Goal: Task Accomplishment & Management: Manage account settings

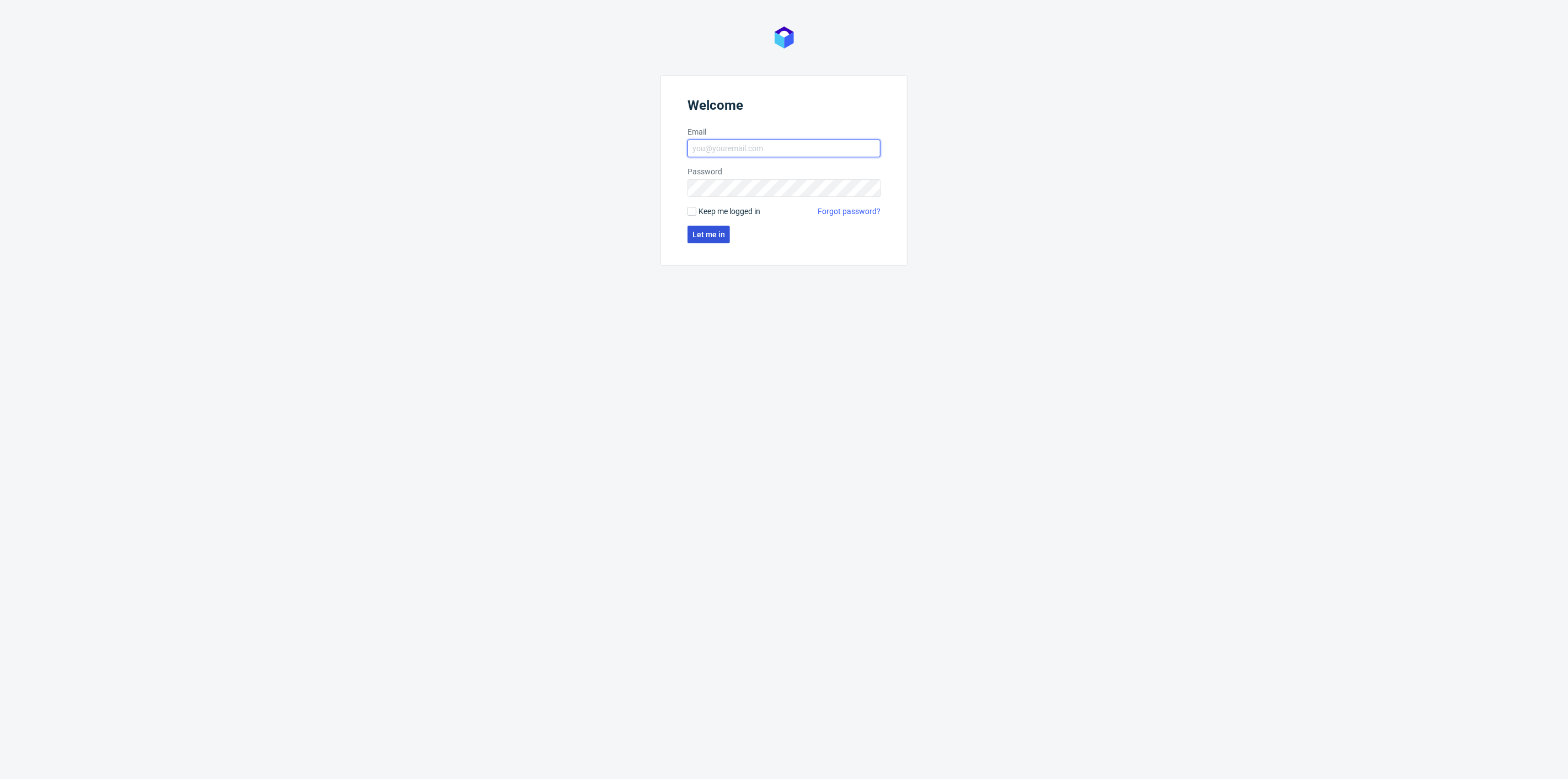
type input "[PERSON_NAME][EMAIL_ADDRESS][DOMAIN_NAME]"
click at [702, 238] on span "Let me in" at bounding box center [709, 234] width 32 height 8
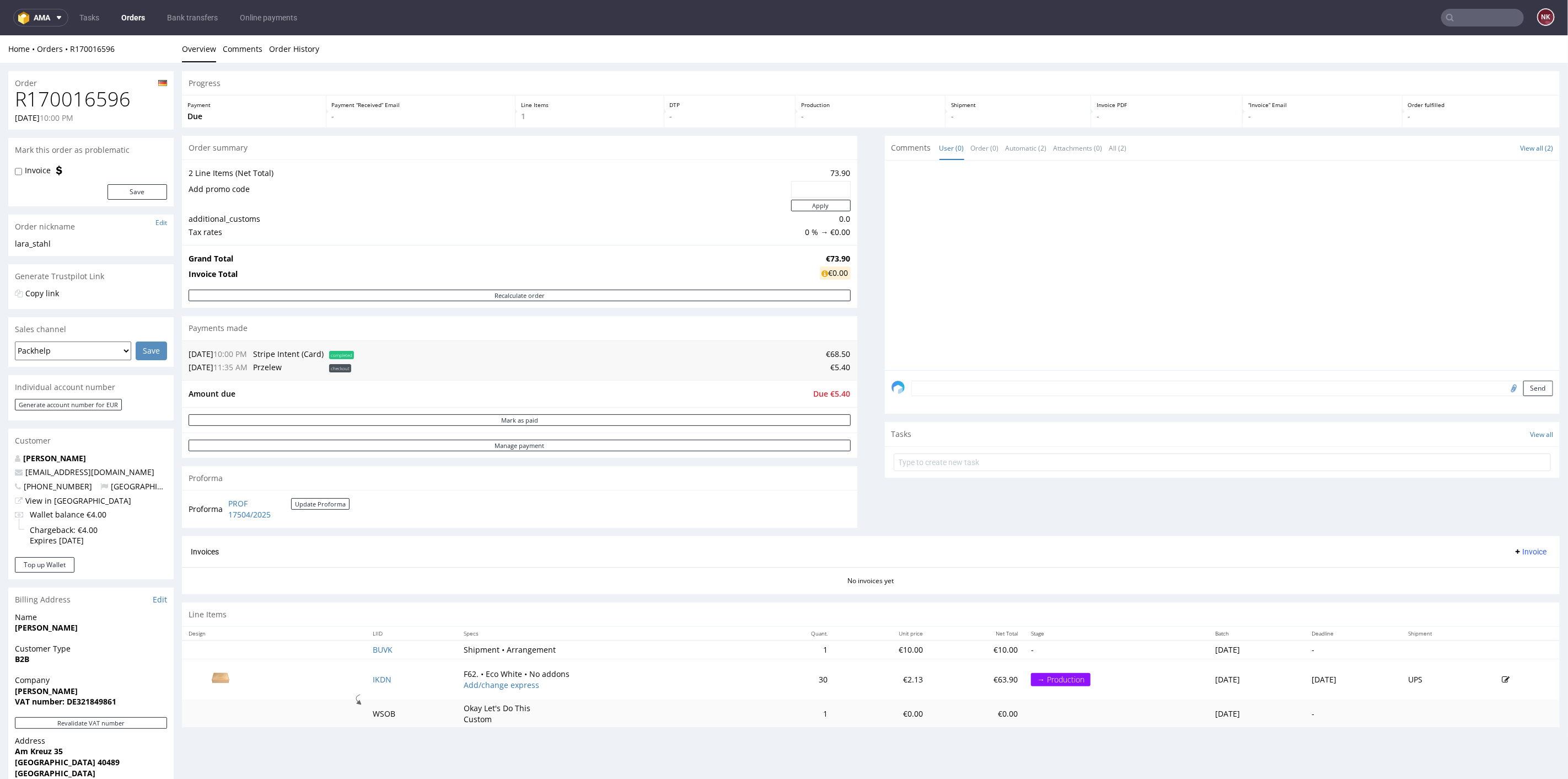
click at [93, 107] on h1 "R170016596" at bounding box center [91, 99] width 152 height 22
copy h1 "R170016596"
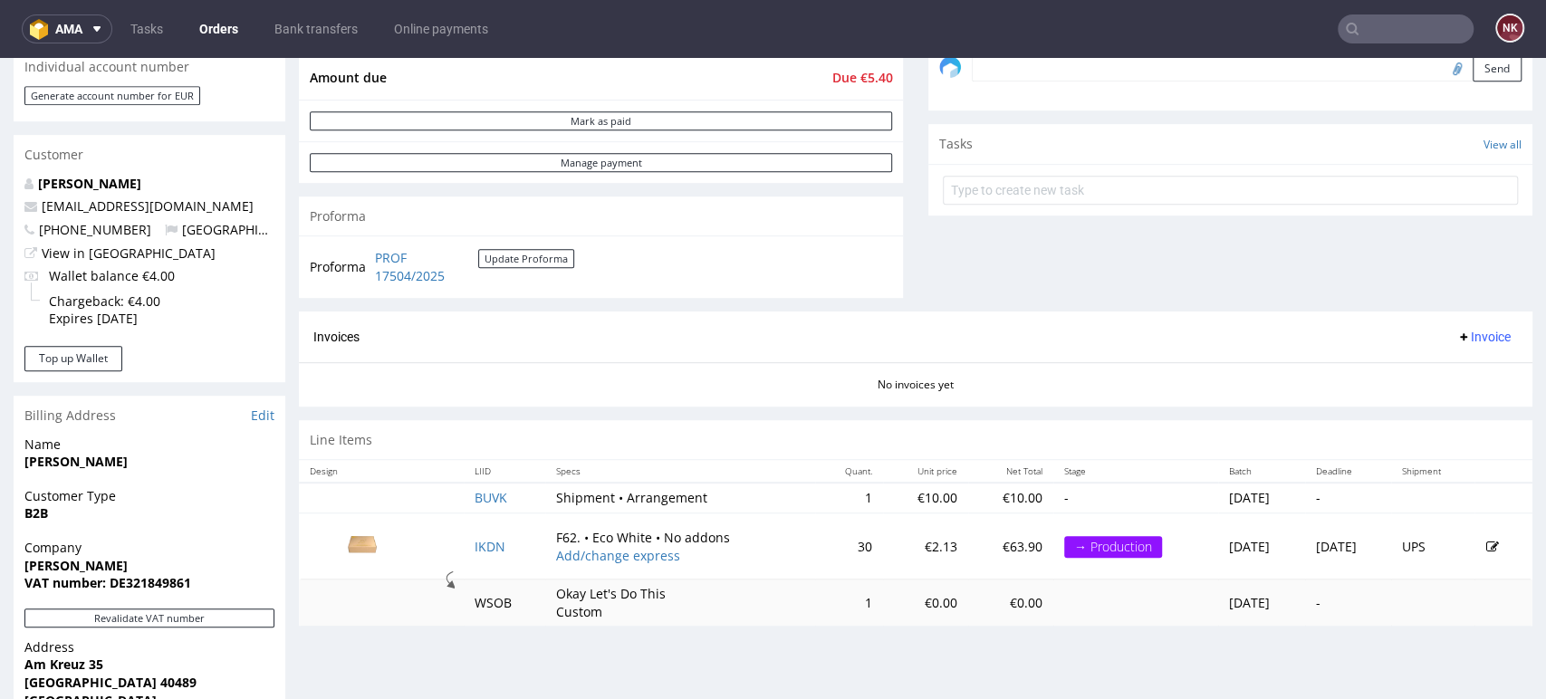
scroll to position [603, 0]
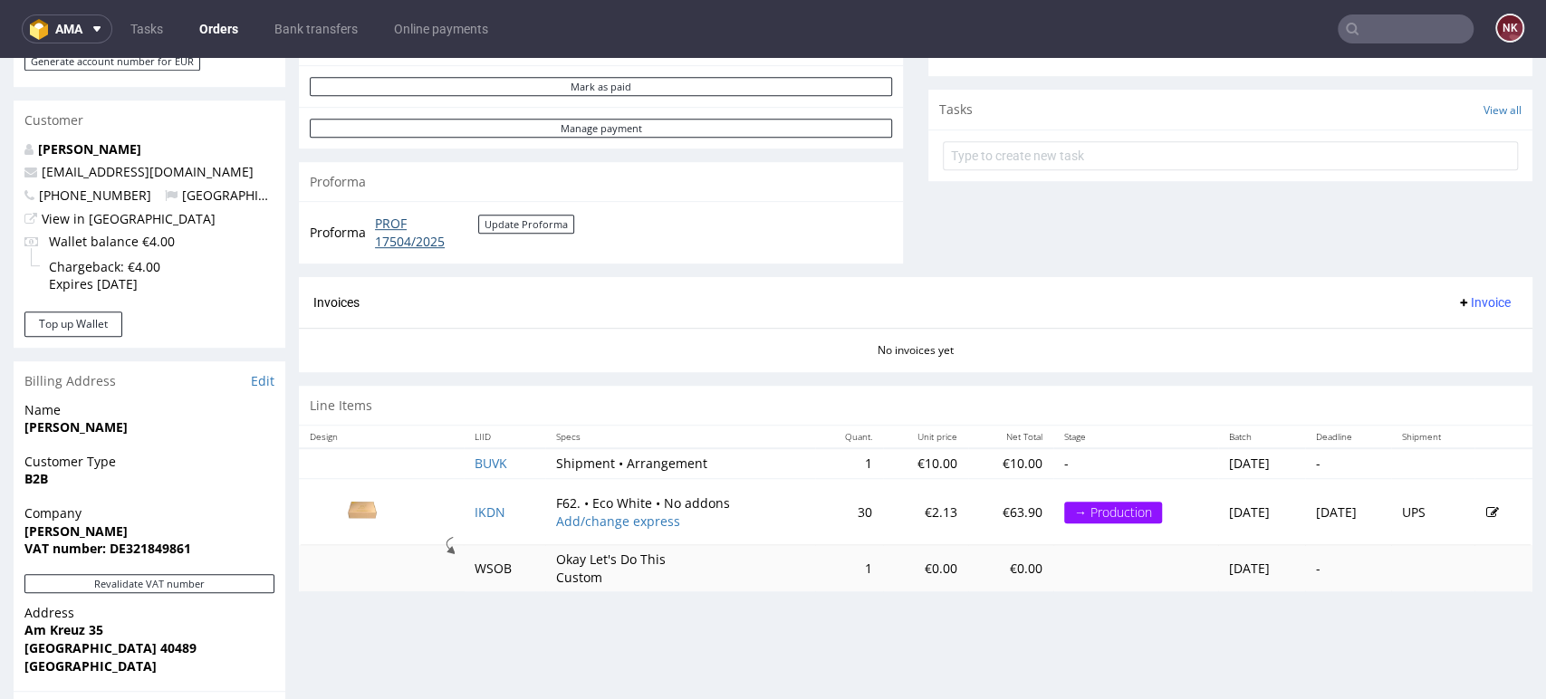
click at [383, 230] on link "PROF 17504/2025" at bounding box center [426, 232] width 103 height 35
click at [1427, 612] on div "Progress Payment Due Payment “Received” Email - Line Items 1 DTP - Production -…" at bounding box center [916, 259] width 1234 height 1491
drag, startPoint x: 838, startPoint y: 683, endPoint x: 830, endPoint y: 667, distance: 18.2
click at [838, 683] on div "Progress Payment Due Payment “Received” Email - Line Items 1 DTP - Production -…" at bounding box center [916, 259] width 1234 height 1491
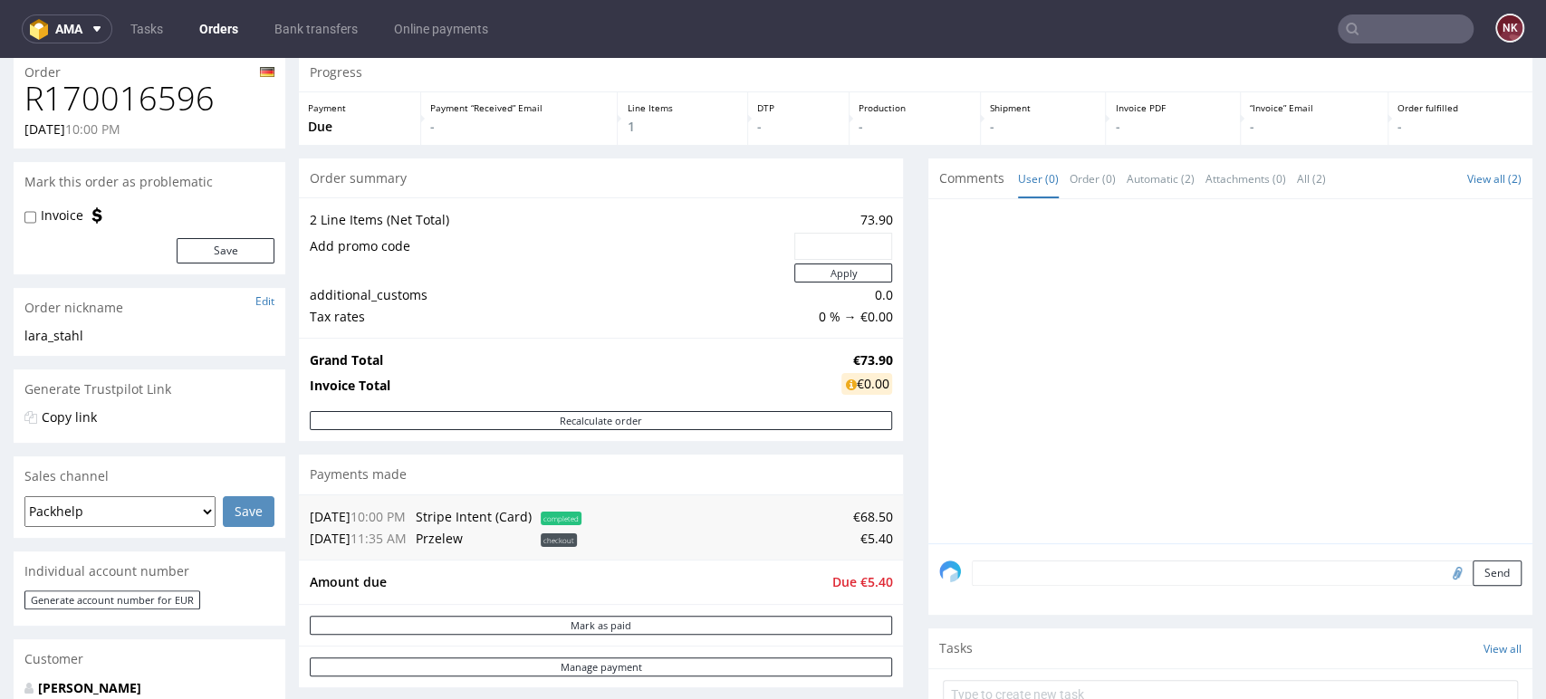
scroll to position [0, 0]
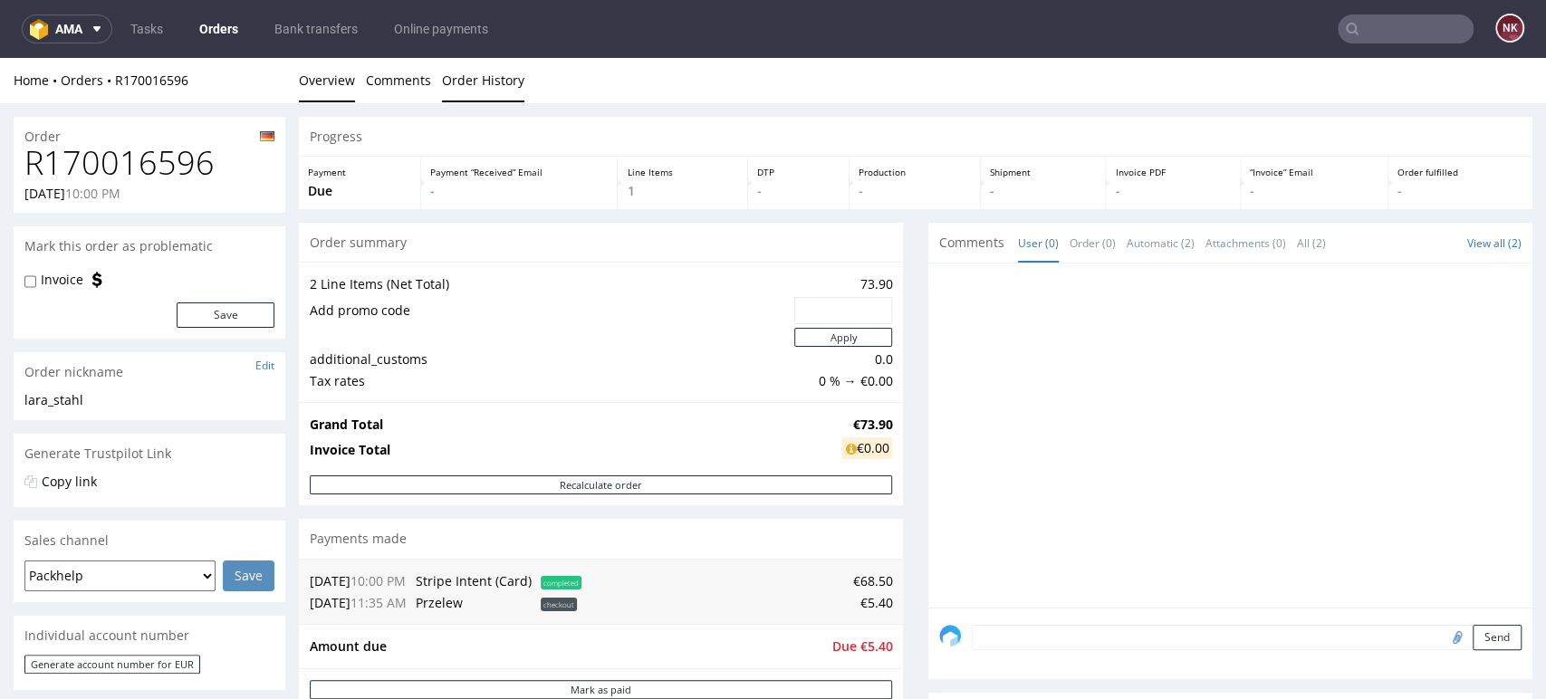
click at [493, 85] on link "Order History" at bounding box center [483, 80] width 82 height 44
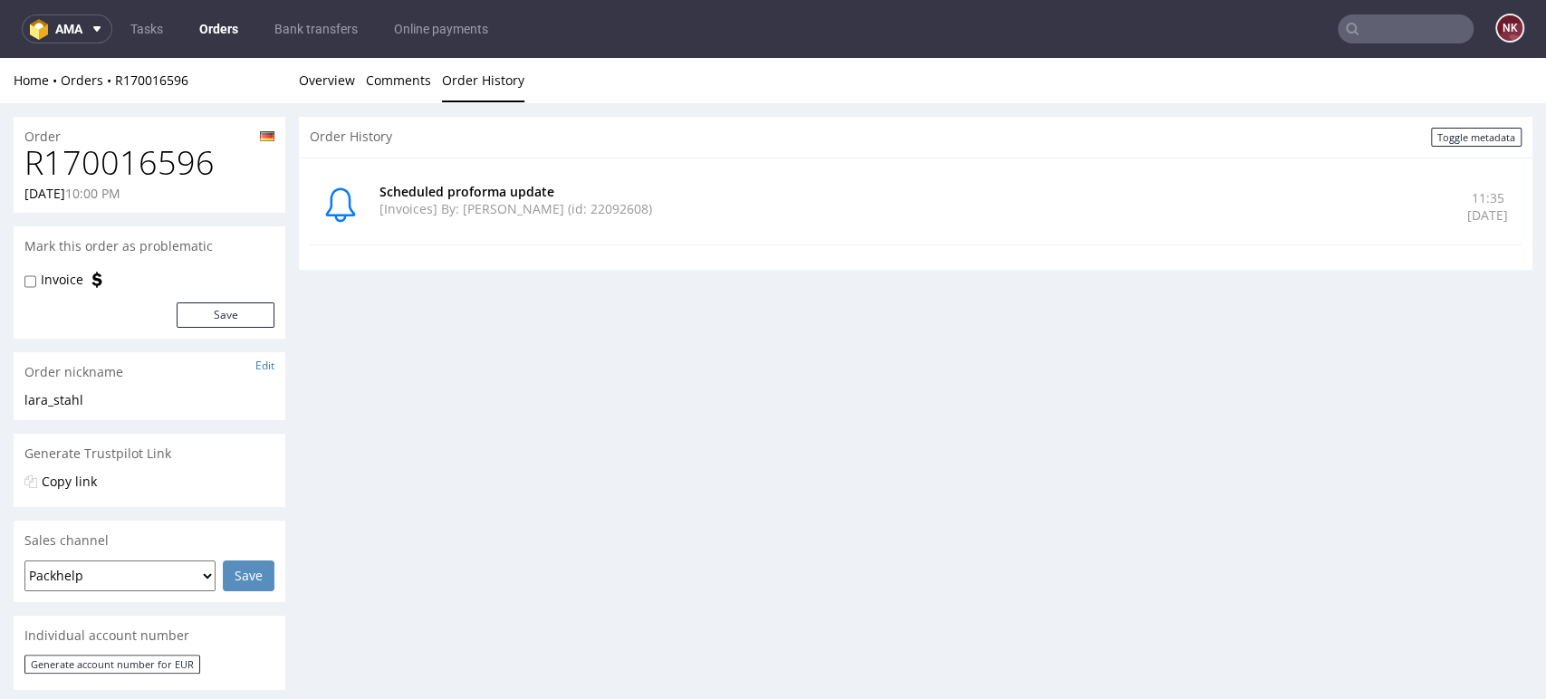
drag, startPoint x: 1444, startPoint y: 506, endPoint x: 1406, endPoint y: 479, distance: 46.8
drag, startPoint x: 322, startPoint y: 92, endPoint x: 362, endPoint y: 111, distance: 44.2
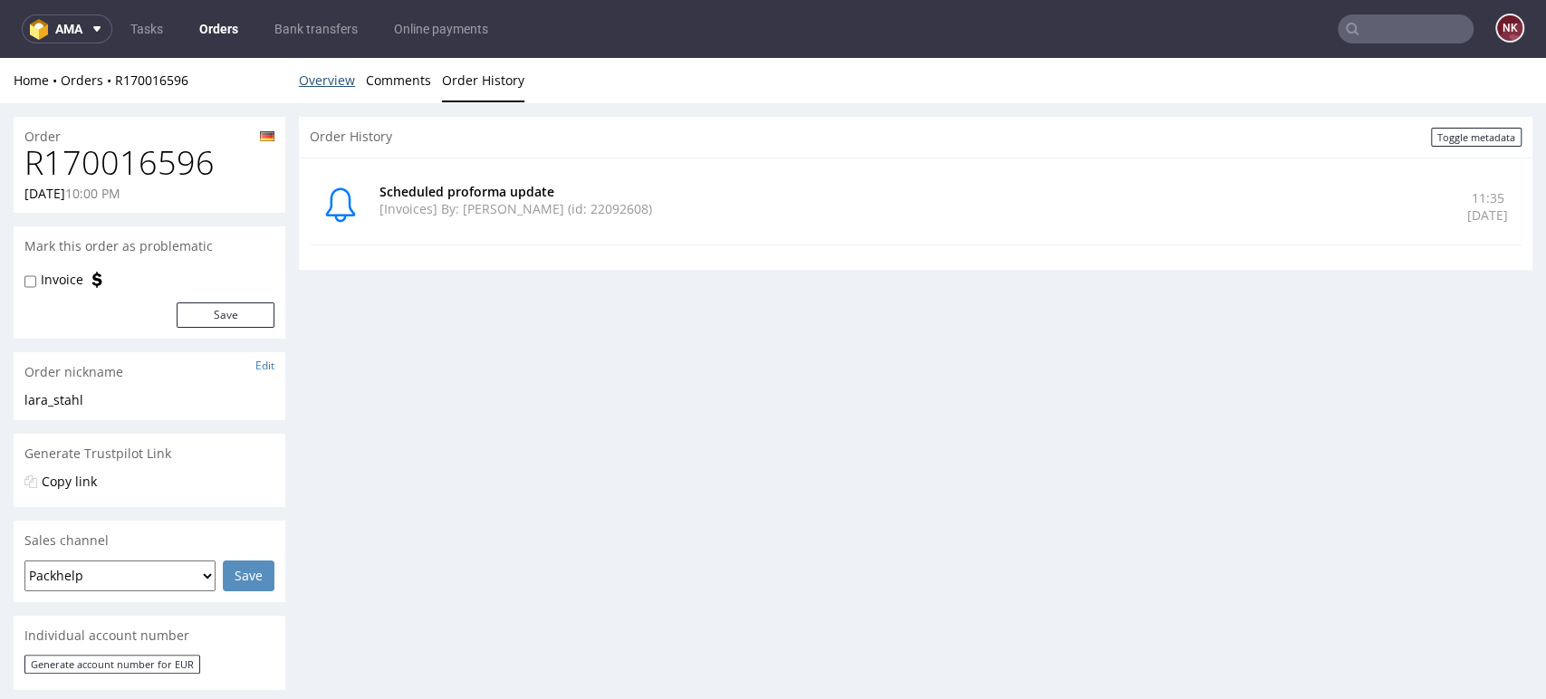
click at [322, 92] on link "Overview" at bounding box center [327, 80] width 56 height 44
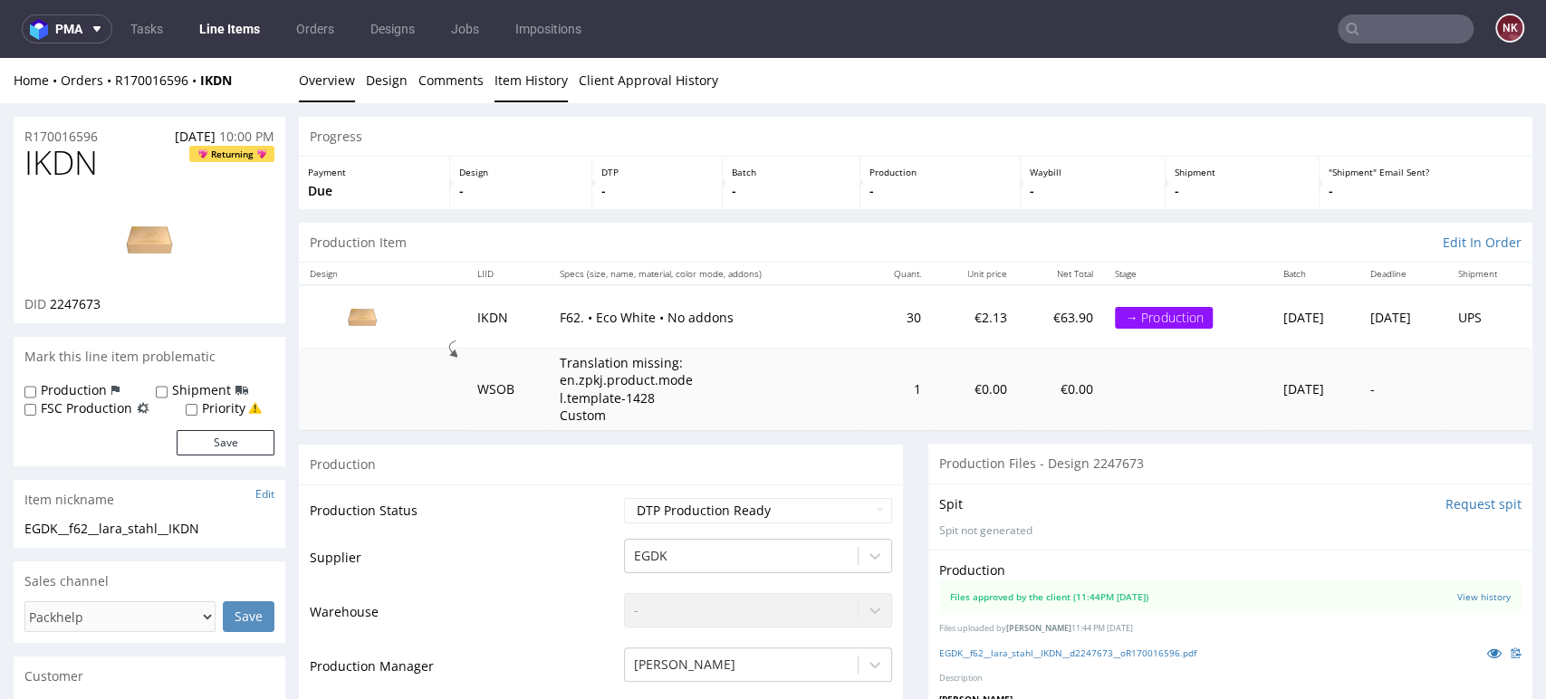
click at [527, 76] on link "Item History" at bounding box center [531, 80] width 73 height 44
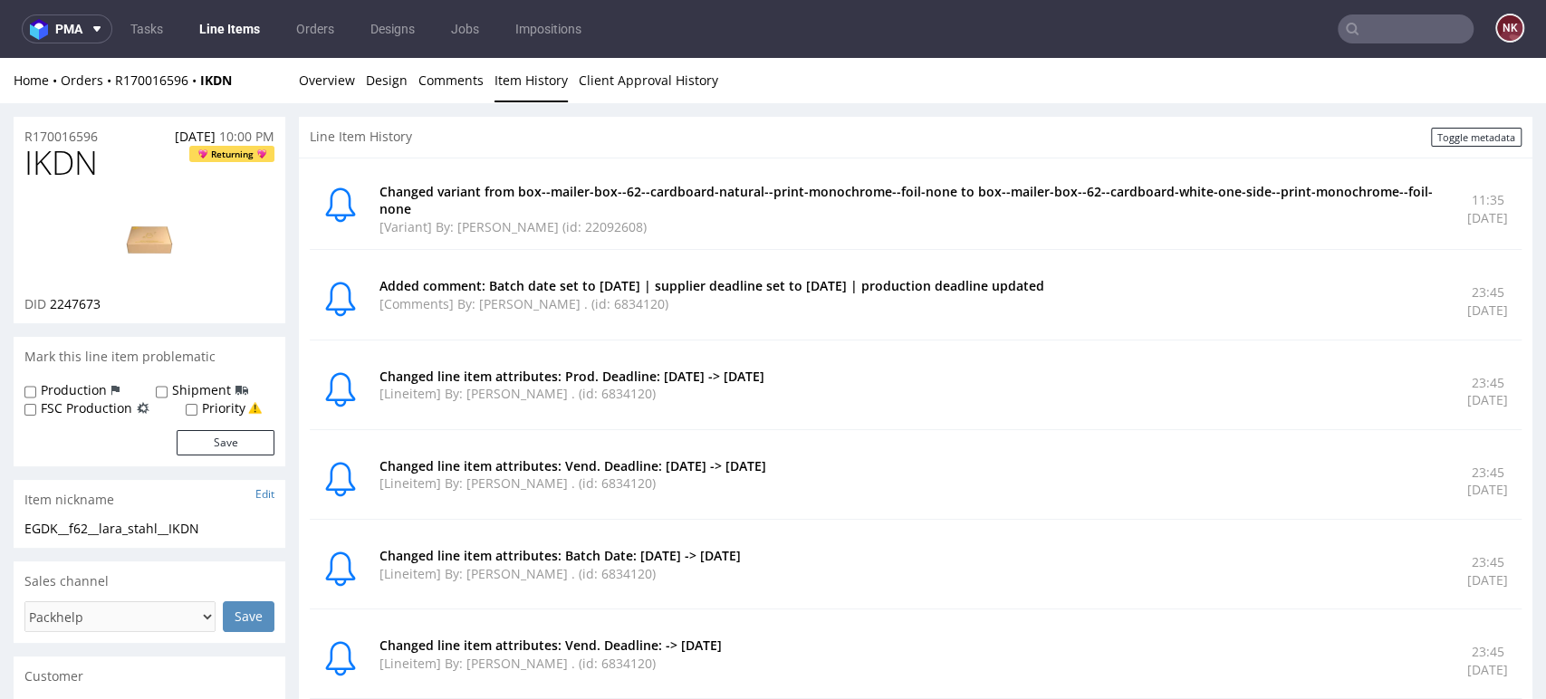
click at [1437, 88] on ul "Overview Design Comments Item History Client Approval History" at bounding box center [916, 81] width 1234 height 18
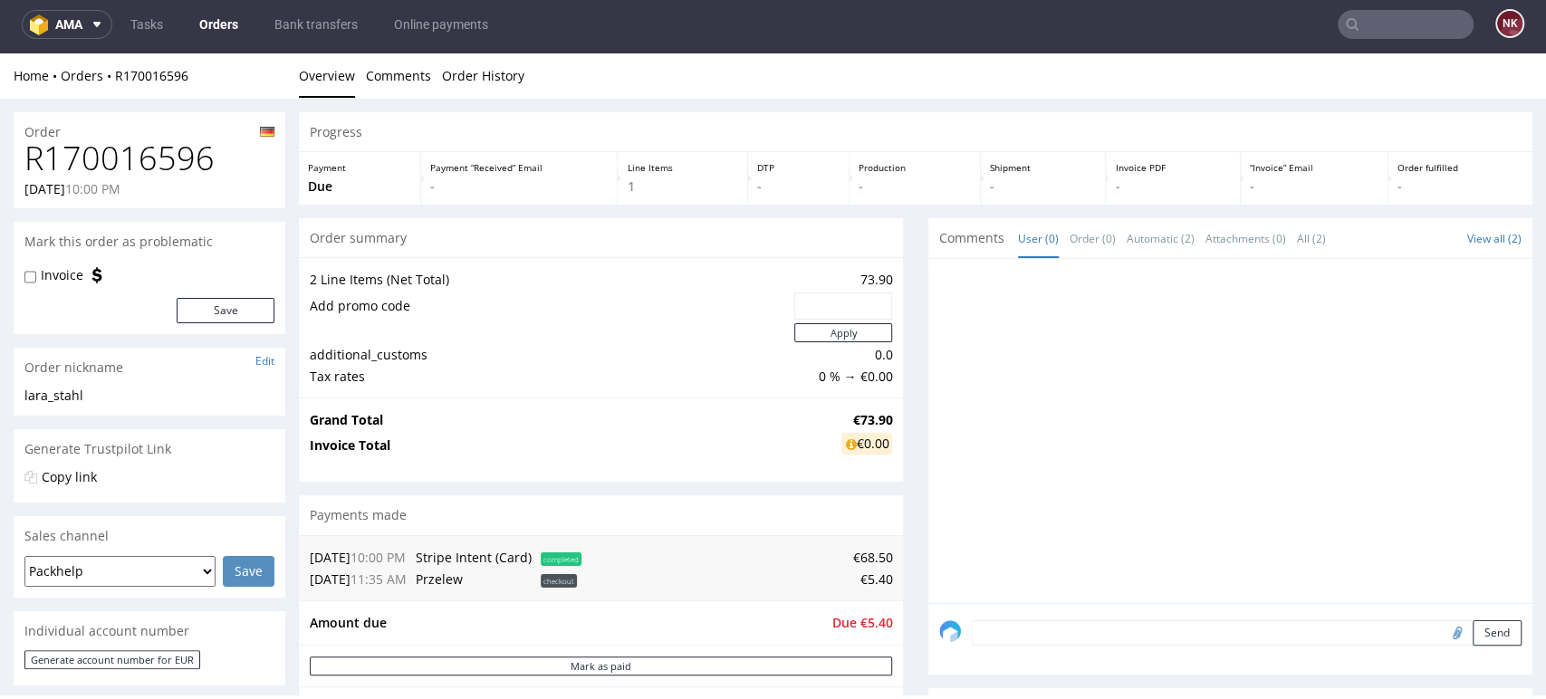
scroll to position [503, 0]
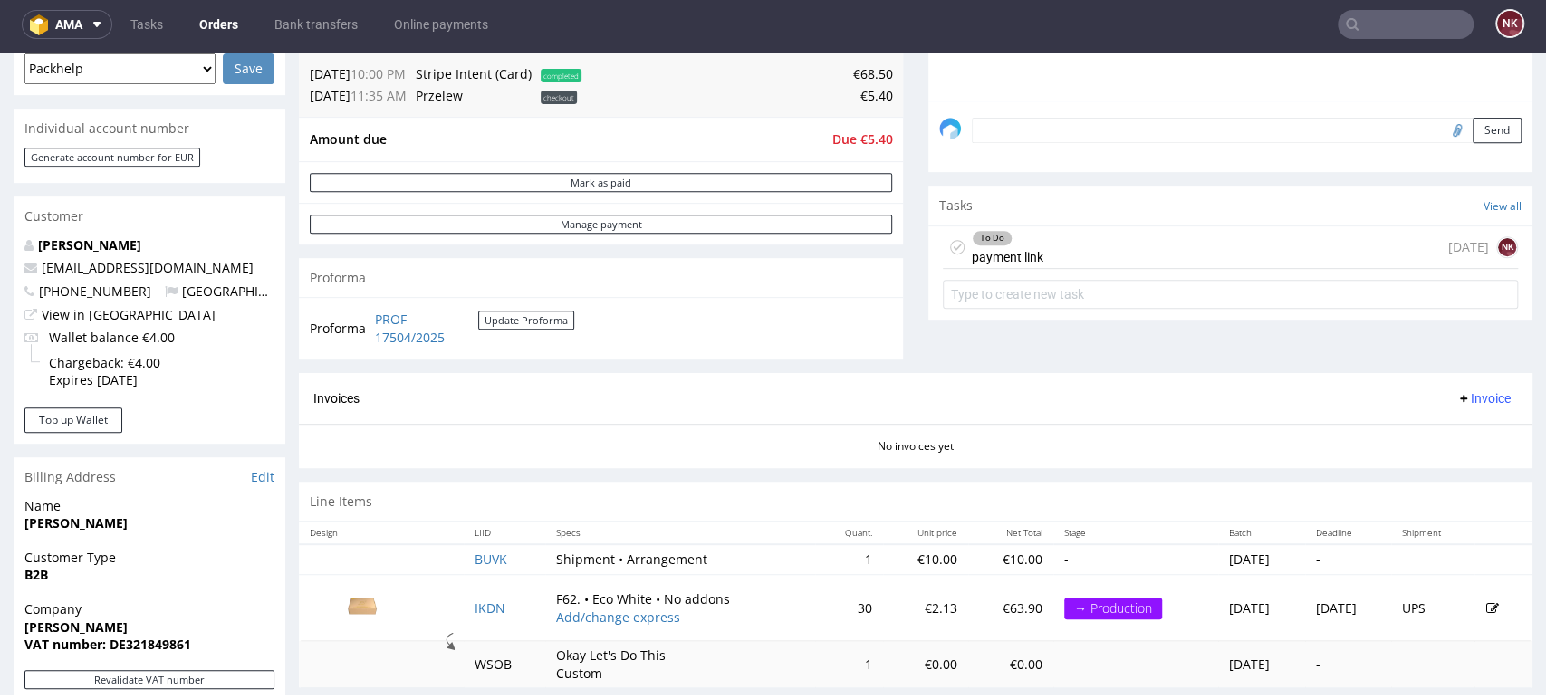
click at [1442, 346] on div "Comments User (0) Order (0) Automatic (2) Attachments (0) All (2) View all (2) …" at bounding box center [1230, 45] width 604 height 658
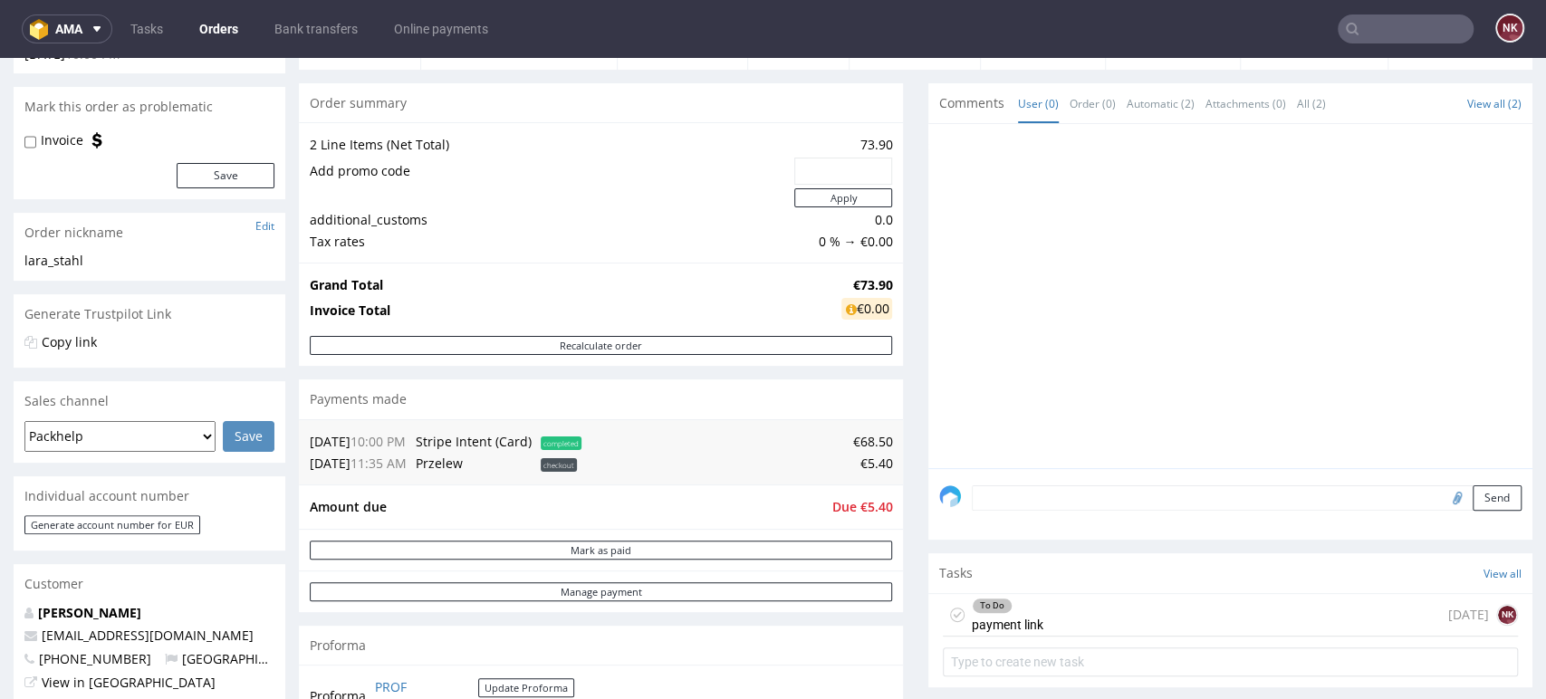
scroll to position [302, 0]
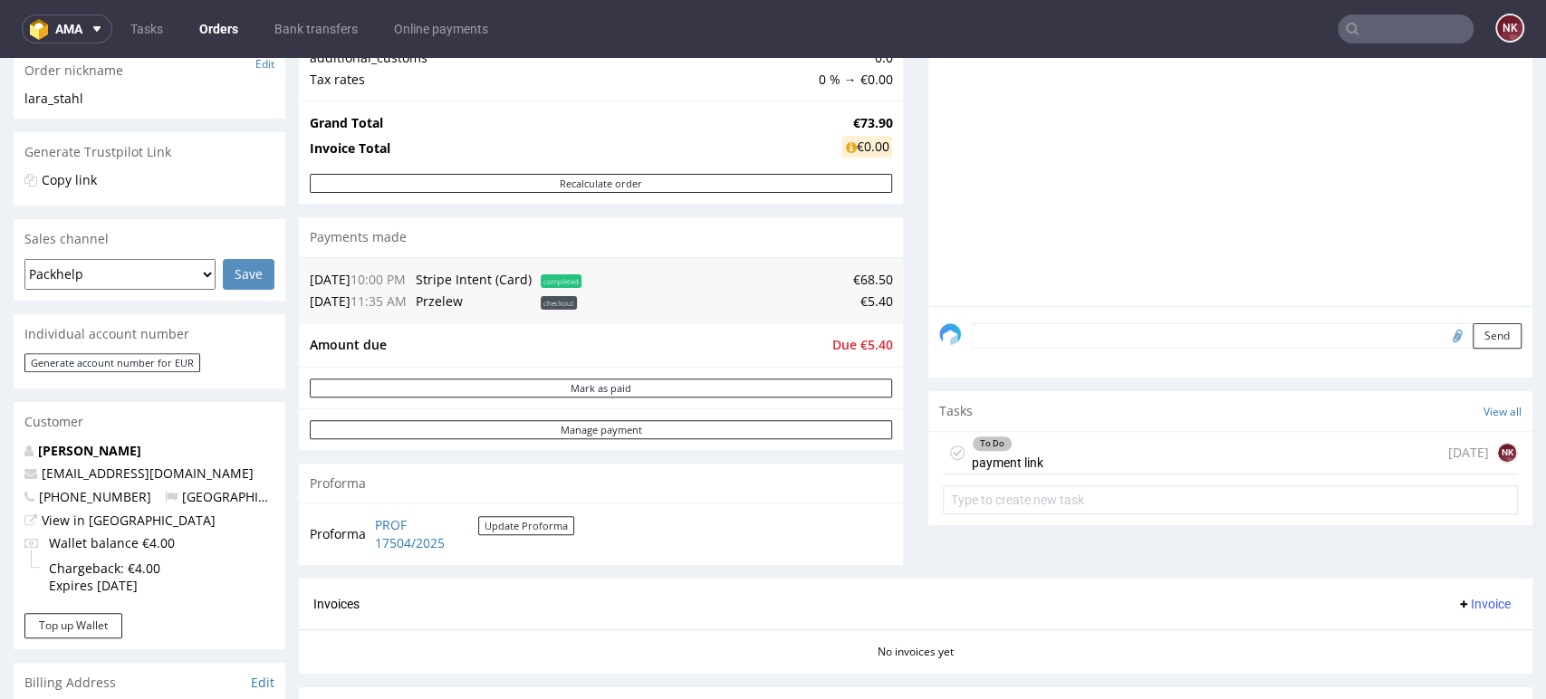
click at [1439, 550] on div "Comments User (0) Order (0) Automatic (2) Attachments (0) All (2) View all (2) …" at bounding box center [1230, 250] width 604 height 658
click at [1130, 450] on div "To Do payment link today NK" at bounding box center [1230, 453] width 575 height 43
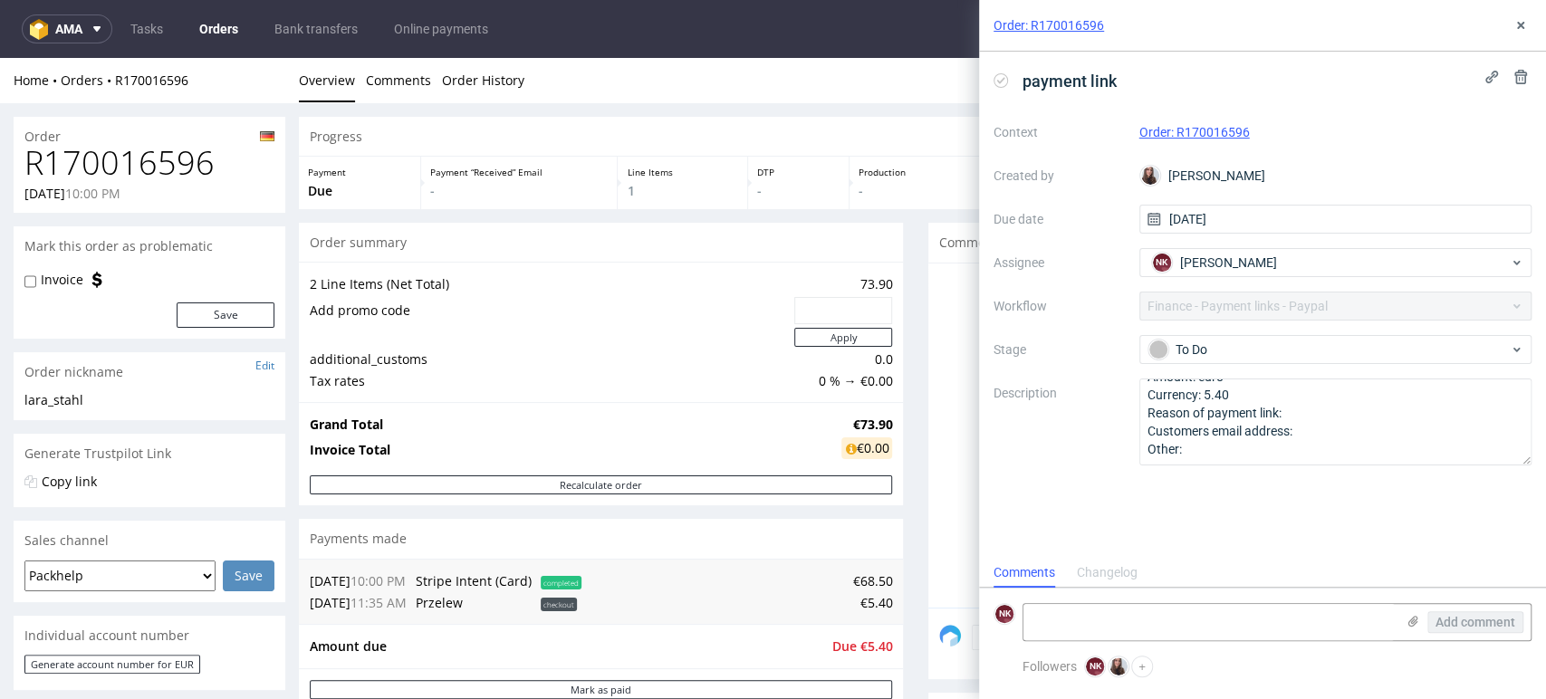
click at [139, 163] on h1 "R170016596" at bounding box center [149, 163] width 250 height 36
copy h1 "R170016596"
click at [865, 646] on span "Due €5.40" at bounding box center [861, 646] width 61 height 17
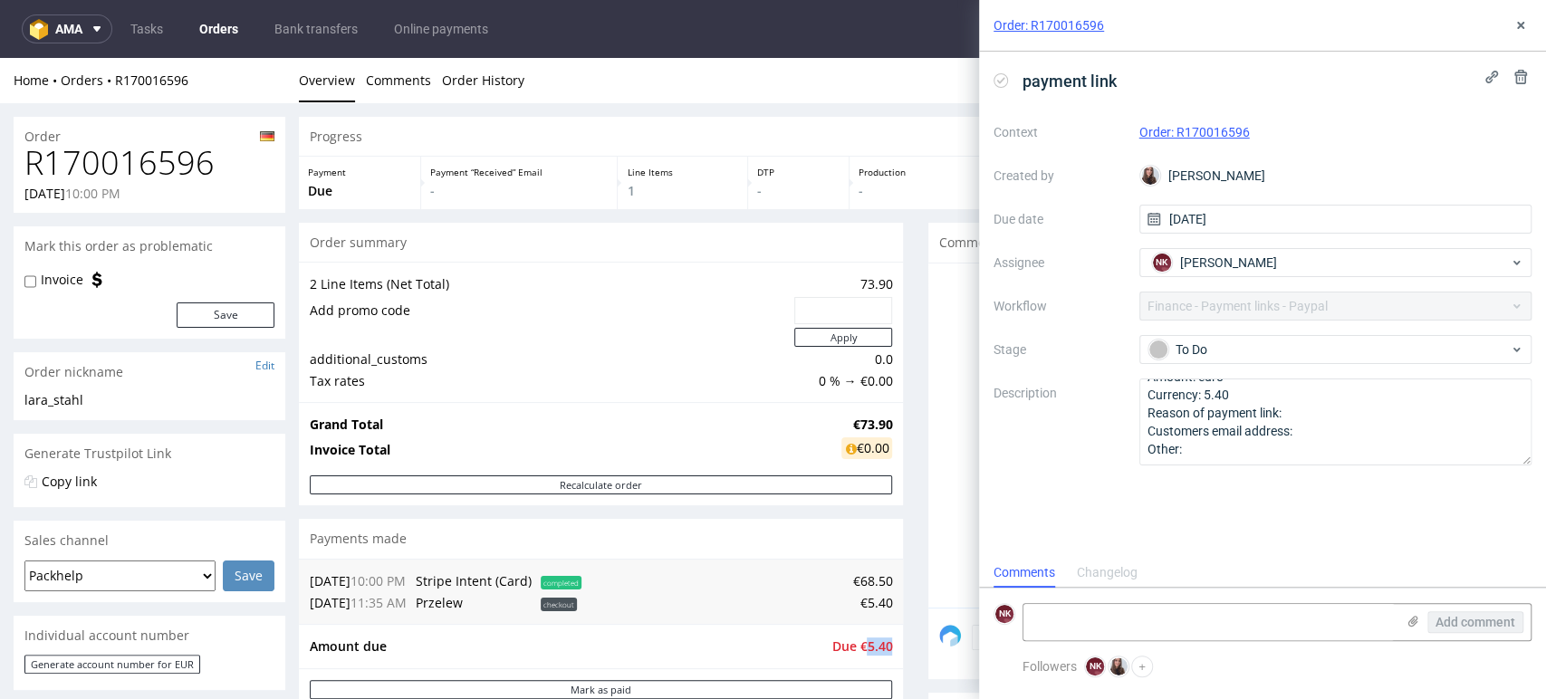
copy span "5.40"
click at [911, 556] on div "Progress Payment Due Payment “Received” Email - Line Items 1 DTP - Production -…" at bounding box center [916, 663] width 1234 height 1092
click at [170, 165] on h1 "R170016596" at bounding box center [149, 163] width 250 height 36
copy h1 "R170016596"
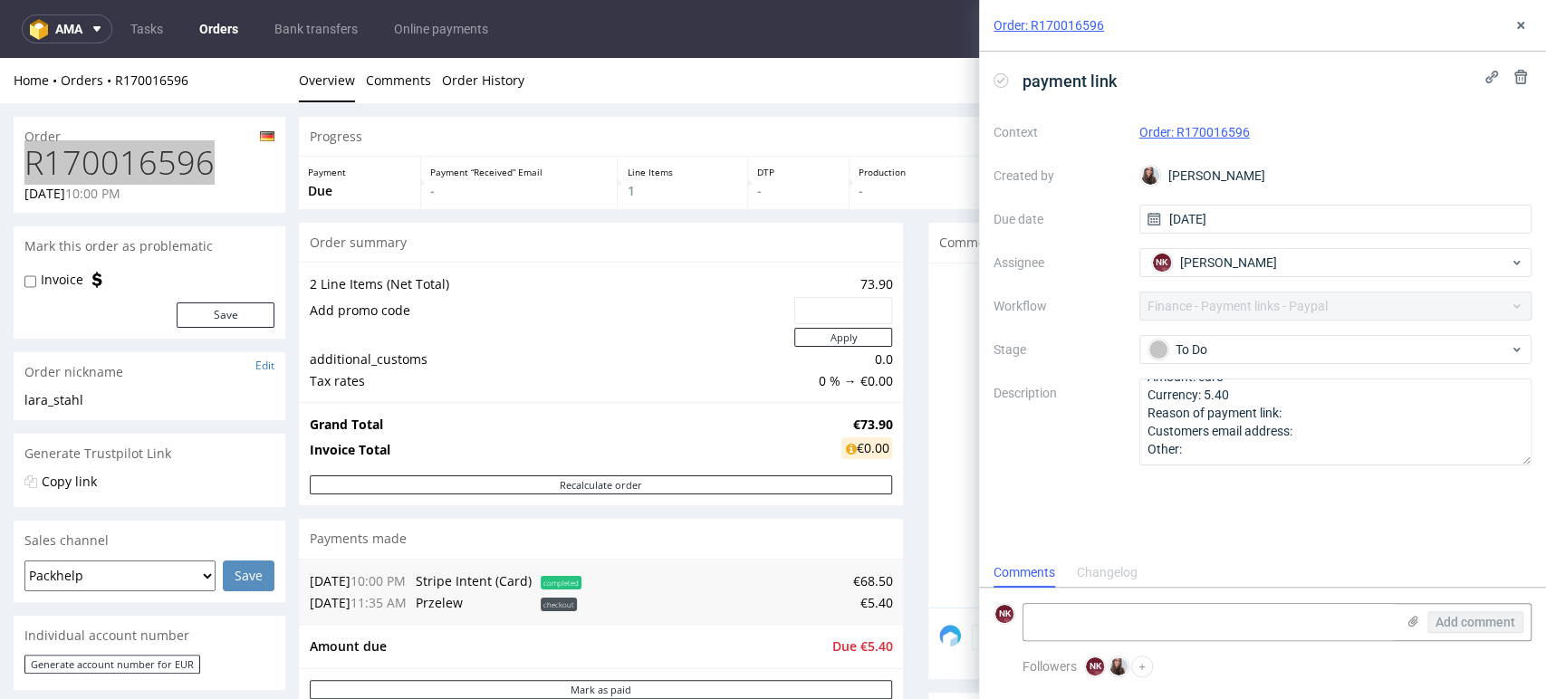
drag, startPoint x: 1455, startPoint y: 533, endPoint x: 1437, endPoint y: 519, distance: 22.5
click at [1455, 533] on div "payment link Context Order: R170016596 Created by Sandra Beśka Due date 10/09/2…" at bounding box center [1262, 305] width 567 height 506
click at [1173, 367] on div "Context Order: R170016596 Created by Sandra Beśka Due date 10/09/2025 Assignee …" at bounding box center [1263, 292] width 538 height 348
click at [1187, 358] on div "To Do" at bounding box center [1329, 350] width 360 height 20
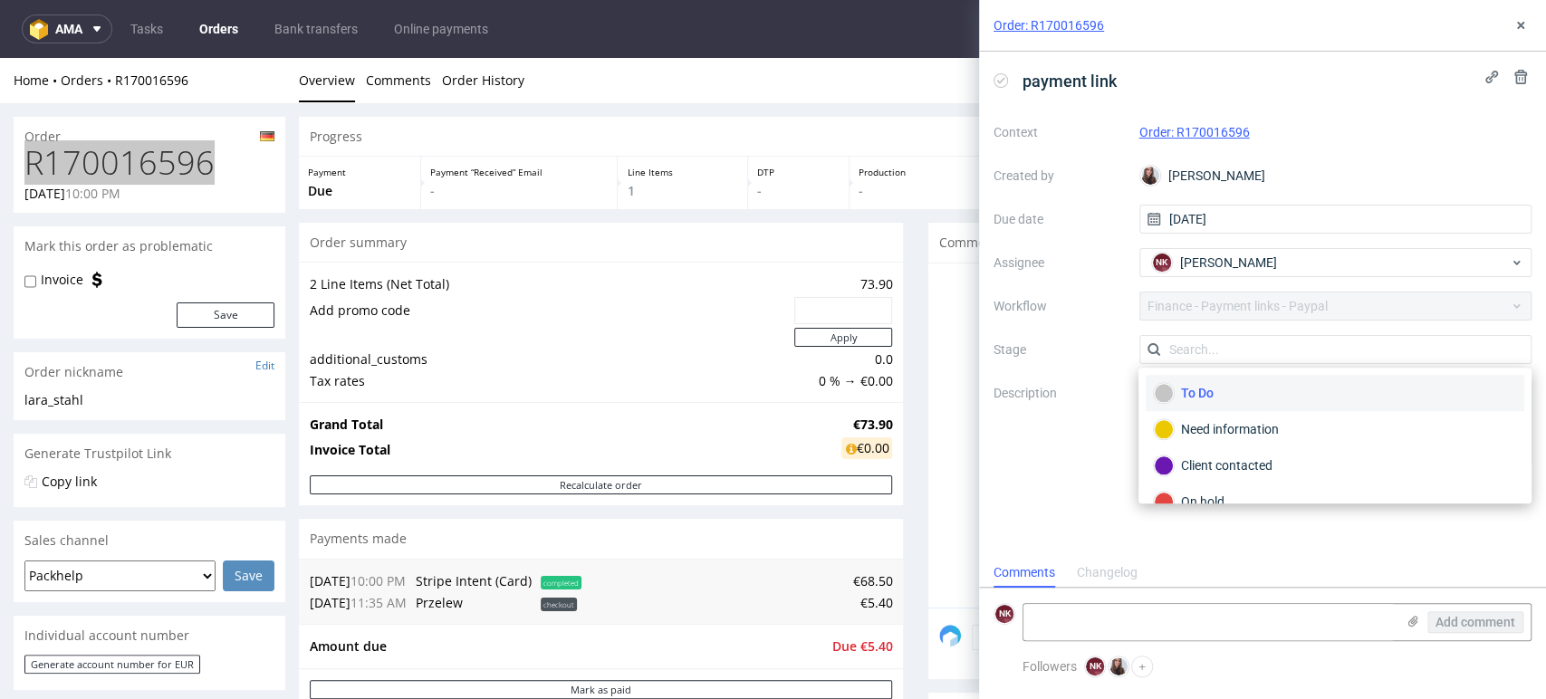
scroll to position [130, 0]
click at [1233, 416] on div "Waiting for payment" at bounding box center [1335, 408] width 362 height 20
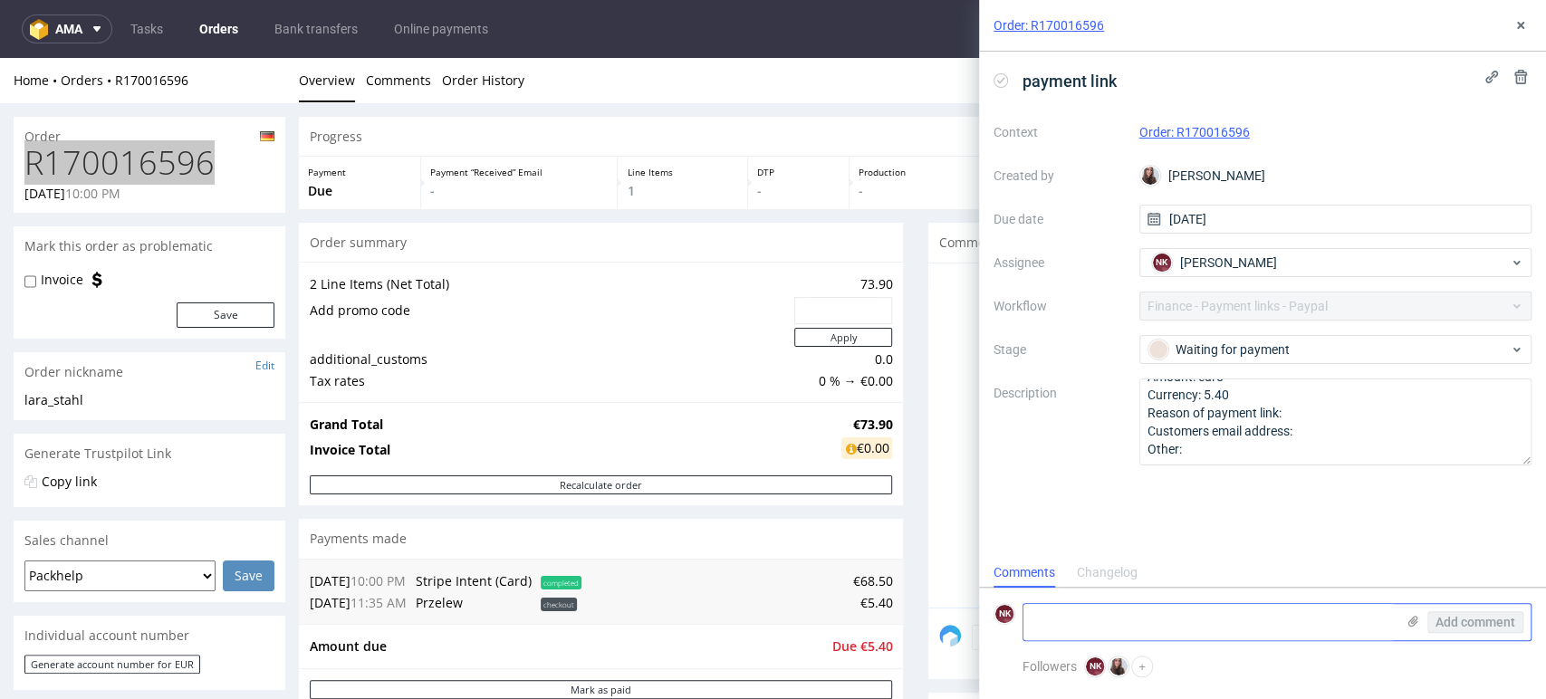
click at [1220, 621] on textarea at bounding box center [1209, 622] width 371 height 36
type textarea "payment link sent"
click at [1468, 618] on span "Add comment" at bounding box center [1476, 622] width 80 height 13
click at [1522, 27] on use at bounding box center [1520, 25] width 7 height 7
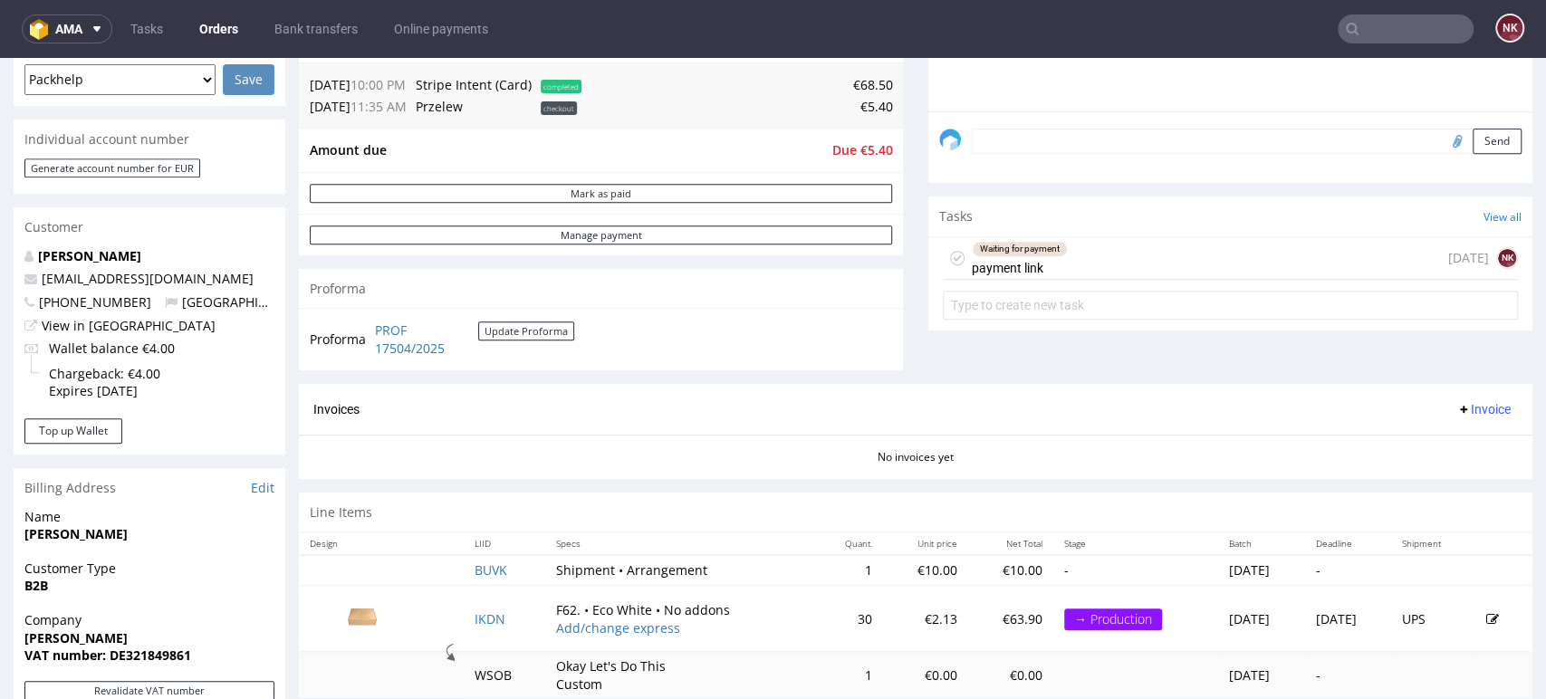
scroll to position [603, 0]
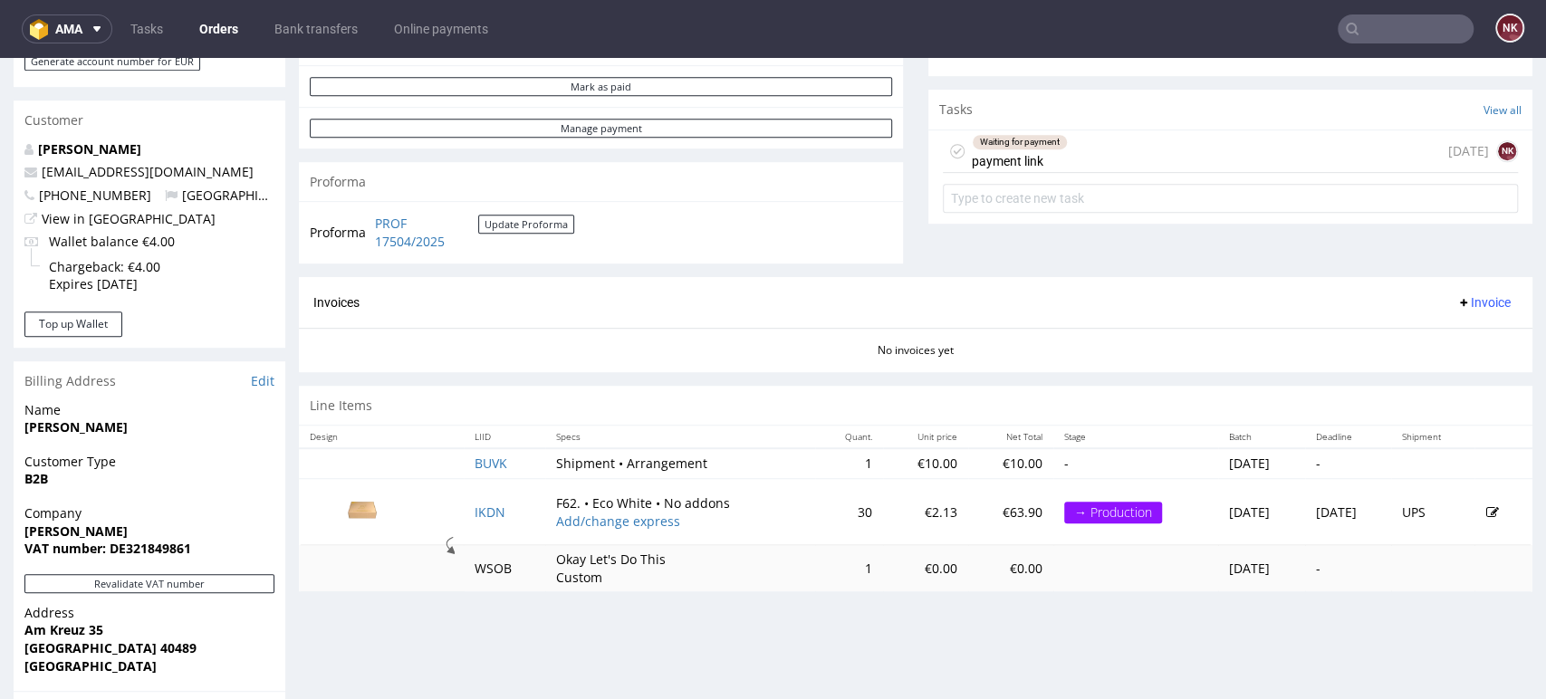
click at [829, 284] on div "Invoices Invoice" at bounding box center [916, 303] width 1234 height 52
click at [224, 24] on link "Orders" at bounding box center [218, 28] width 61 height 29
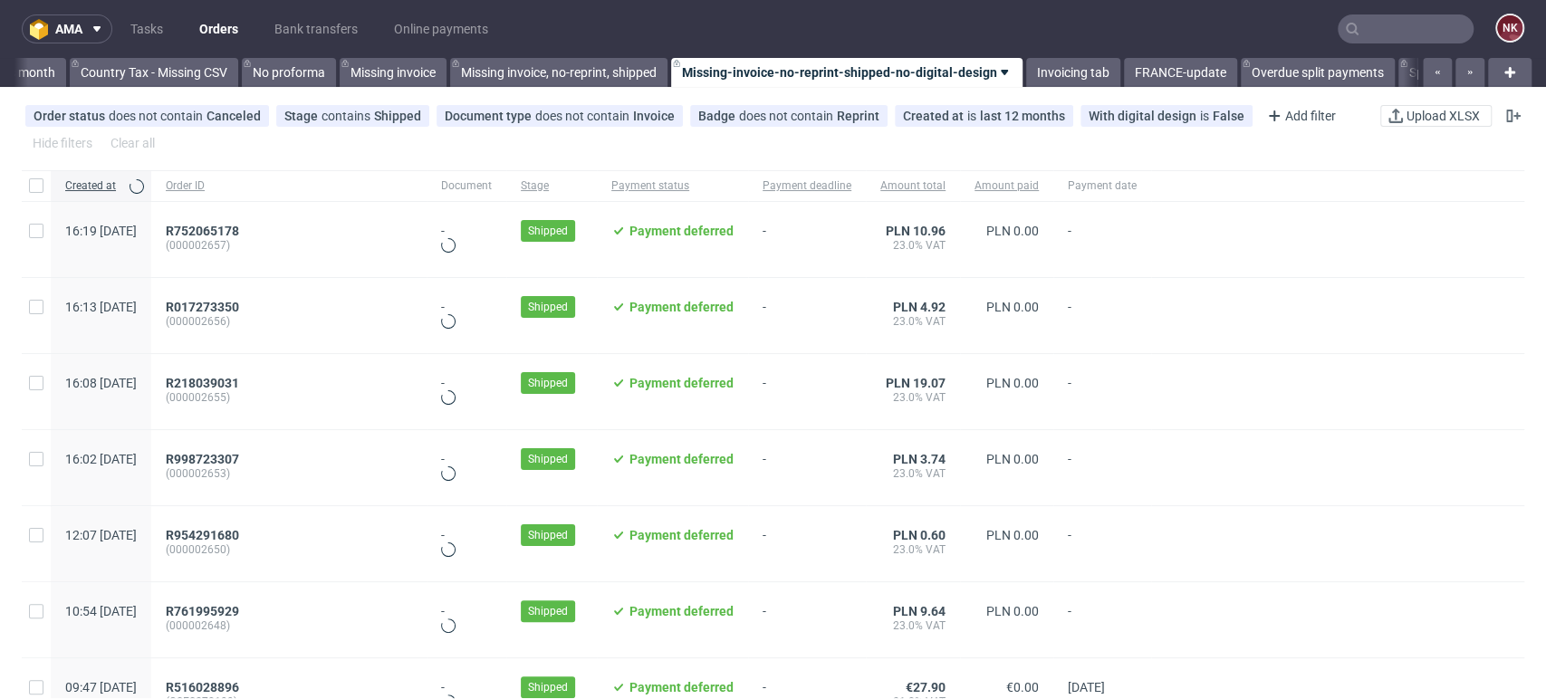
scroll to position [0, 2564]
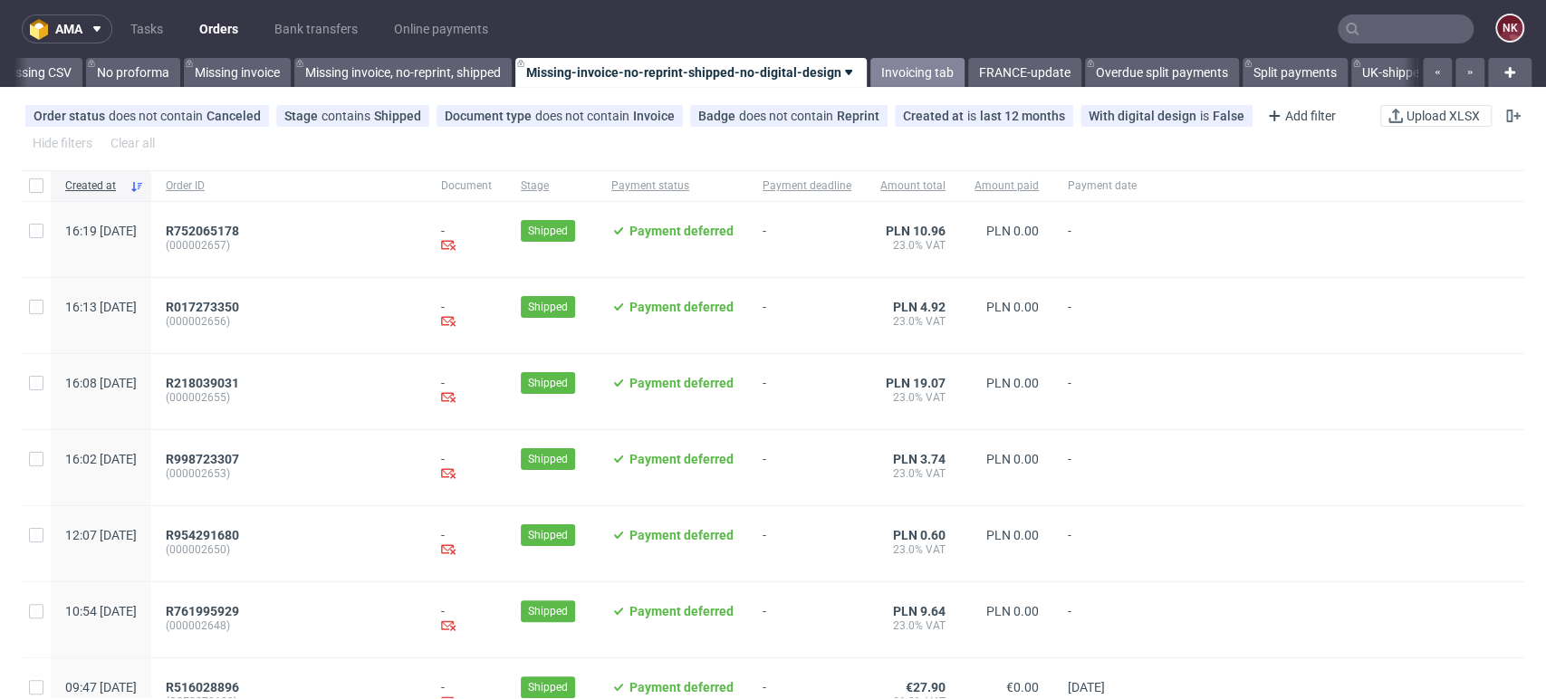
click at [918, 64] on link "Invoicing tab" at bounding box center [917, 72] width 94 height 29
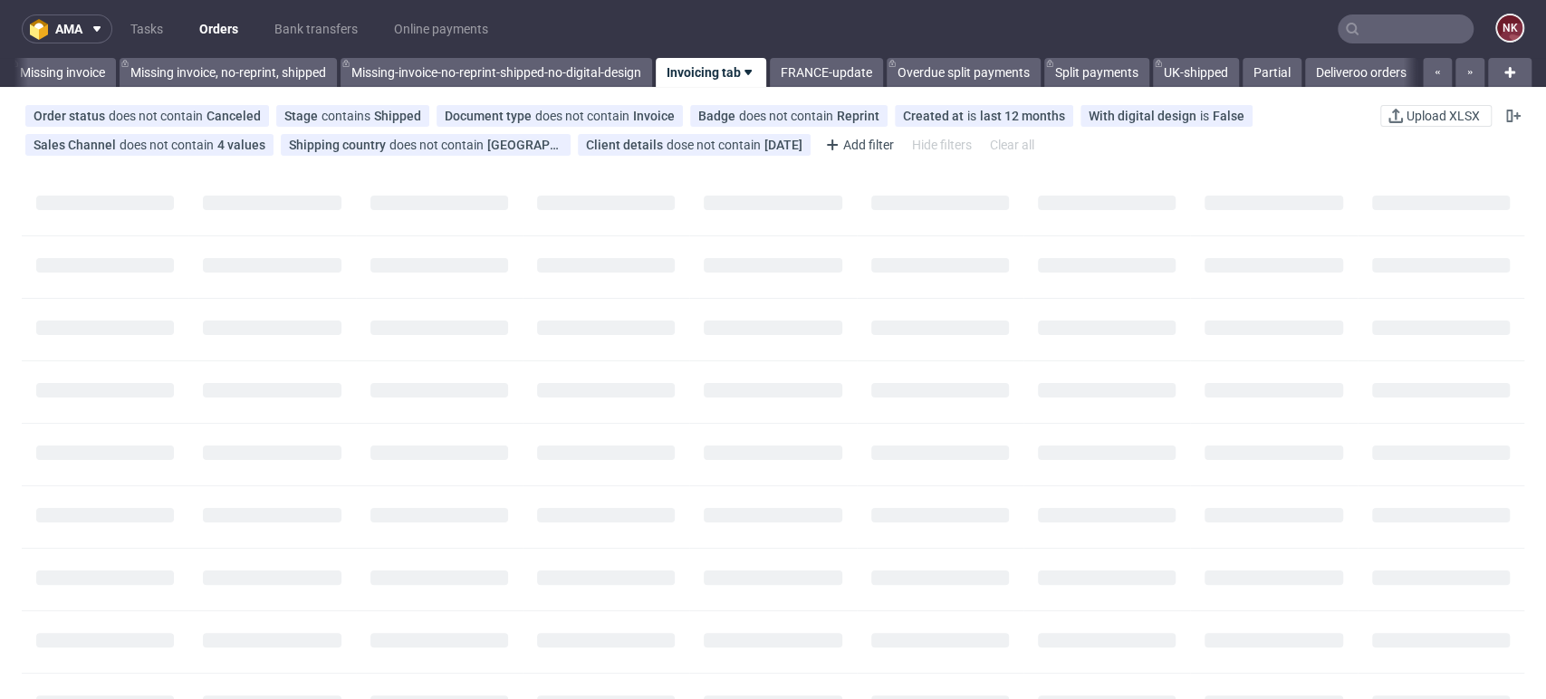
scroll to position [0, 2763]
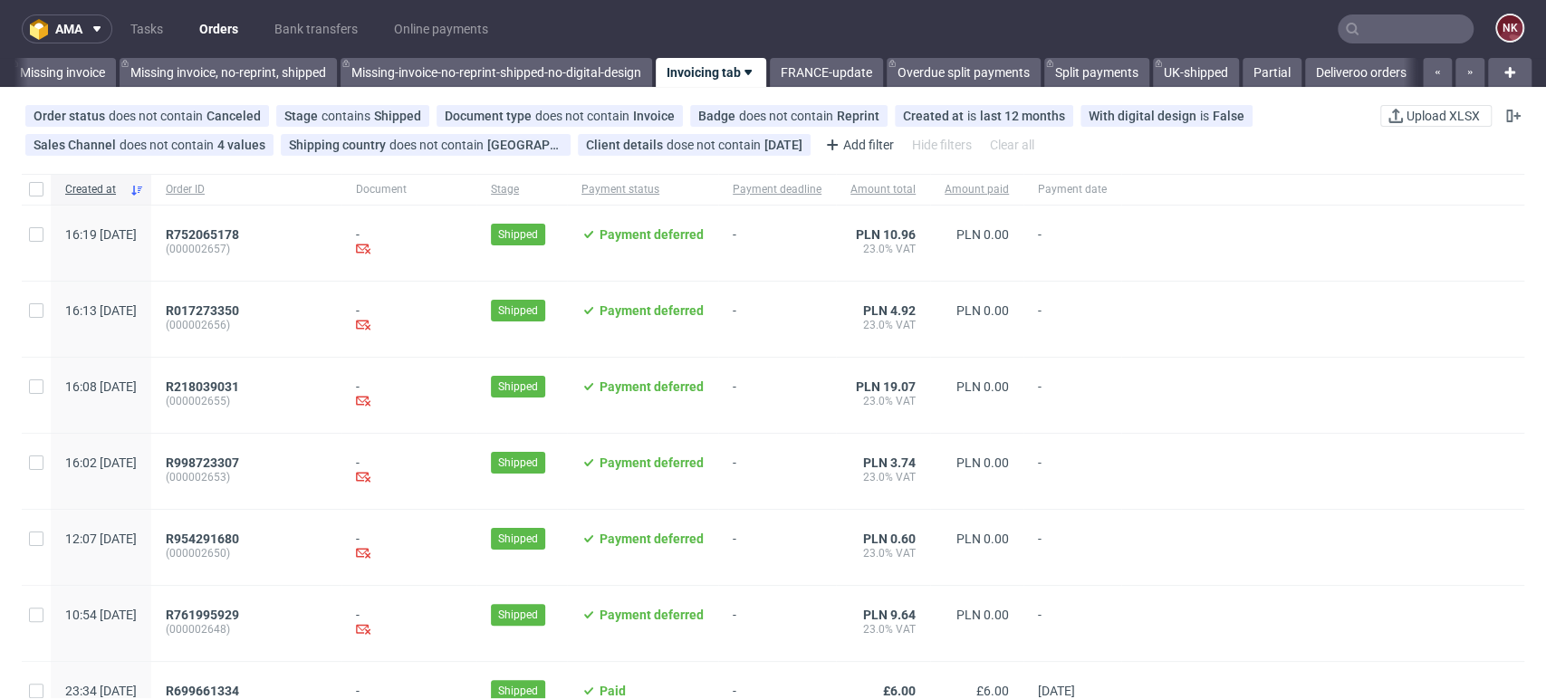
click at [1476, 530] on div at bounding box center [1322, 547] width 403 height 75
click at [1447, 483] on div at bounding box center [1322, 471] width 403 height 75
drag, startPoint x: 1509, startPoint y: 537, endPoint x: 1266, endPoint y: 528, distance: 242.9
click at [289, 27] on link "Bank transfers" at bounding box center [316, 28] width 105 height 29
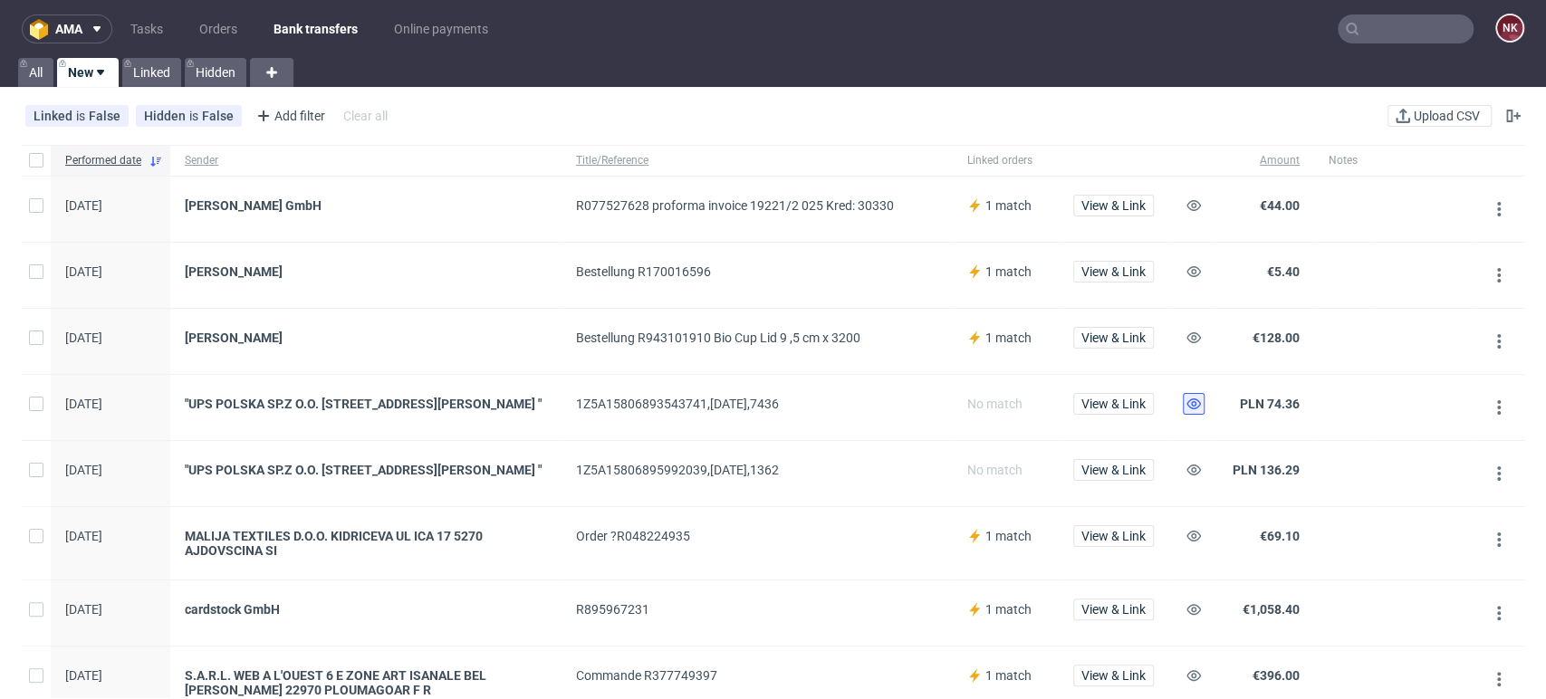
click at [1196, 400] on icon at bounding box center [1194, 404] width 14 height 14
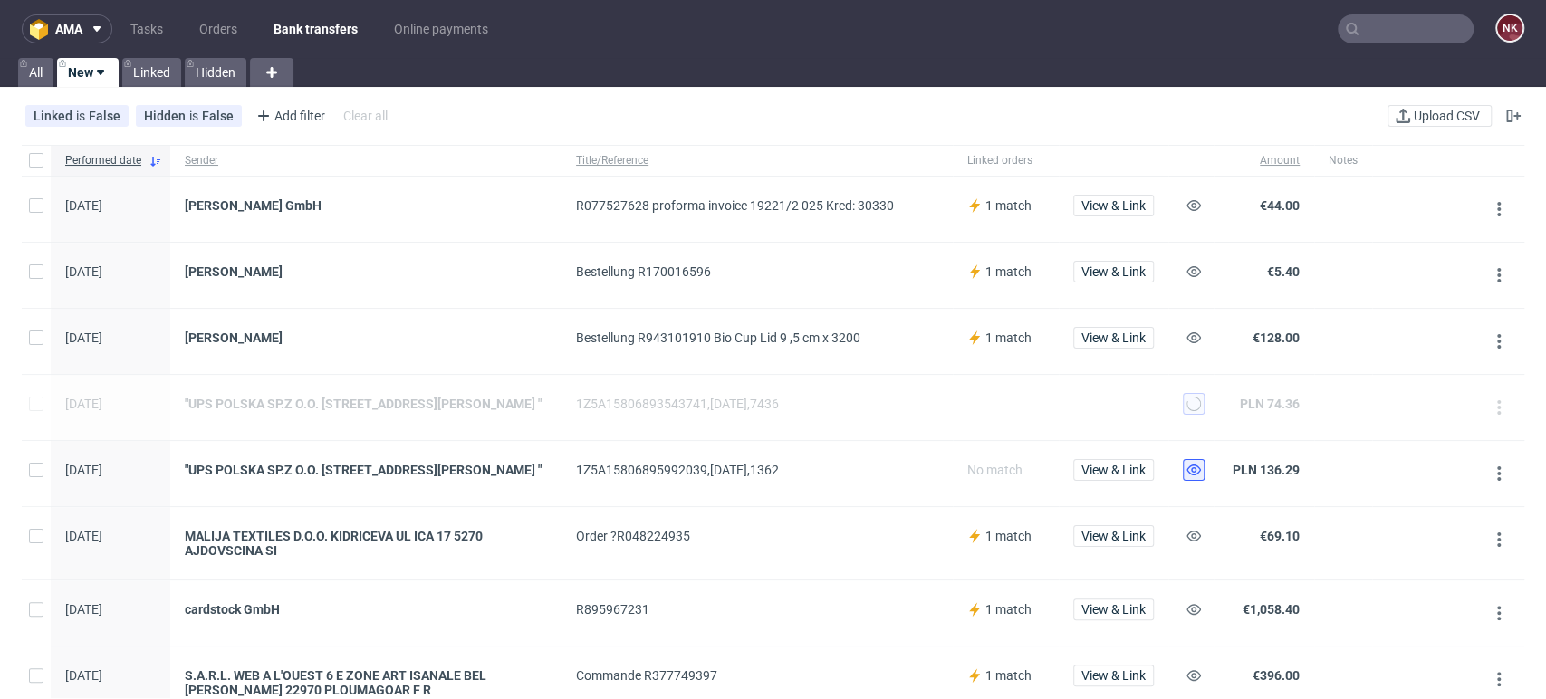
click at [1193, 476] on use at bounding box center [1194, 470] width 14 height 11
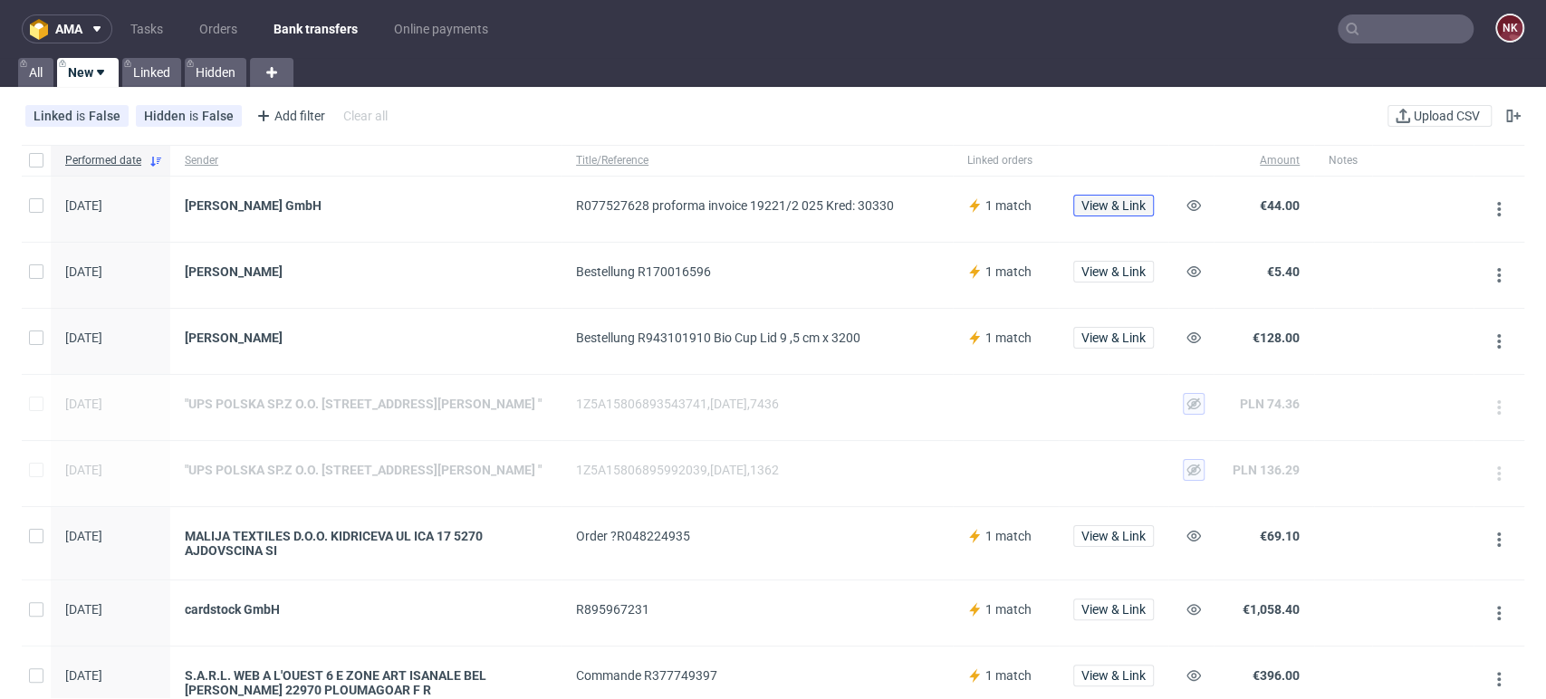
click at [1105, 208] on span "View & Link" at bounding box center [1113, 205] width 64 height 13
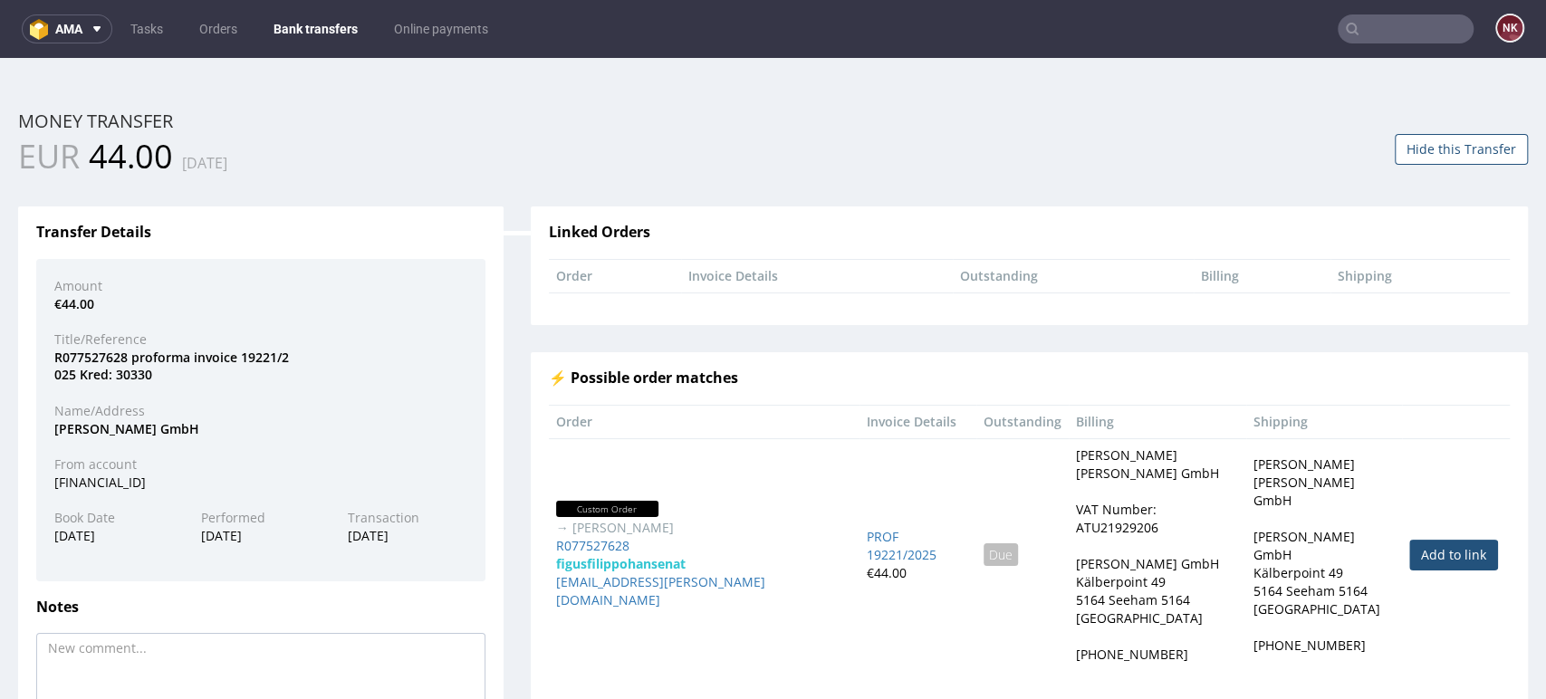
click at [1414, 540] on link "Add to link" at bounding box center [1453, 555] width 89 height 31
type input "R077527628"
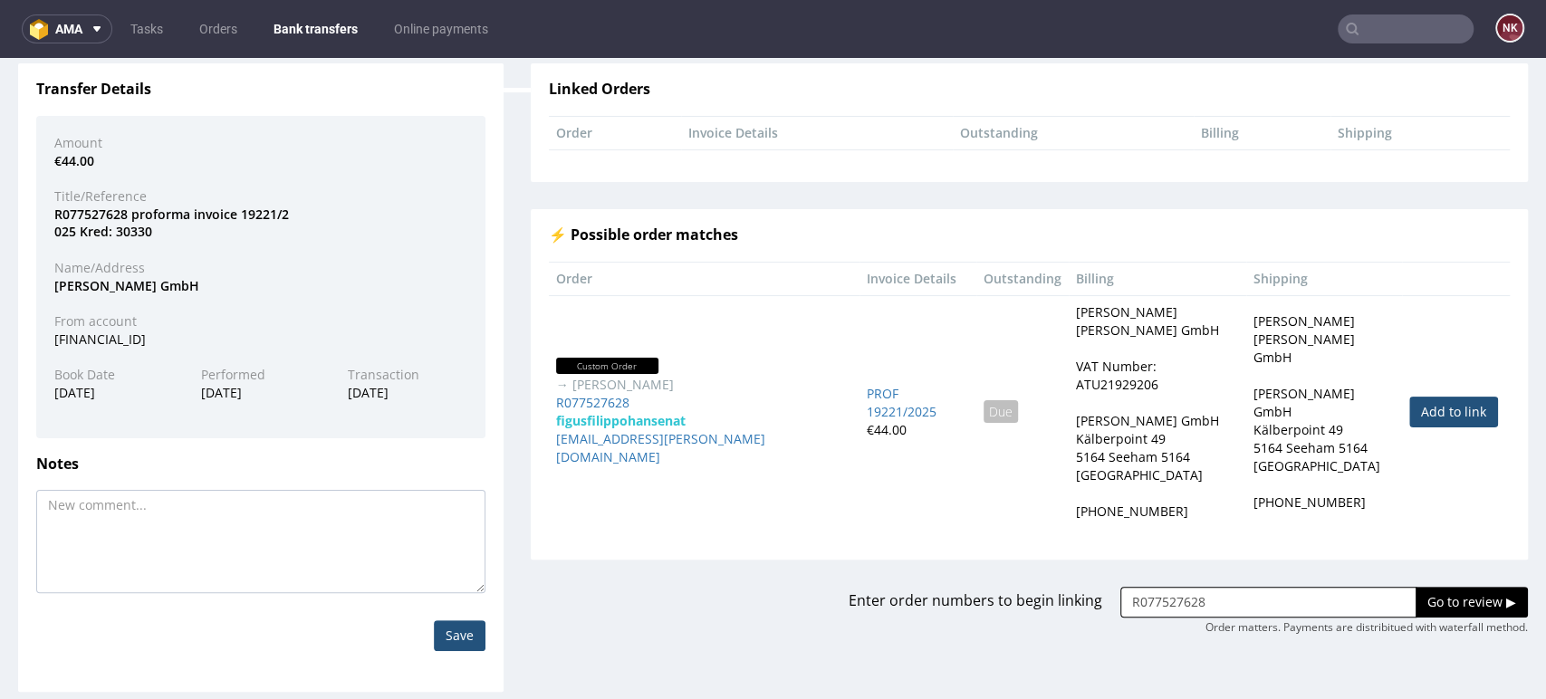
scroll to position [144, 0]
click at [1416, 586] on input "Go to review ▶" at bounding box center [1472, 601] width 112 height 31
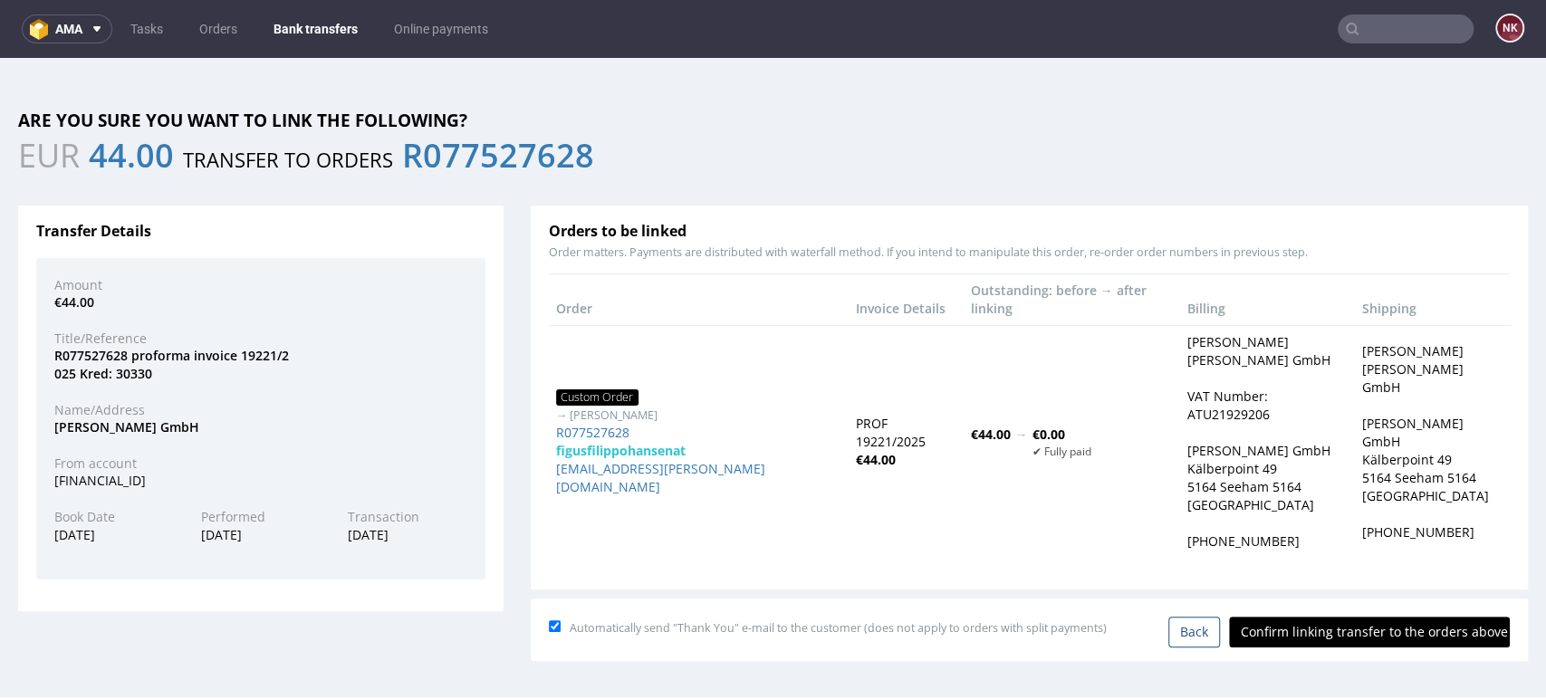
scroll to position [0, 0]
click at [1365, 617] on input "Confirm linking transfer to the orders above" at bounding box center [1369, 632] width 281 height 31
type input "In progress..."
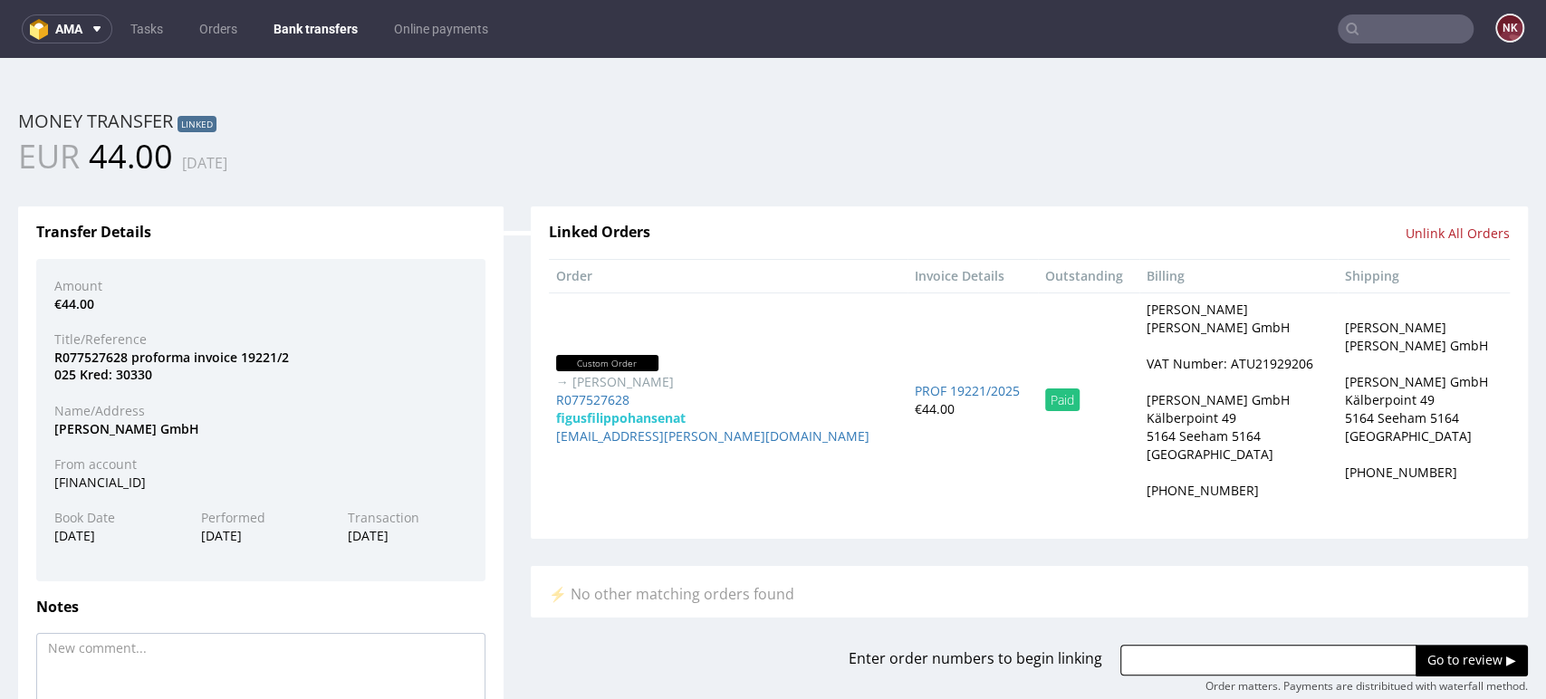
click at [1452, 452] on address "Filippo Figus HanSen Ovis GmbH HanSen Ovis GmbH Kälberpoint 49 5164 Seeham 5164…" at bounding box center [1424, 400] width 158 height 163
click at [339, 20] on link "Bank transfers" at bounding box center [316, 28] width 106 height 29
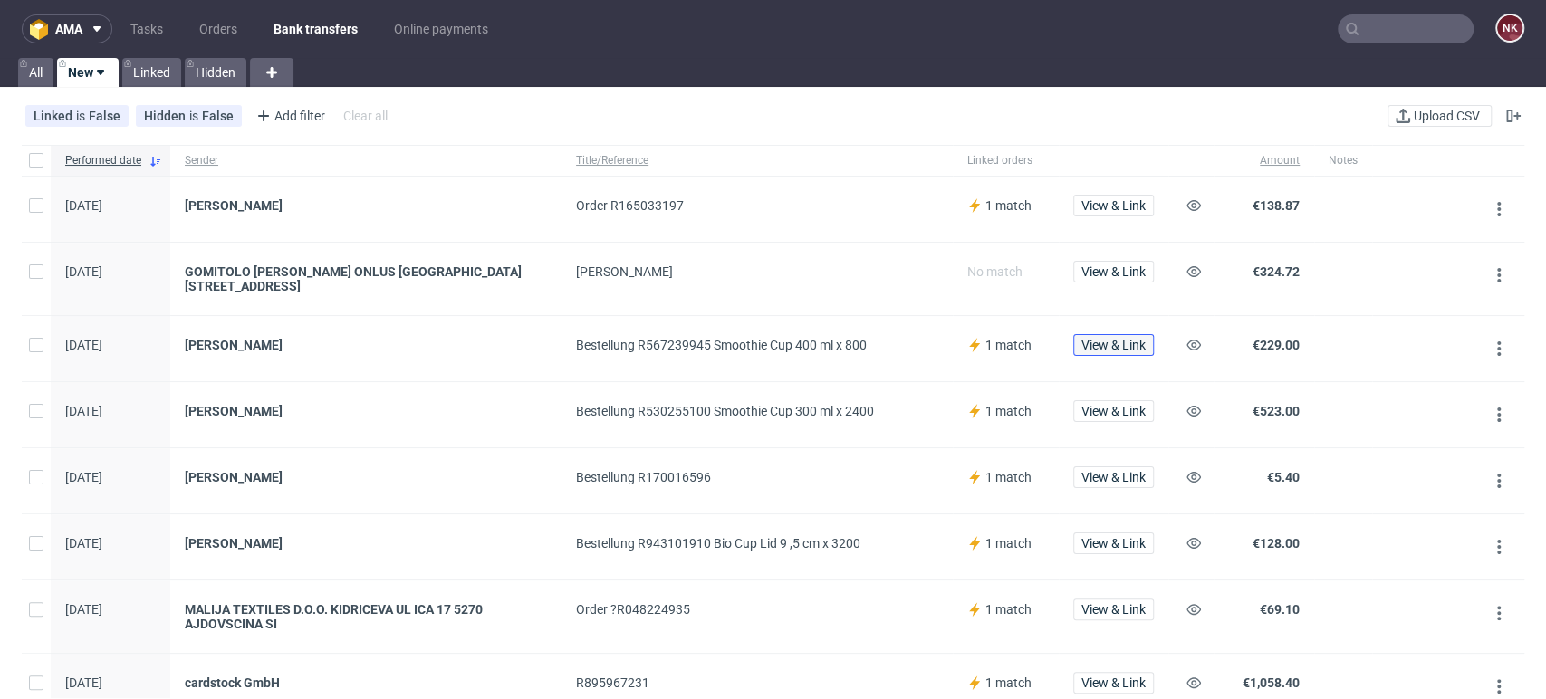
click at [1123, 345] on span "View & Link" at bounding box center [1113, 345] width 64 height 13
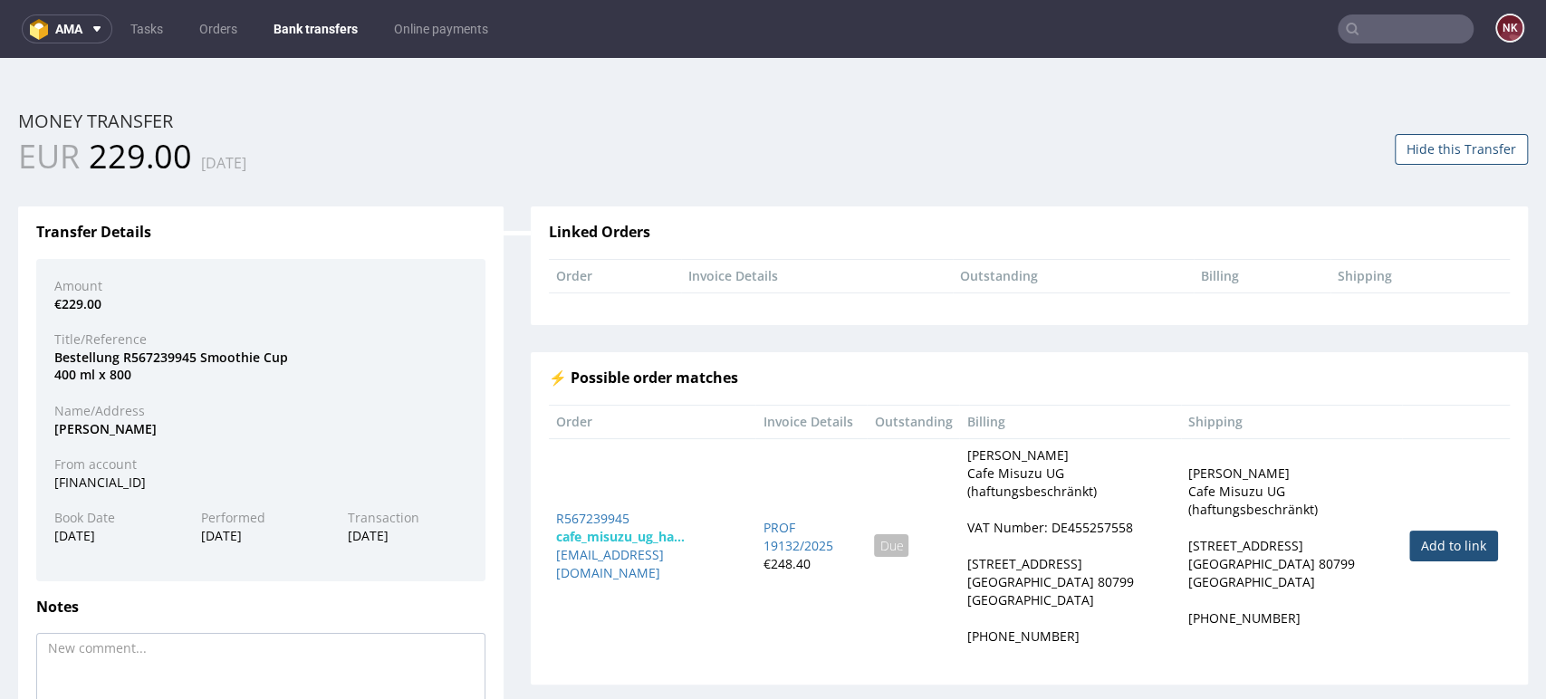
click at [1435, 535] on link "Add to link" at bounding box center [1453, 546] width 89 height 31
type input "R567239945"
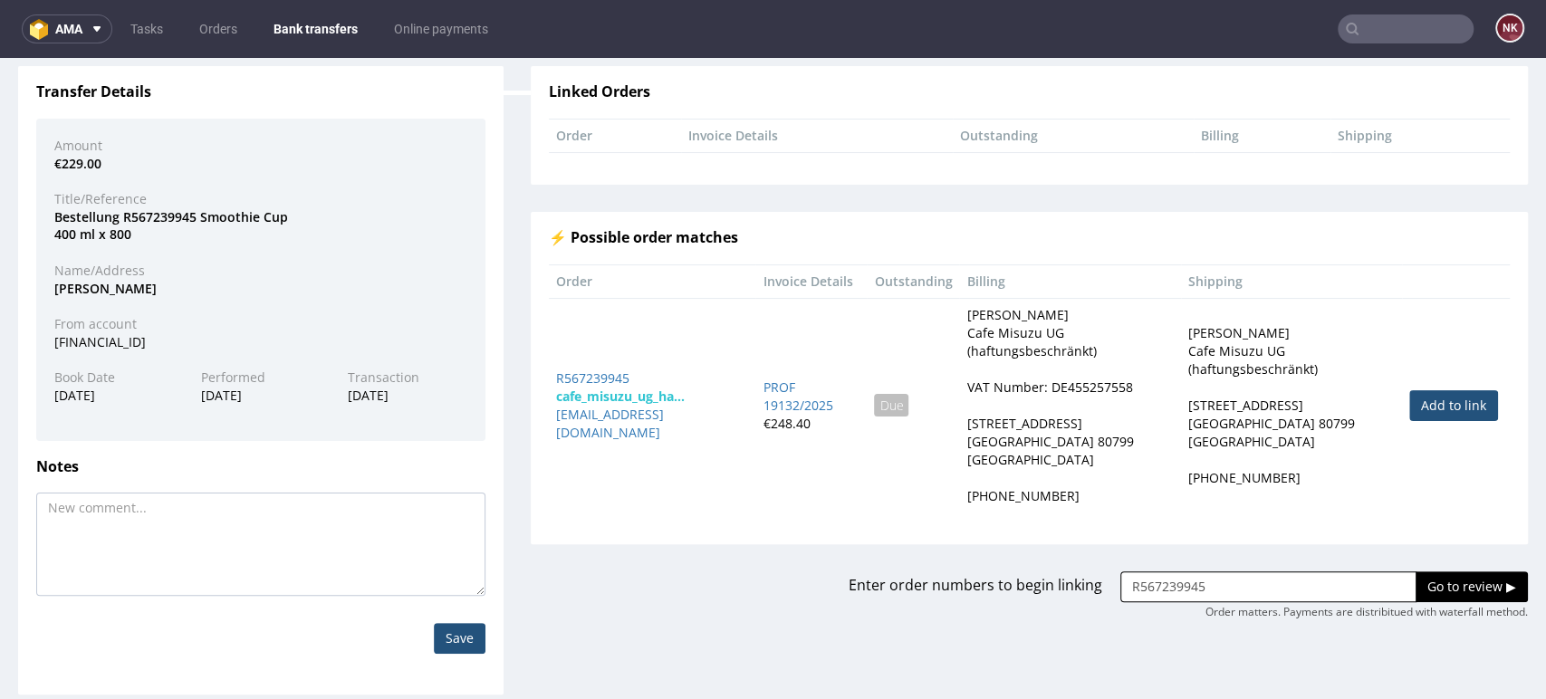
scroll to position [144, 0]
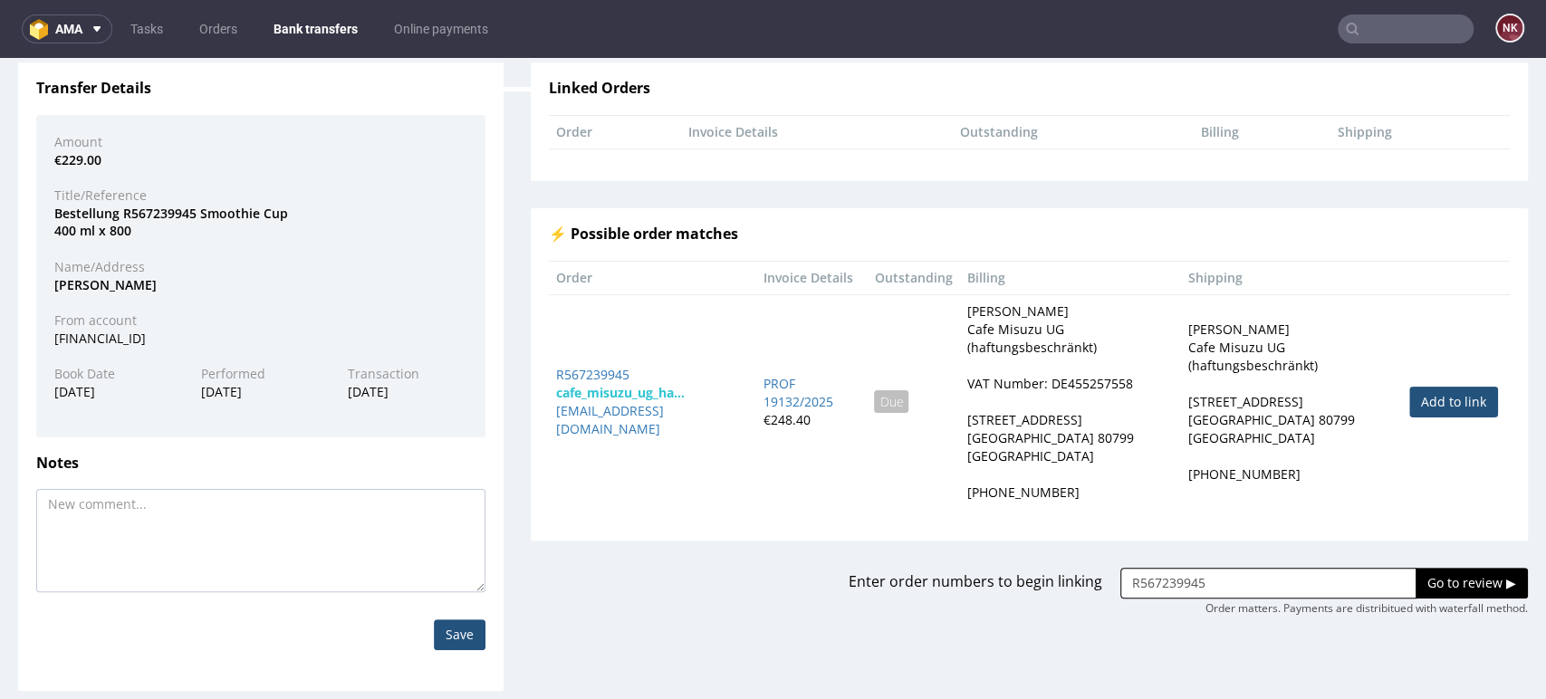
click at [1435, 568] on input "Go to review ▶" at bounding box center [1472, 583] width 112 height 31
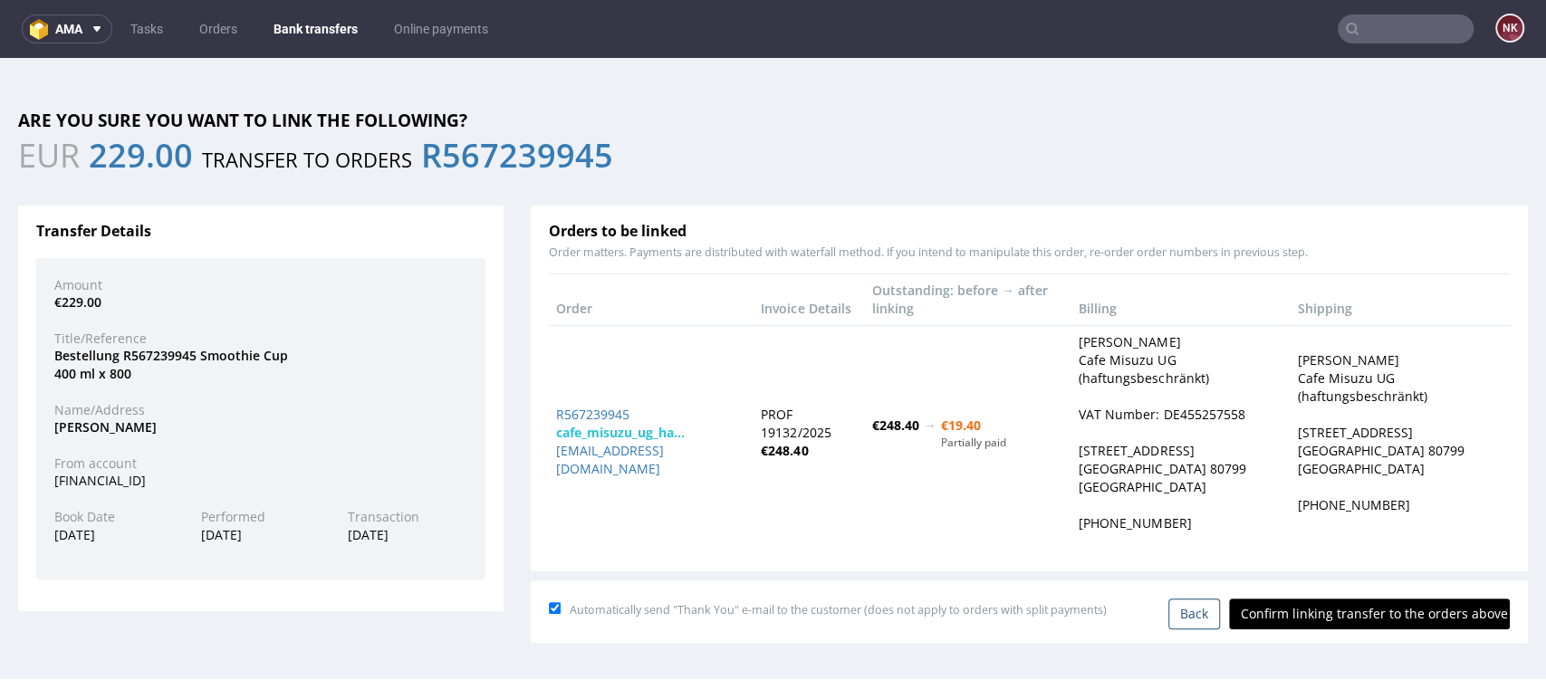
scroll to position [0, 0]
click at [1358, 618] on input "Confirm linking transfer to the orders above" at bounding box center [1369, 614] width 281 height 31
type input "In progress..."
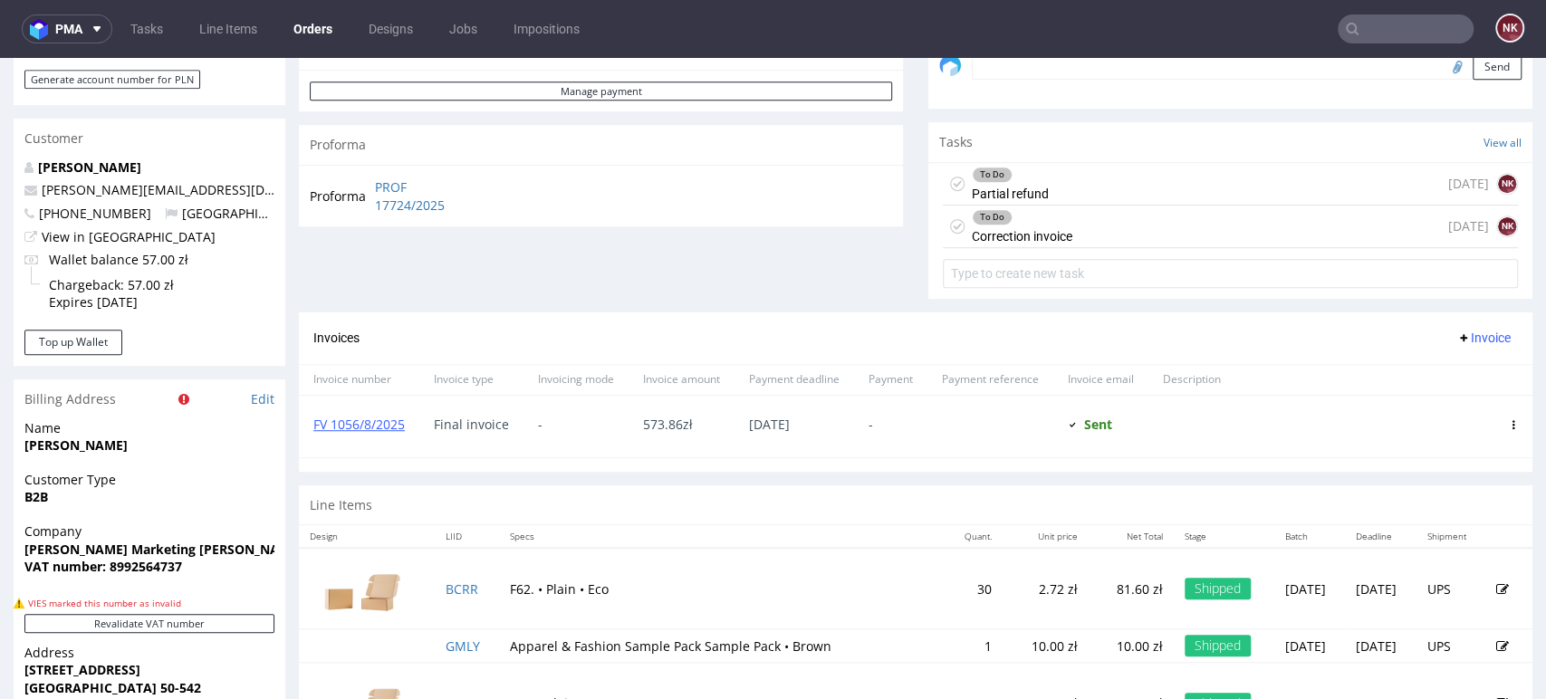
scroll to position [603, 0]
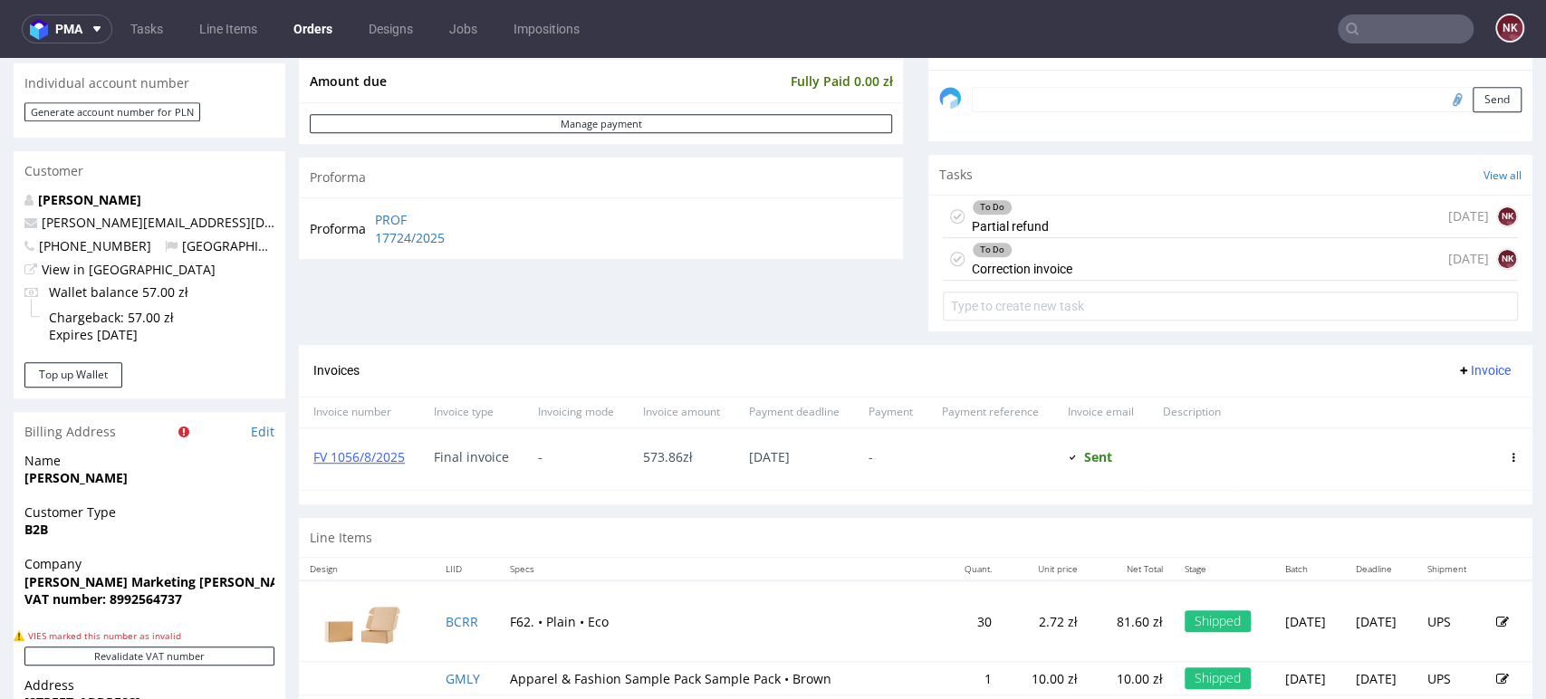
click at [1110, 263] on div "To Do Correction invoice 1 day ago NK" at bounding box center [1230, 259] width 575 height 43
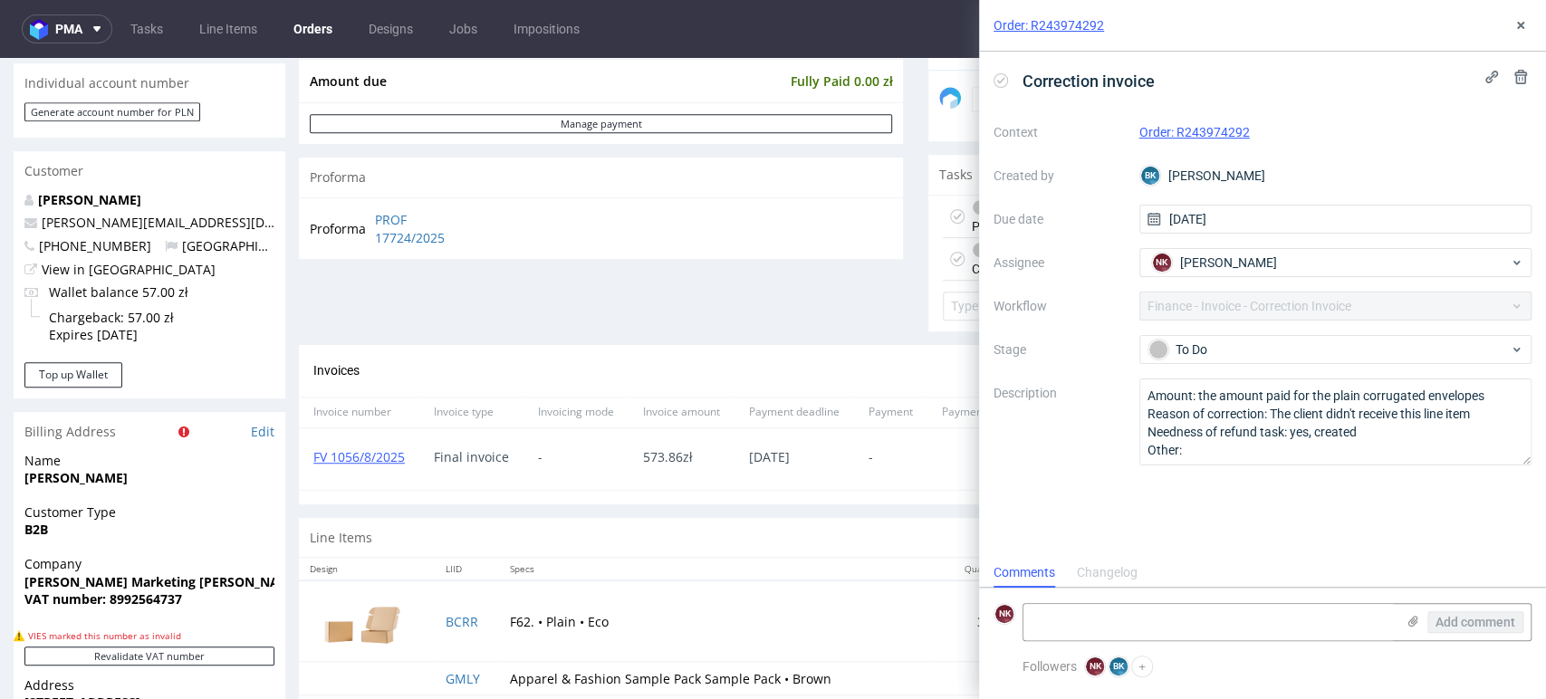
scroll to position [14, 0]
click at [1276, 354] on div "To Do" at bounding box center [1329, 350] width 360 height 20
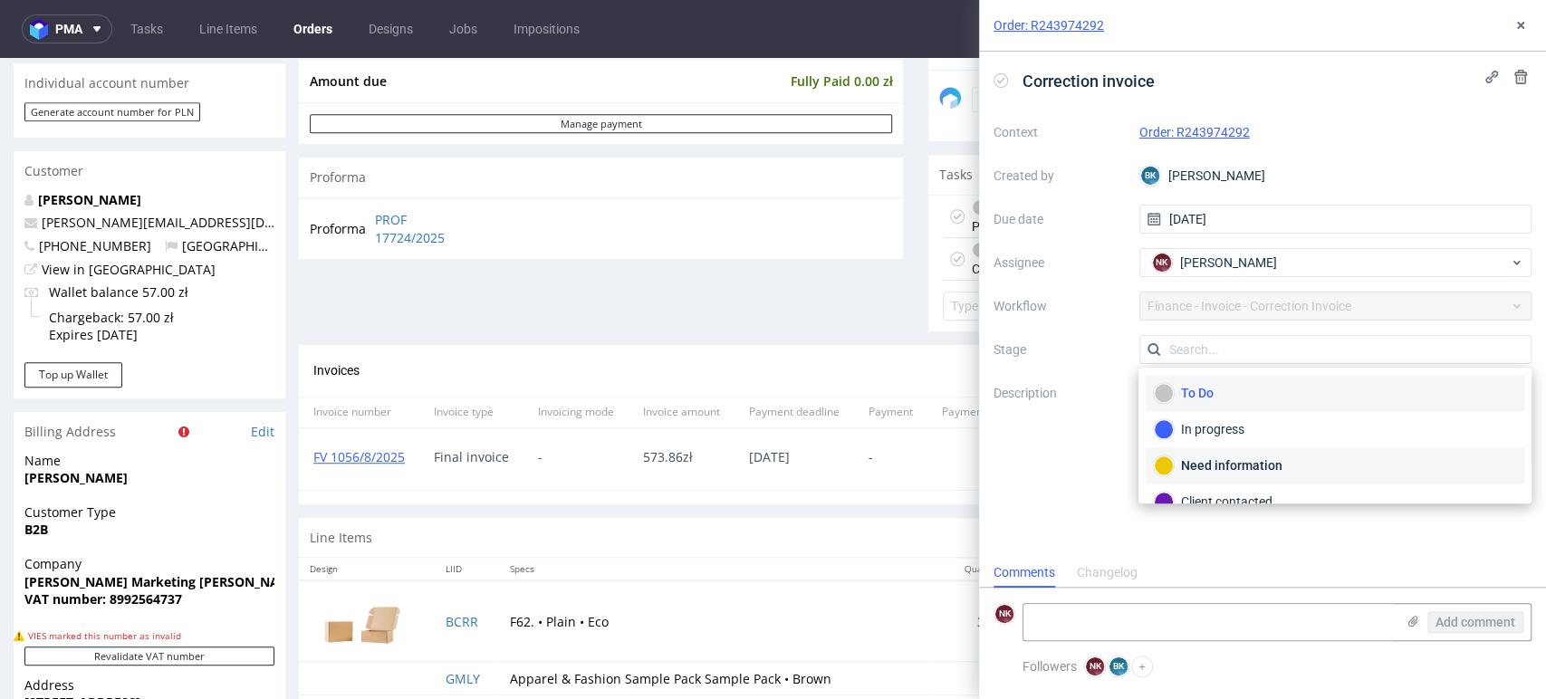
click at [1238, 447] on div "Need information" at bounding box center [1335, 465] width 379 height 36
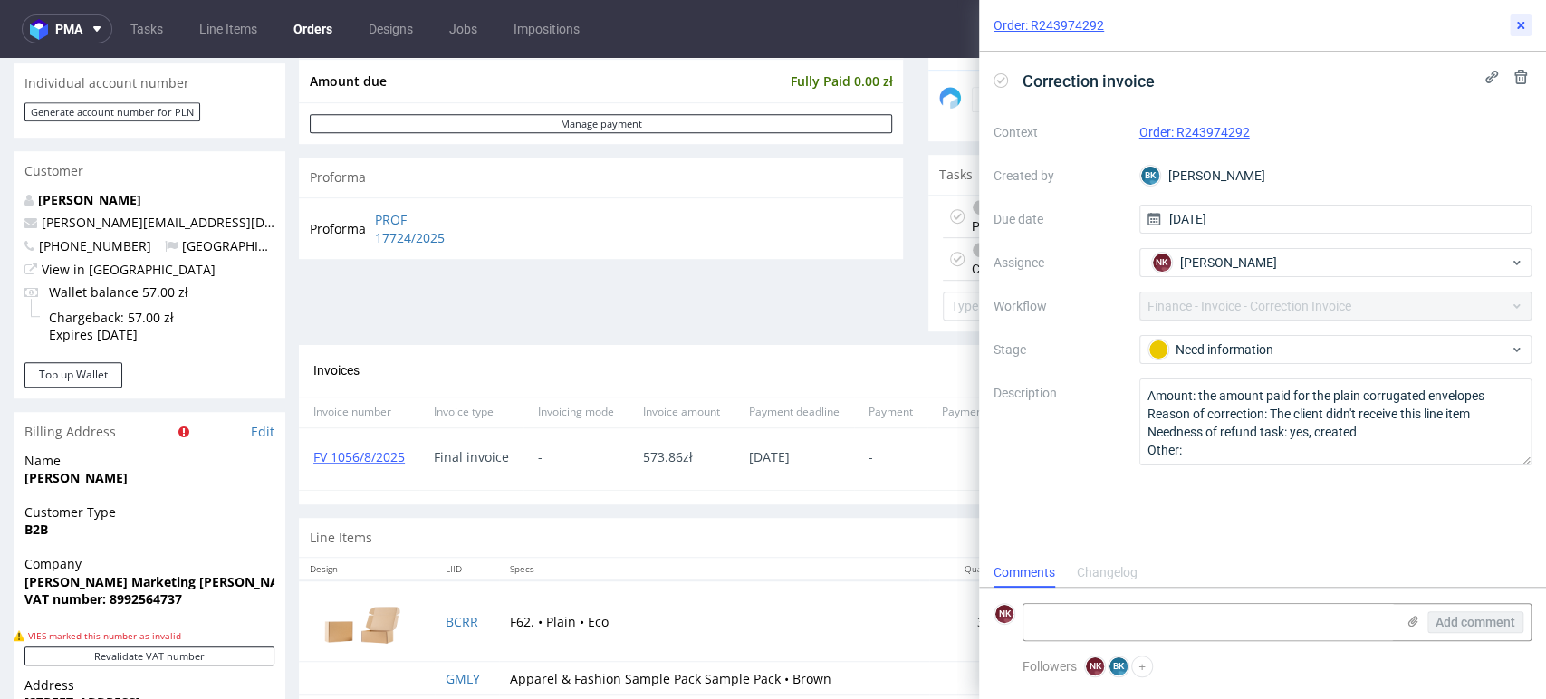
drag, startPoint x: 1520, startPoint y: 15, endPoint x: 1508, endPoint y: 28, distance: 17.3
click at [1520, 16] on button at bounding box center [1521, 25] width 22 height 22
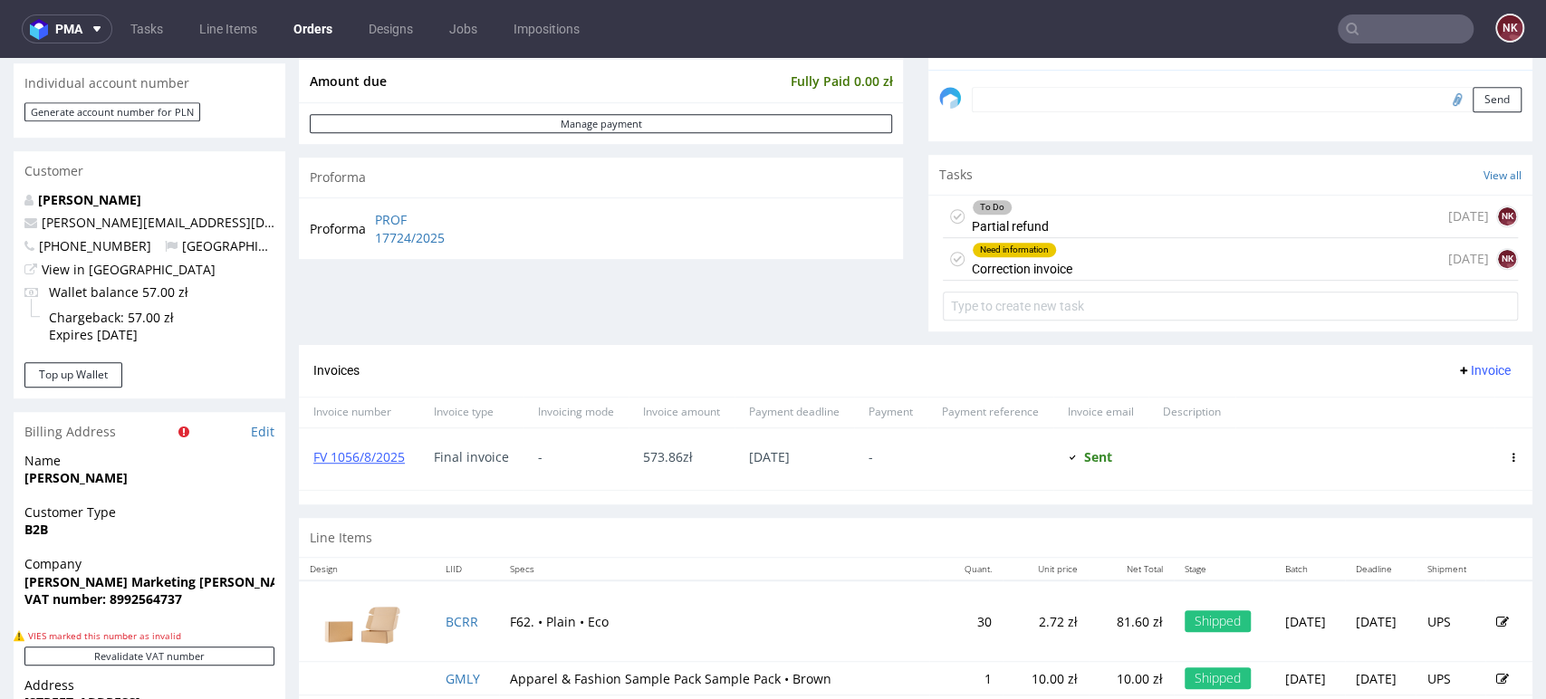
click at [1089, 197] on div "To Do Partial refund 1 day ago NK" at bounding box center [1230, 217] width 575 height 43
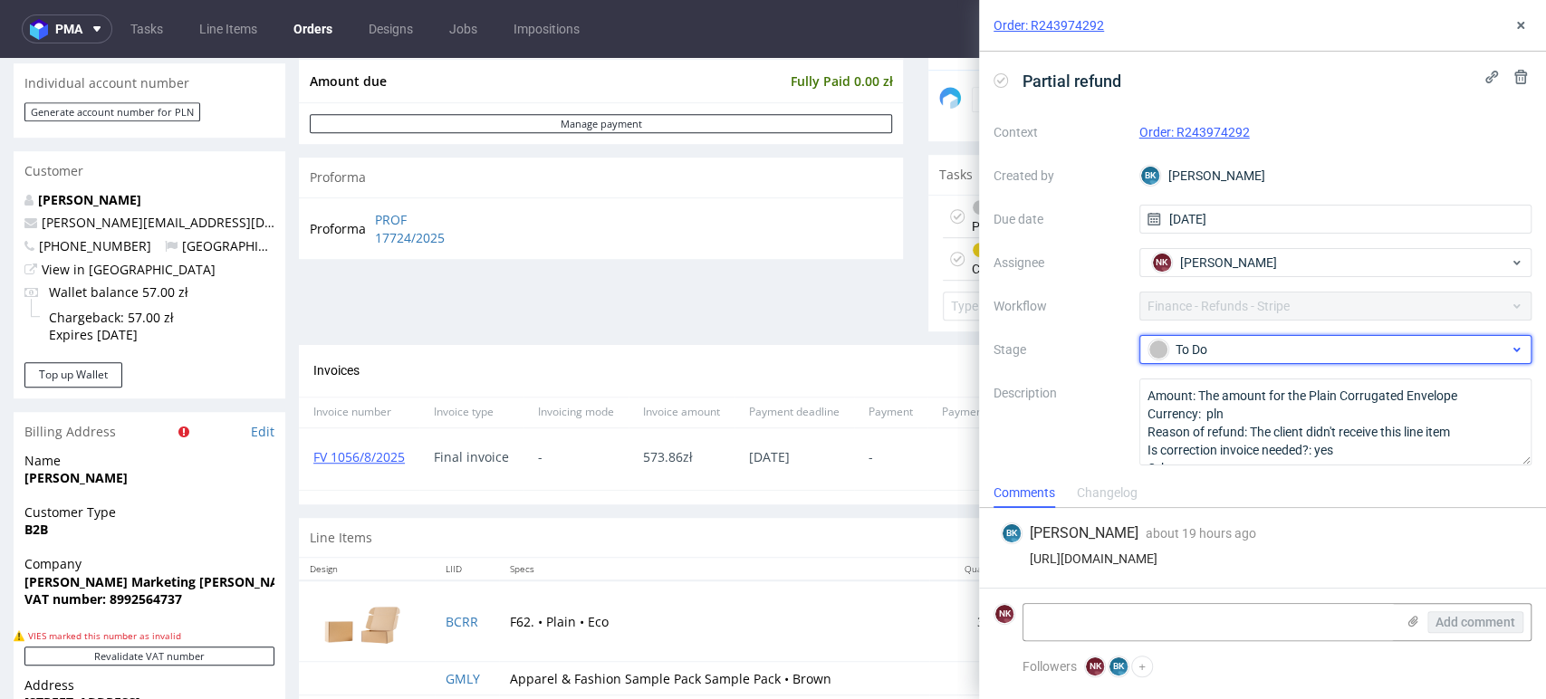
click at [1312, 347] on div "To Do" at bounding box center [1329, 350] width 360 height 20
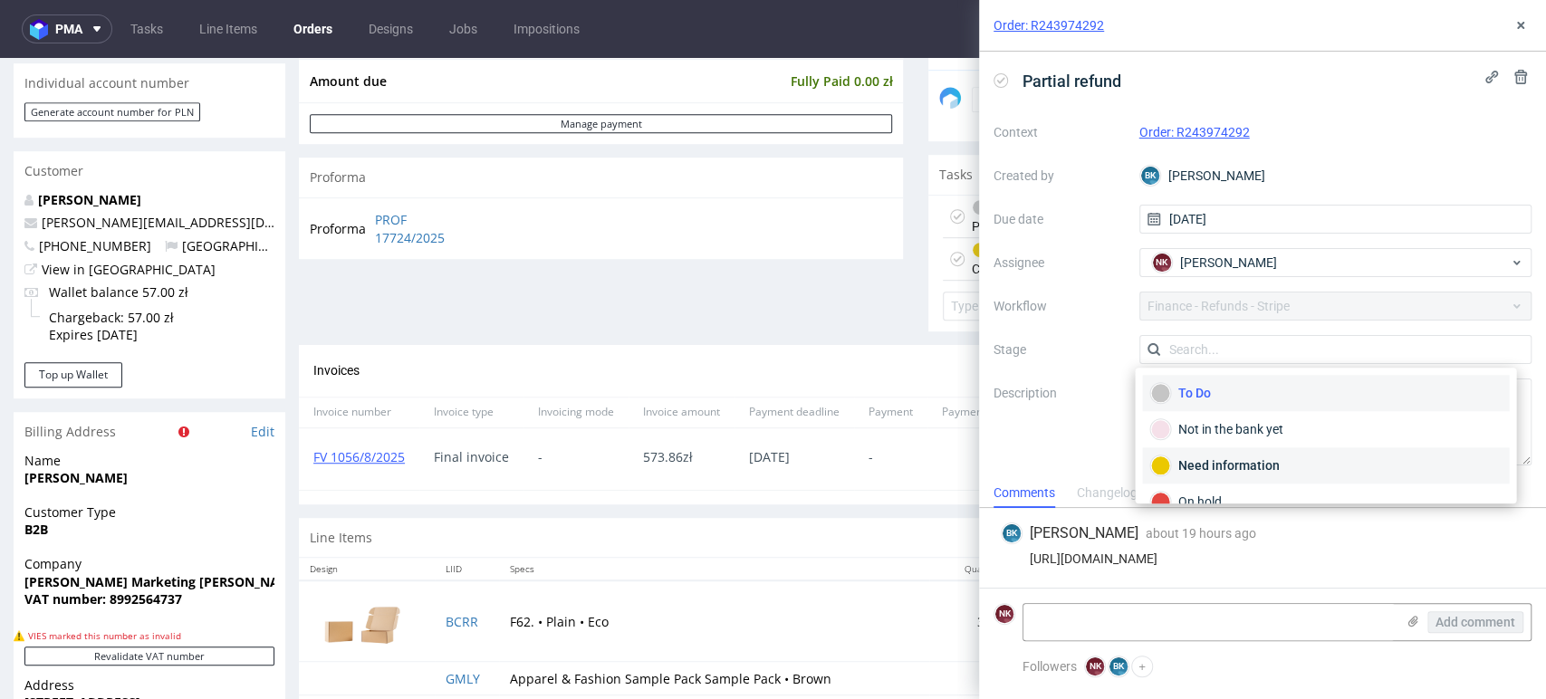
click at [1234, 462] on div "Need information" at bounding box center [1325, 466] width 351 height 20
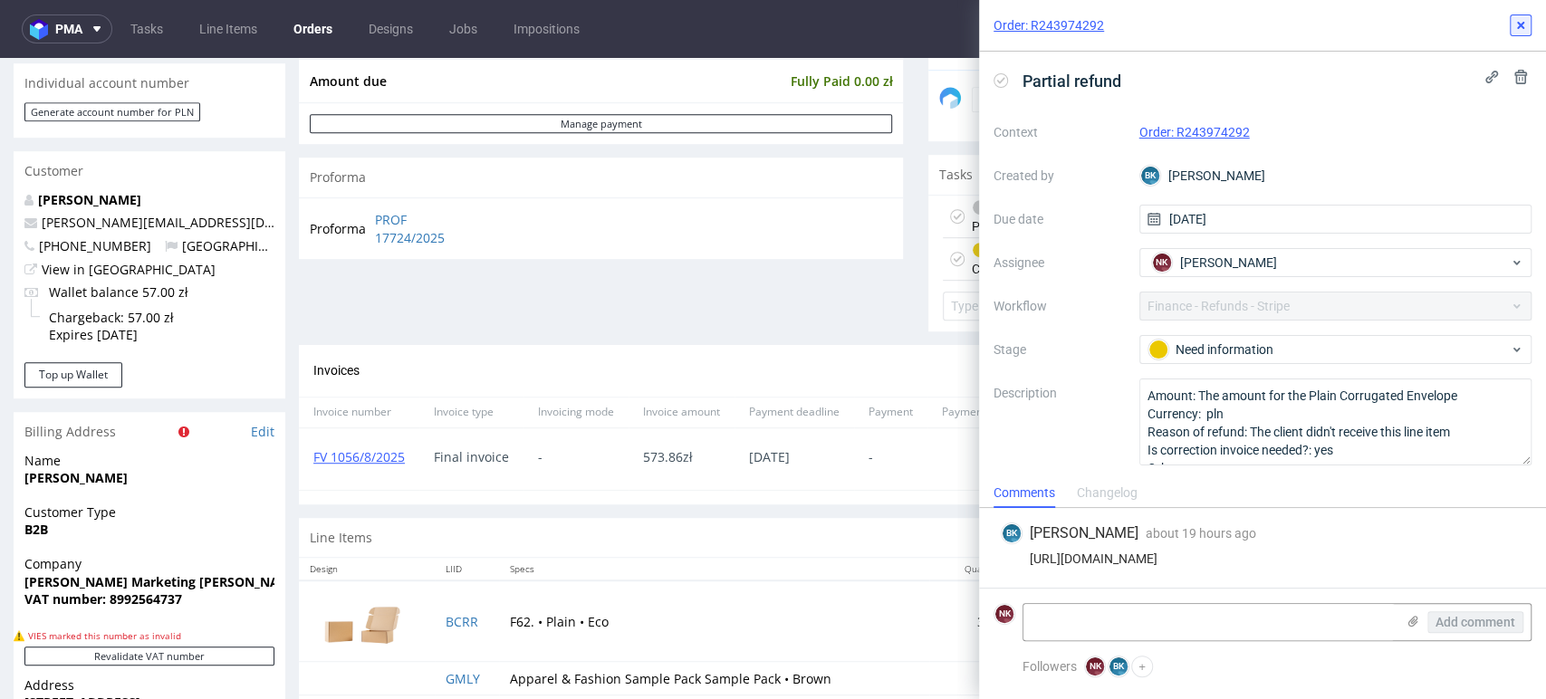
click at [1514, 22] on icon at bounding box center [1521, 25] width 14 height 14
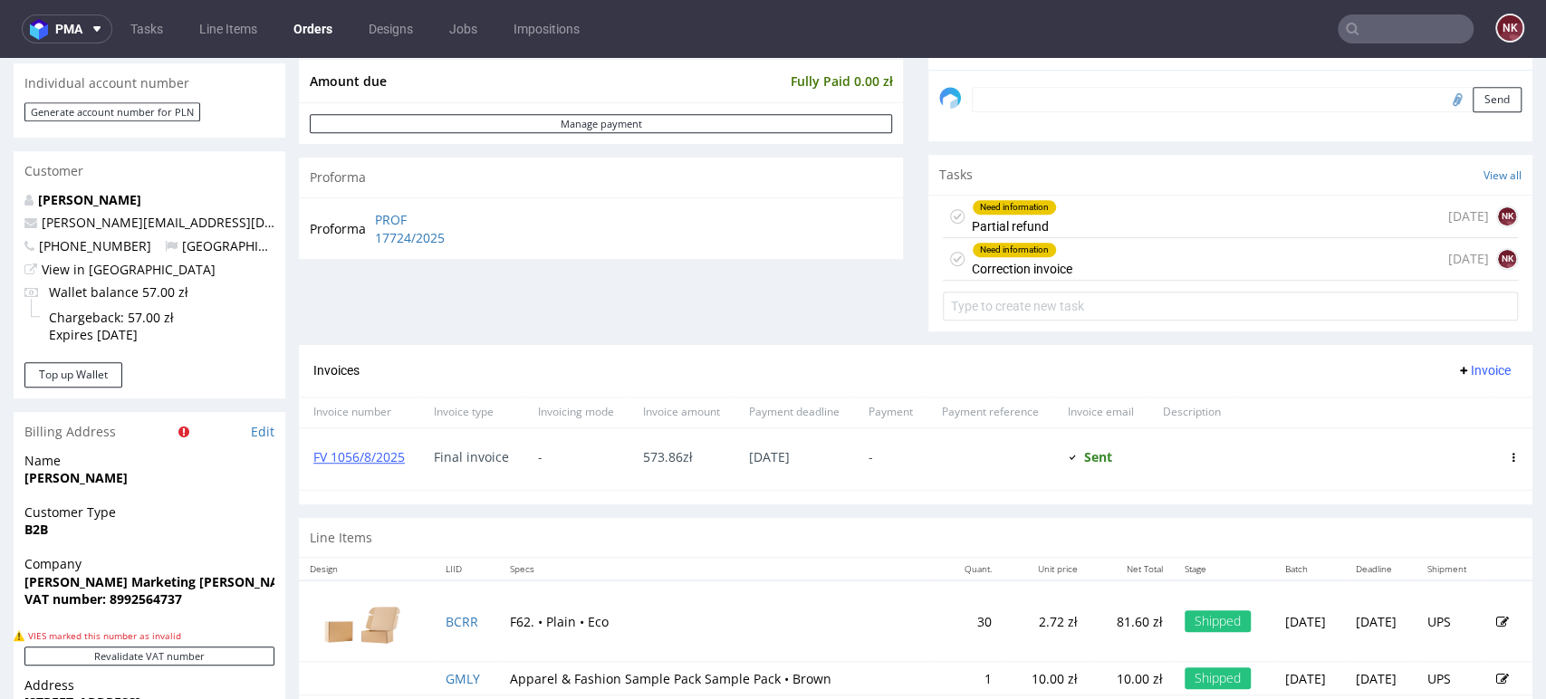
click at [1399, 345] on div "Invoices Invoice" at bounding box center [916, 371] width 1234 height 52
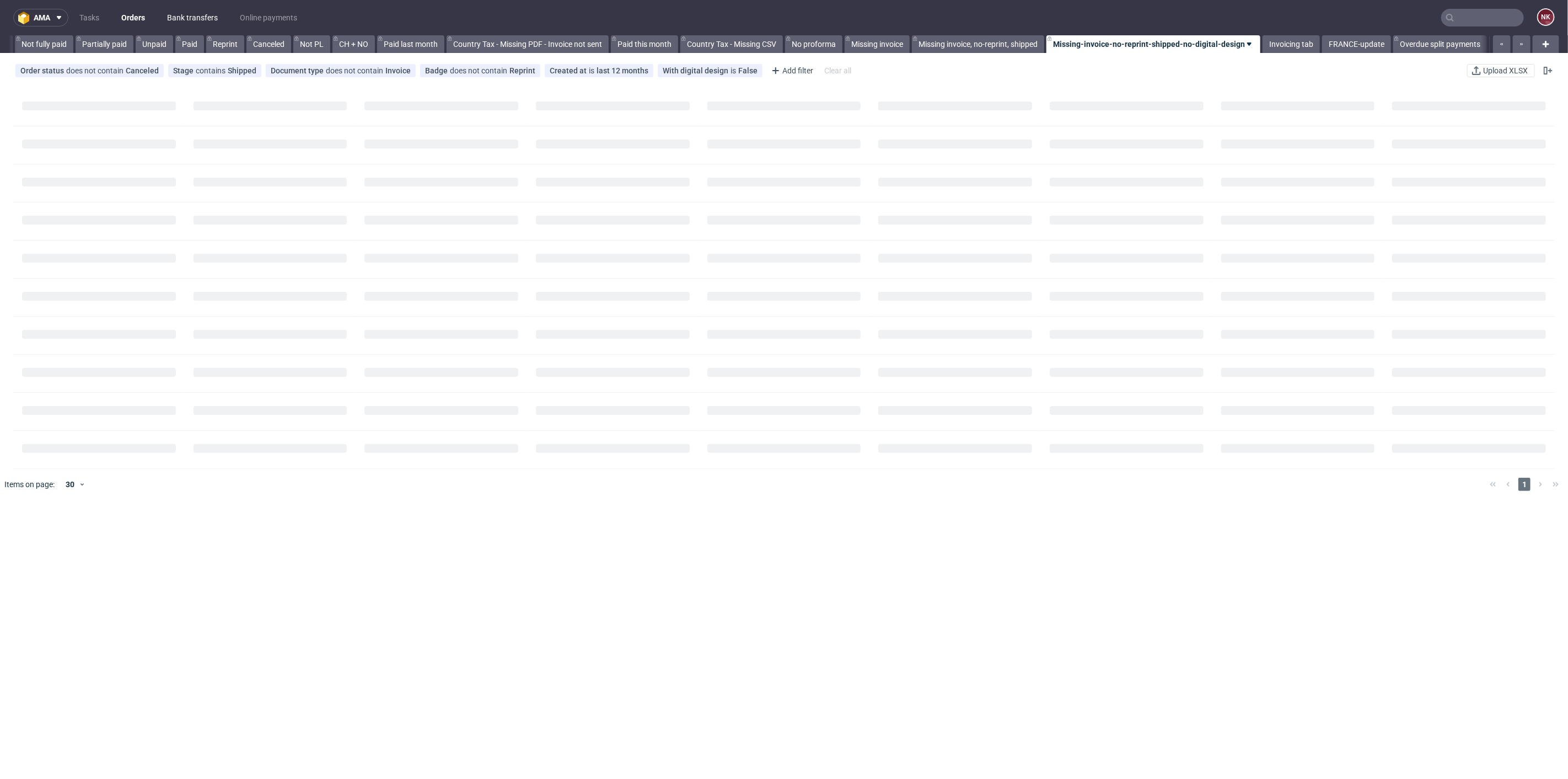
scroll to position [0, 942]
click at [198, 19] on link "Bank transfers" at bounding box center [192, 17] width 64 height 18
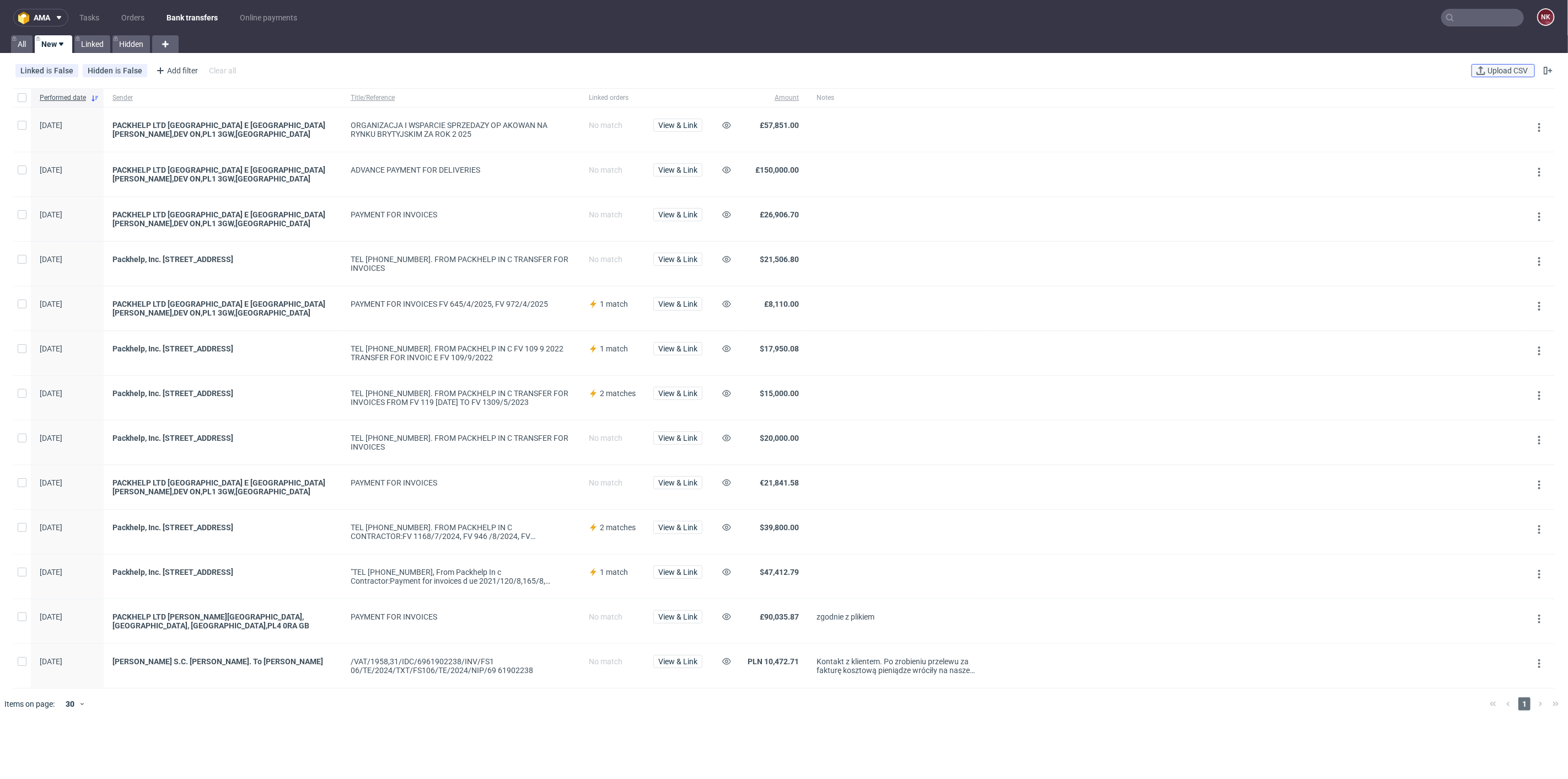
click at [1485, 70] on span "Upload CSV" at bounding box center [1507, 71] width 44 height 8
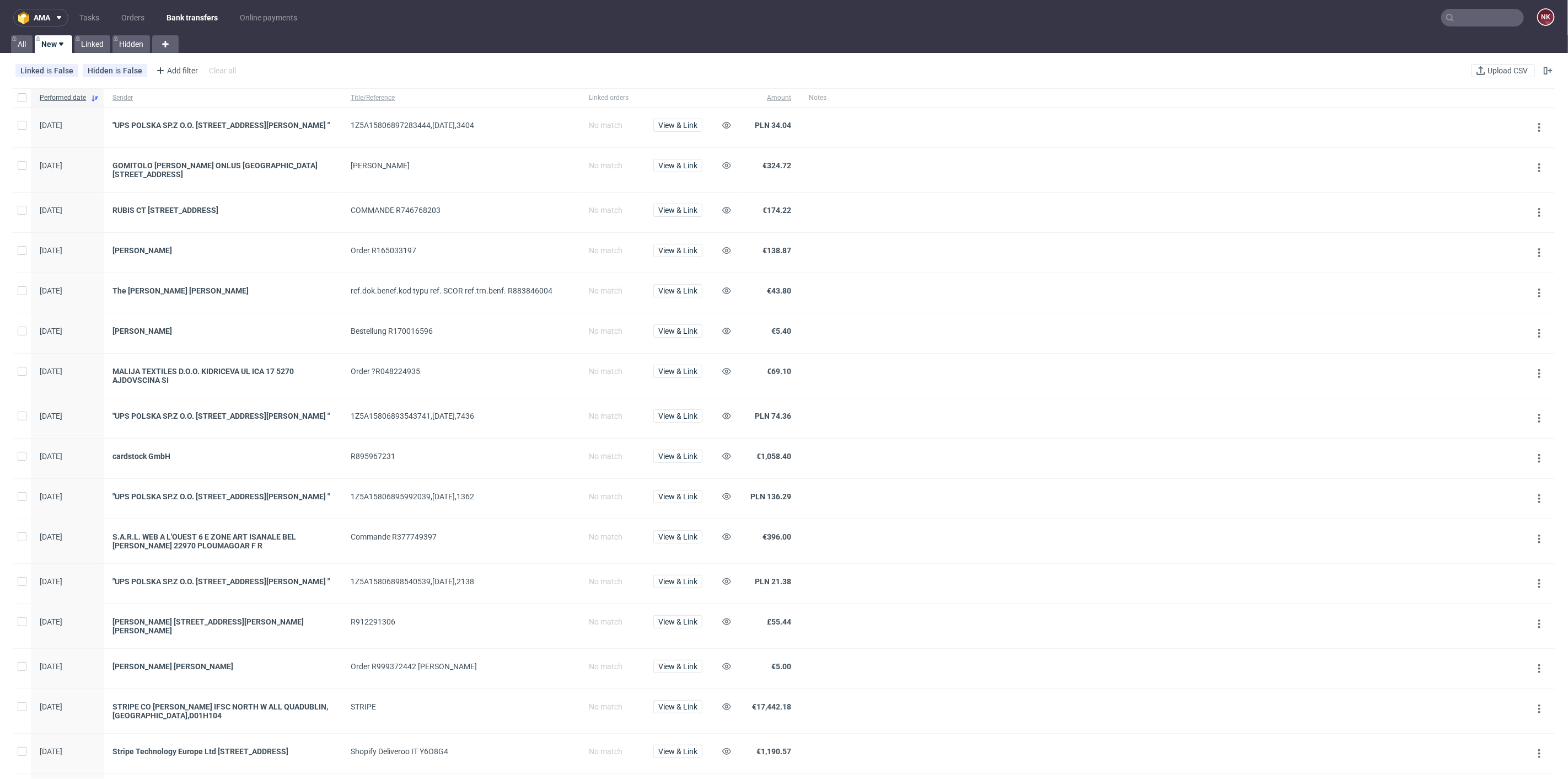
click at [189, 16] on link "Bank transfers" at bounding box center [192, 17] width 65 height 18
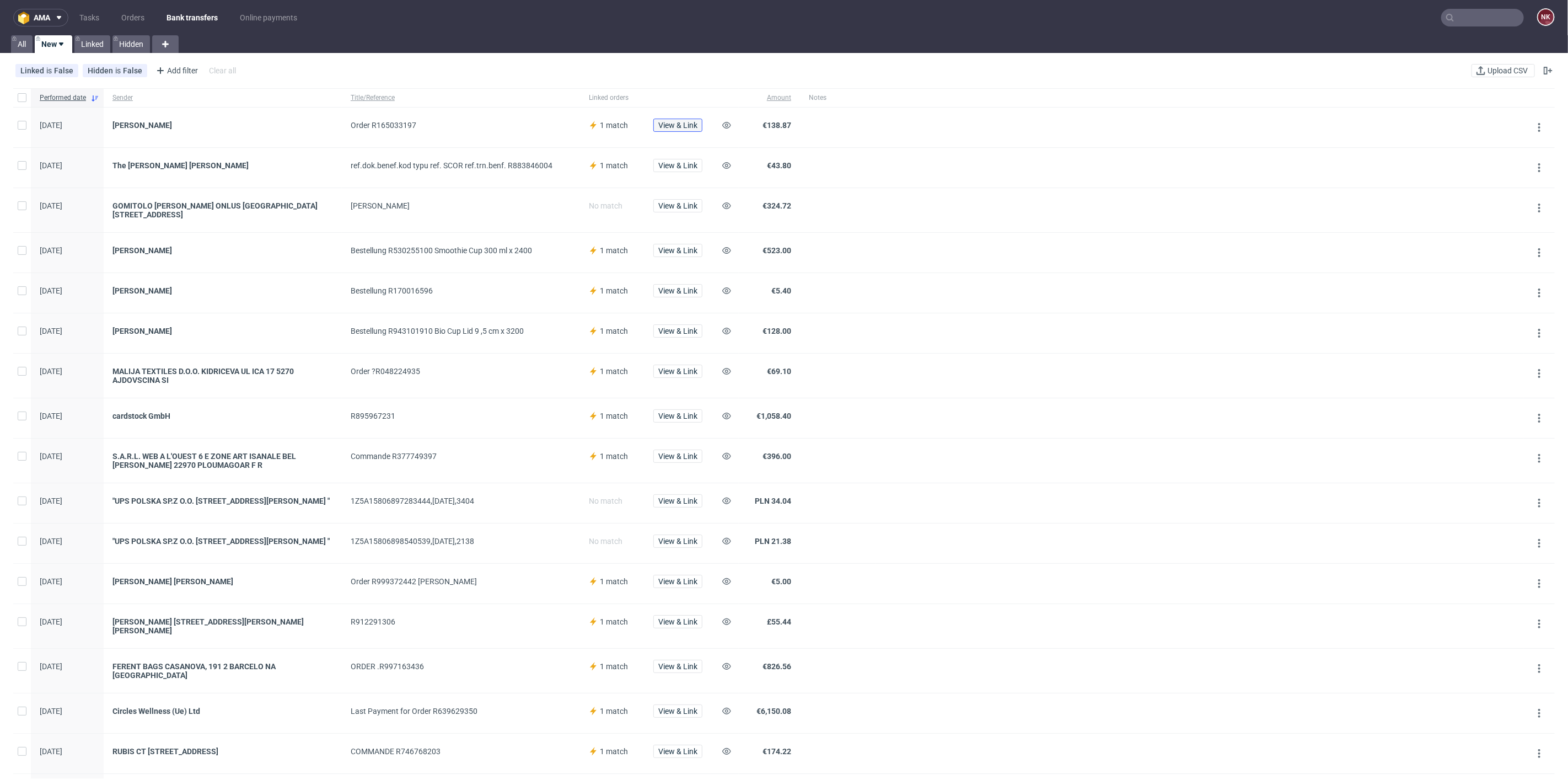
click at [668, 126] on span "View & Link" at bounding box center [677, 125] width 39 height 8
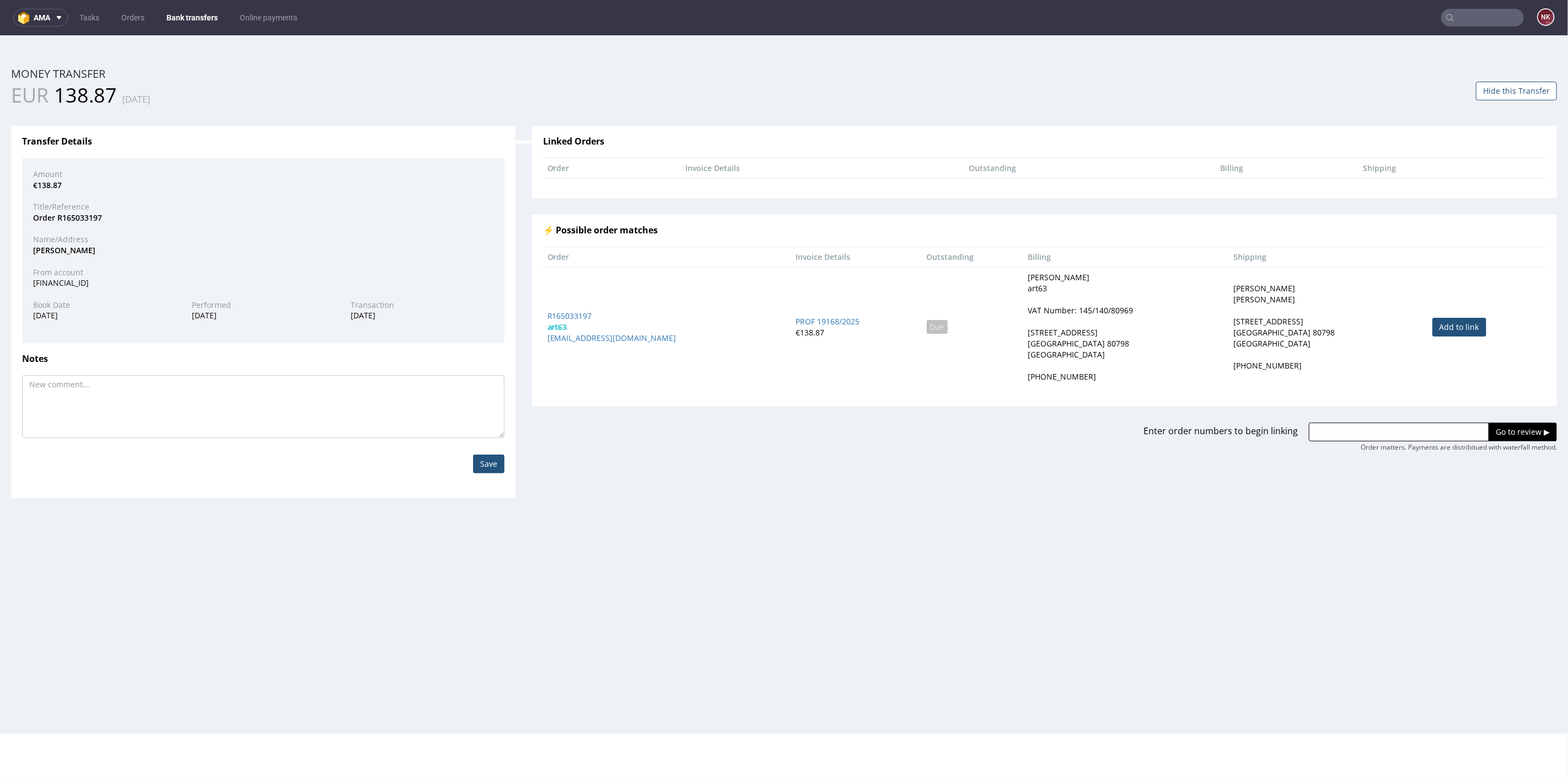
click at [1432, 325] on link "Add to link" at bounding box center [1459, 326] width 54 height 19
type input "R165033197"
click at [1489, 431] on input "Go to review ▶" at bounding box center [1523, 431] width 68 height 19
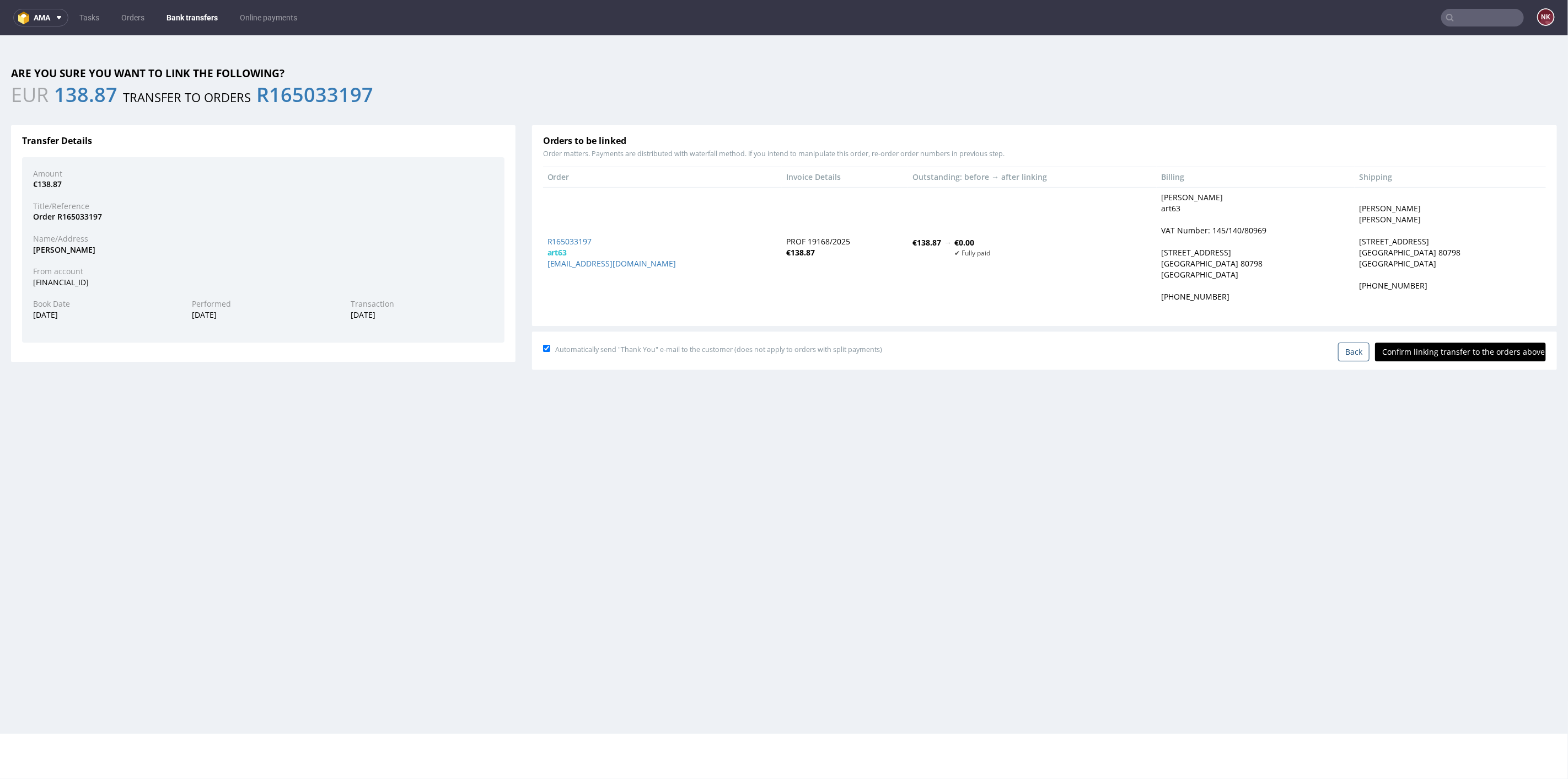
click at [1449, 333] on div "Automatically send "Thank You" e-mail to the customer (does not apply to orders…" at bounding box center [1045, 350] width 1025 height 38
click at [1450, 354] on input "Confirm linking transfer to the orders above" at bounding box center [1460, 351] width 171 height 19
type input "In progress..."
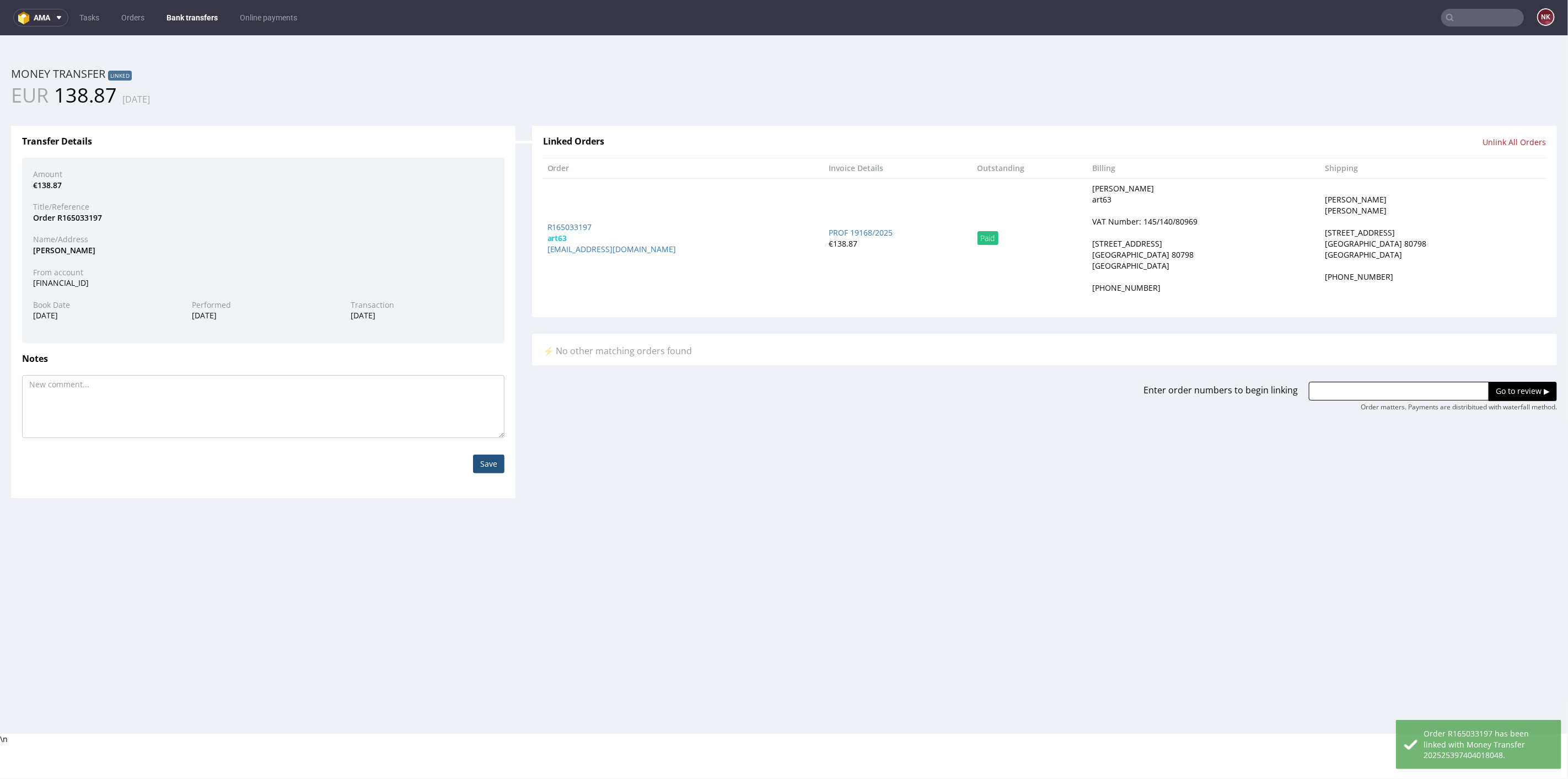
click at [201, 22] on link "Bank transfers" at bounding box center [192, 17] width 65 height 18
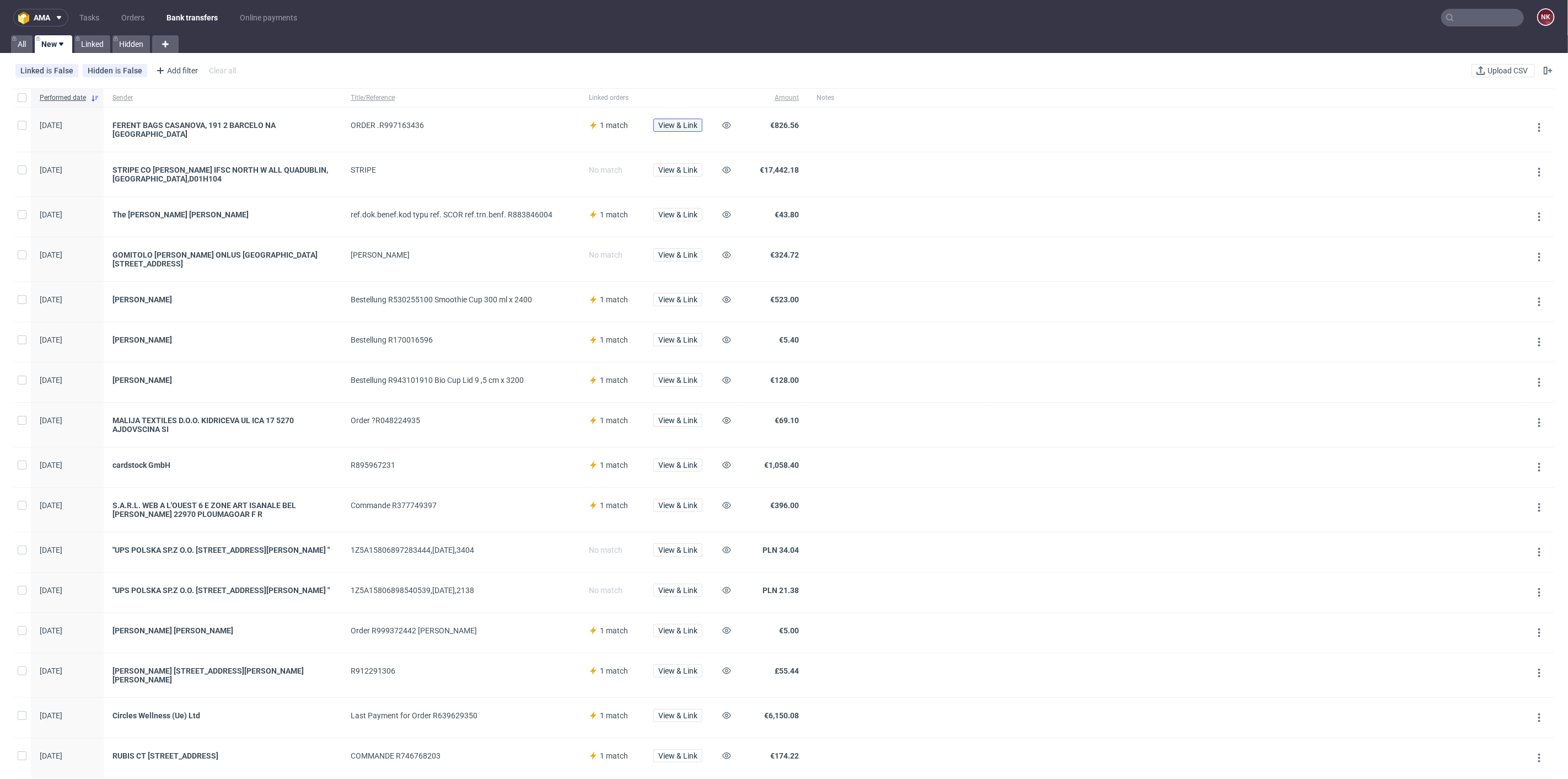
click at [684, 124] on span "View & Link" at bounding box center [677, 125] width 39 height 8
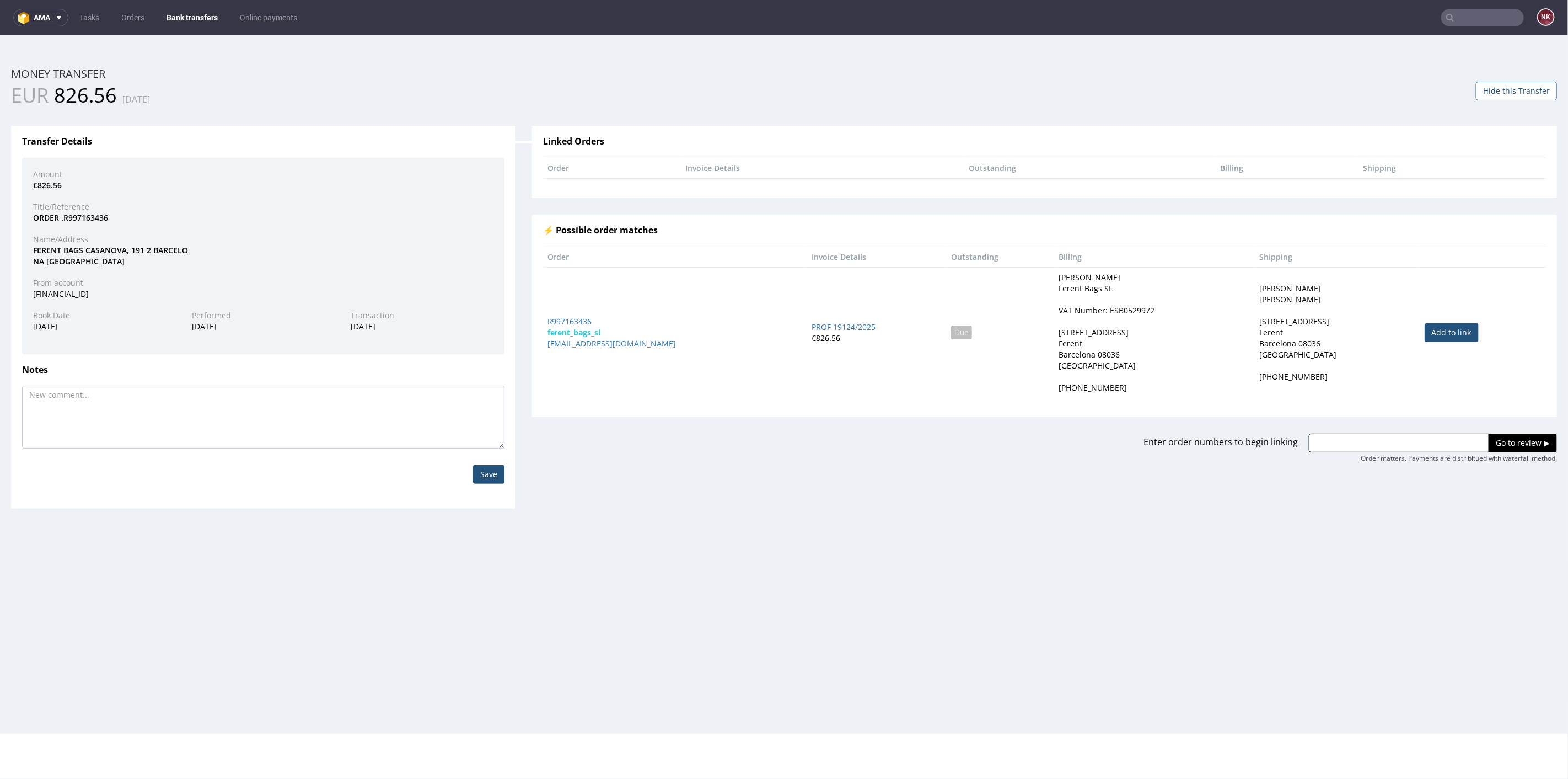
click at [1437, 330] on link "Add to link" at bounding box center [1452, 332] width 54 height 19
type input "R997163436"
click at [1516, 436] on input "Go to review ▶" at bounding box center [1523, 442] width 68 height 19
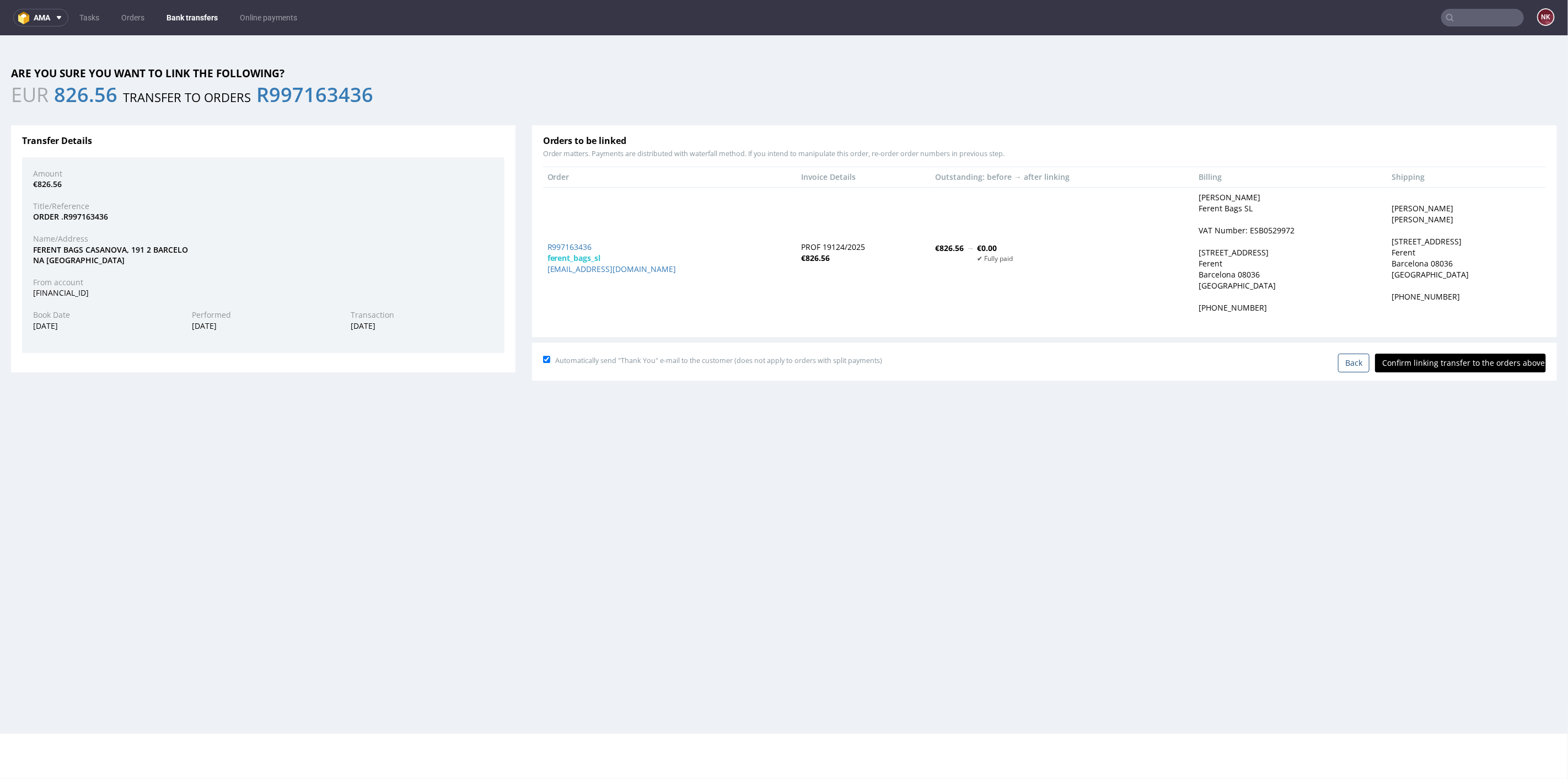
click at [1466, 351] on div "Automatically send "Thank You" e-mail to the customer (does not apply to orders…" at bounding box center [1045, 360] width 1003 height 23
click at [1419, 361] on input "Confirm linking transfer to the orders above" at bounding box center [1460, 362] width 171 height 19
type input "In progress..."
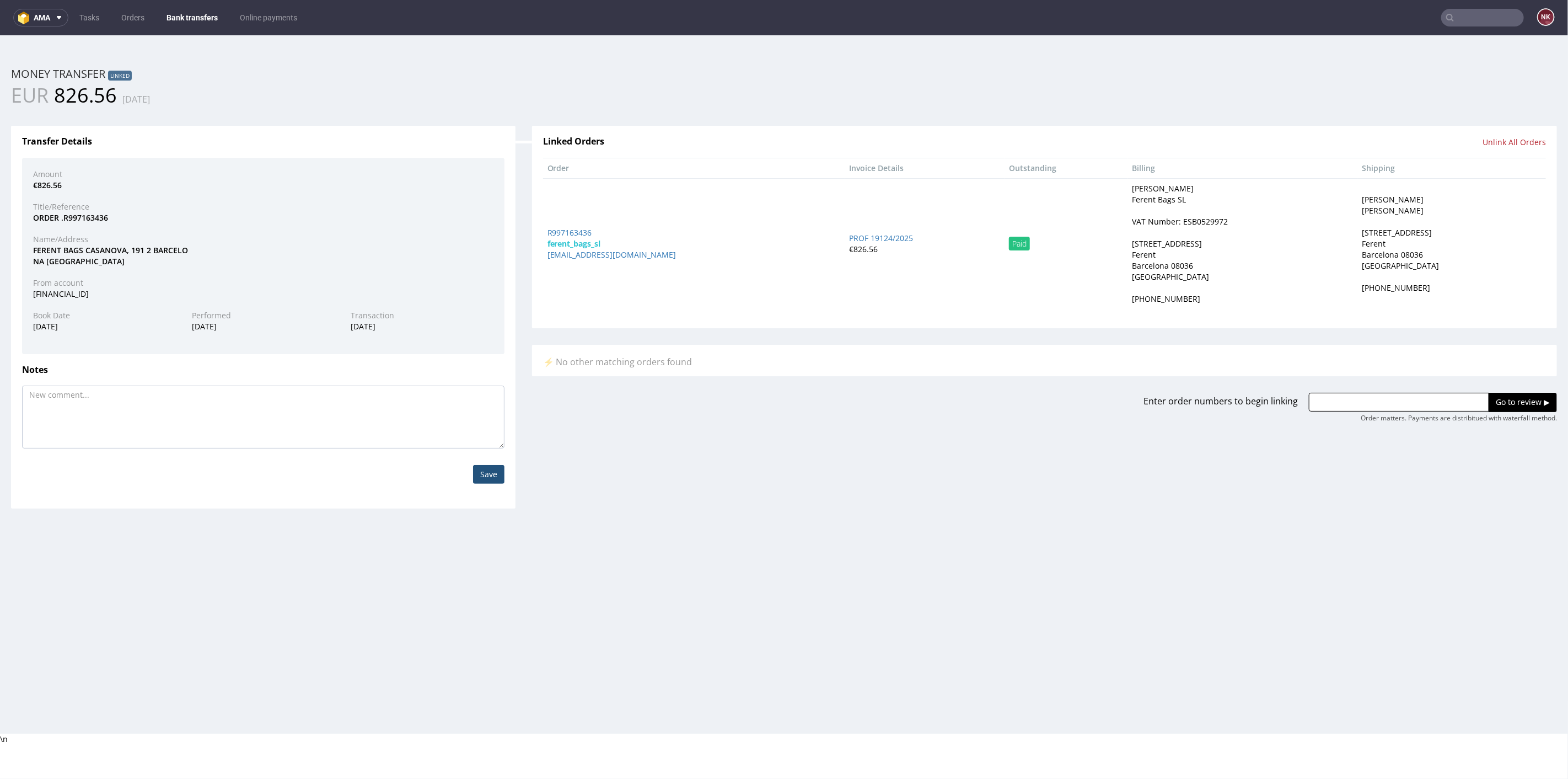
click at [183, 15] on link "Bank transfers" at bounding box center [192, 17] width 65 height 18
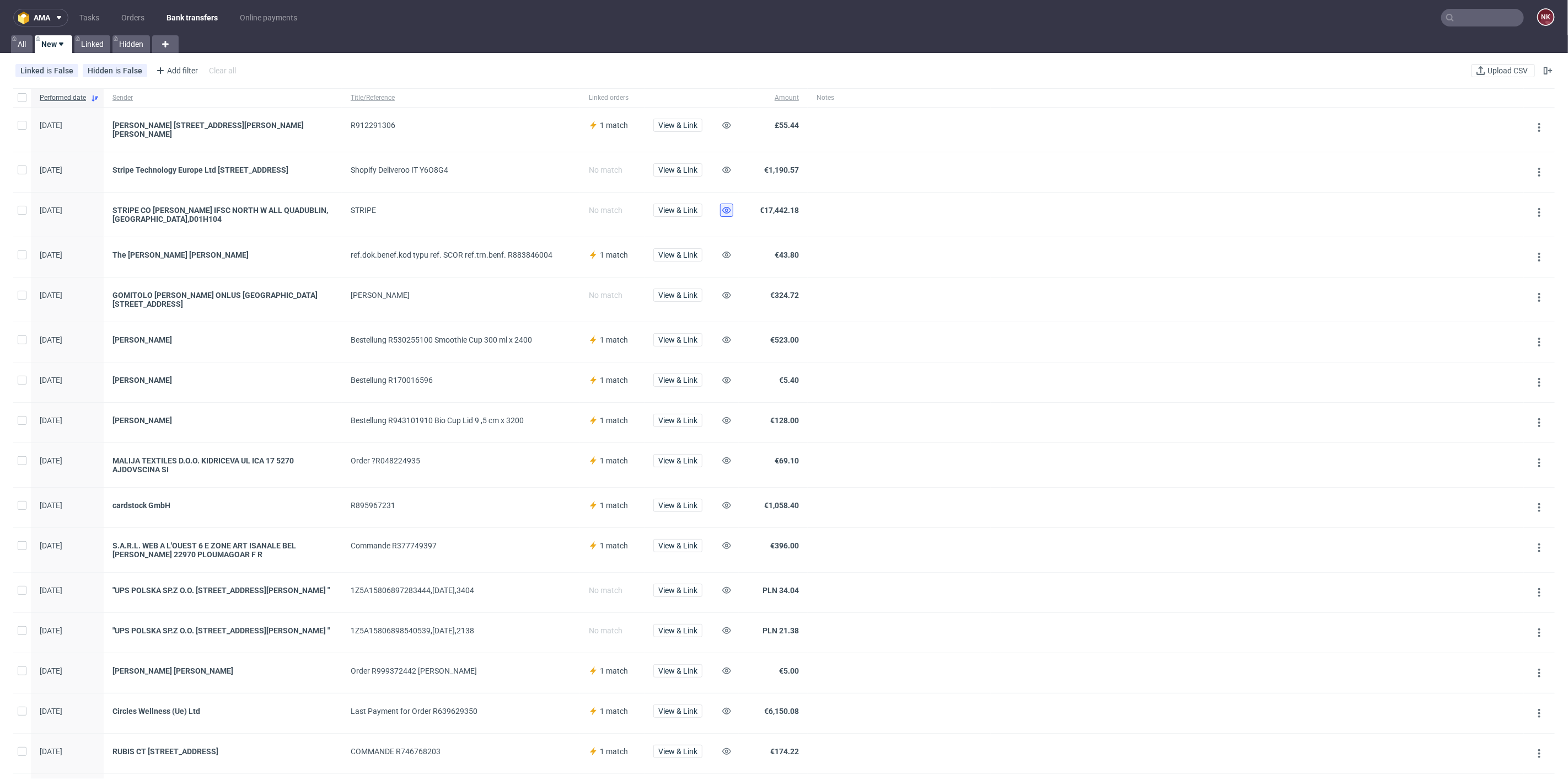
click at [723, 214] on icon at bounding box center [727, 210] width 9 height 9
click at [727, 591] on use at bounding box center [727, 590] width 9 height 7
click at [729, 635] on icon at bounding box center [727, 630] width 9 height 9
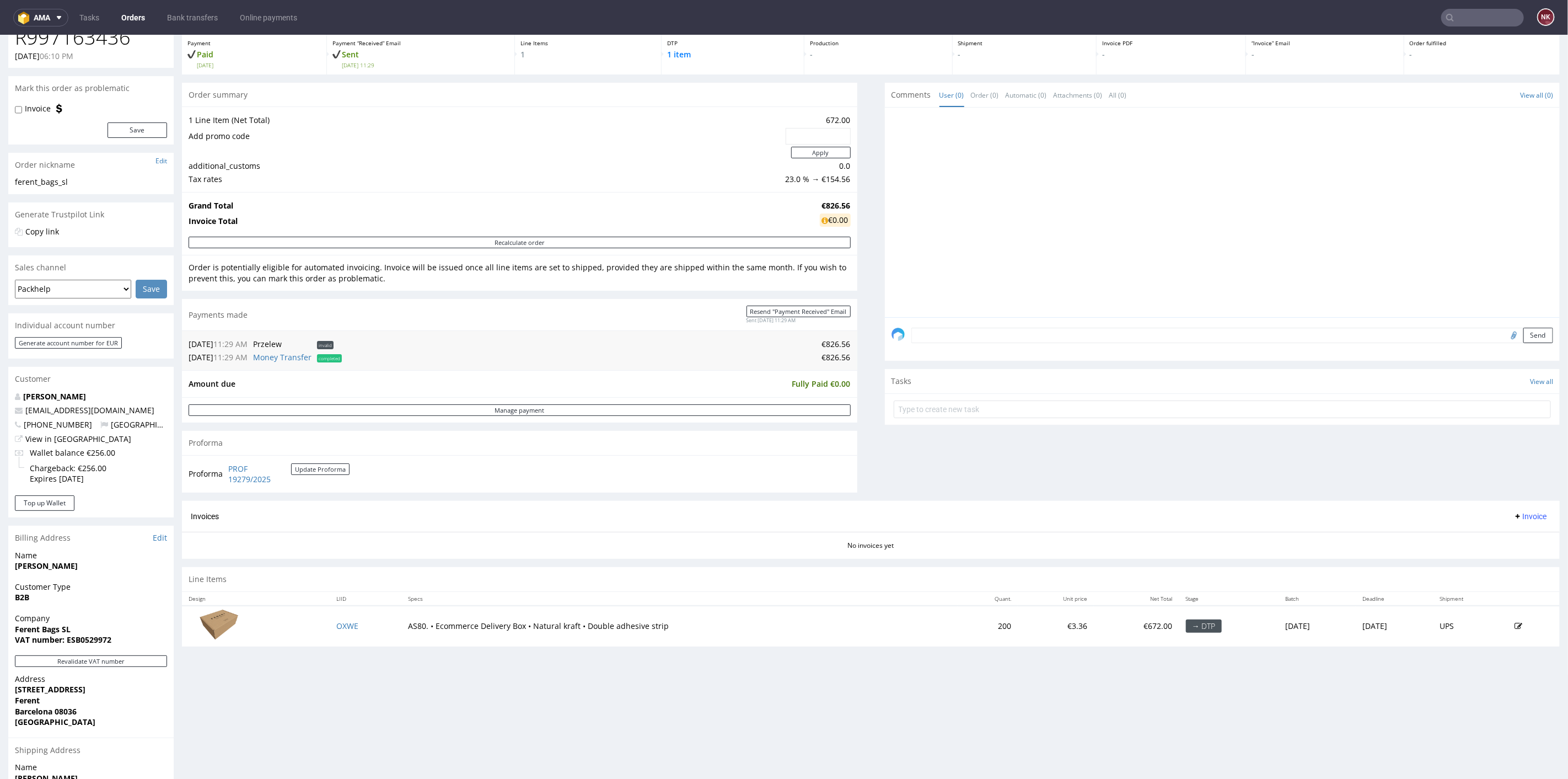
scroll to position [122, 0]
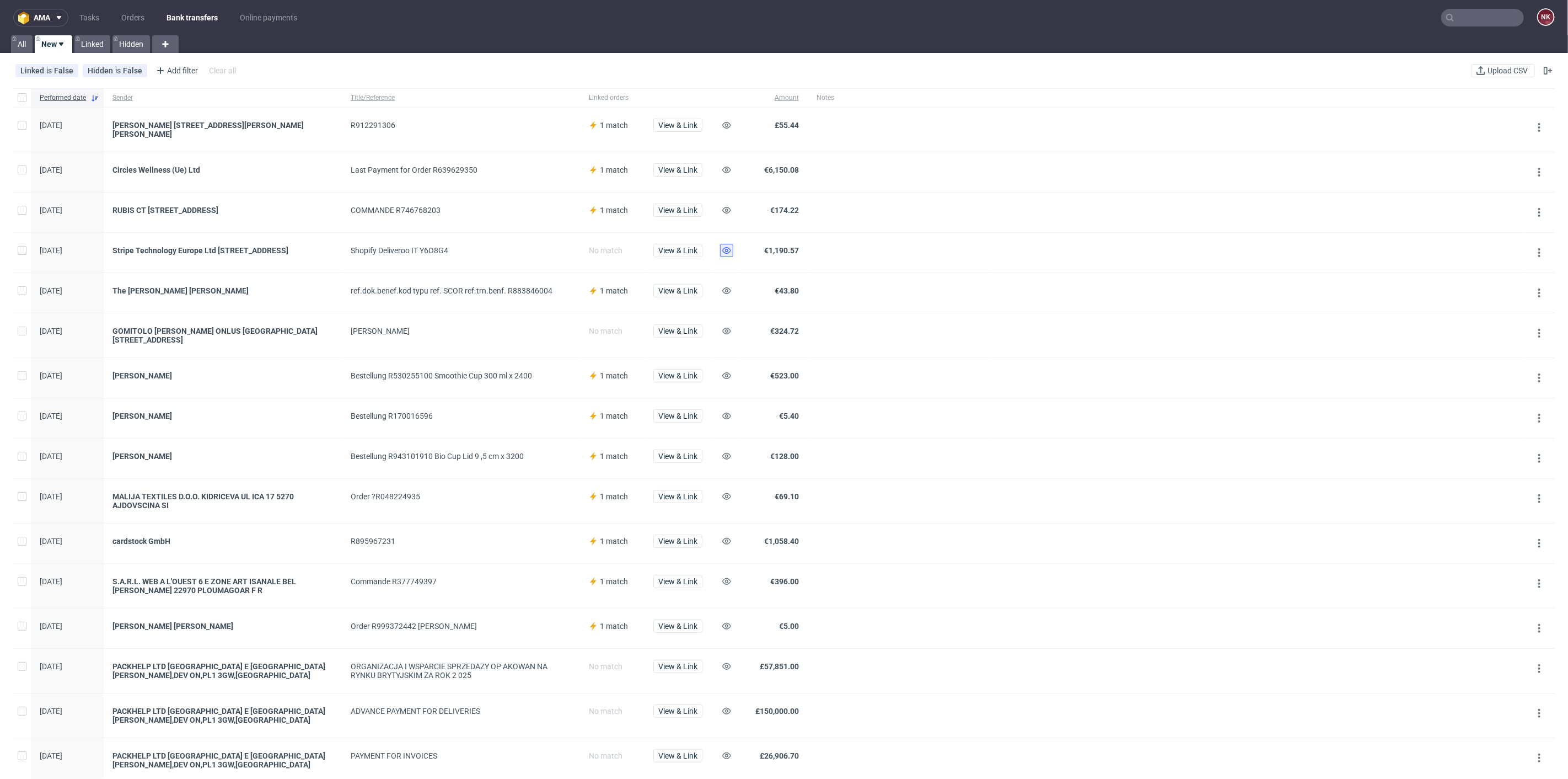
click at [726, 247] on use at bounding box center [727, 250] width 9 height 7
click at [690, 626] on span "View & Link" at bounding box center [677, 626] width 39 height 8
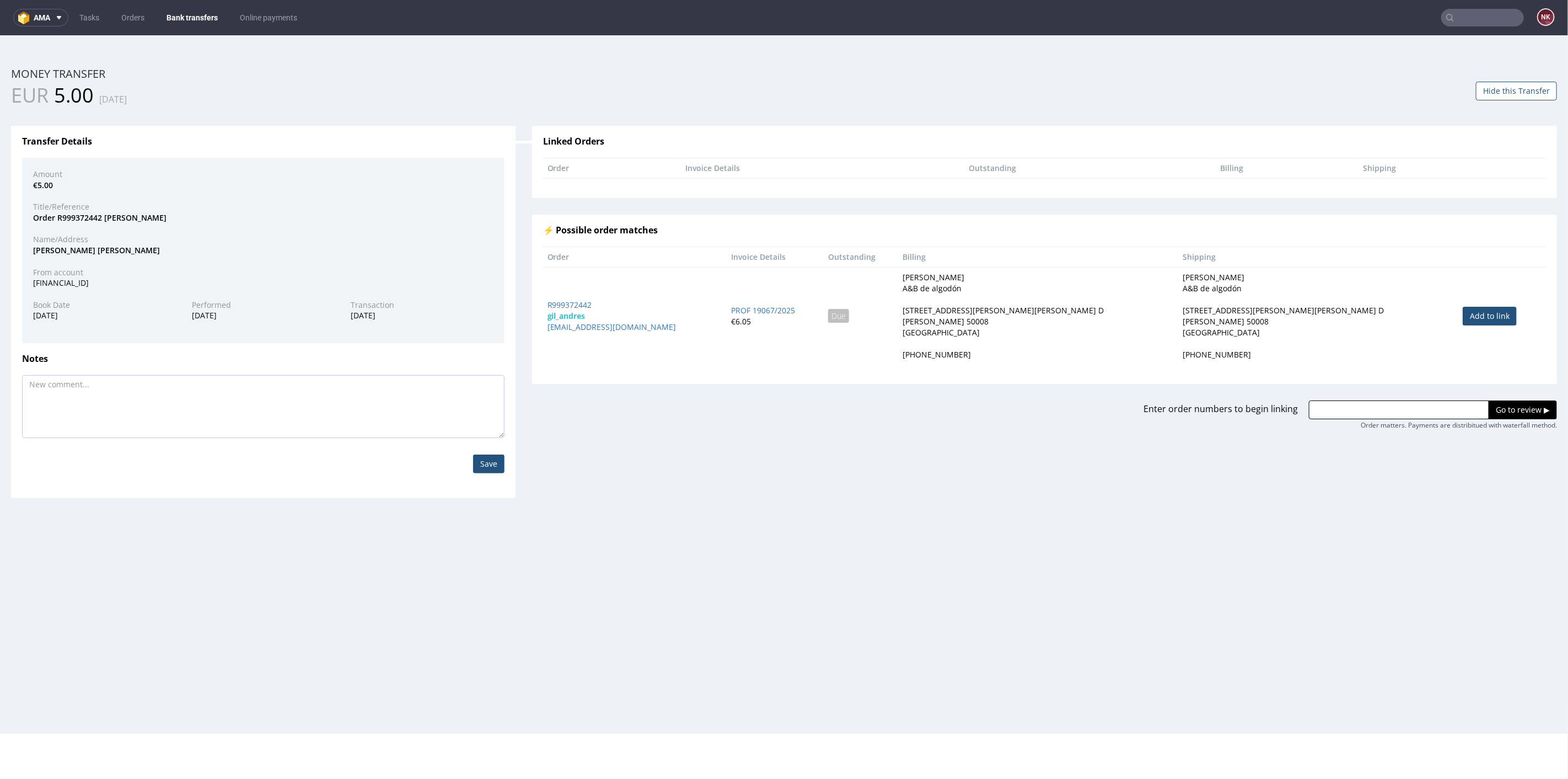
click at [1461, 305] on td "Add to link" at bounding box center [1502, 315] width 88 height 97
click at [1471, 309] on link "Add to link" at bounding box center [1489, 315] width 54 height 19
type input "R999372442"
click at [1495, 403] on input "Go to review ▶" at bounding box center [1523, 409] width 68 height 19
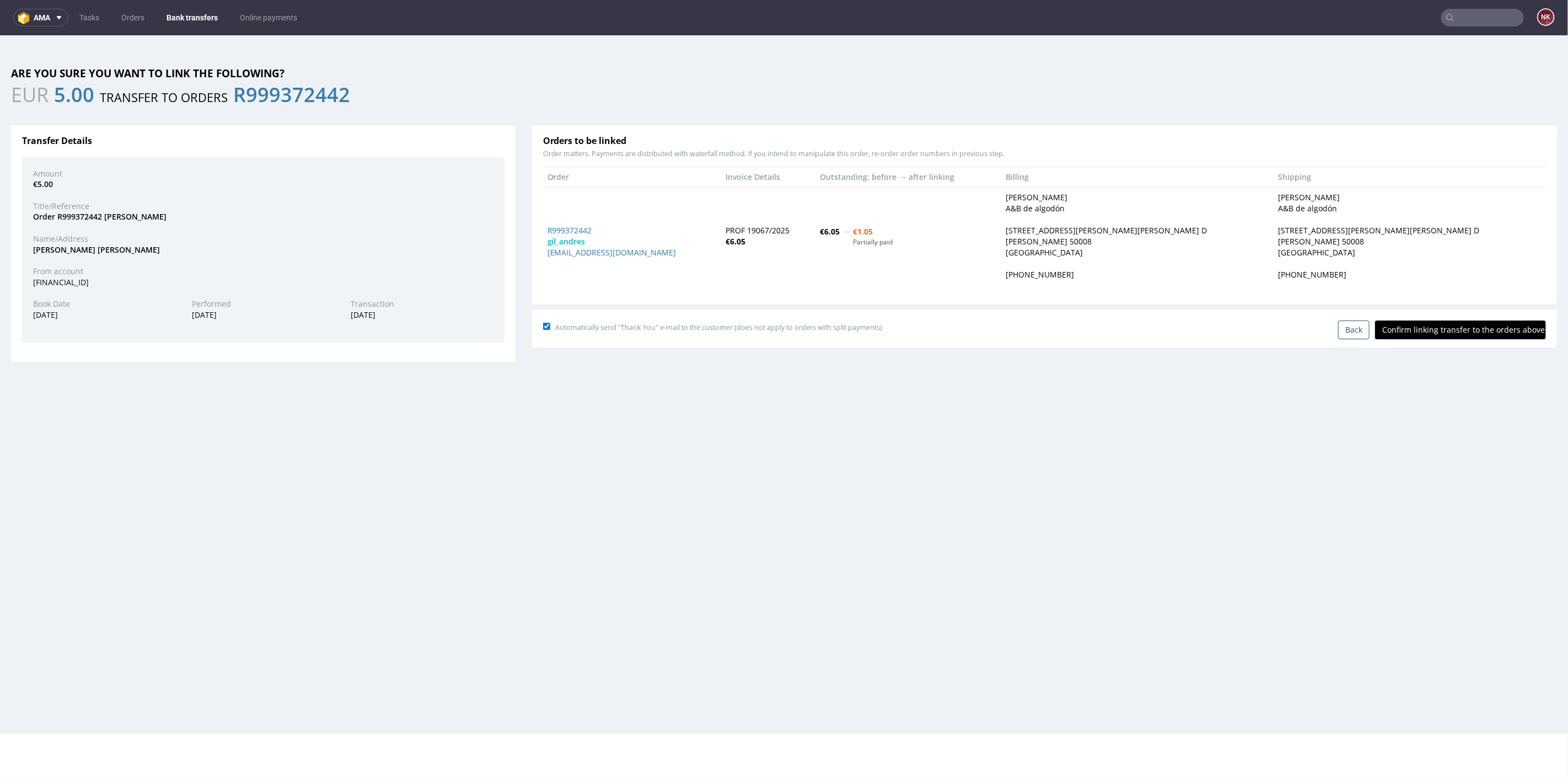
click at [1500, 413] on html "Production Shipped DTP Orders Offers Shipments Transfers 25 Designs Promotions …" at bounding box center [784, 384] width 1568 height 699
click at [1466, 334] on input "Confirm linking transfer to the orders above" at bounding box center [1460, 329] width 171 height 19
type input "In progress..."
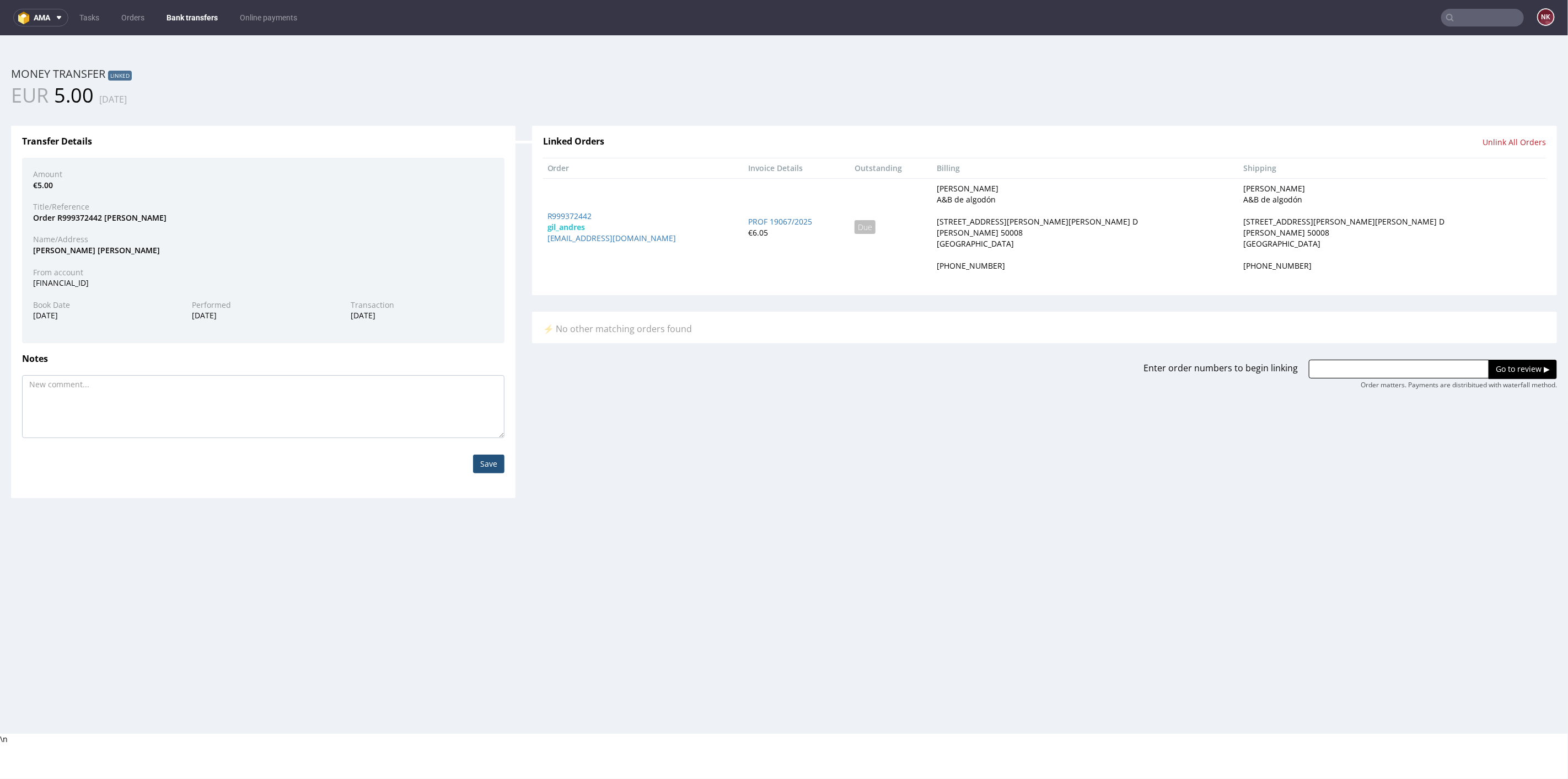
click at [228, 15] on ul "Tasks Orders Bank transfers Online payments" at bounding box center [188, 17] width 240 height 18
click at [187, 23] on link "Bank transfers" at bounding box center [192, 17] width 65 height 18
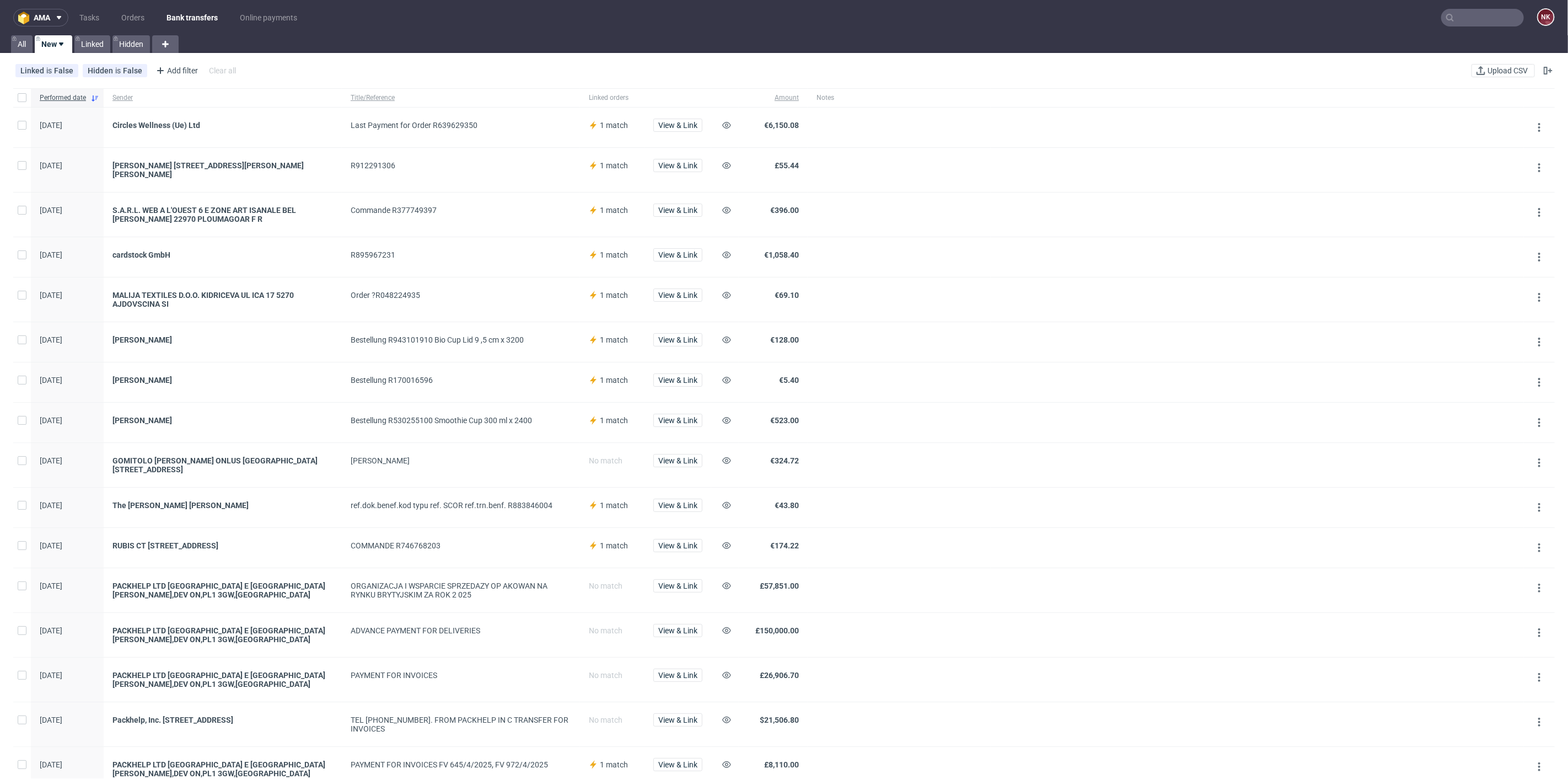
click at [668, 118] on div "View & Link" at bounding box center [678, 127] width 67 height 40
click at [684, 125] on span "View & Link" at bounding box center [677, 125] width 39 height 8
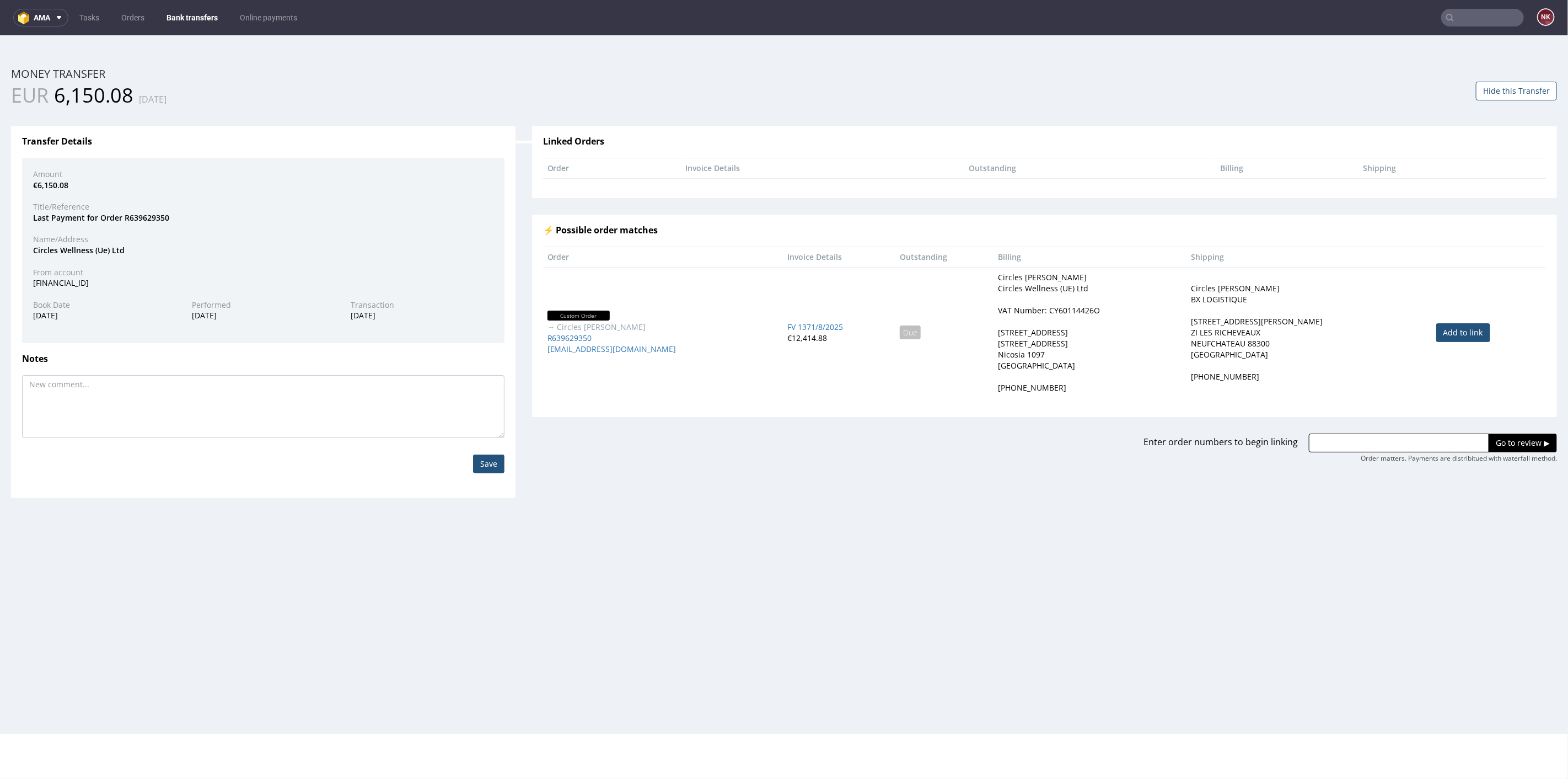
click at [1445, 330] on link "Add to link" at bounding box center [1463, 332] width 54 height 19
type input "R639629350"
click at [1489, 440] on input "Go to review ▶" at bounding box center [1523, 442] width 68 height 19
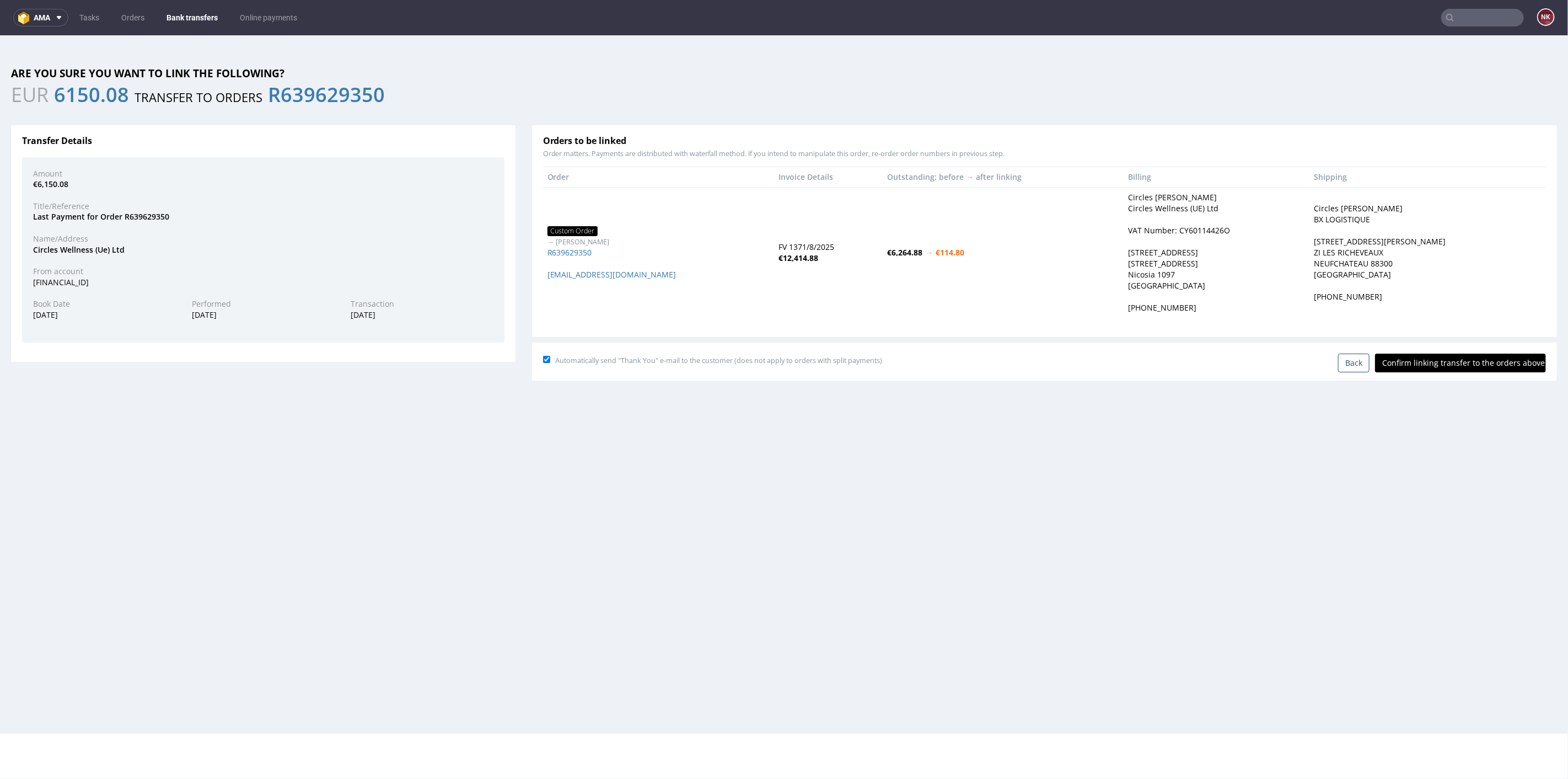
click at [1452, 359] on input "Confirm linking transfer to the orders above" at bounding box center [1460, 362] width 171 height 19
type input "In progress..."
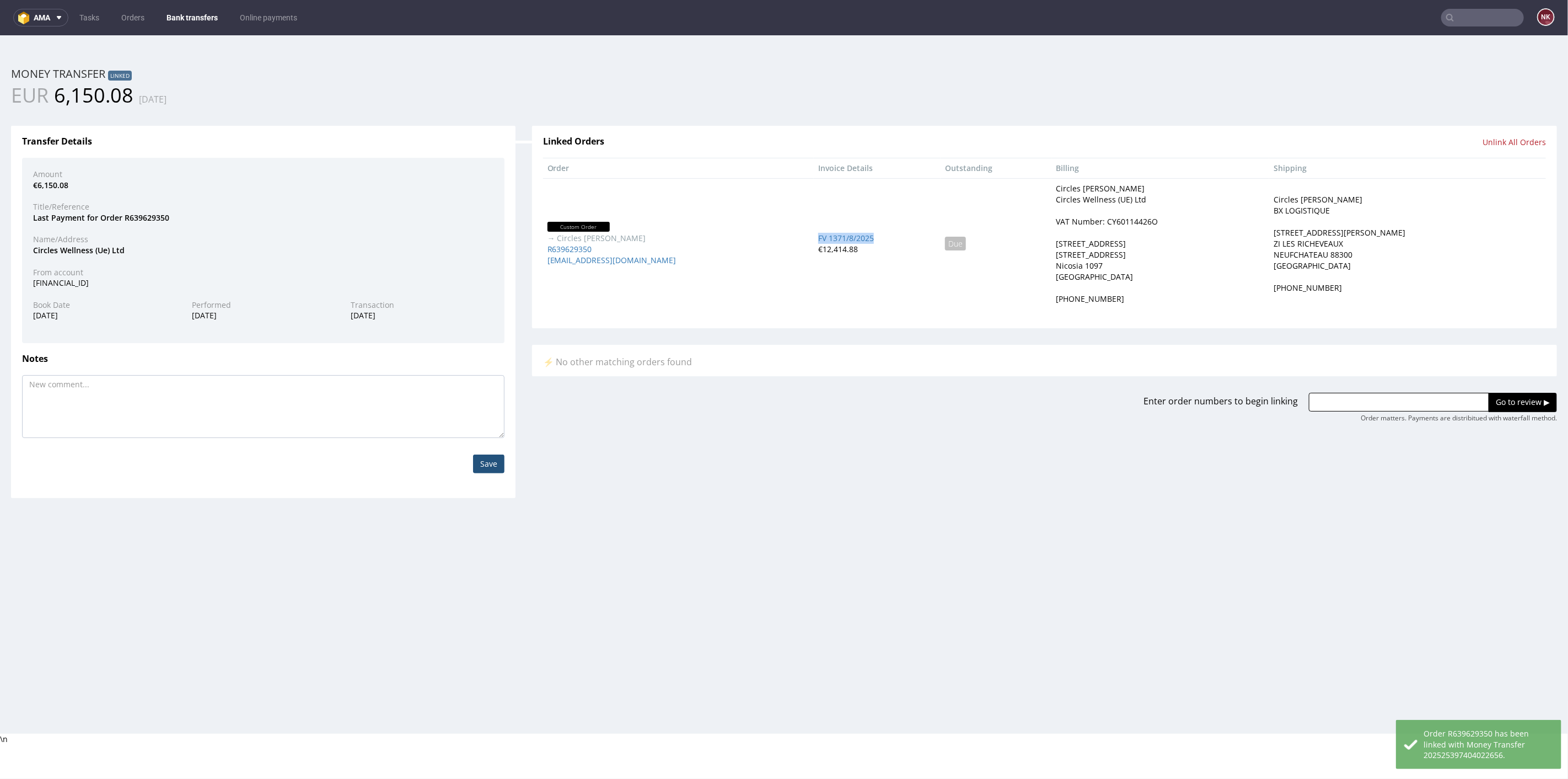
drag, startPoint x: 867, startPoint y: 235, endPoint x: 806, endPoint y: 239, distance: 61.1
click at [814, 239] on td "FV 1371/8/2025 €12,414.88" at bounding box center [877, 243] width 127 height 131
copy span "FV 1371/8/2025"
click at [200, 19] on link "Bank transfers" at bounding box center [192, 17] width 65 height 18
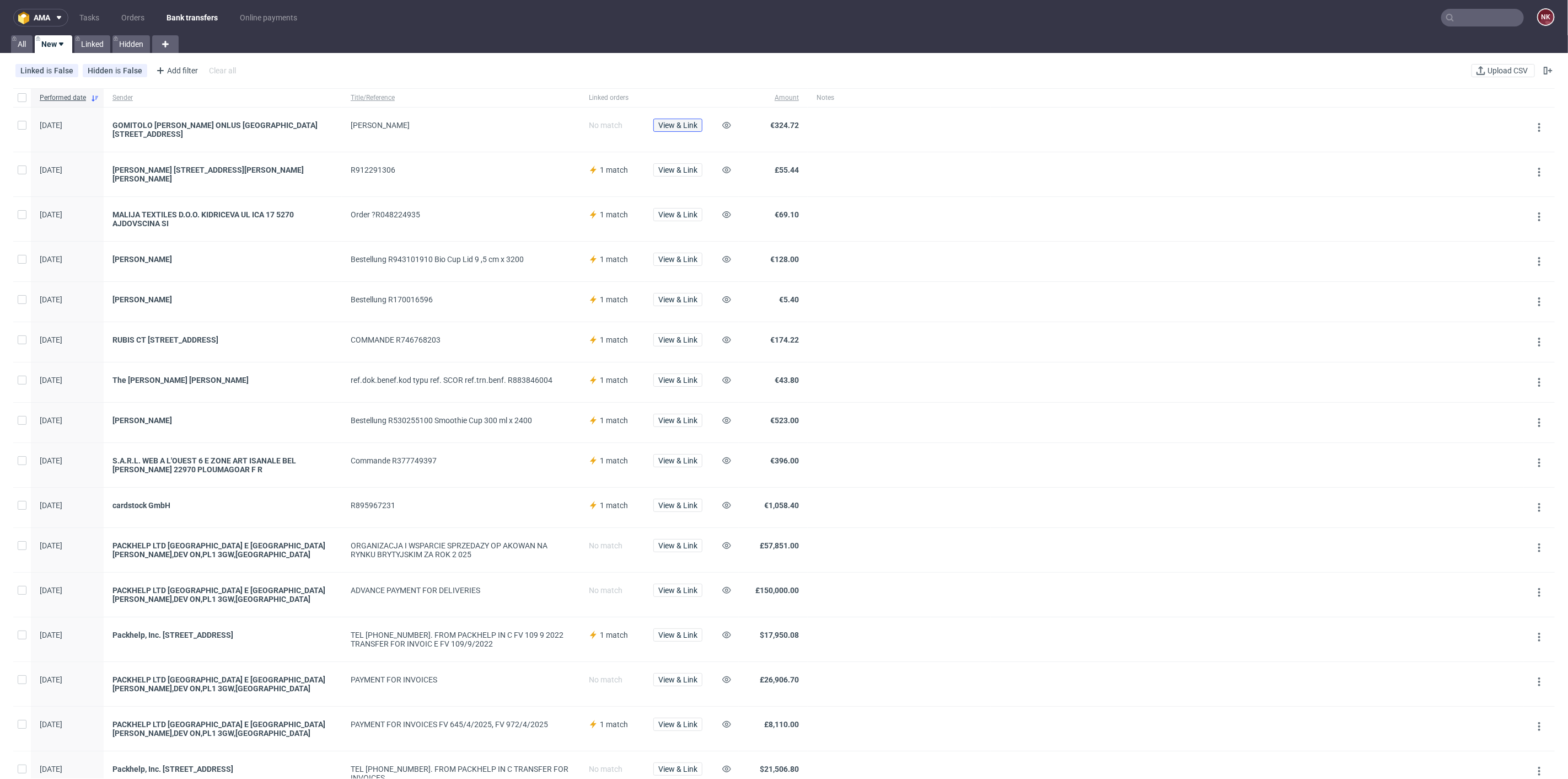
click at [681, 125] on span "View & Link" at bounding box center [677, 125] width 39 height 8
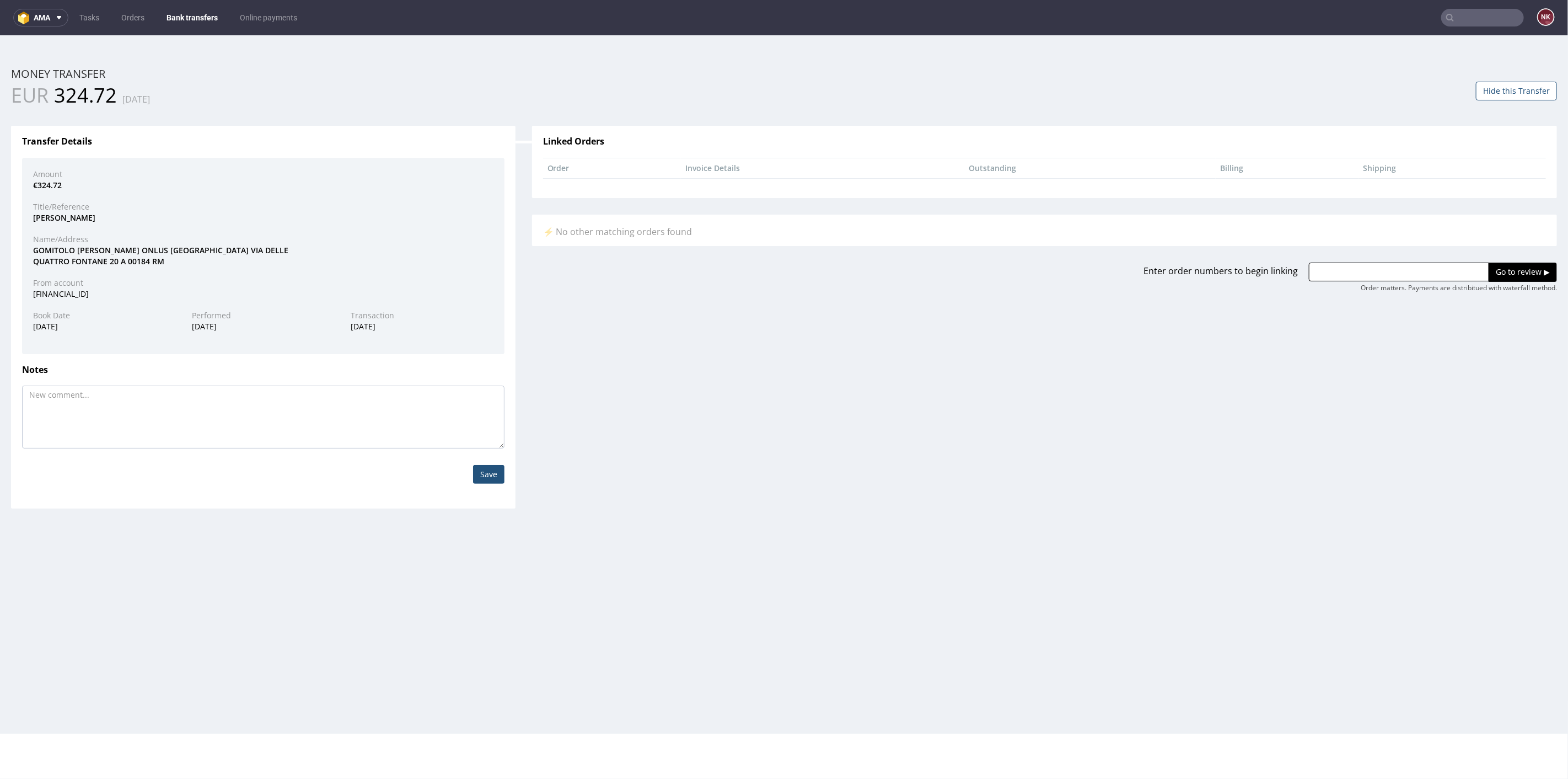
click at [64, 249] on div "GOMITOLO ROSA ONLUS ROMA VIA DELLE QUATTRO FONTANE 20 A 00184 RM" at bounding box center [263, 255] width 477 height 21
copy div "GOMITOLO"
click at [1363, 268] on input "text" at bounding box center [1399, 271] width 180 height 19
paste input "R790609637"
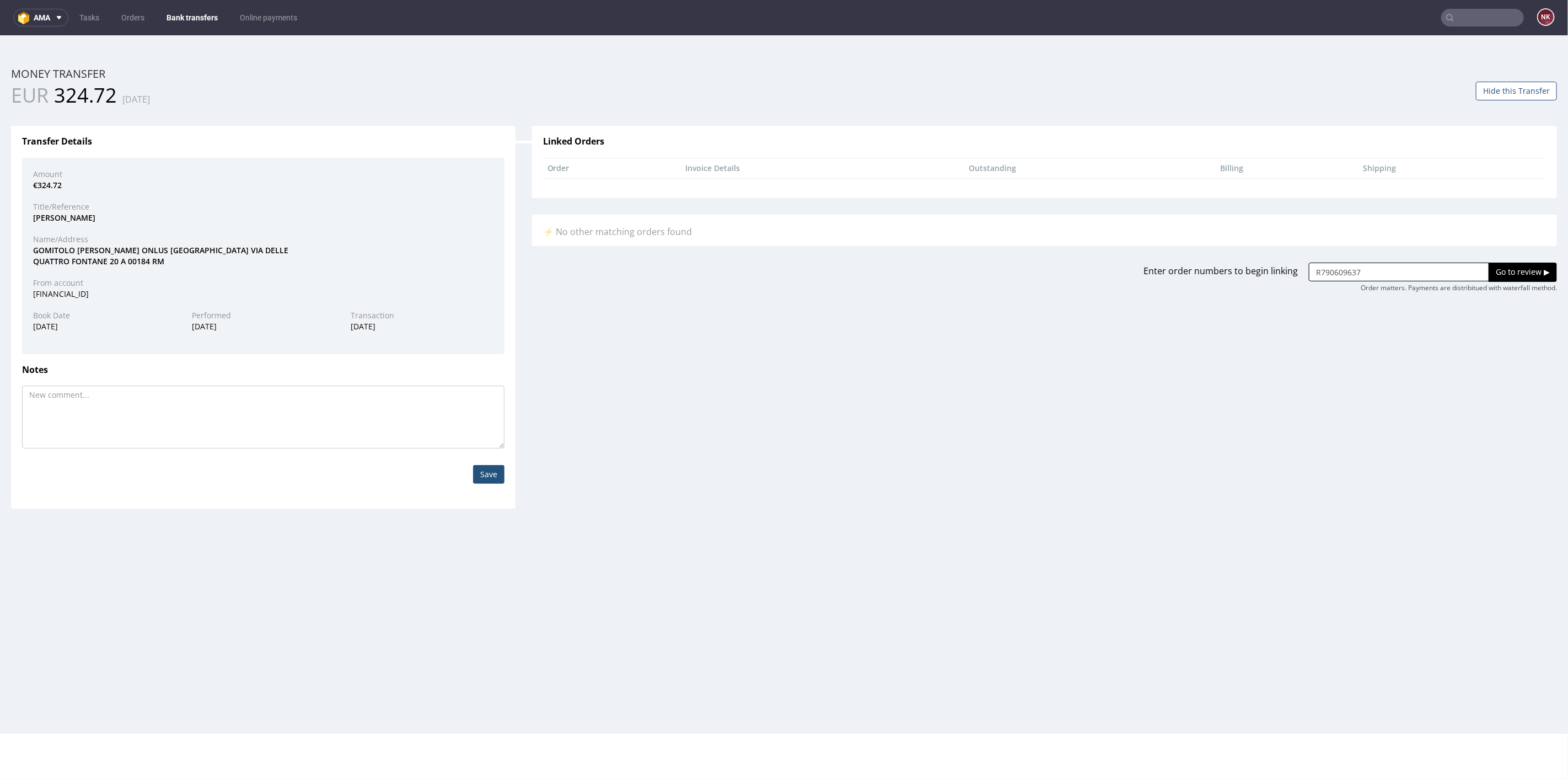
type input "R790609637"
click at [1494, 272] on input "Go to review ▶" at bounding box center [1523, 271] width 68 height 19
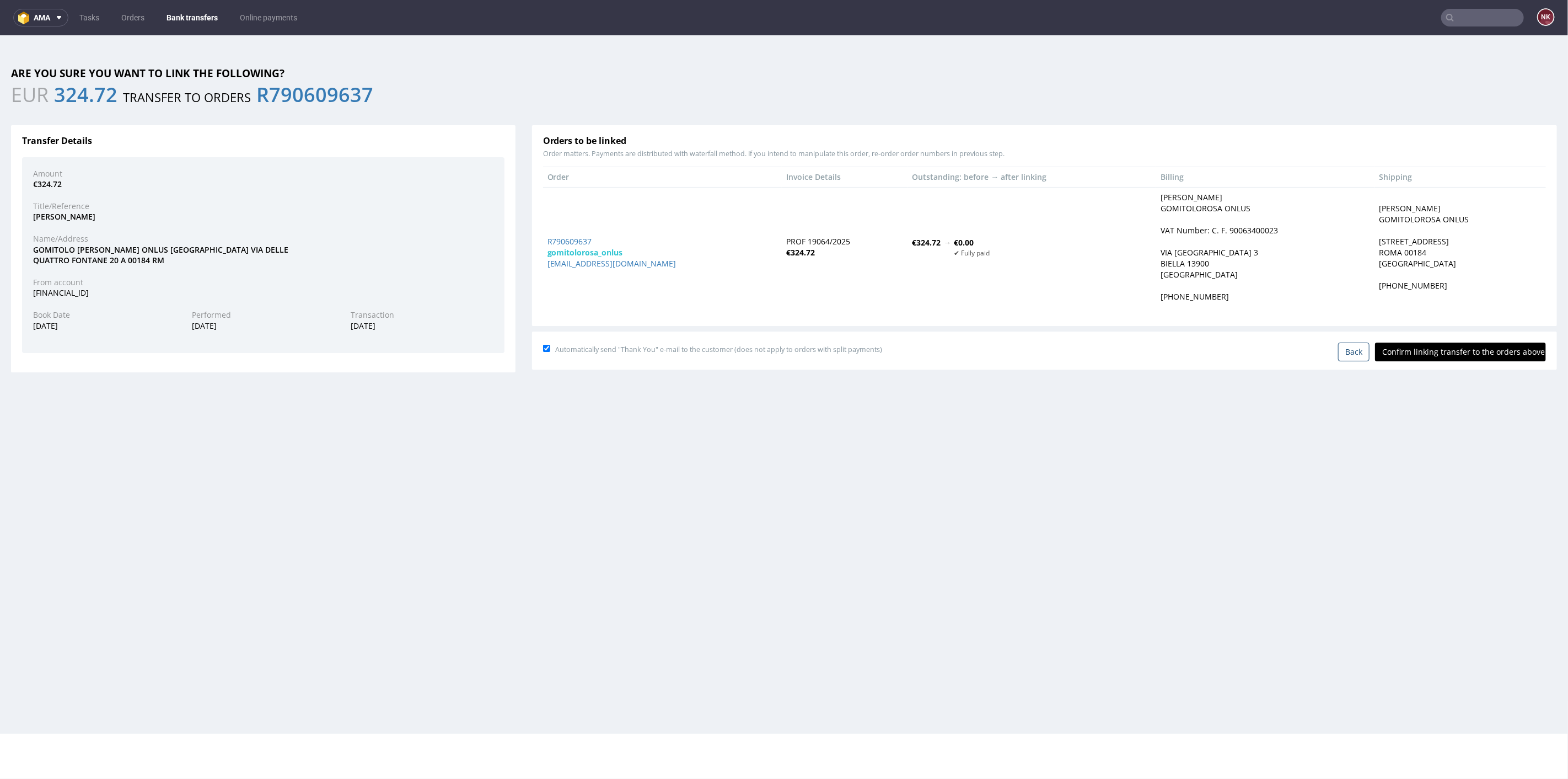
click at [1418, 347] on input "Confirm linking transfer to the orders above" at bounding box center [1460, 351] width 171 height 19
type input "In progress..."
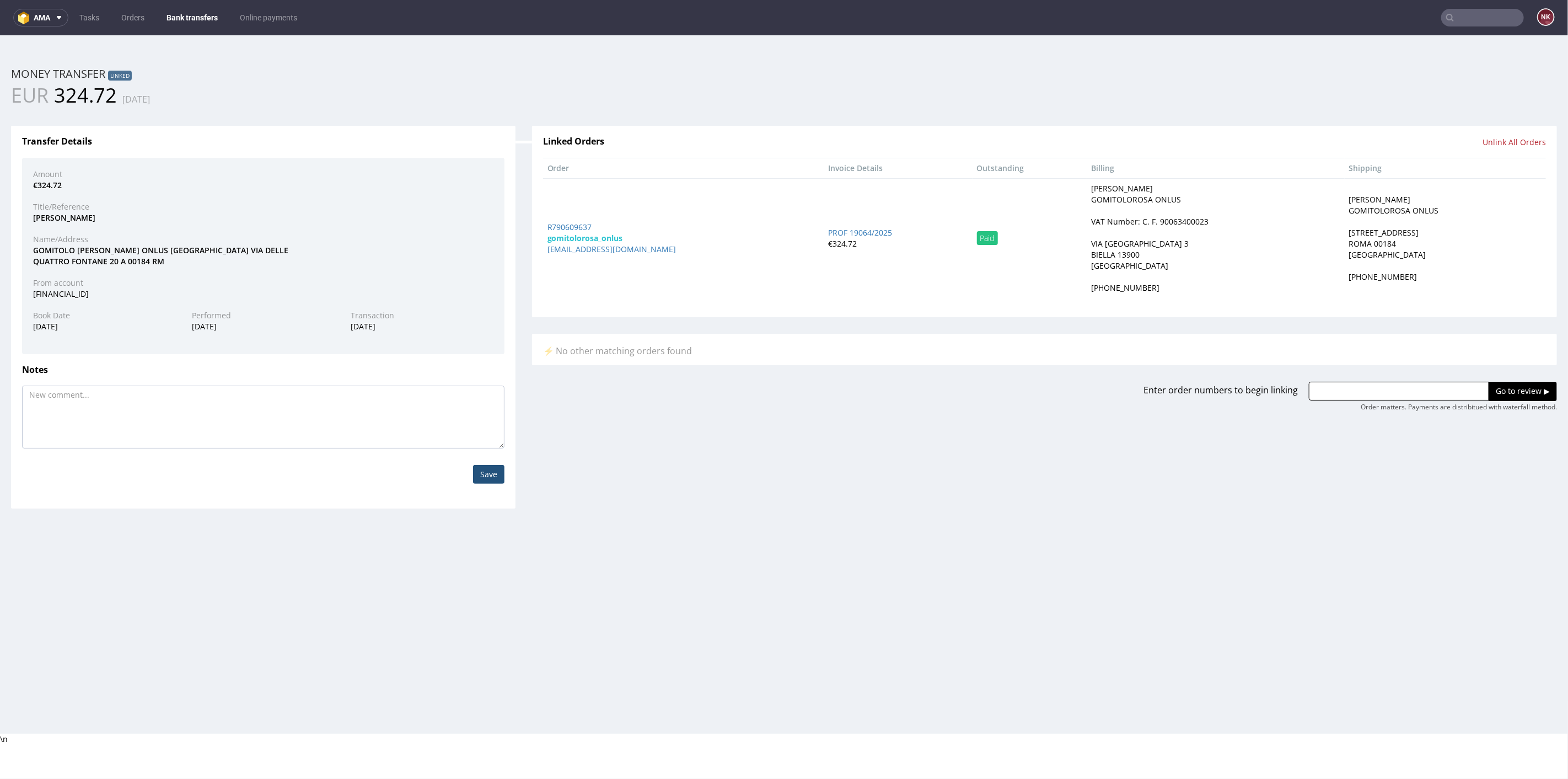
click at [190, 11] on link "Bank transfers" at bounding box center [192, 17] width 65 height 18
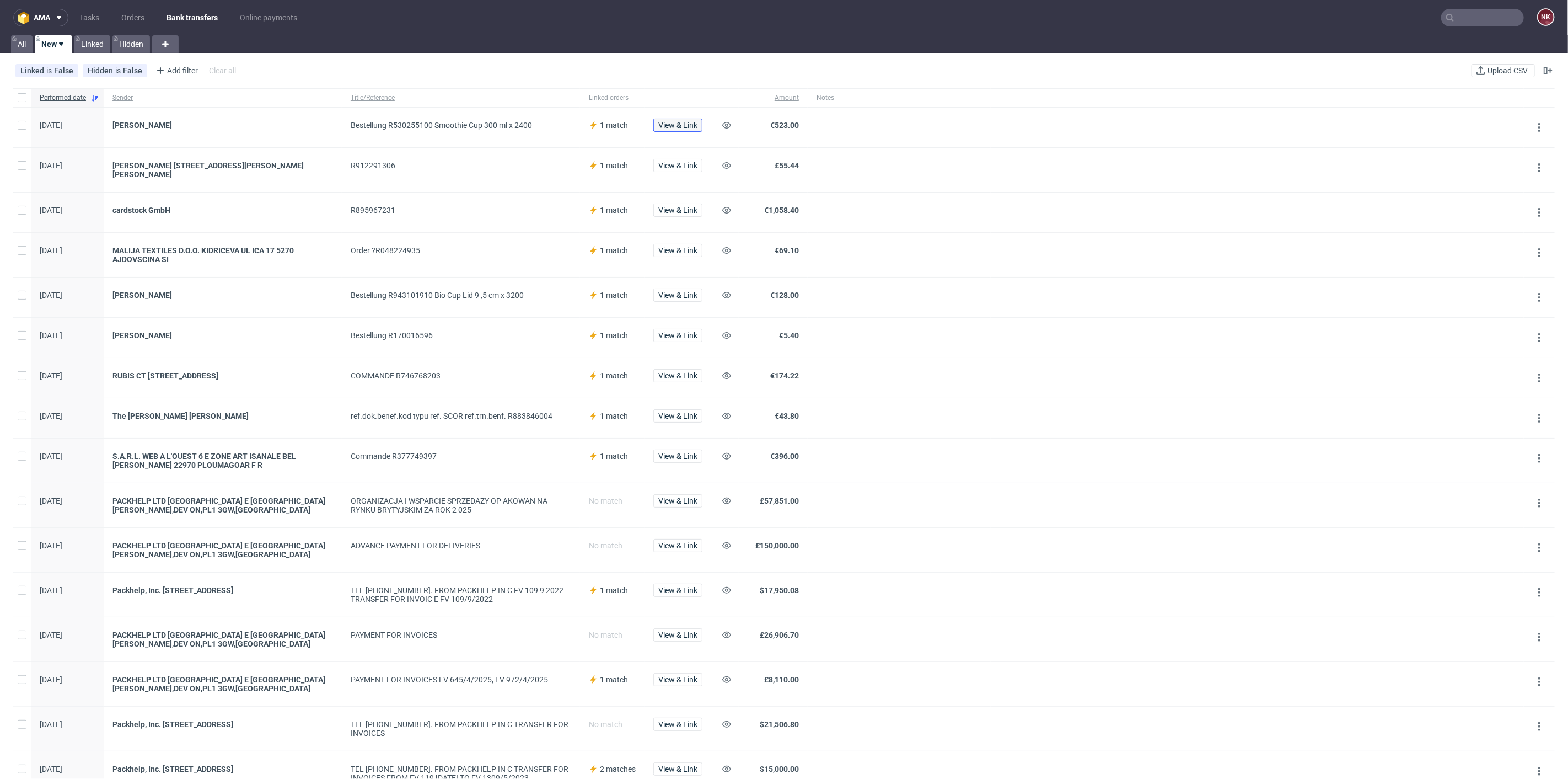
click at [684, 124] on span "View & Link" at bounding box center [677, 125] width 39 height 8
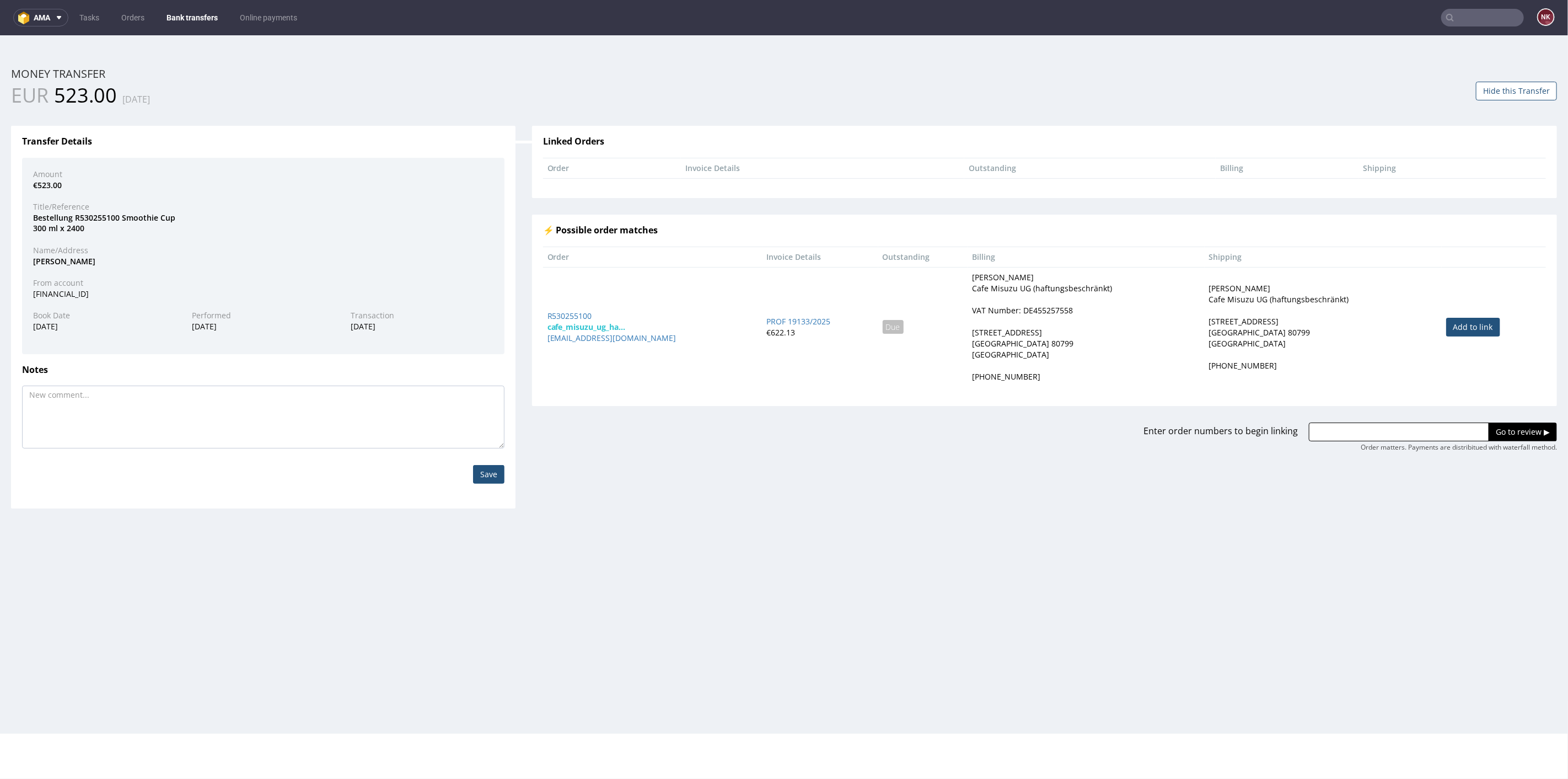
click at [1447, 318] on link "Add to link" at bounding box center [1473, 326] width 54 height 19
type input "R530255100"
click at [1500, 436] on input "Go to review ▶" at bounding box center [1523, 431] width 68 height 19
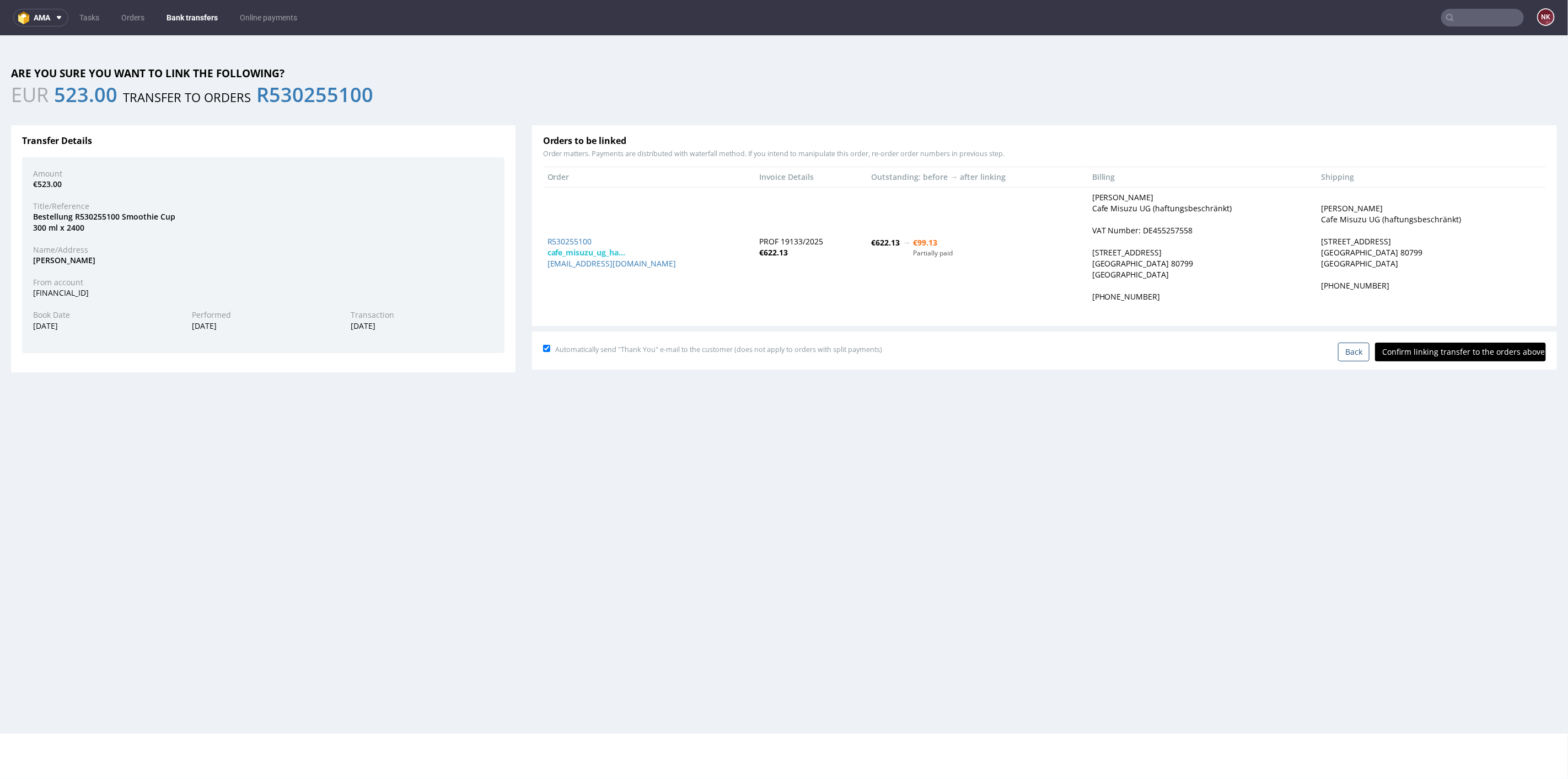
click at [1449, 348] on input "Confirm linking transfer to the orders above" at bounding box center [1460, 351] width 171 height 19
type input "In progress..."
click at [198, 15] on link "Bank transfers" at bounding box center [192, 17] width 65 height 18
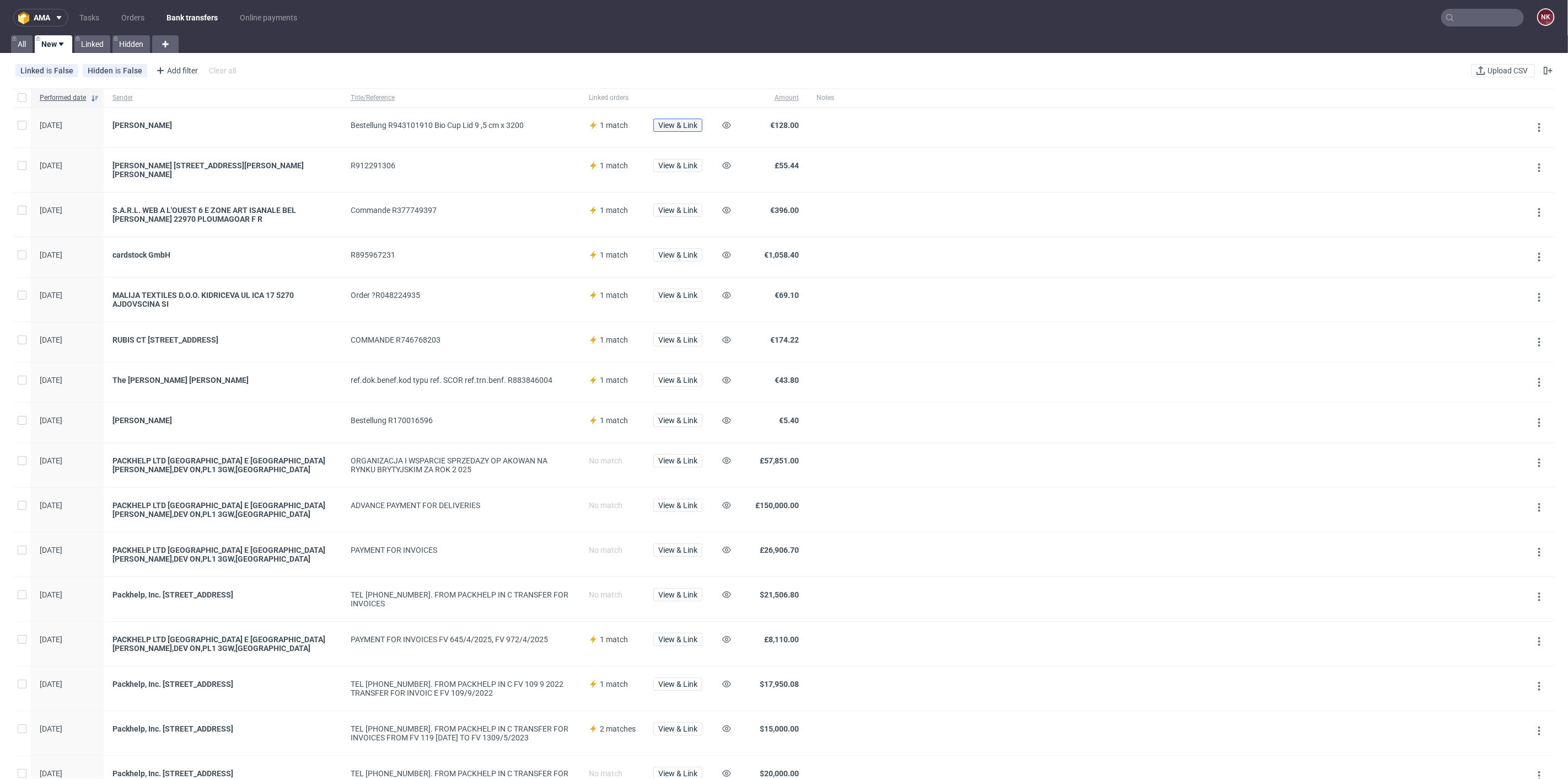
click at [676, 125] on span "View & Link" at bounding box center [677, 125] width 39 height 8
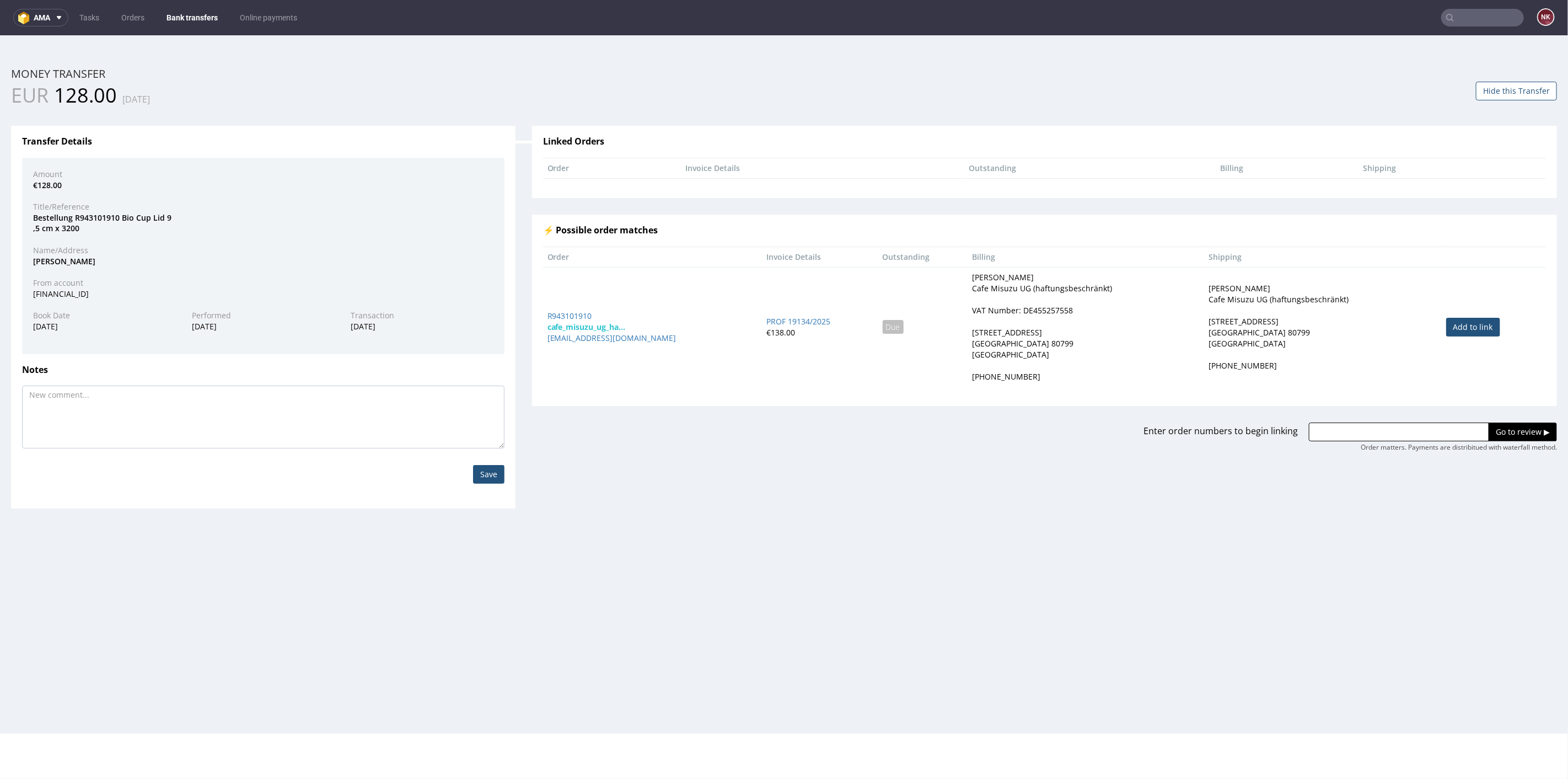
click at [1452, 326] on link "Add to link" at bounding box center [1473, 326] width 54 height 19
type input "R943101910"
click at [1498, 426] on input "Go to review ▶" at bounding box center [1523, 431] width 68 height 19
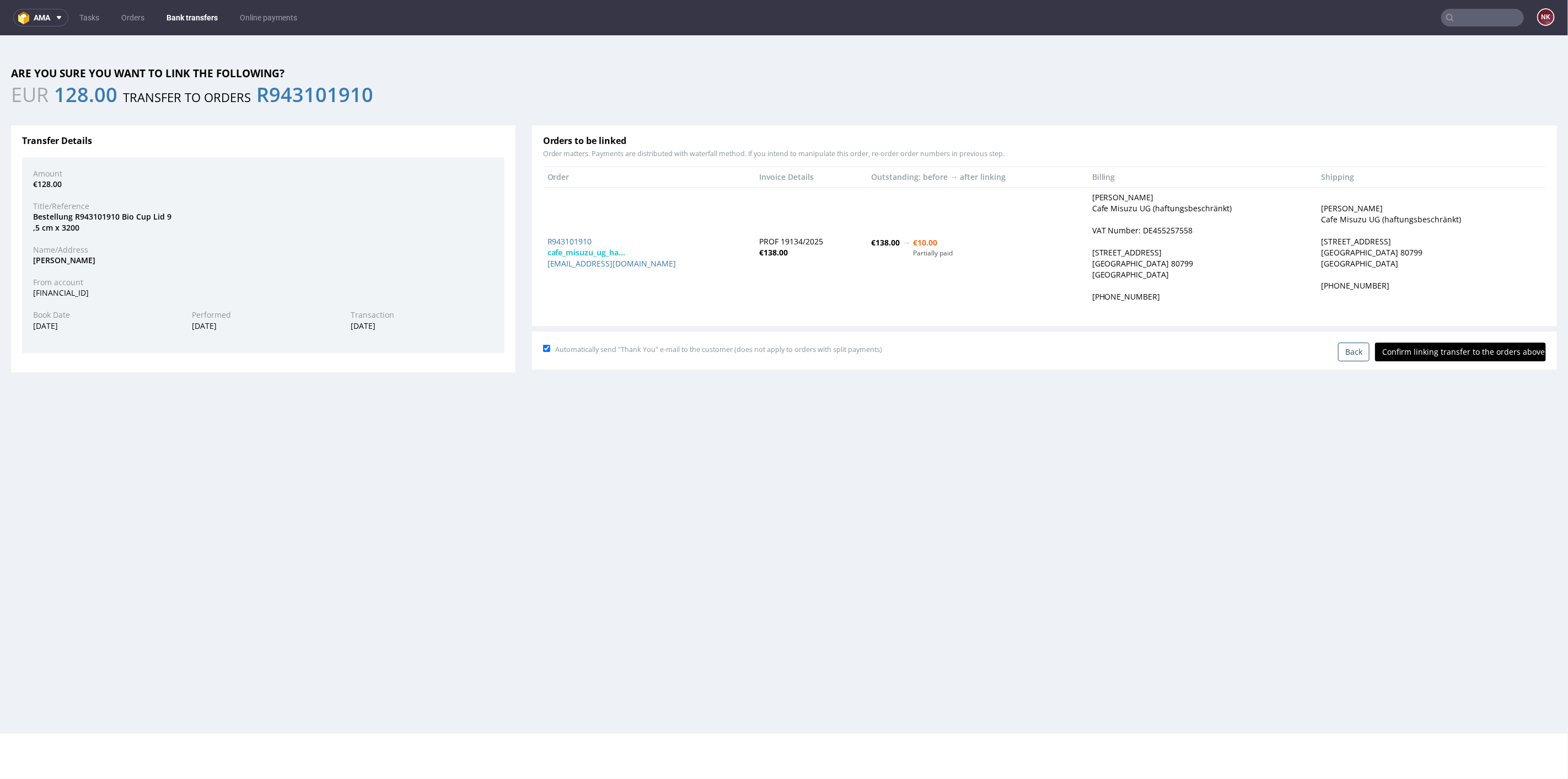
click at [1435, 351] on input "Confirm linking transfer to the orders above" at bounding box center [1460, 351] width 171 height 19
type input "In progress..."
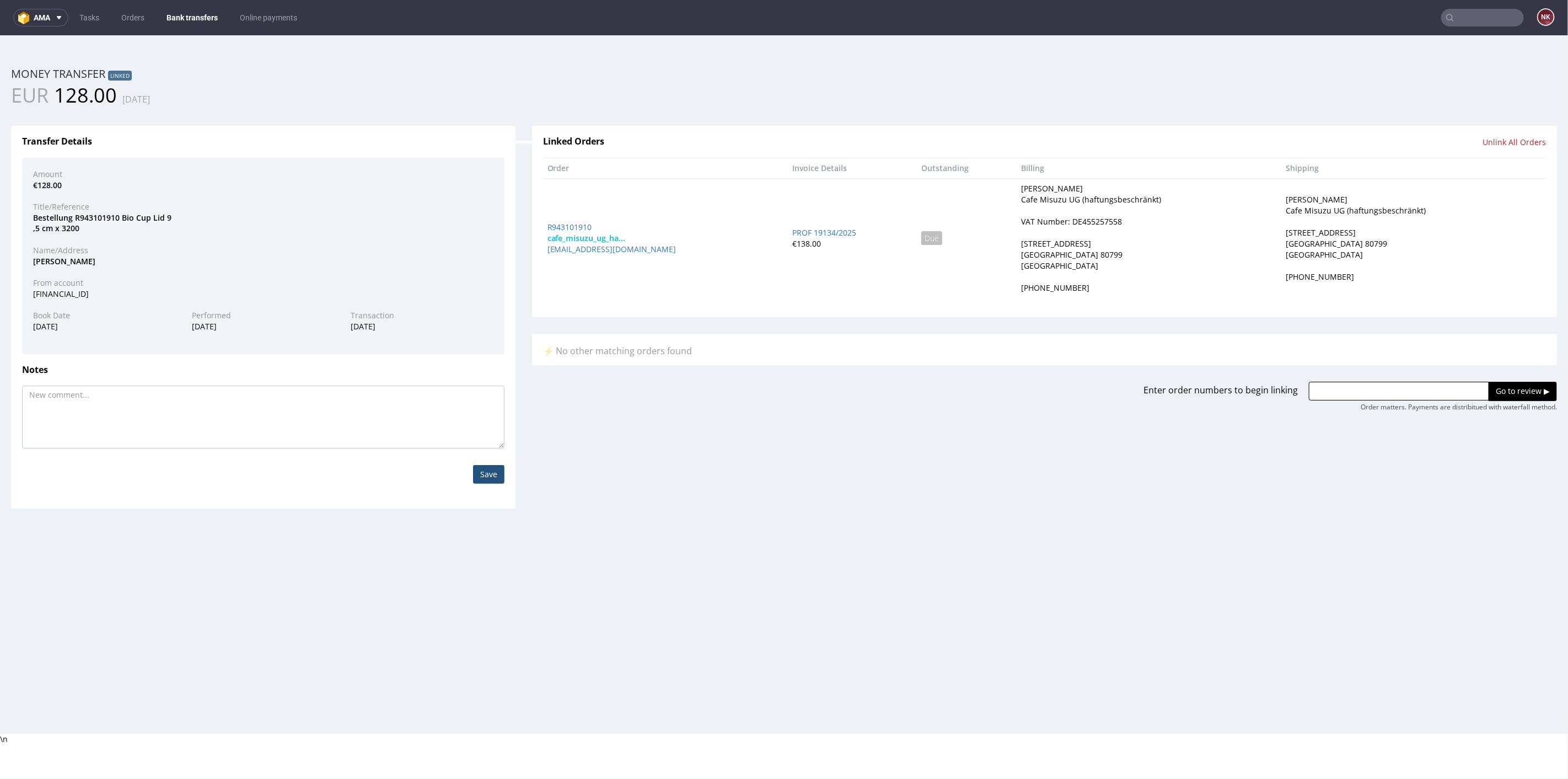
click at [184, 12] on link "Bank transfers" at bounding box center [192, 17] width 65 height 18
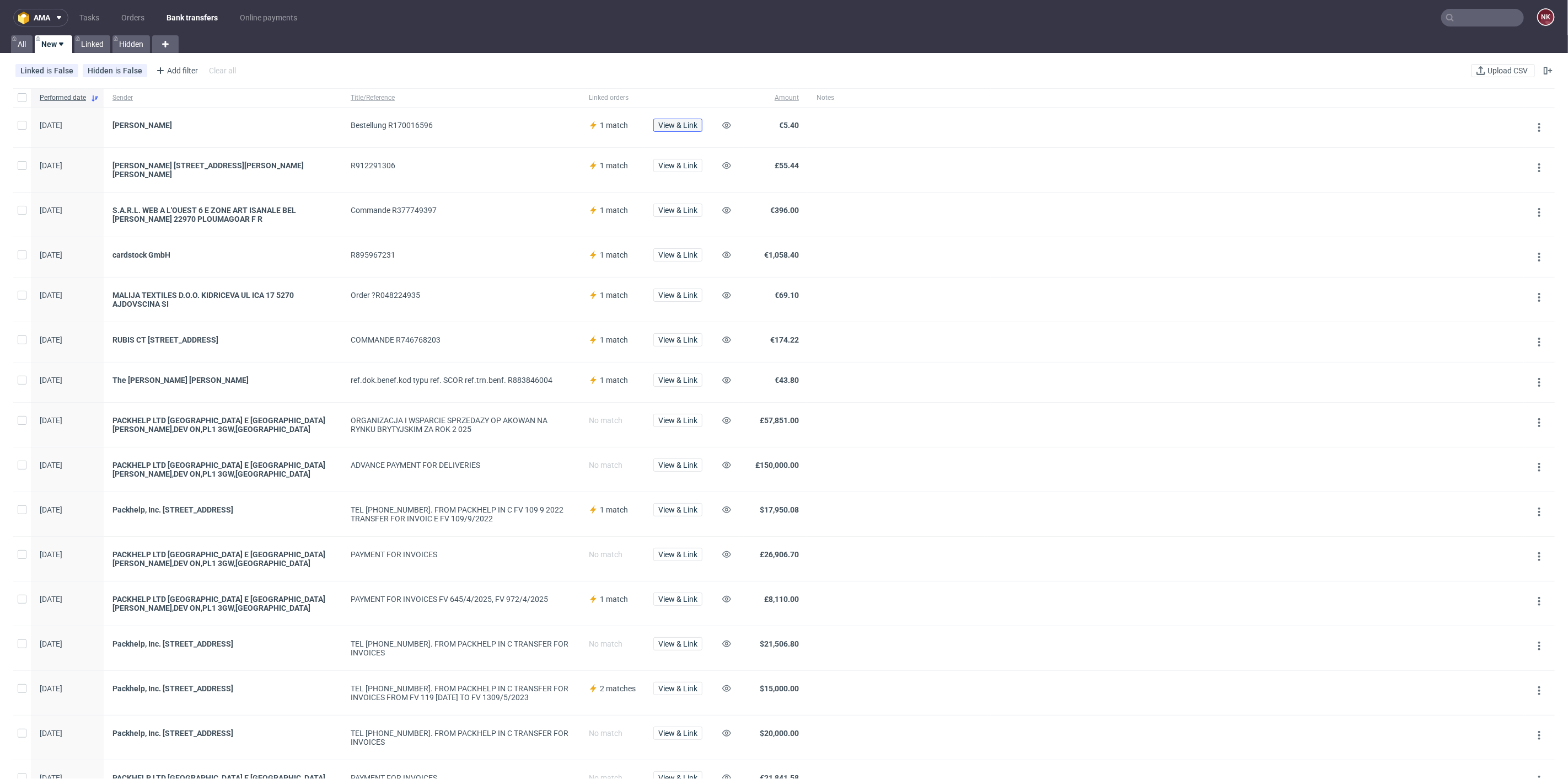
click at [695, 119] on button "View & Link" at bounding box center [677, 125] width 49 height 13
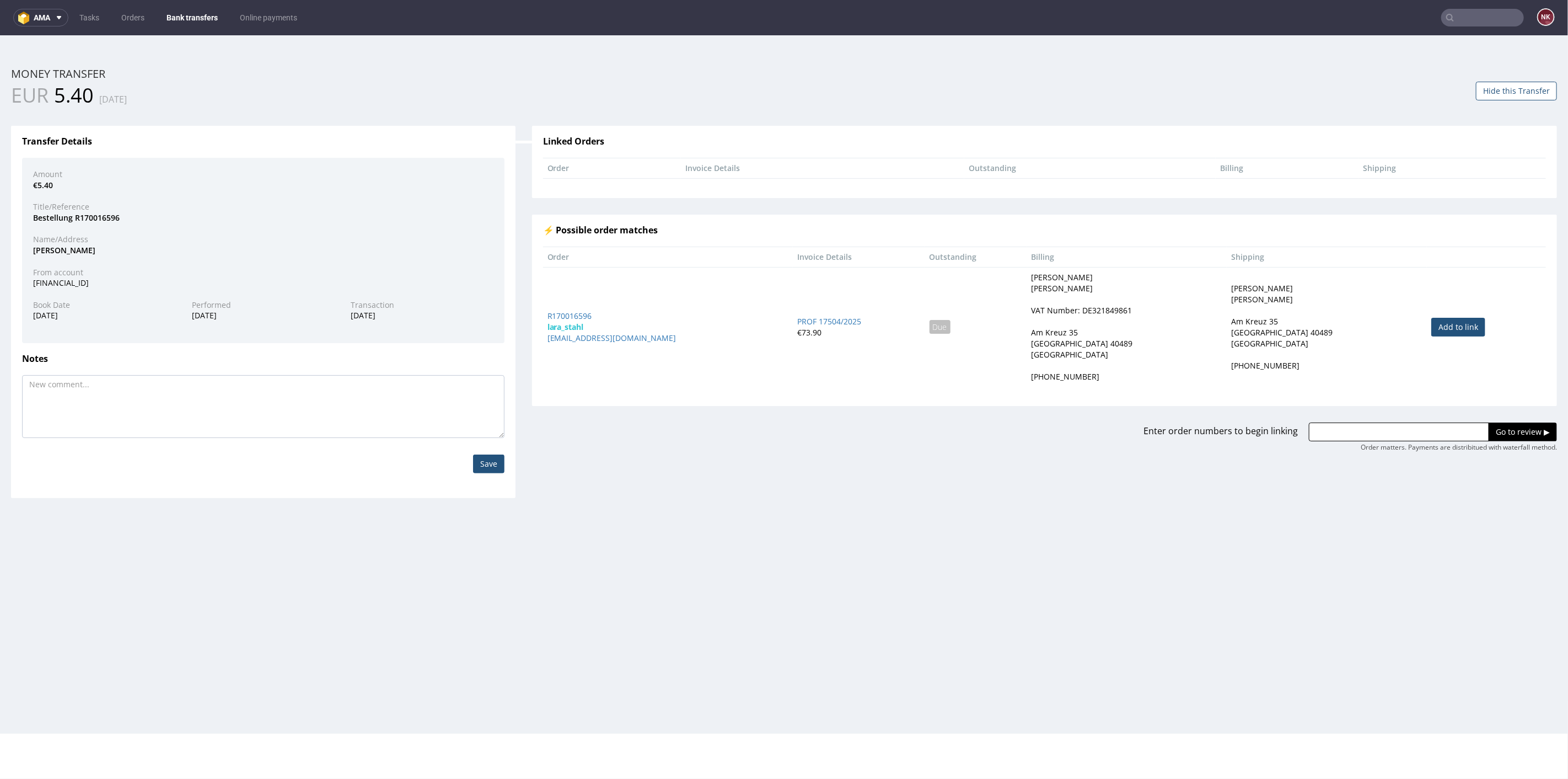
click at [1431, 326] on link "Add to link" at bounding box center [1458, 326] width 54 height 19
type input "R170016596"
click at [1502, 429] on input "Go to review ▶" at bounding box center [1523, 431] width 68 height 19
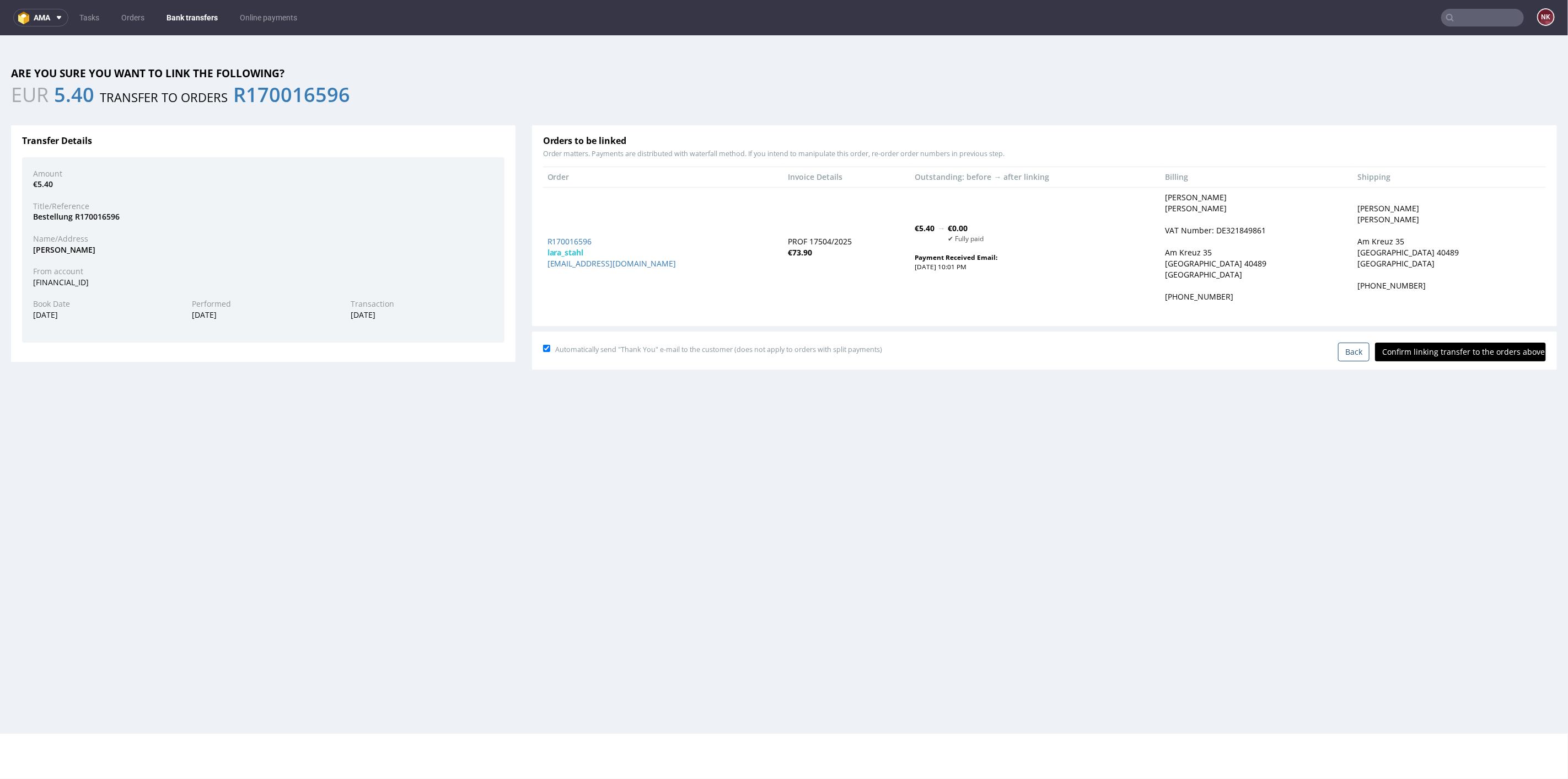
click at [1457, 354] on input "Confirm linking transfer to the orders above" at bounding box center [1460, 351] width 171 height 19
type input "In progress..."
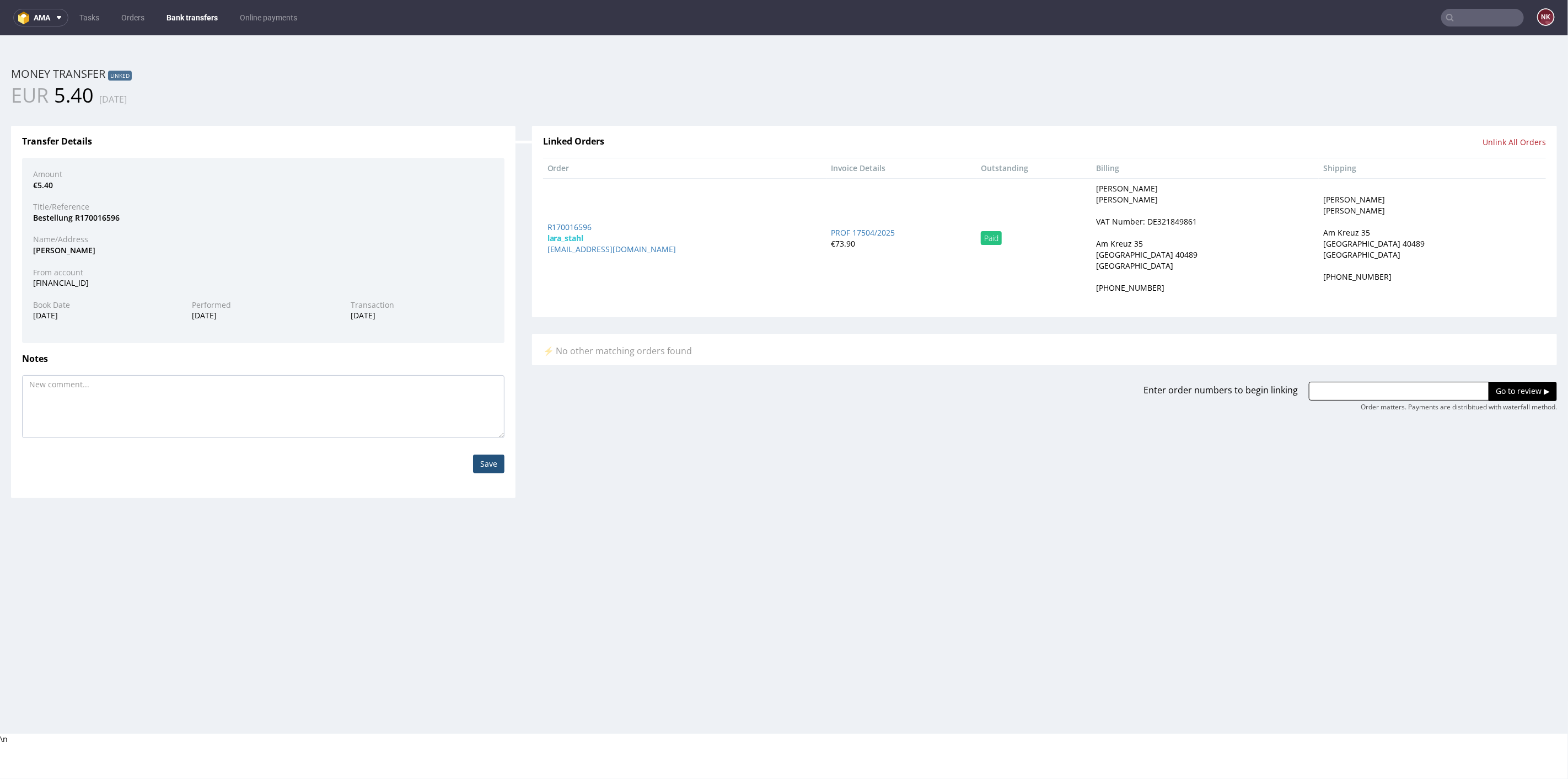
click at [203, 13] on link "Bank transfers" at bounding box center [192, 17] width 65 height 18
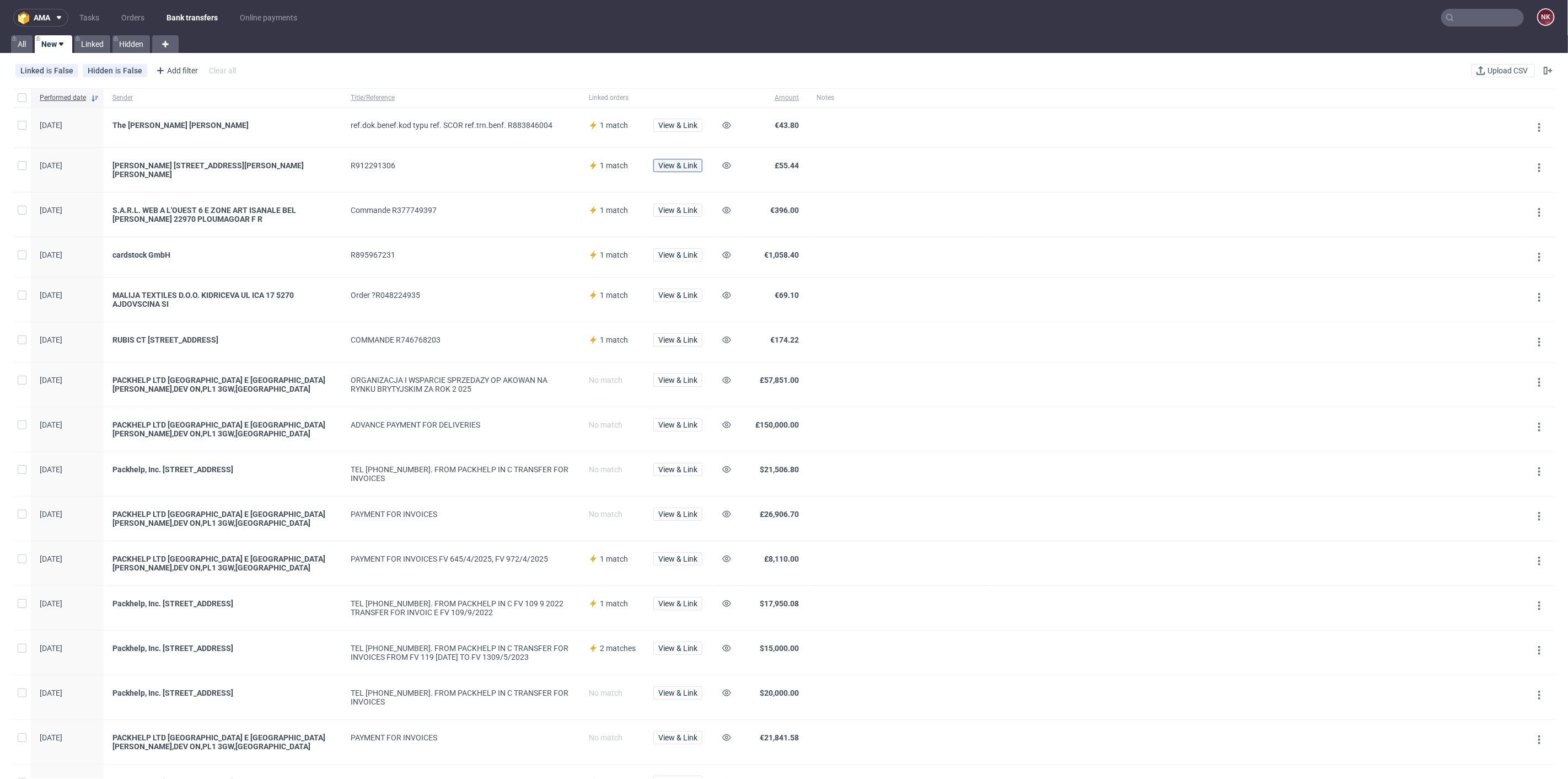
click at [687, 161] on span "View & Link" at bounding box center [677, 165] width 39 height 8
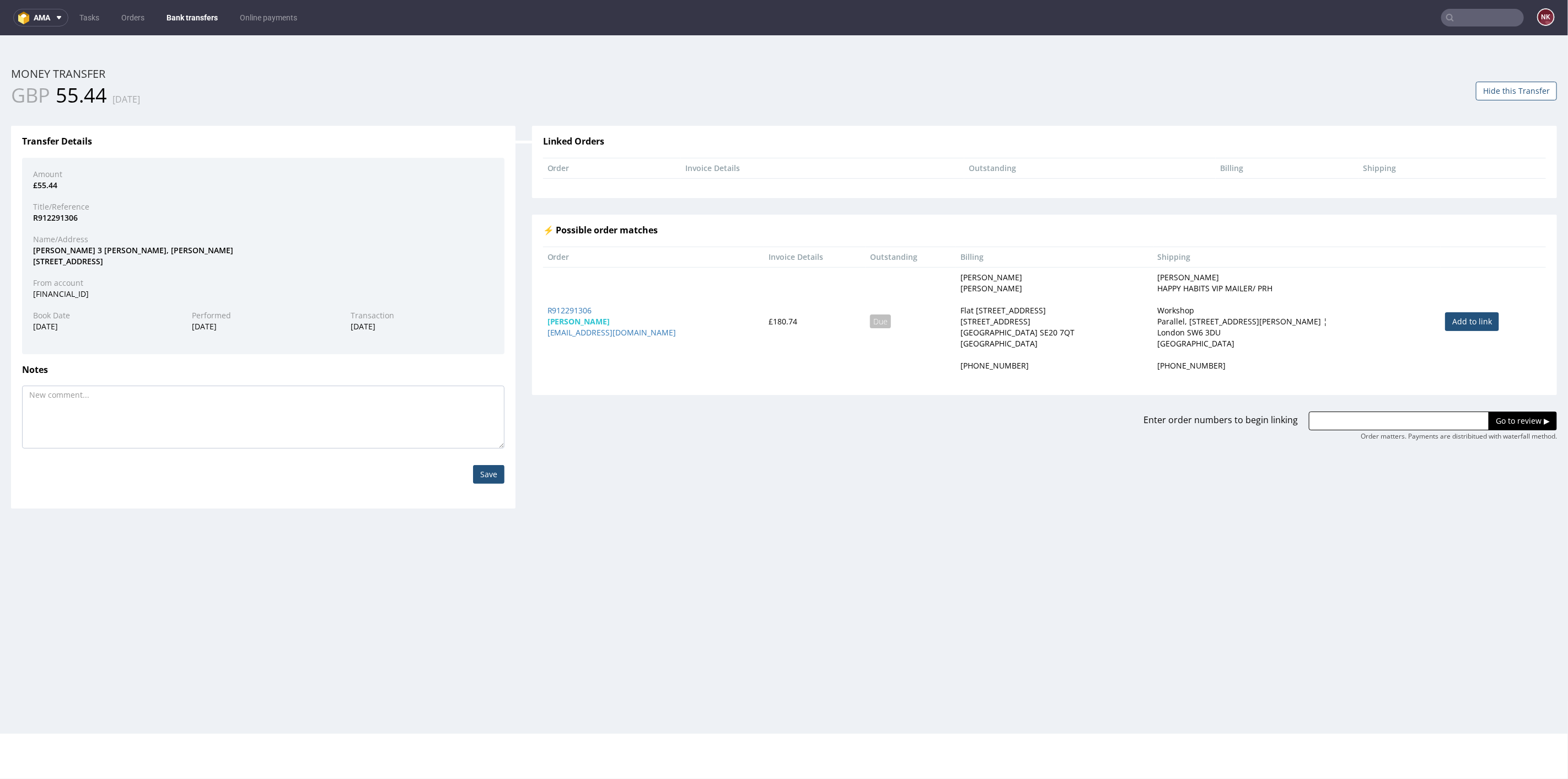
click at [1445, 323] on link "Add to link" at bounding box center [1472, 321] width 54 height 19
type input "R912291306"
click at [1526, 425] on input "Go to review ▶" at bounding box center [1523, 420] width 68 height 19
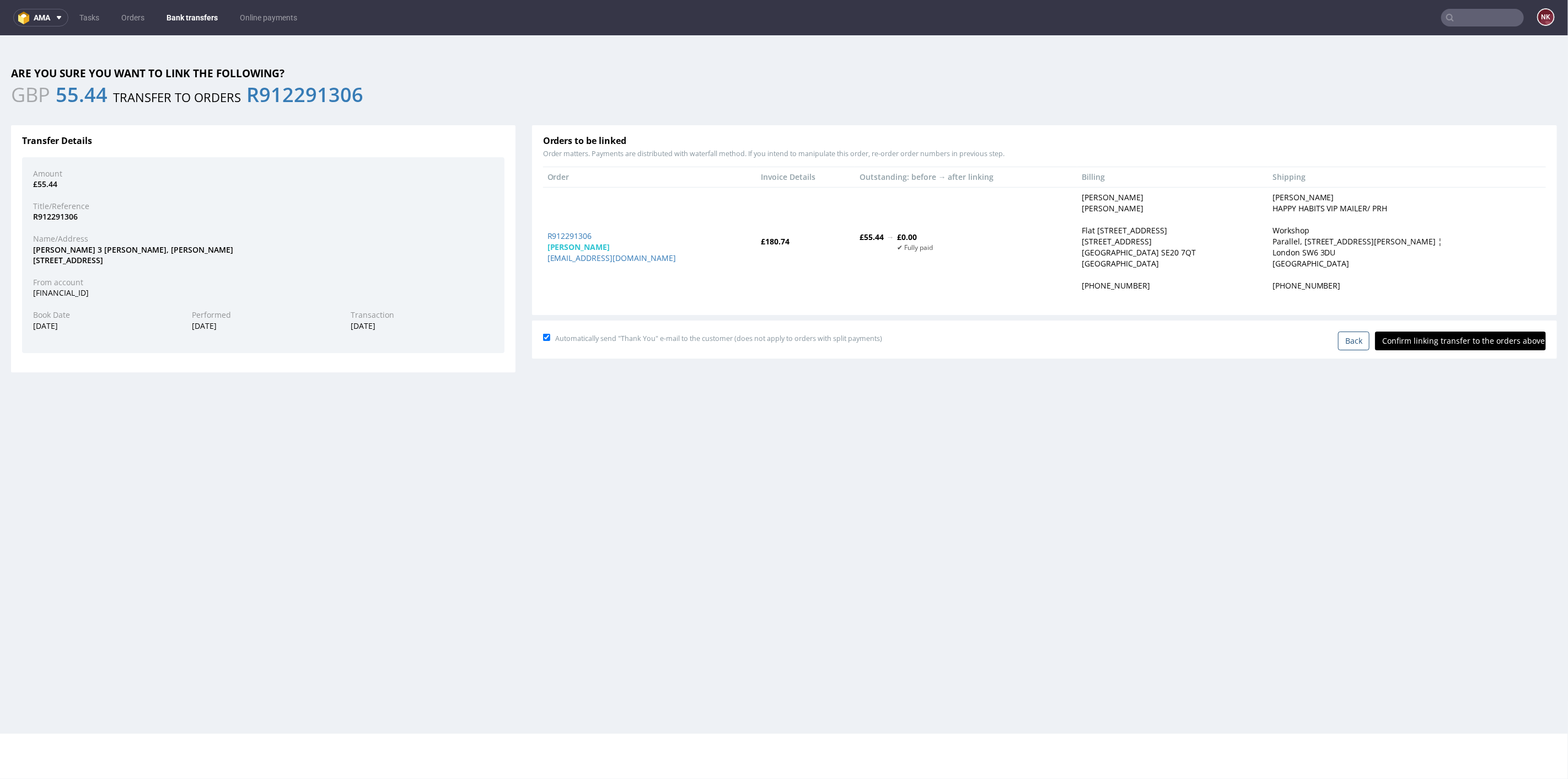
click at [1455, 333] on input "Confirm linking transfer to the orders above" at bounding box center [1460, 340] width 171 height 19
type input "In progress..."
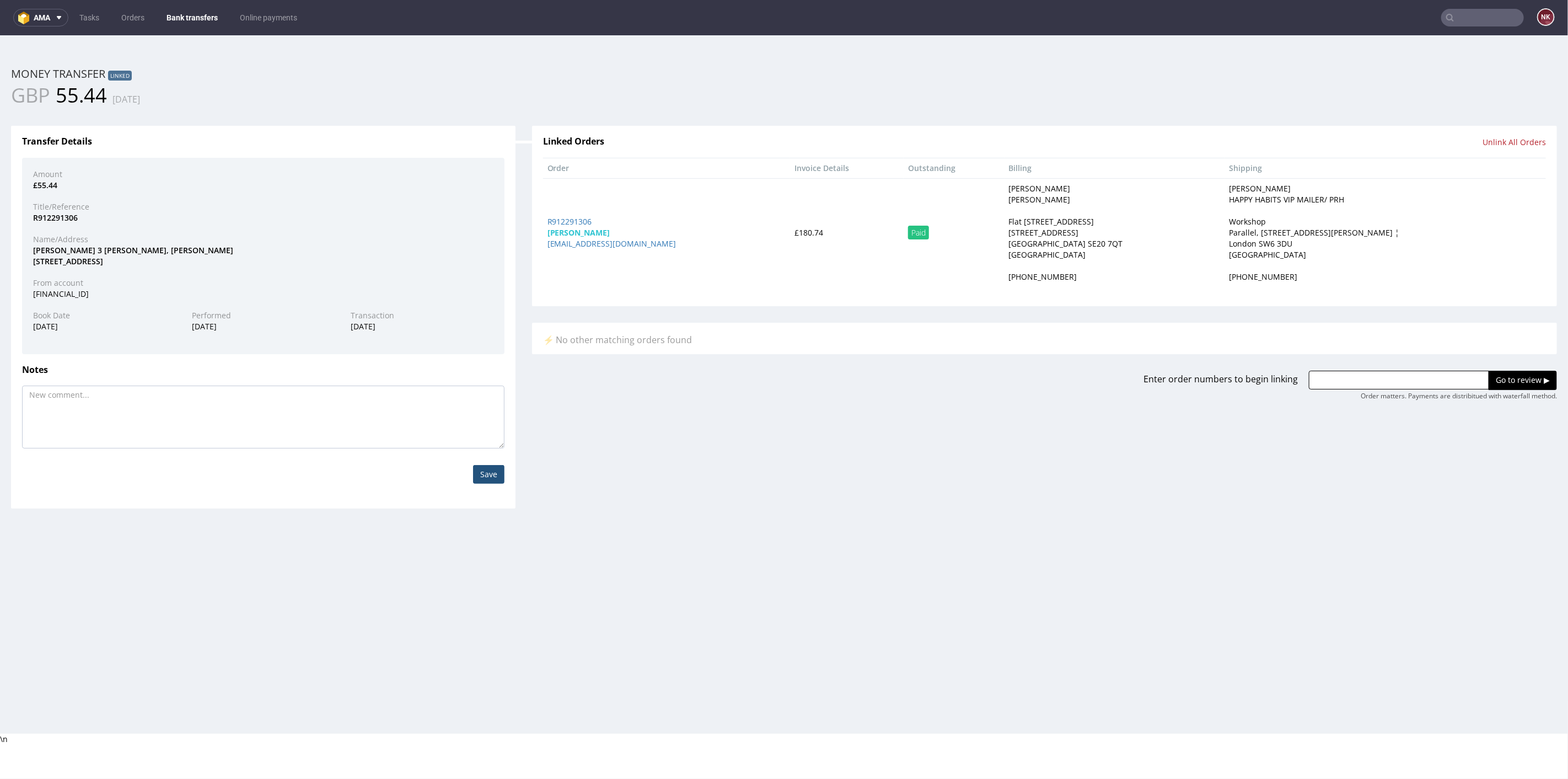
click at [181, 16] on link "Bank transfers" at bounding box center [192, 17] width 65 height 18
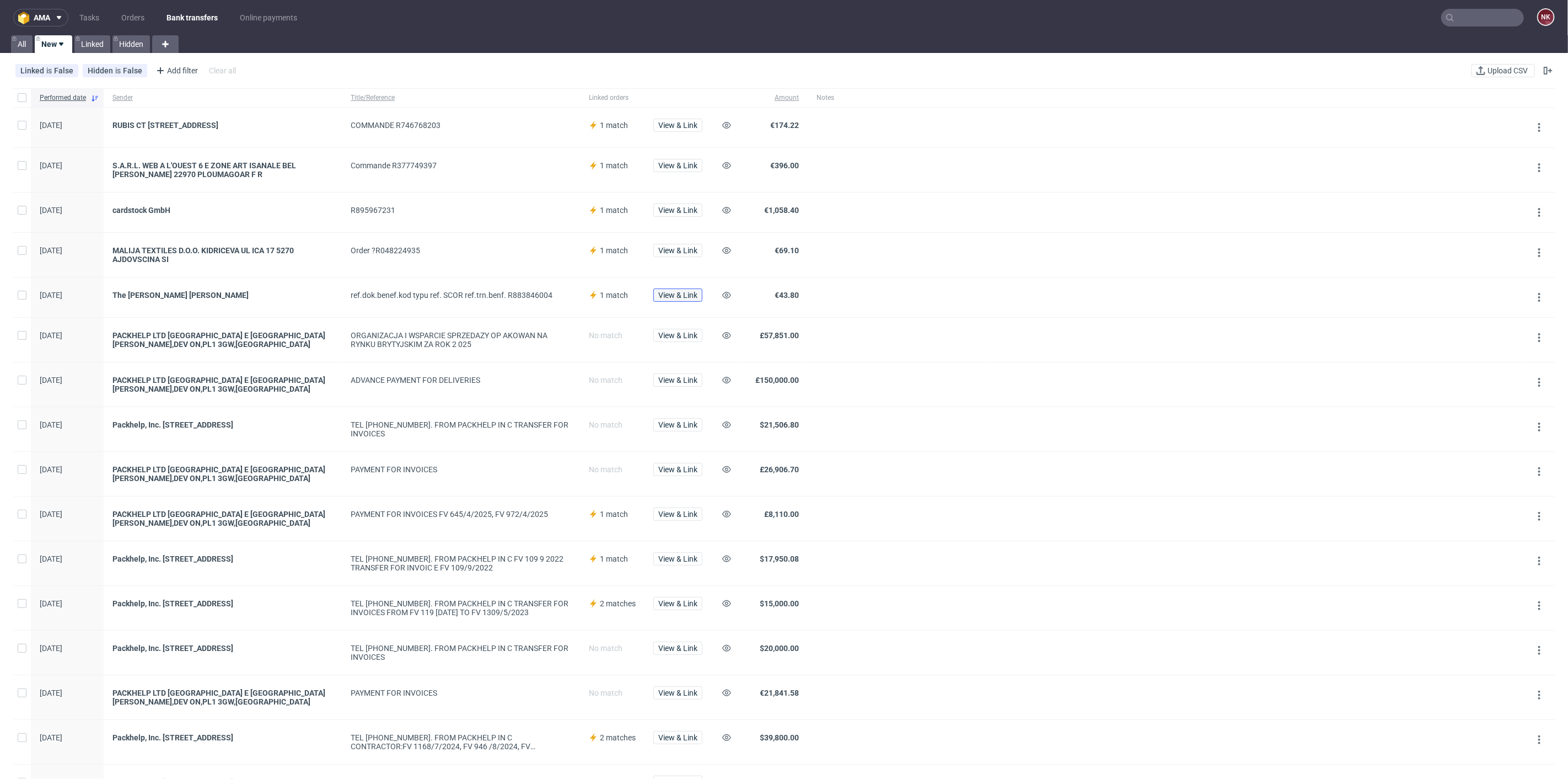
click at [685, 297] on span "View & Link" at bounding box center [677, 295] width 39 height 8
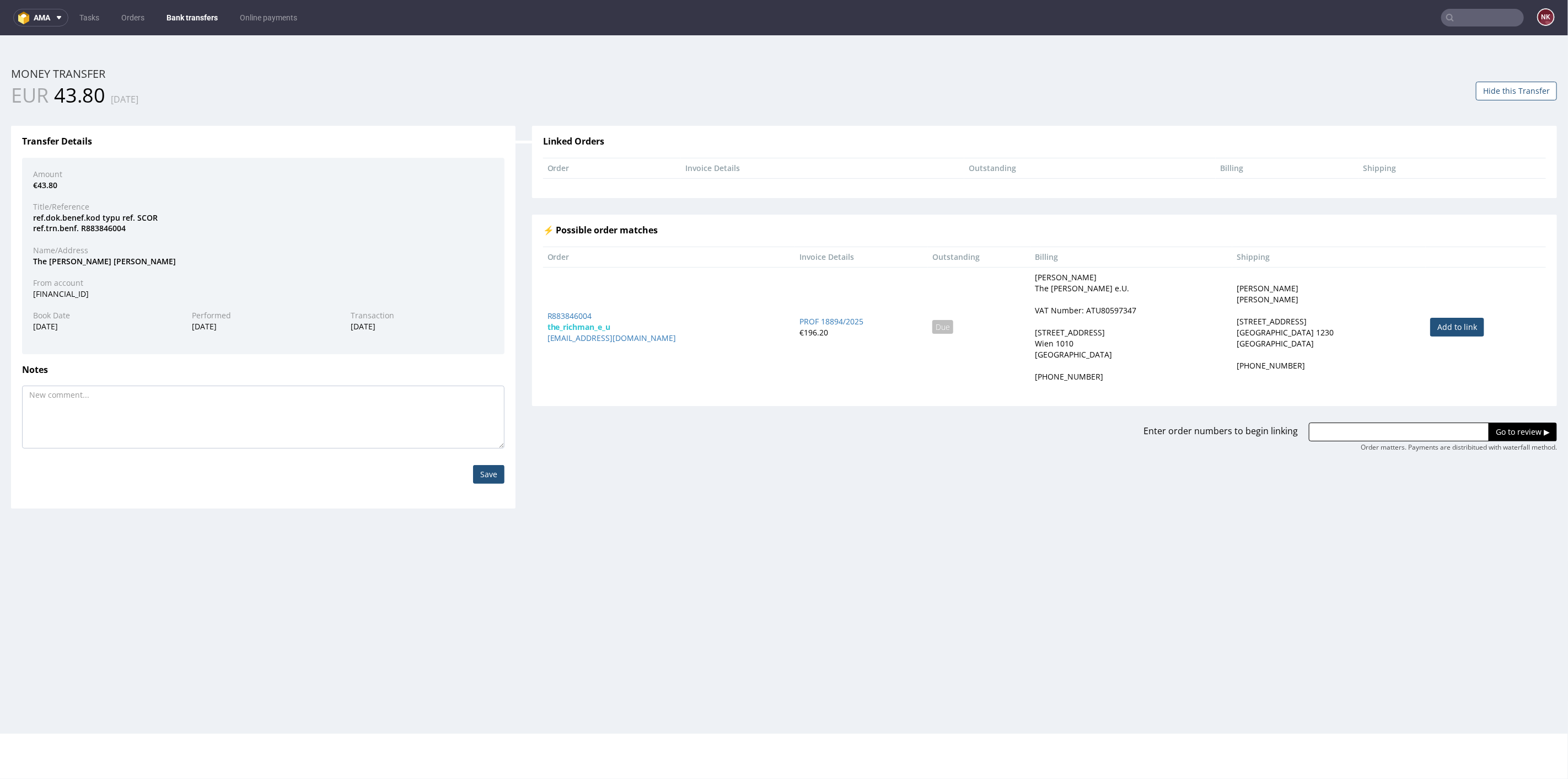
click at [1437, 331] on link "Add to link" at bounding box center [1457, 326] width 54 height 19
type input "R883846004"
click at [1505, 419] on div "Enter order numbers to begin linking R883846004 Go to review ▶ Order matters. P…" at bounding box center [1044, 429] width 1041 height 46
click at [1504, 425] on input "Go to review ▶" at bounding box center [1523, 431] width 68 height 19
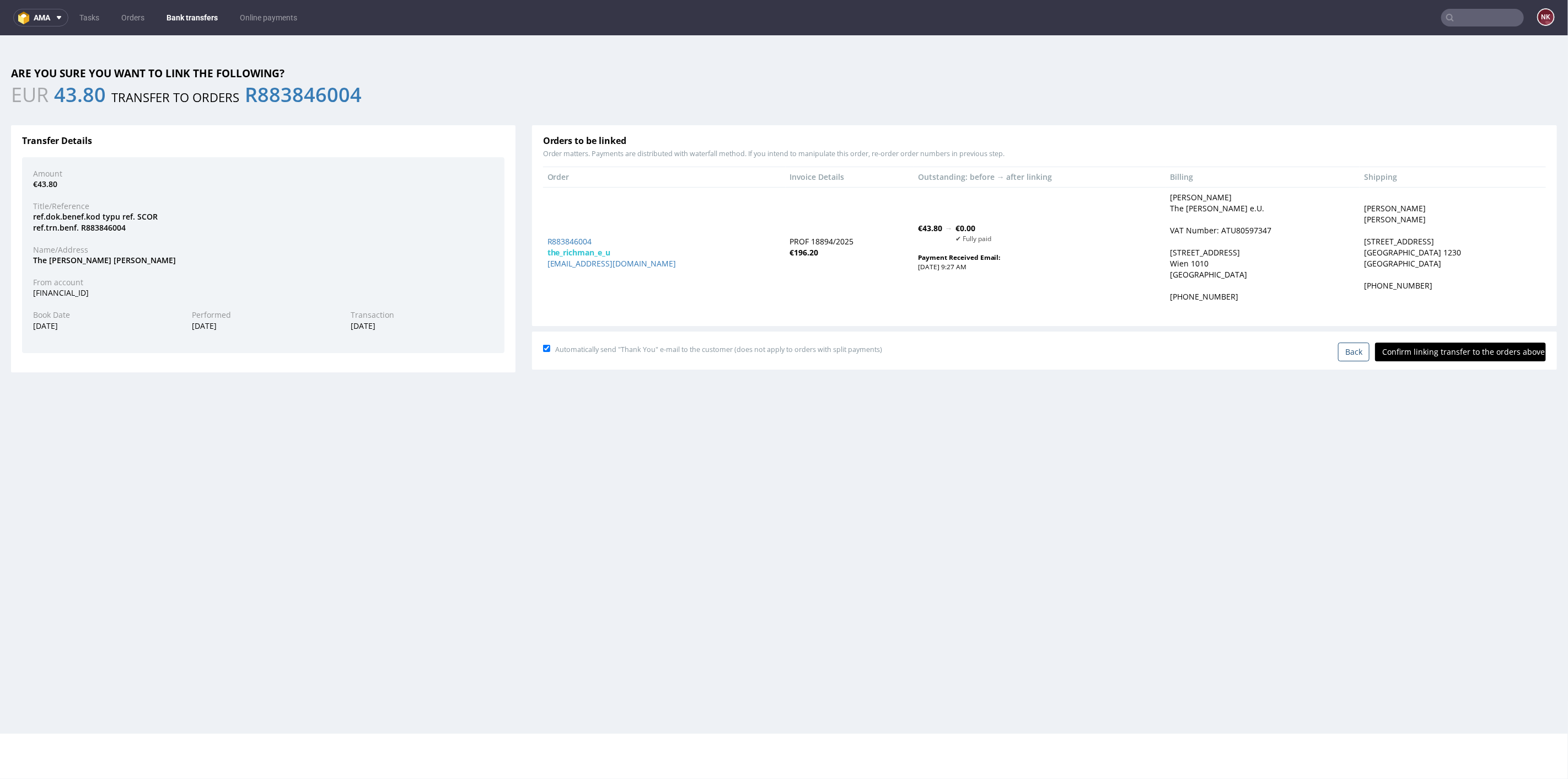
click at [1466, 342] on input "Confirm linking transfer to the orders above" at bounding box center [1460, 351] width 171 height 19
type input "In progress..."
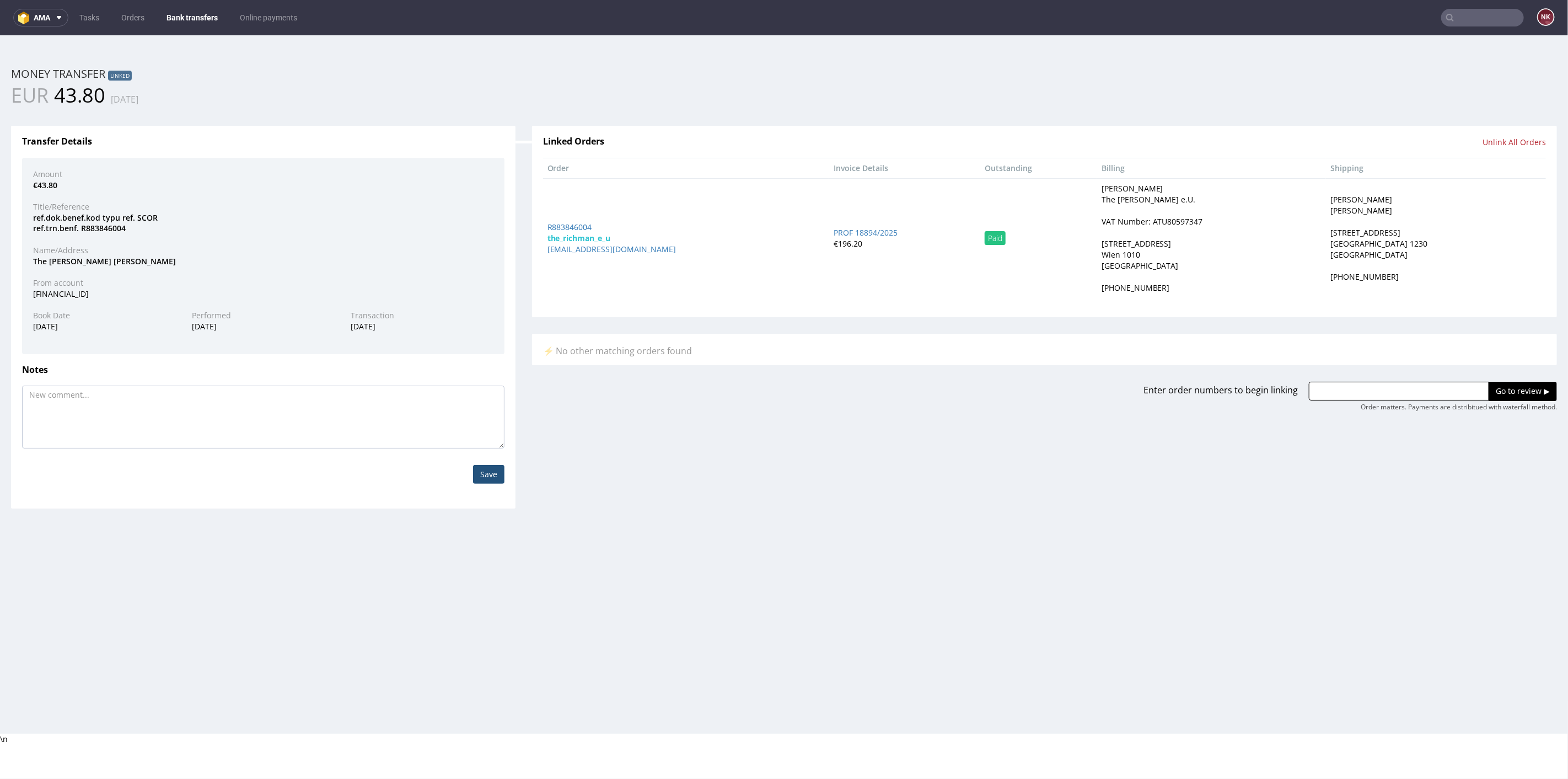
click at [176, 10] on link "Bank transfers" at bounding box center [192, 17] width 65 height 18
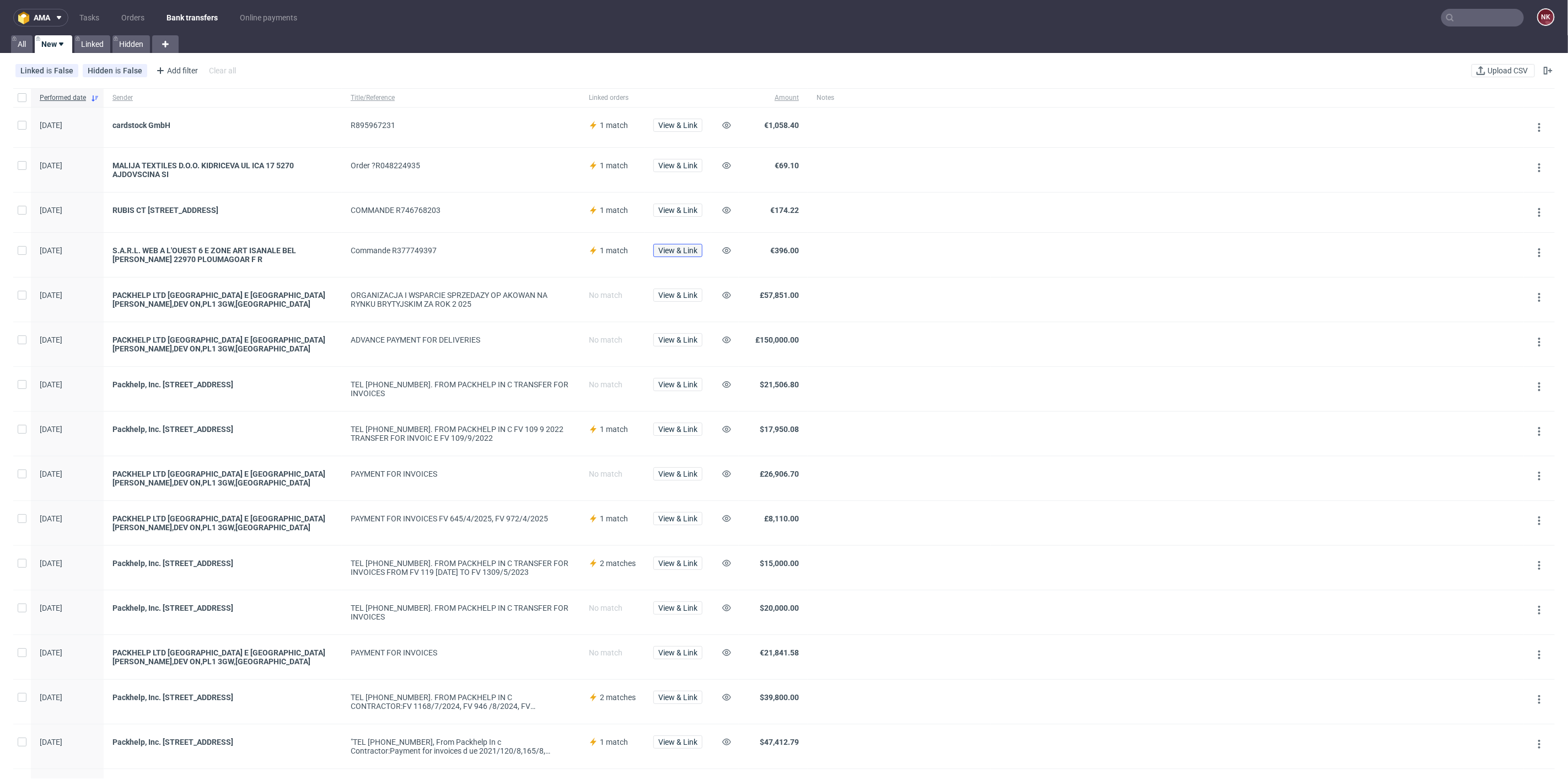
click at [666, 253] on span "View & Link" at bounding box center [677, 250] width 39 height 8
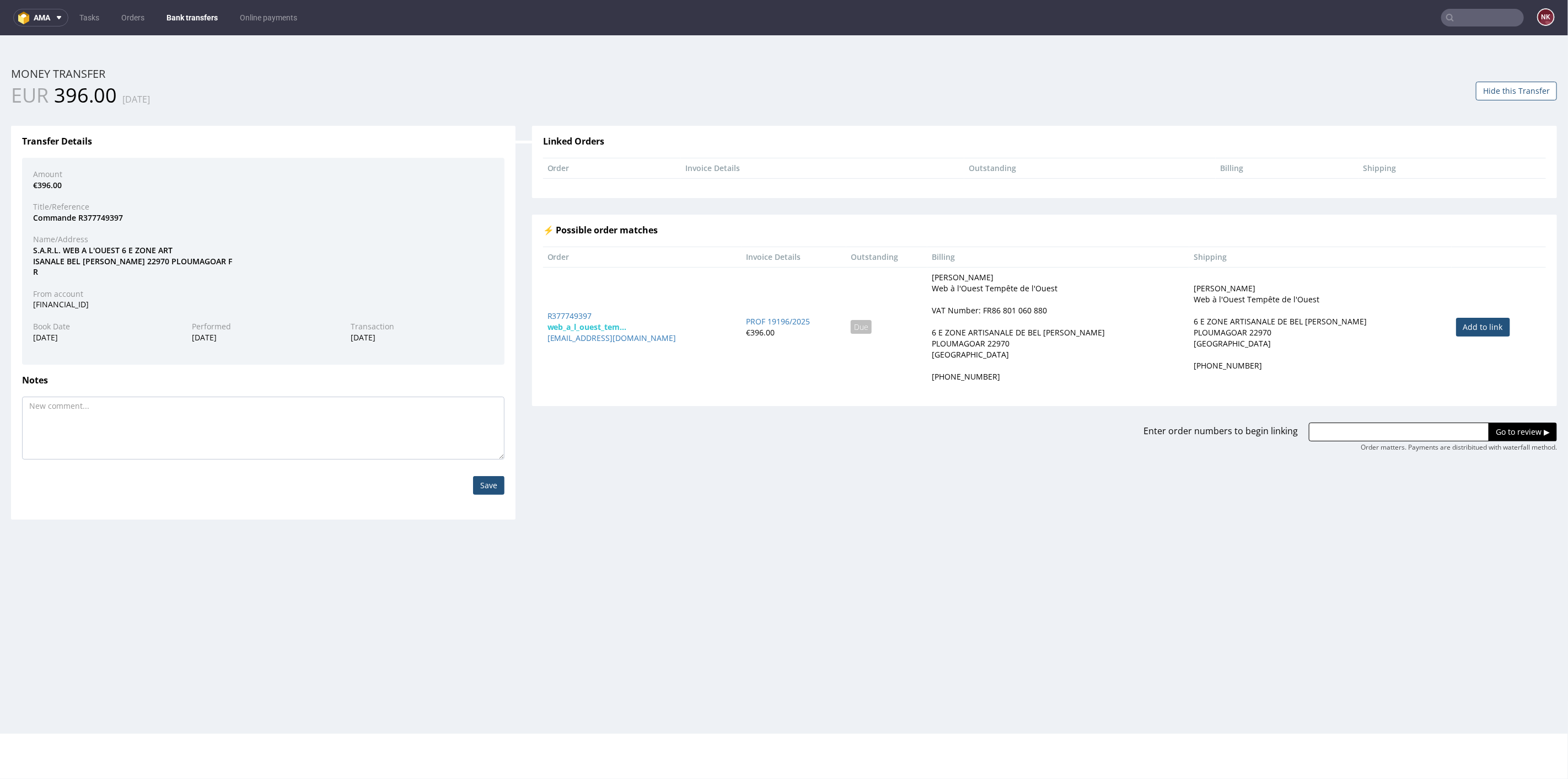
click at [1468, 327] on link "Add to link" at bounding box center [1483, 326] width 54 height 19
type input "R377749397"
click at [1496, 432] on input "Go to review ▶" at bounding box center [1523, 431] width 68 height 19
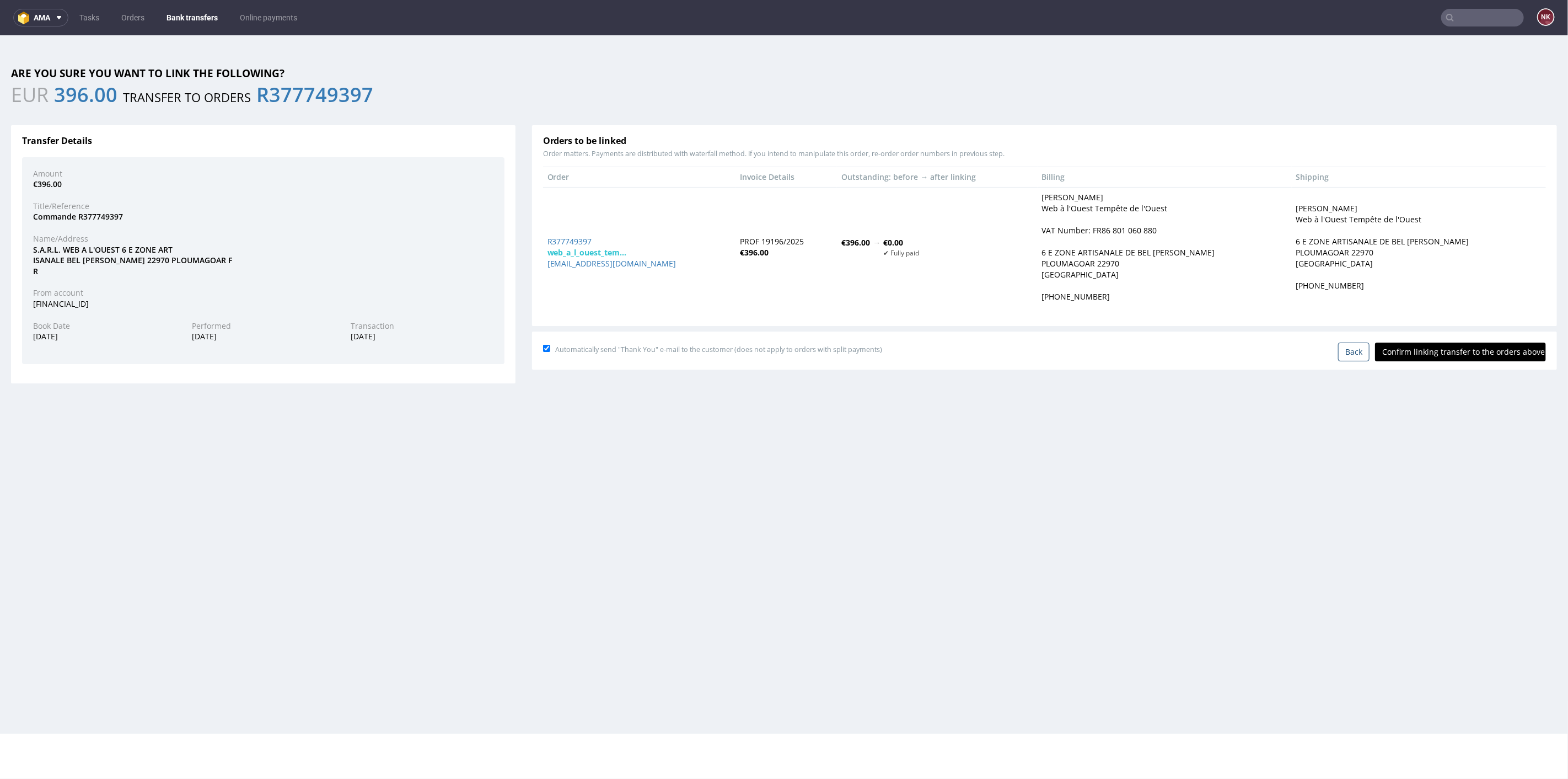
click at [1461, 353] on input "Confirm linking transfer to the orders above" at bounding box center [1460, 351] width 171 height 19
type input "In progress..."
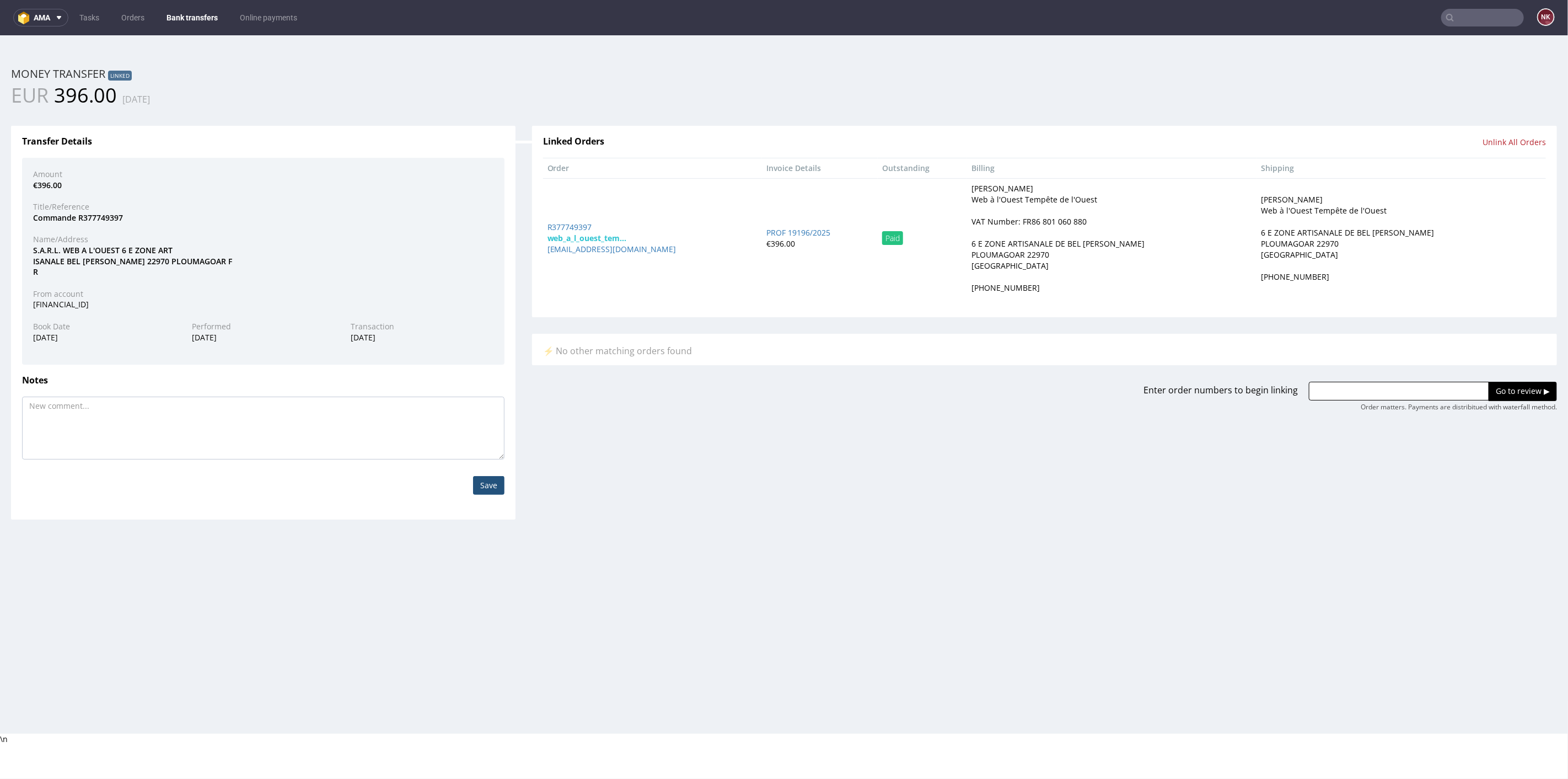
click at [529, 322] on div "Linked Orders Unlink All Orders Order Invoice Details Outstanding Billing Shipp…" at bounding box center [1044, 259] width 1041 height 302
click at [184, 17] on link "Bank transfers" at bounding box center [192, 17] width 65 height 18
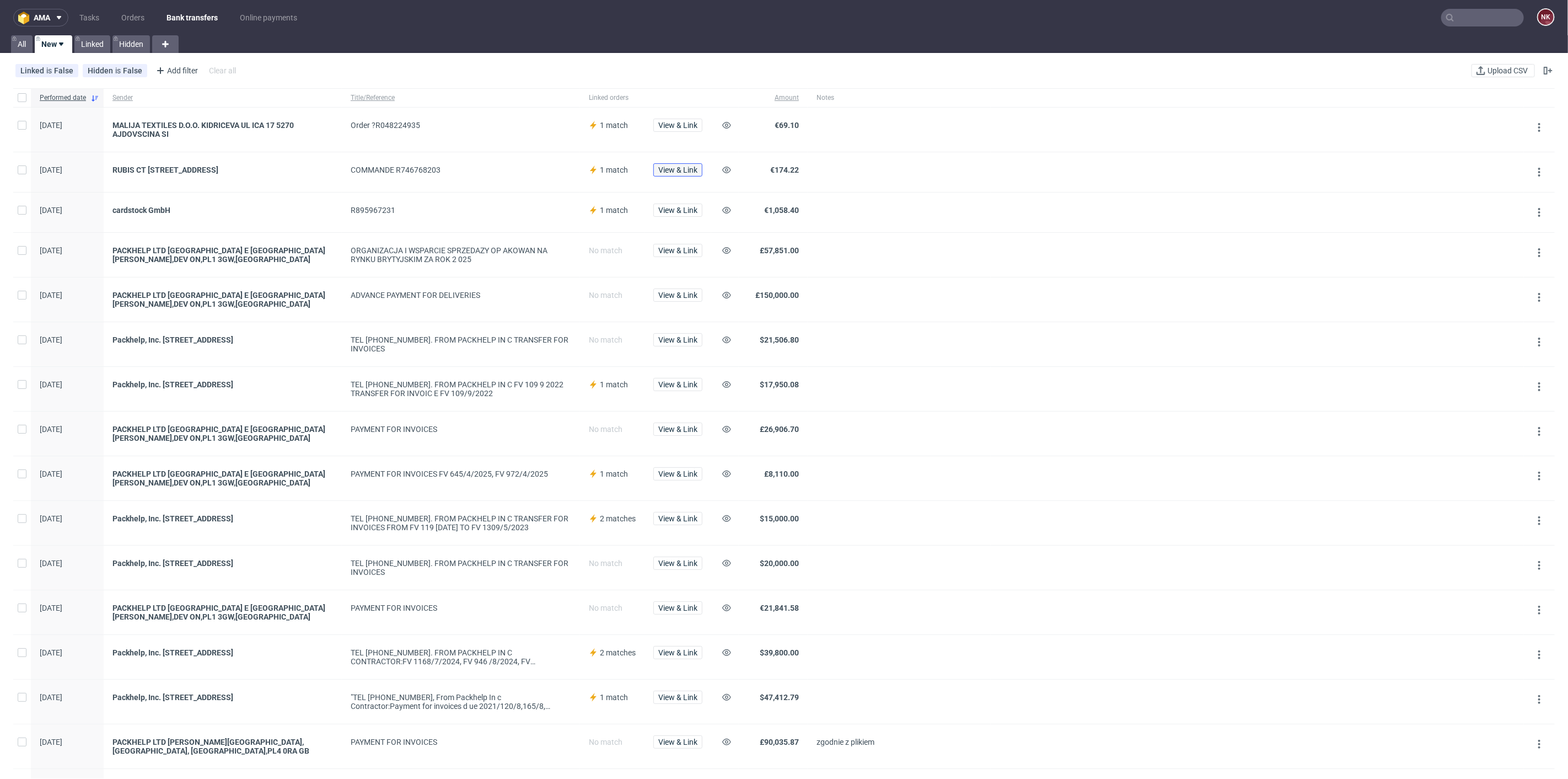
click at [673, 174] on button "View & Link" at bounding box center [677, 170] width 49 height 13
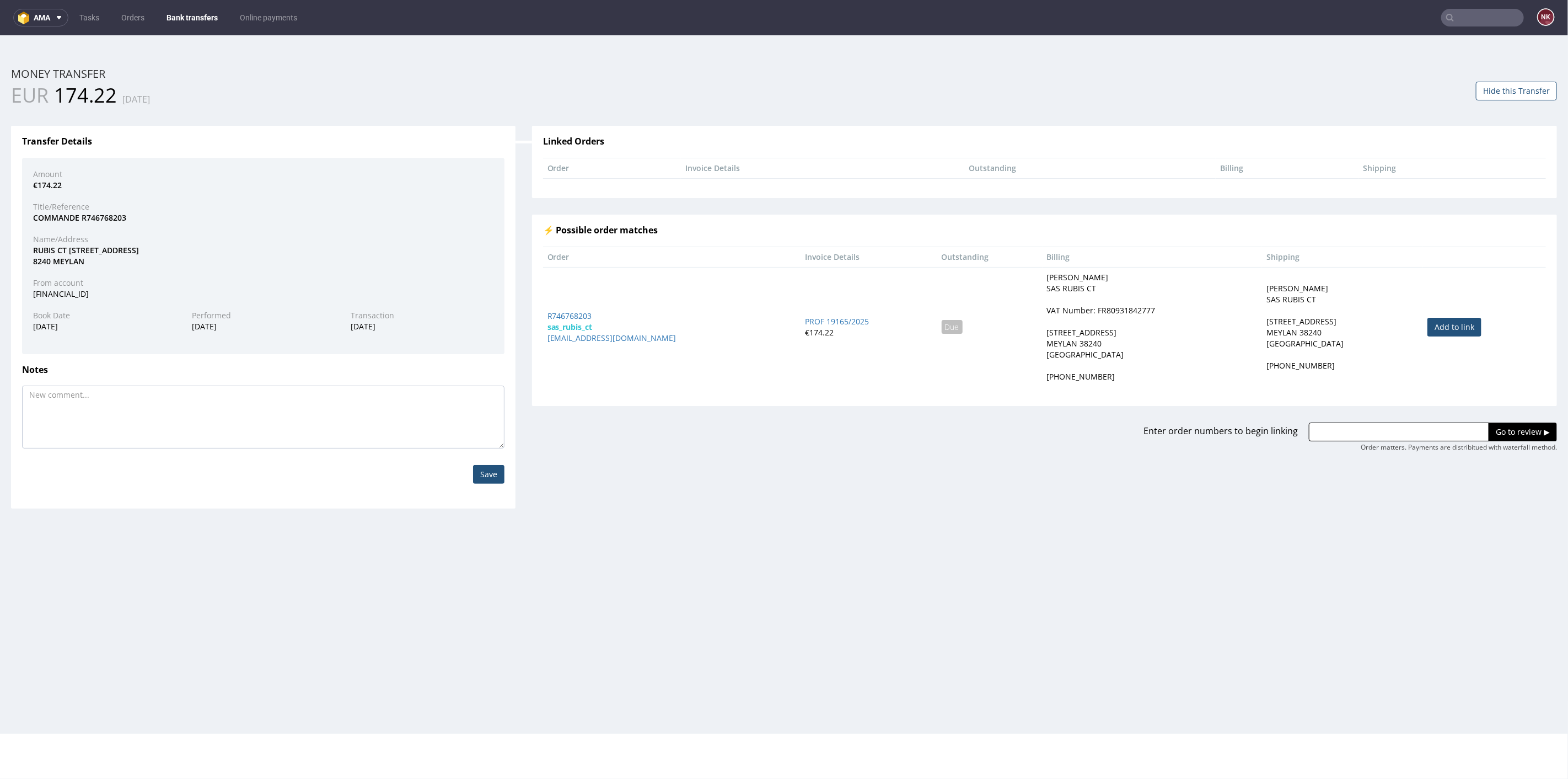
click at [1447, 322] on link "Add to link" at bounding box center [1454, 326] width 54 height 19
type input "R746768203"
click at [1489, 424] on input "Go to review ▶" at bounding box center [1523, 431] width 68 height 19
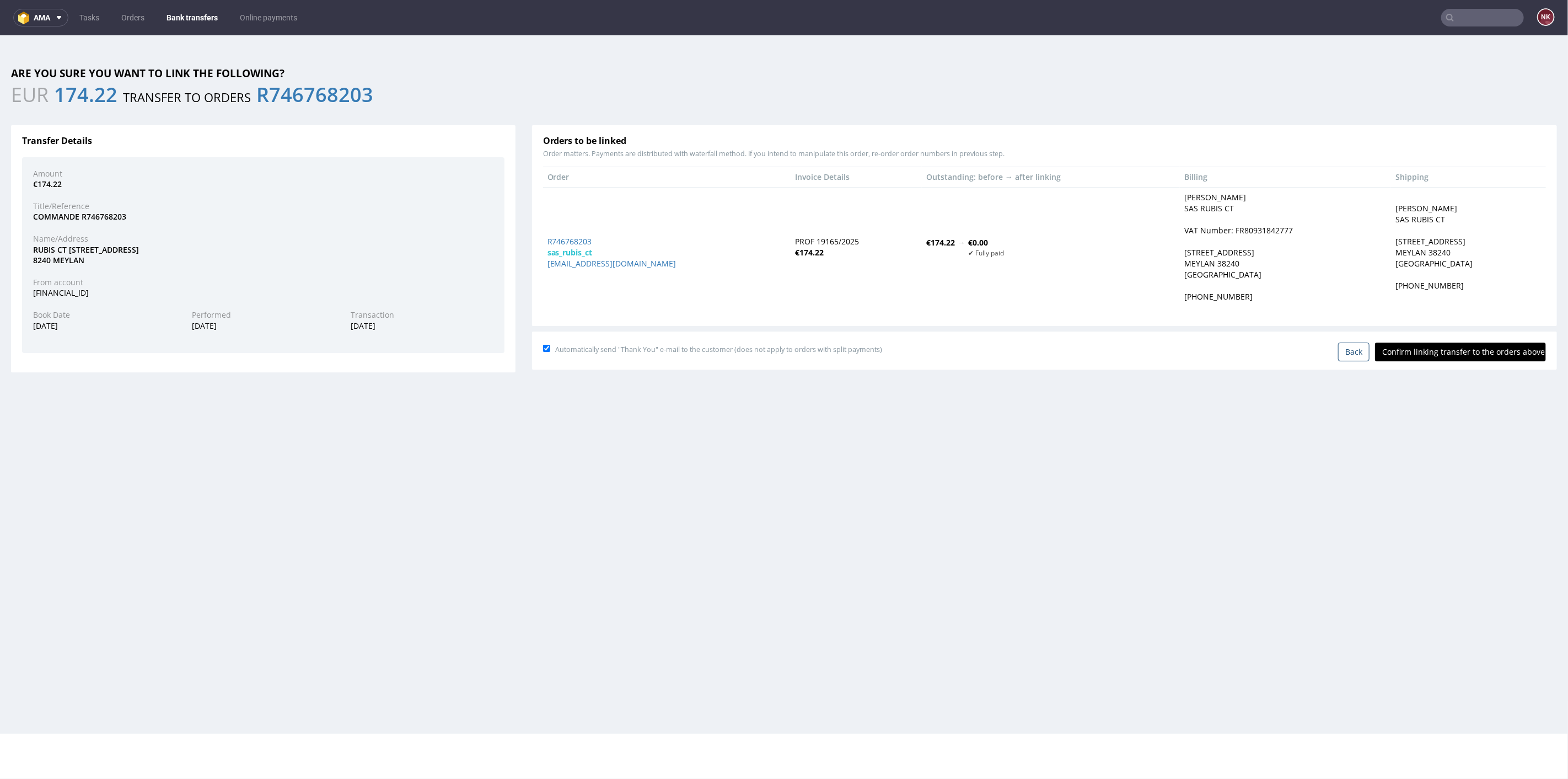
click at [1468, 356] on input "Confirm linking transfer to the orders above" at bounding box center [1460, 351] width 171 height 19
type input "In progress..."
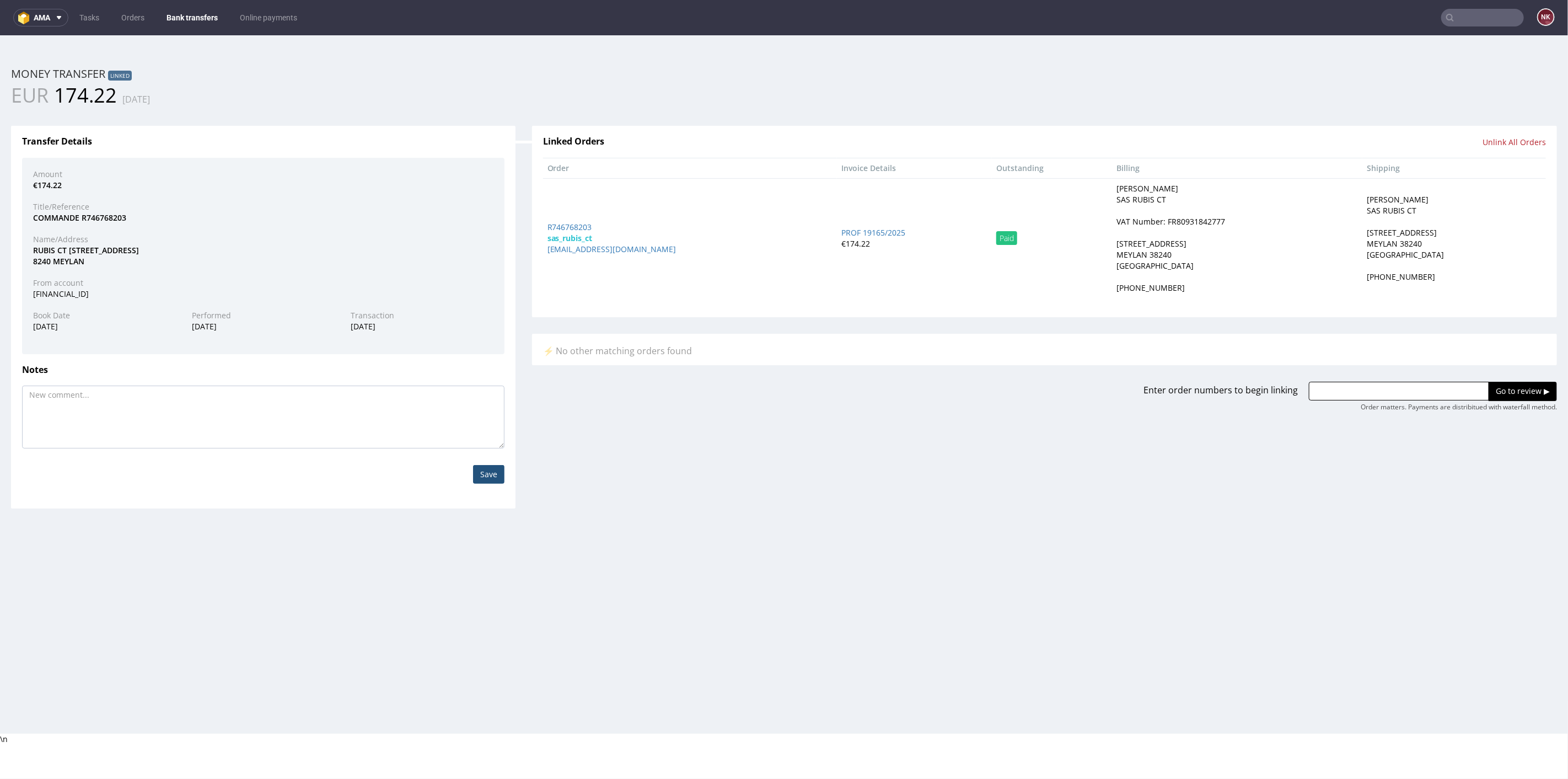
click at [183, 12] on link "Bank transfers" at bounding box center [192, 17] width 65 height 18
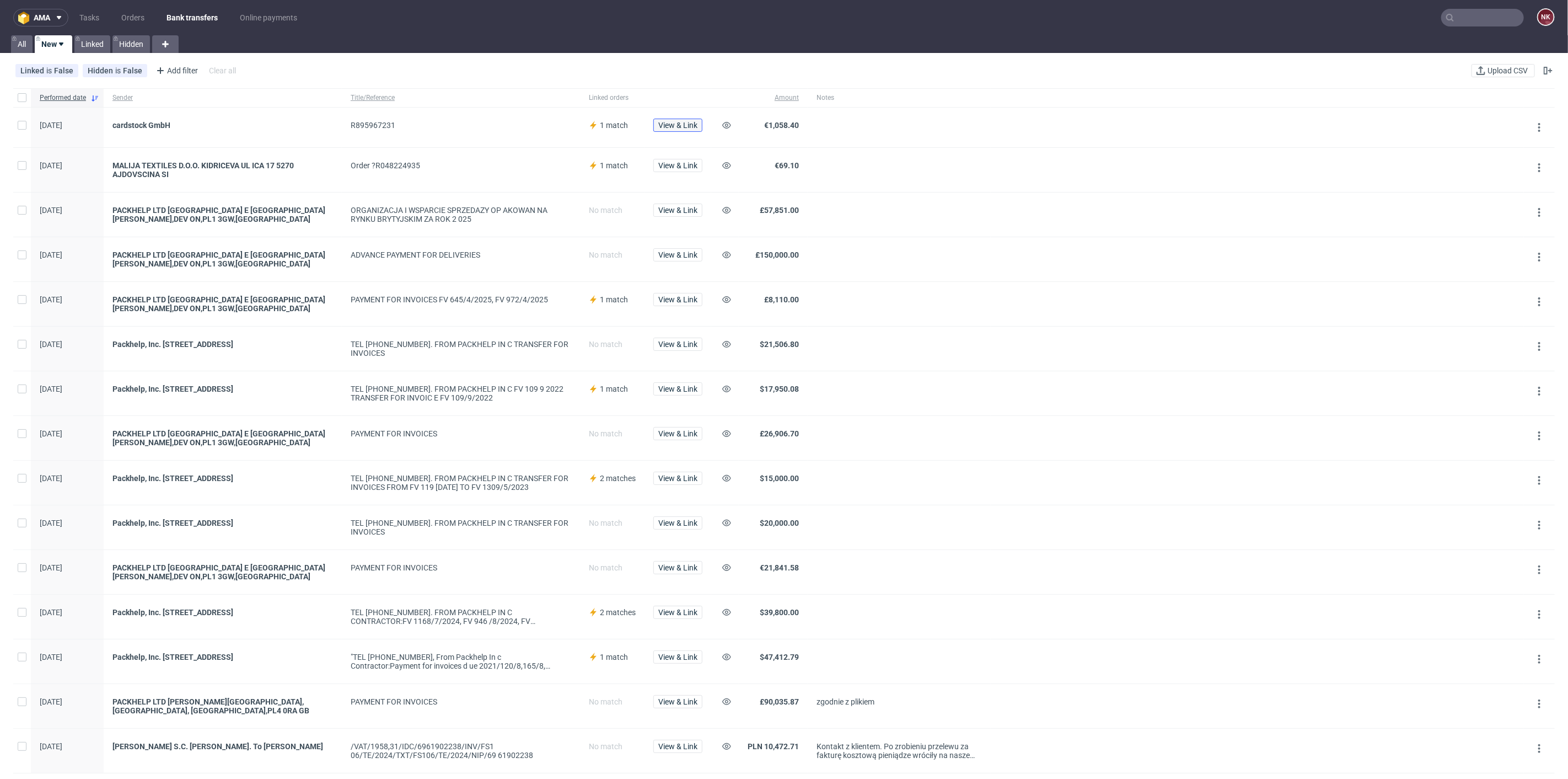
click at [668, 126] on span "View & Link" at bounding box center [677, 125] width 39 height 8
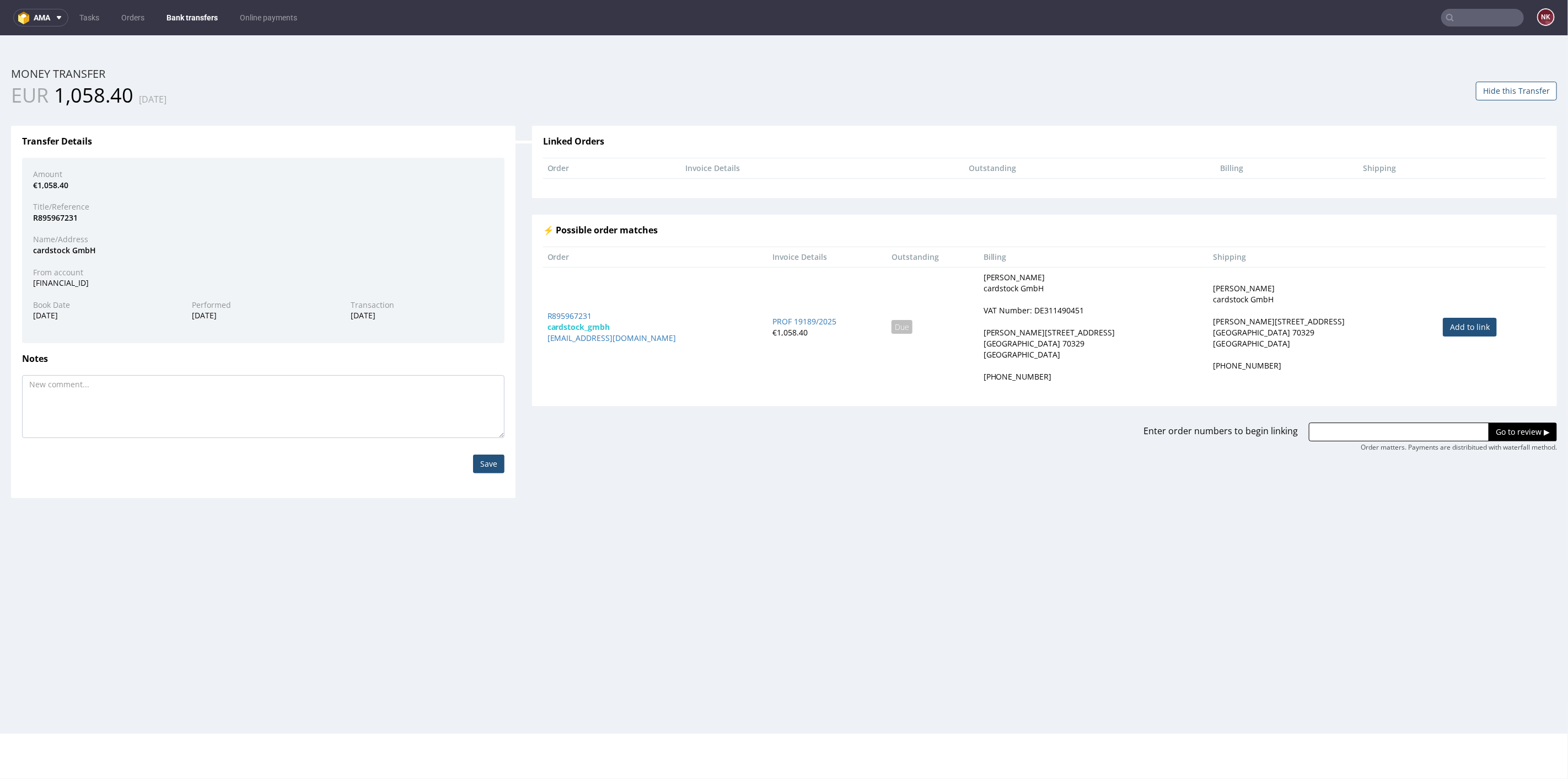
click at [1447, 331] on link "Add to link" at bounding box center [1469, 326] width 54 height 19
type input "R895967231"
click at [1489, 425] on input "Go to review ▶" at bounding box center [1523, 431] width 68 height 19
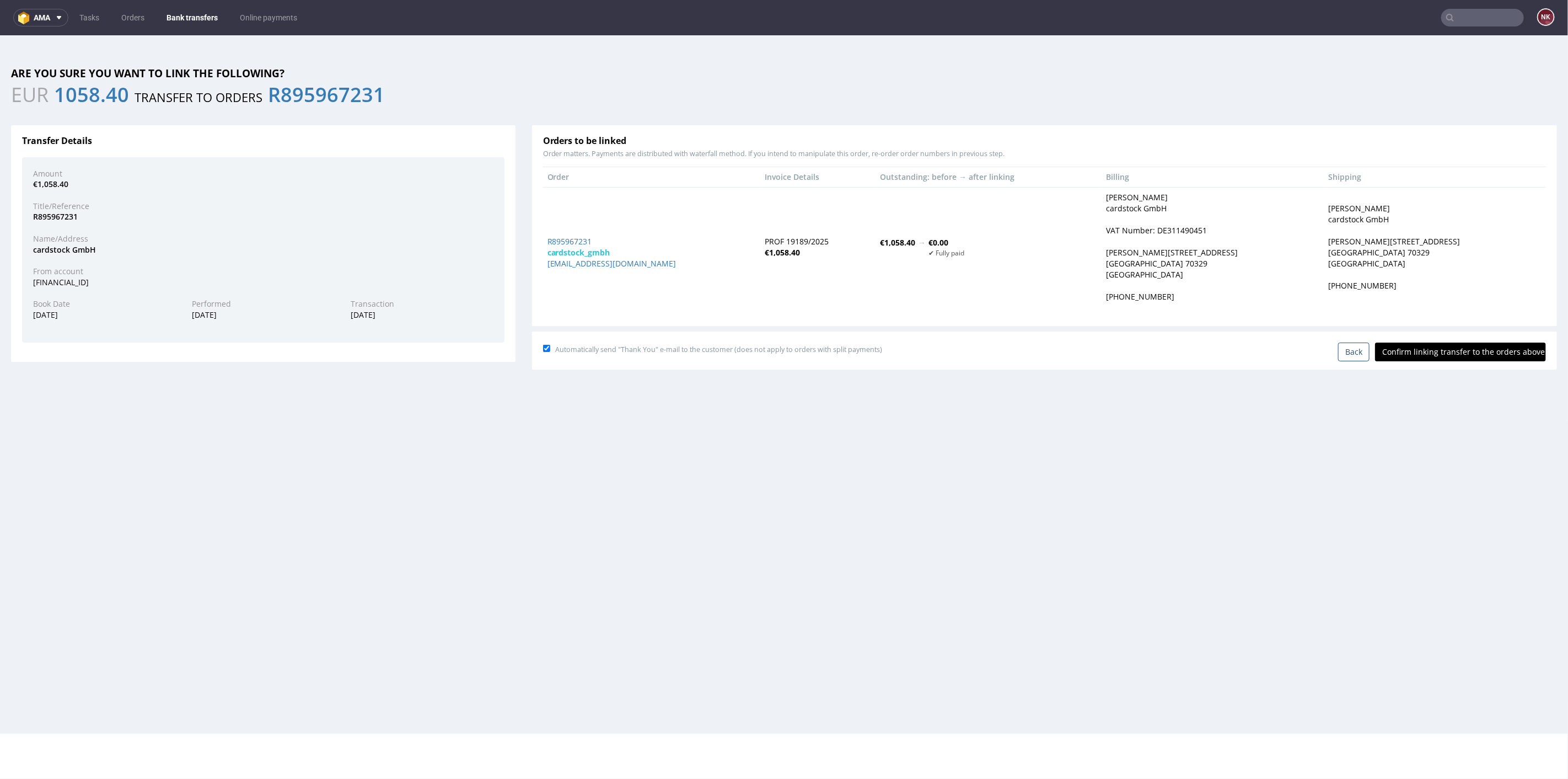
click at [1455, 348] on input "Confirm linking transfer to the orders above" at bounding box center [1460, 351] width 171 height 19
type input "In progress..."
drag, startPoint x: 556, startPoint y: 247, endPoint x: 561, endPoint y: 239, distance: 9.4
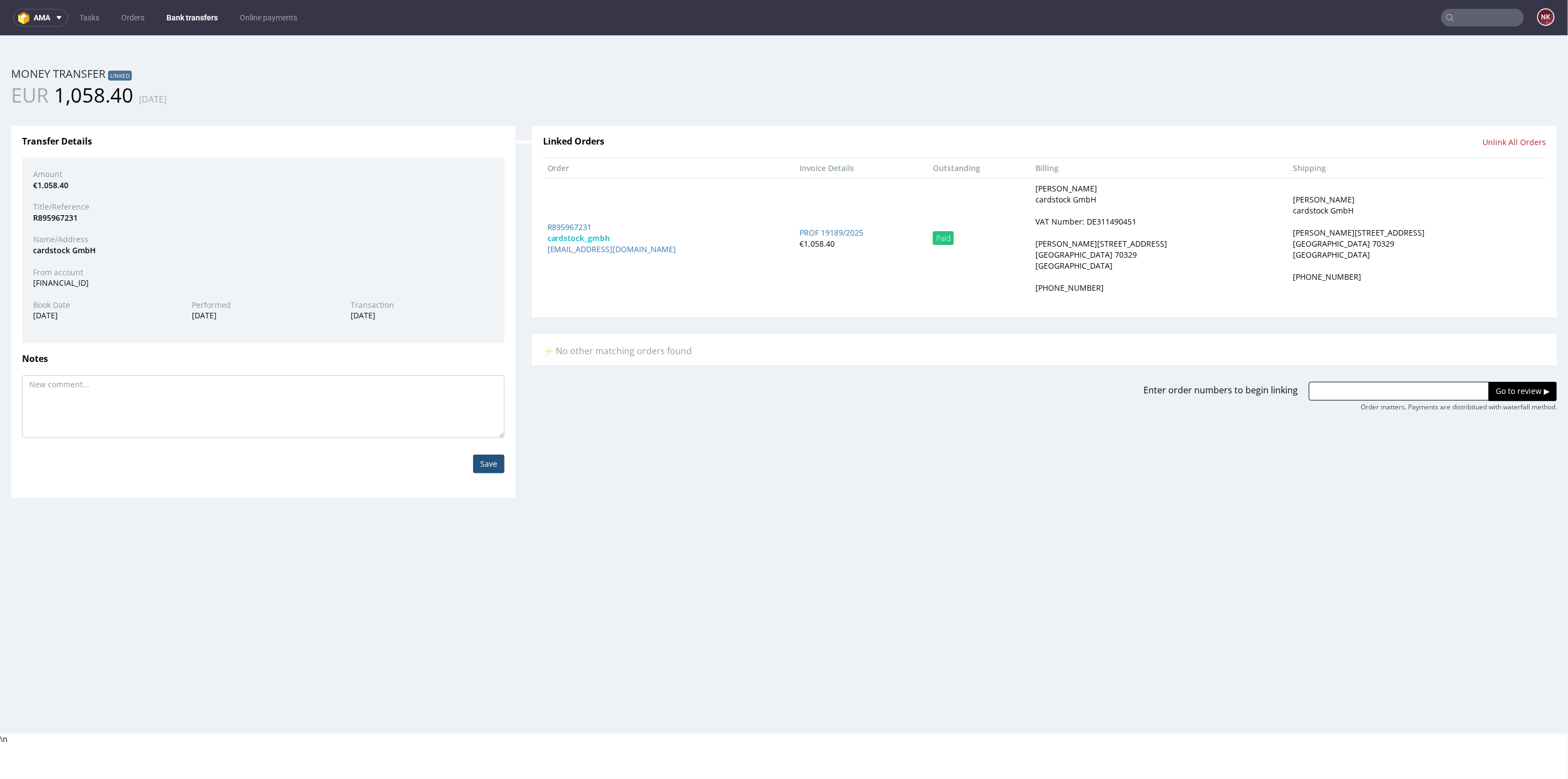
click at [192, 13] on link "Bank transfers" at bounding box center [192, 17] width 65 height 18
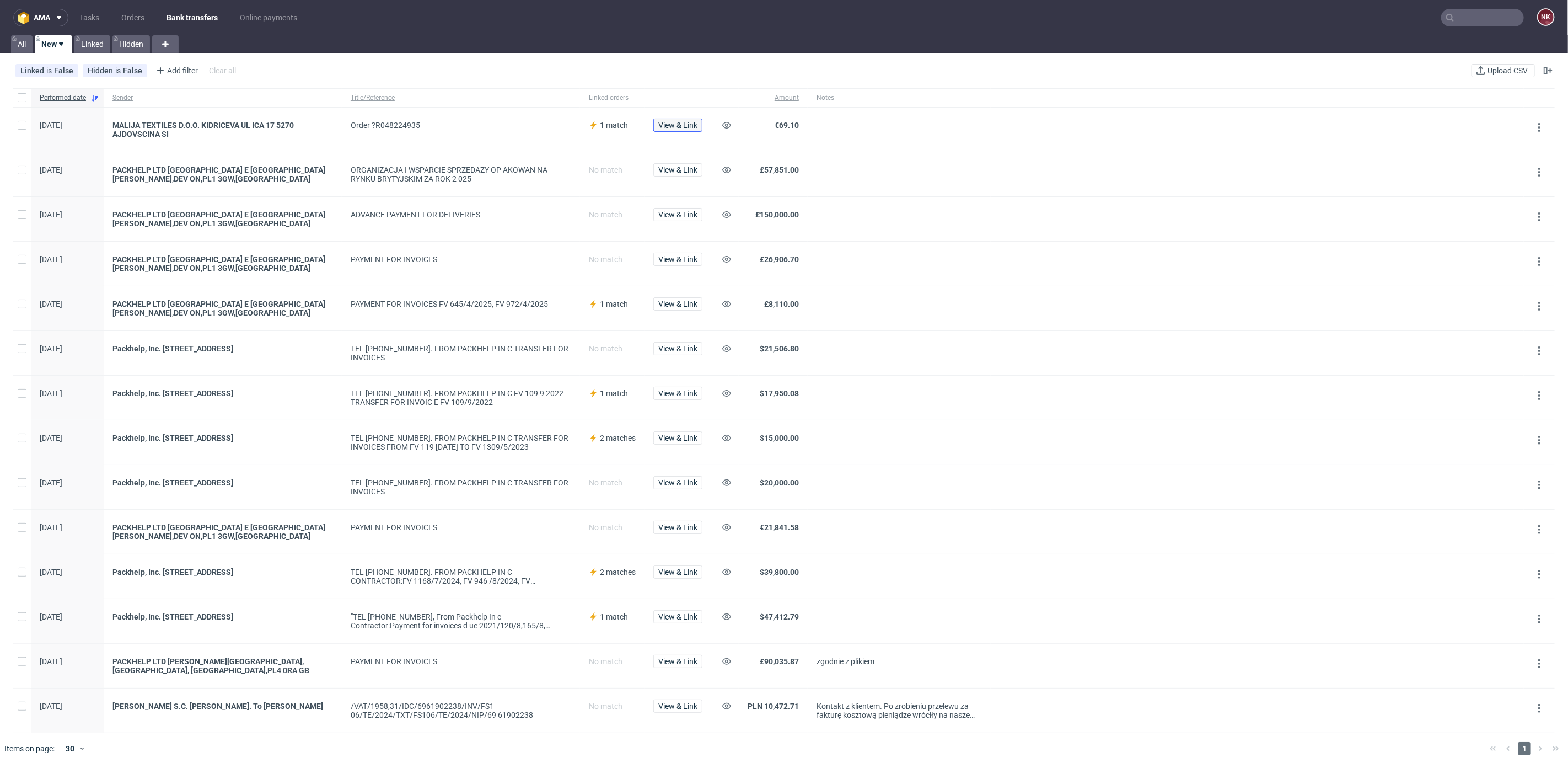
click at [681, 123] on span "View & Link" at bounding box center [677, 125] width 39 height 8
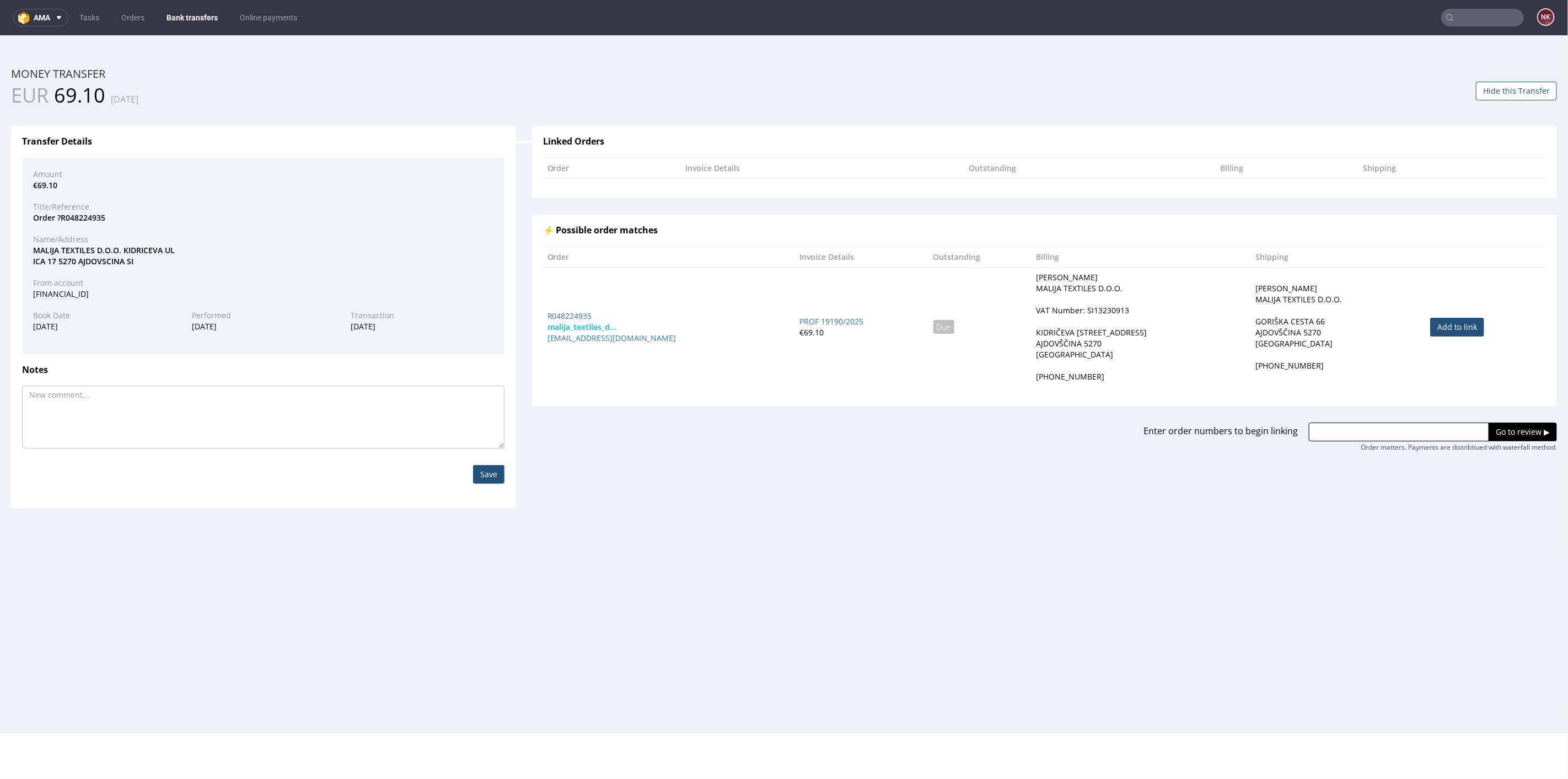
click at [714, 201] on div "Linked Orders Order Invoice Details Outstanding Billing Shipping ⚡ Possible ord…" at bounding box center [1044, 280] width 1041 height 342
click at [711, 199] on div "Linked Orders Order Invoice Details Outstanding Billing Shipping ⚡ Possible ord…" at bounding box center [1044, 280] width 1041 height 342
click at [500, 138] on h3 "Transfer Details" at bounding box center [263, 141] width 483 height 10
click at [184, 10] on link "Bank transfers" at bounding box center [192, 17] width 65 height 18
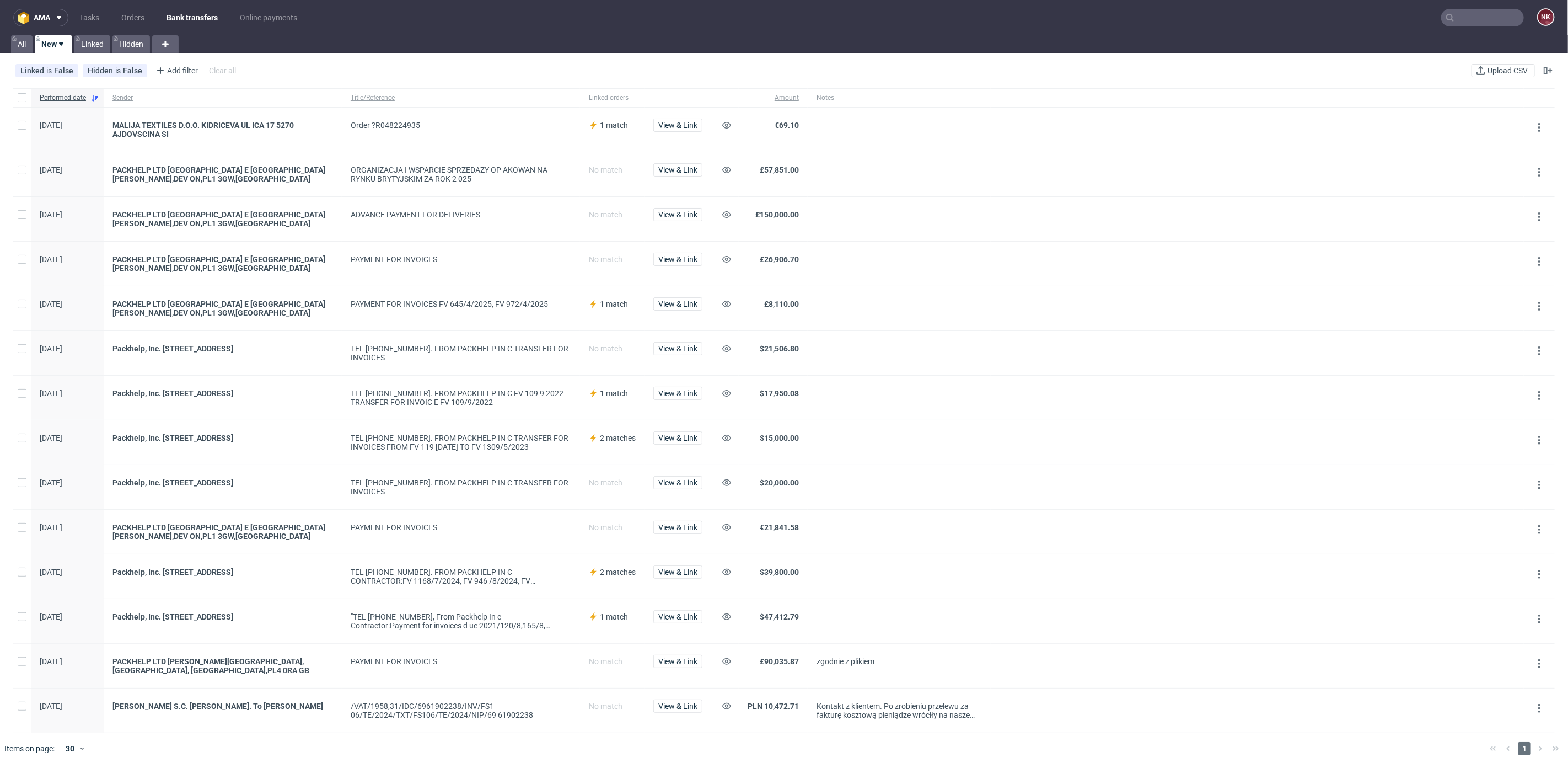
click at [676, 117] on div "View & Link" at bounding box center [678, 130] width 67 height 44
click at [676, 121] on span "View & Link" at bounding box center [677, 125] width 39 height 8
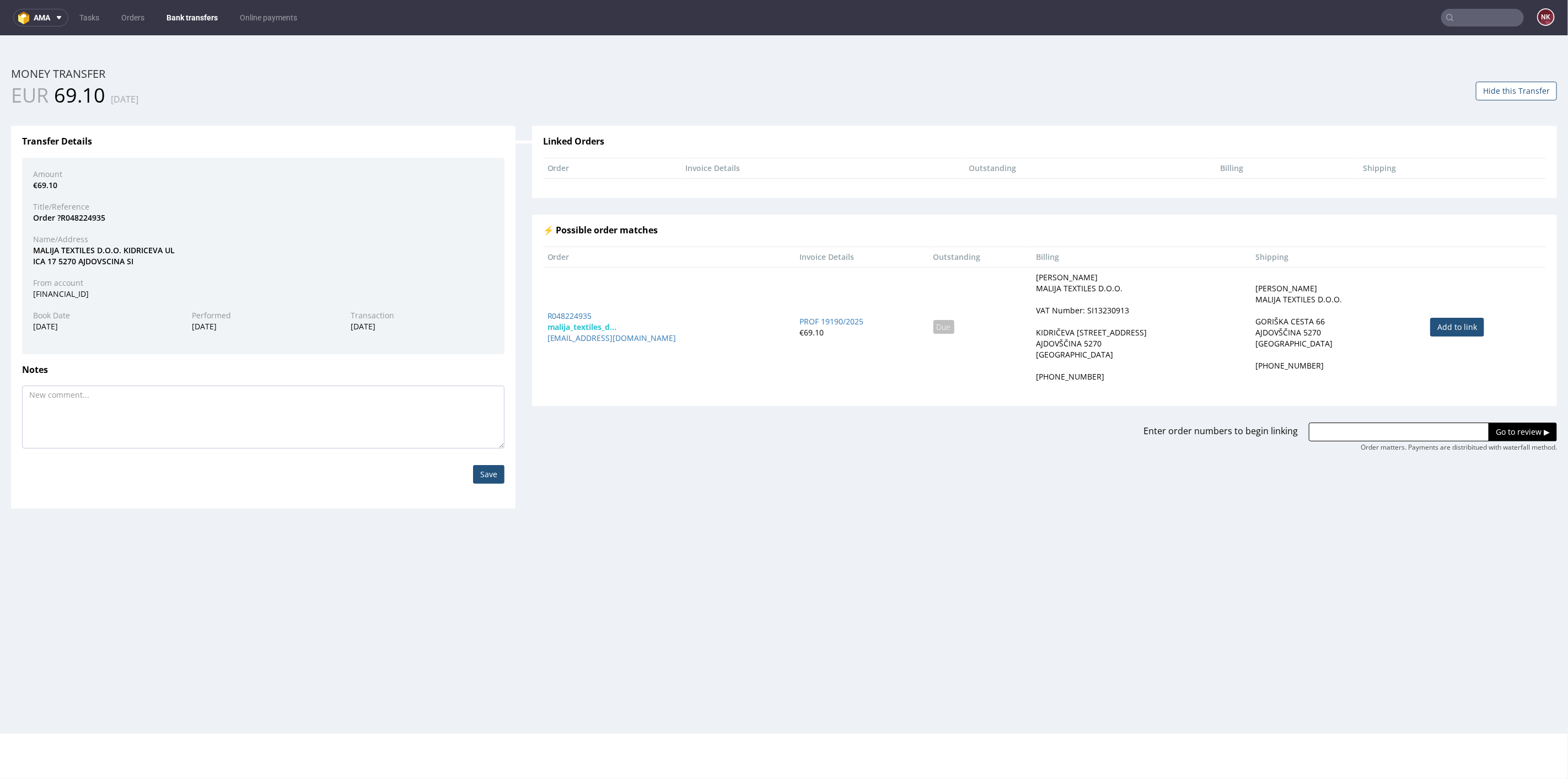
click at [1430, 322] on link "Add to link" at bounding box center [1457, 326] width 54 height 19
type input "R048224935"
click at [1495, 435] on input "Go to review ▶" at bounding box center [1523, 431] width 68 height 19
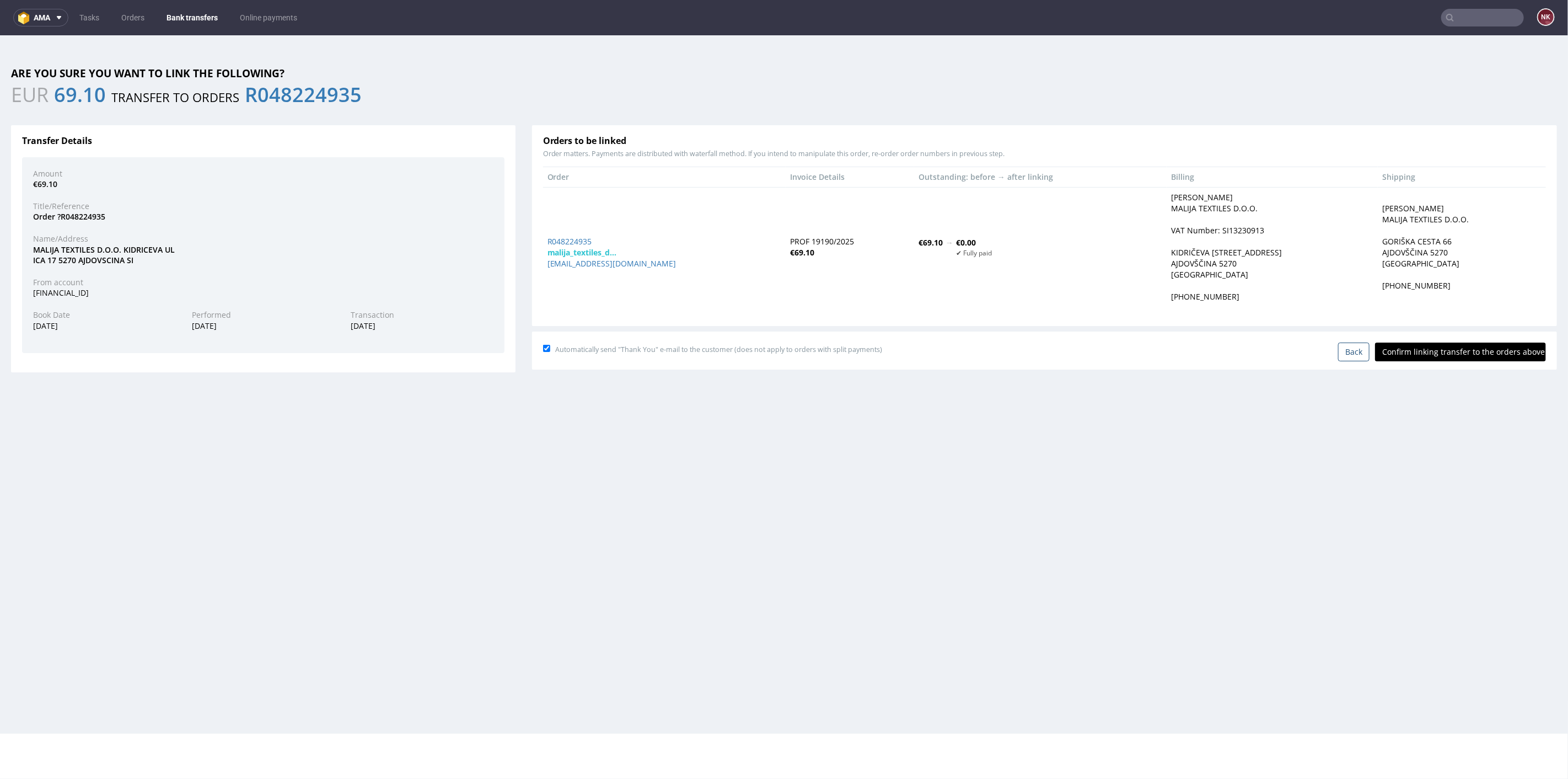
click at [1477, 356] on input "Confirm linking transfer to the orders above" at bounding box center [1460, 351] width 171 height 19
type input "In progress..."
drag, startPoint x: 576, startPoint y: 242, endPoint x: 592, endPoint y: 249, distance: 17.5
click at [592, 249] on strong "malija_textiles_d..." at bounding box center [582, 252] width 69 height 10
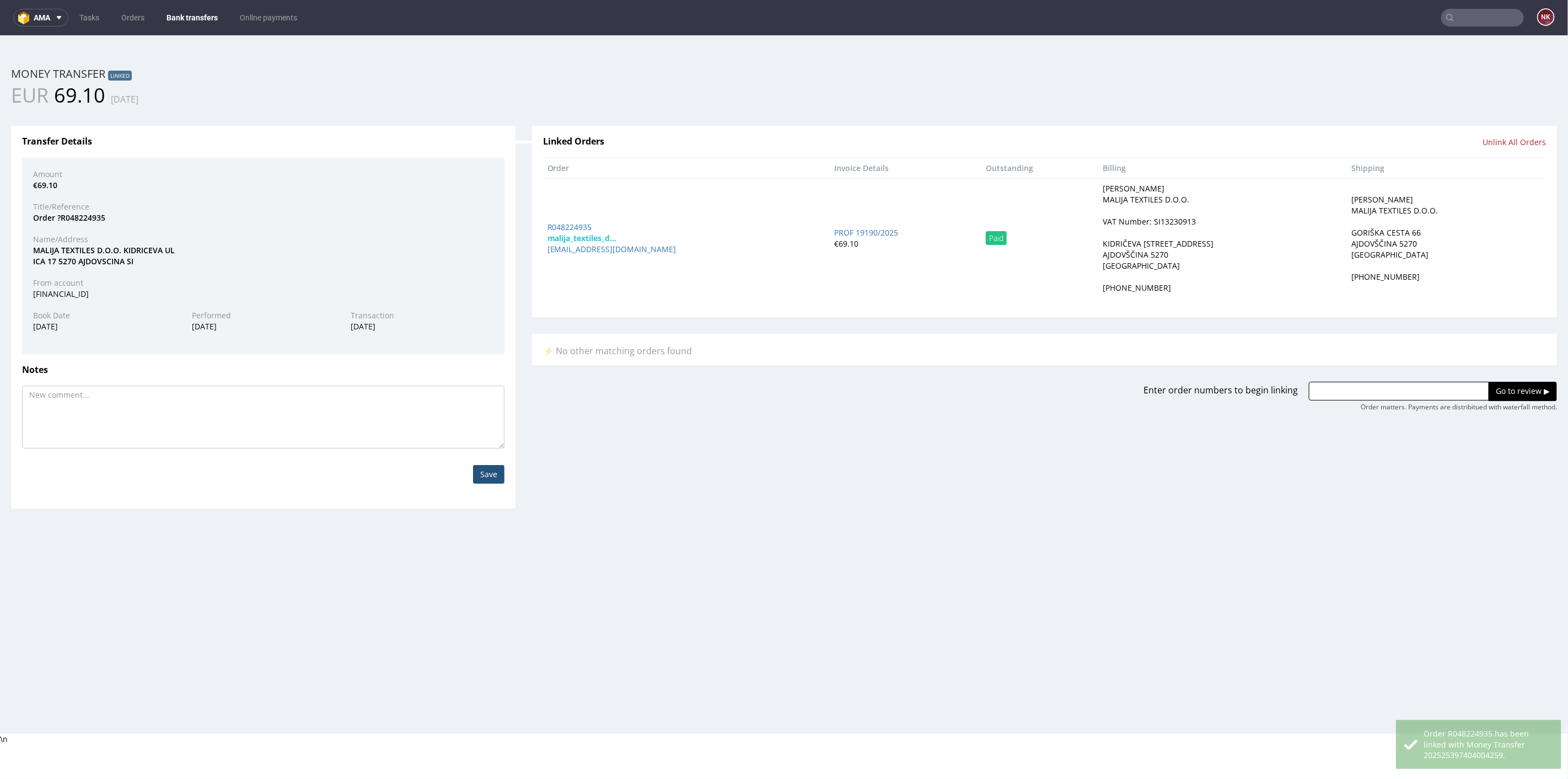
click at [199, 13] on link "Bank transfers" at bounding box center [192, 17] width 65 height 18
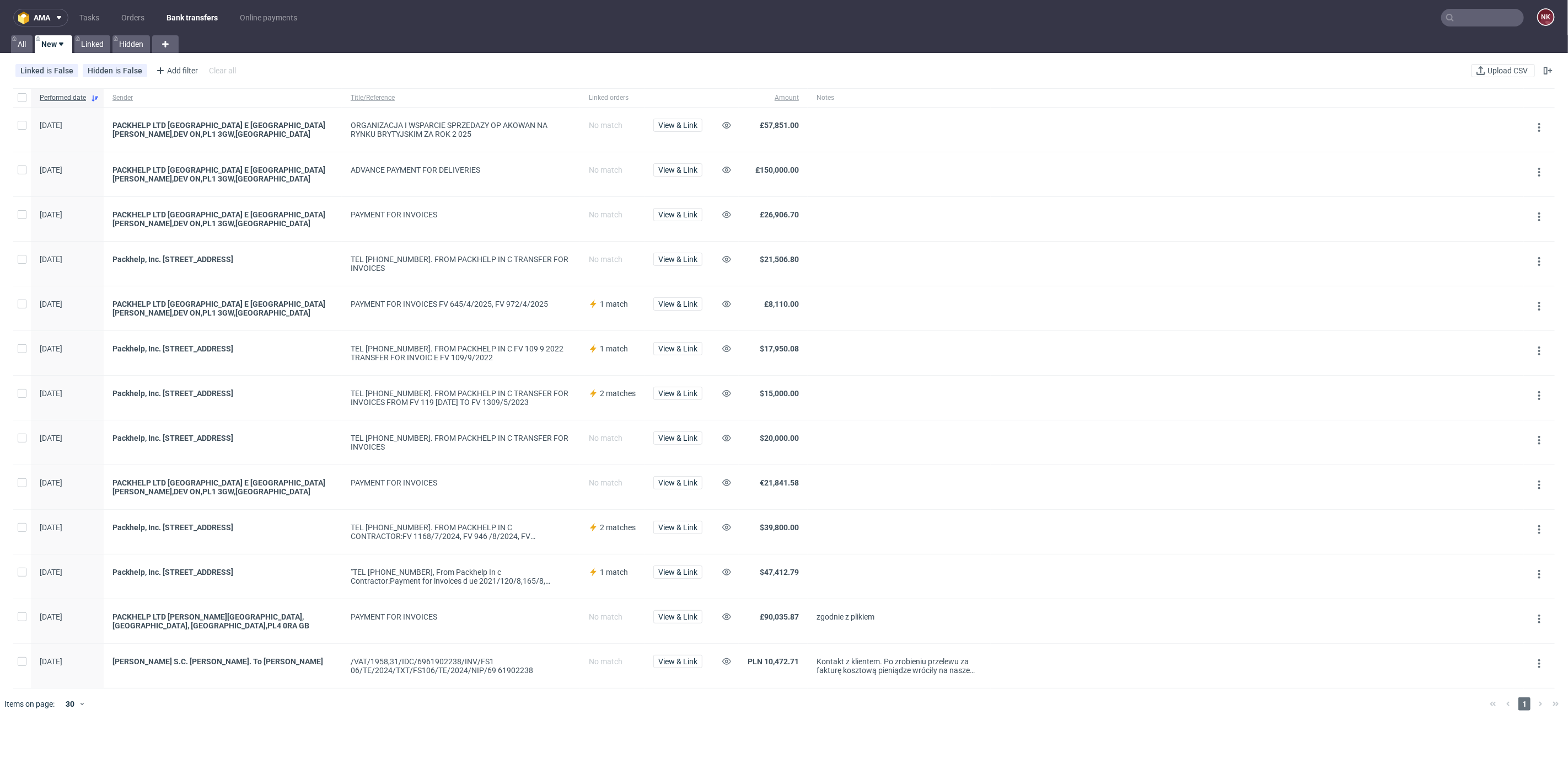
click at [863, 243] on div at bounding box center [899, 264] width 183 height 44
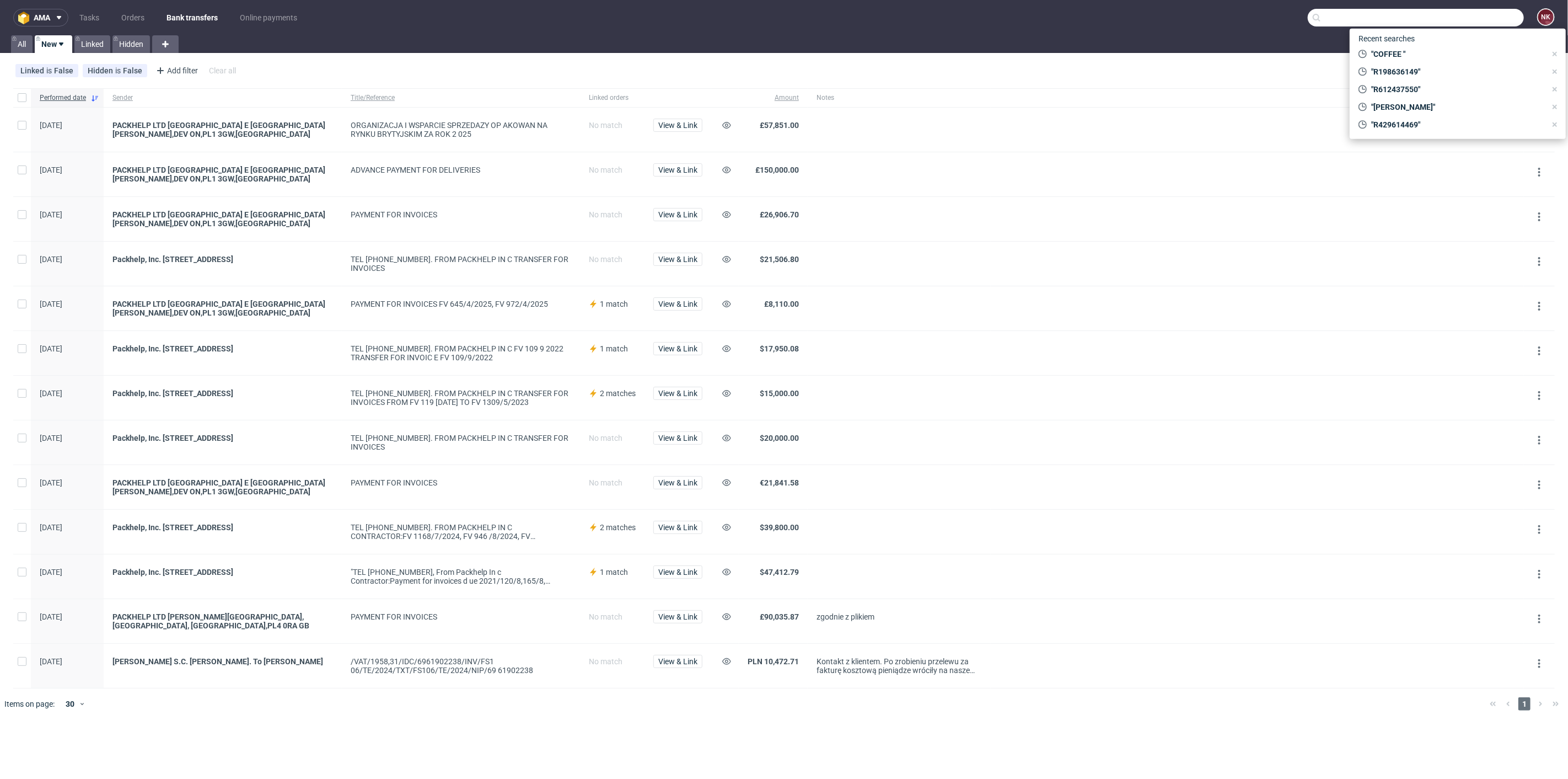
click at [1472, 19] on input "text" at bounding box center [1415, 17] width 216 height 18
paste input "omka Szczekowskiego"
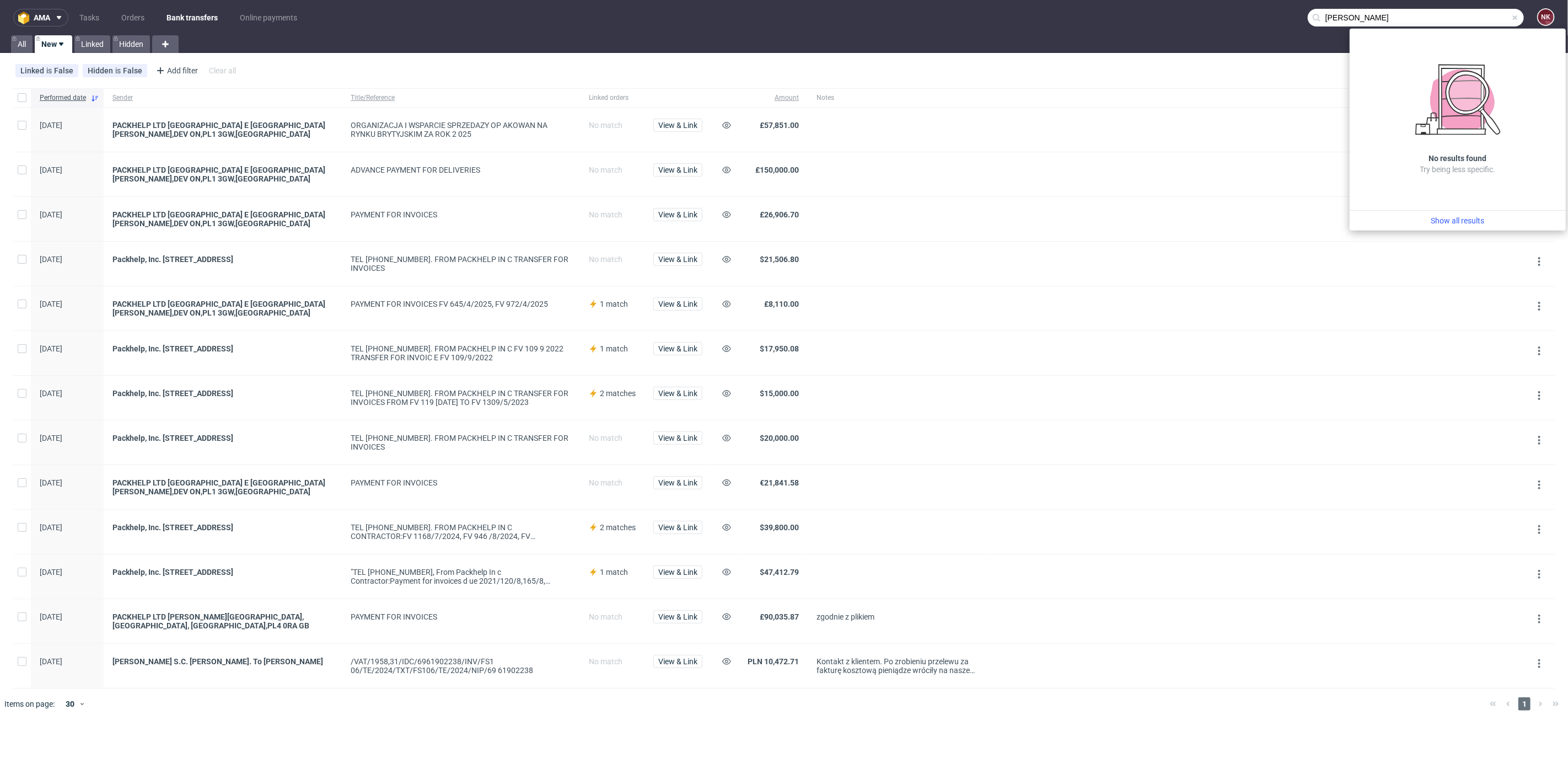
drag, startPoint x: 1401, startPoint y: 19, endPoint x: 1286, endPoint y: 18, distance: 115.0
click at [1286, 18] on nav "ama Tasks Orders Bank transfers Online payments omka Szczekowskiego NK" at bounding box center [784, 18] width 1568 height 35
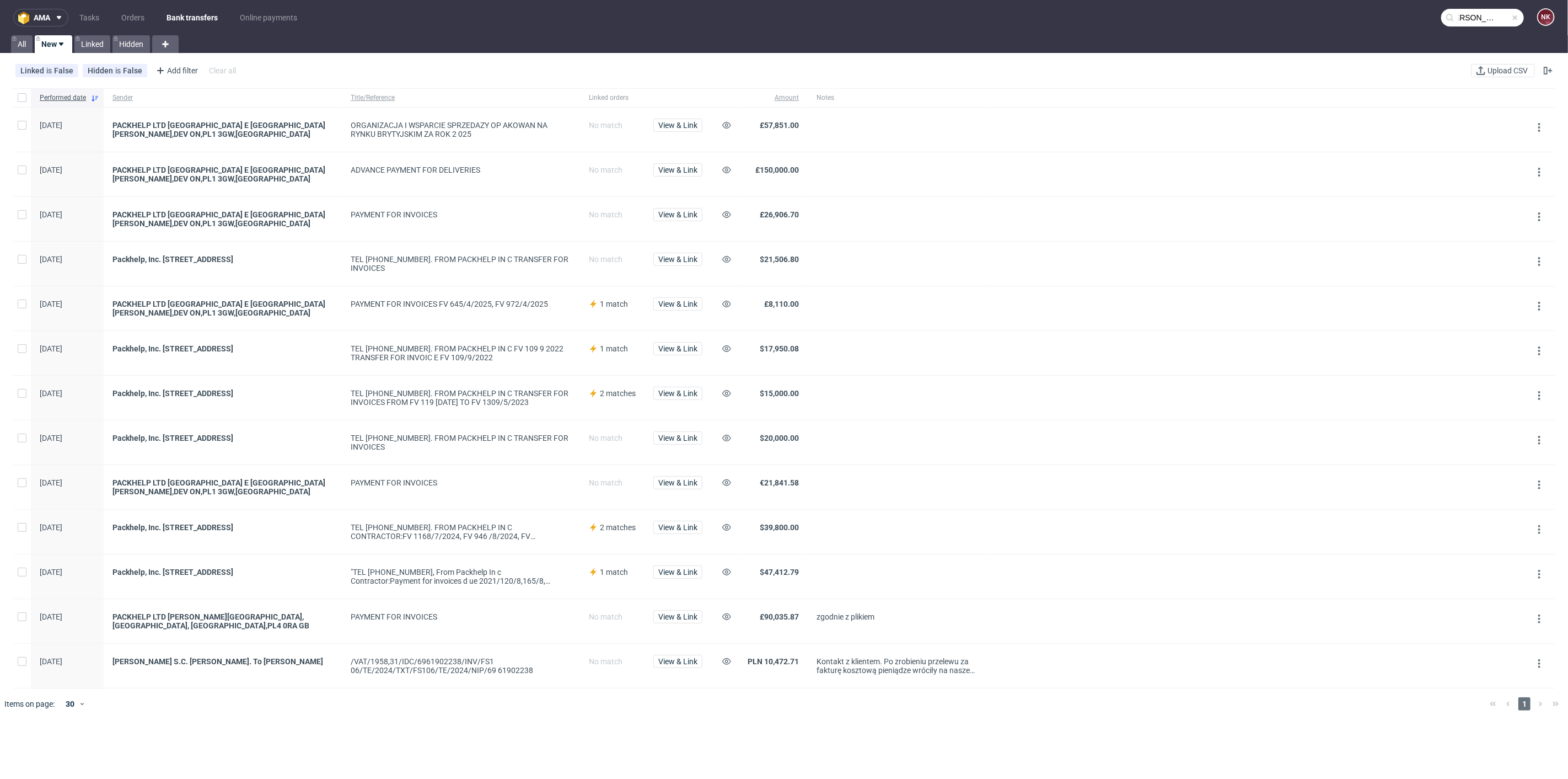
scroll to position [0, 15]
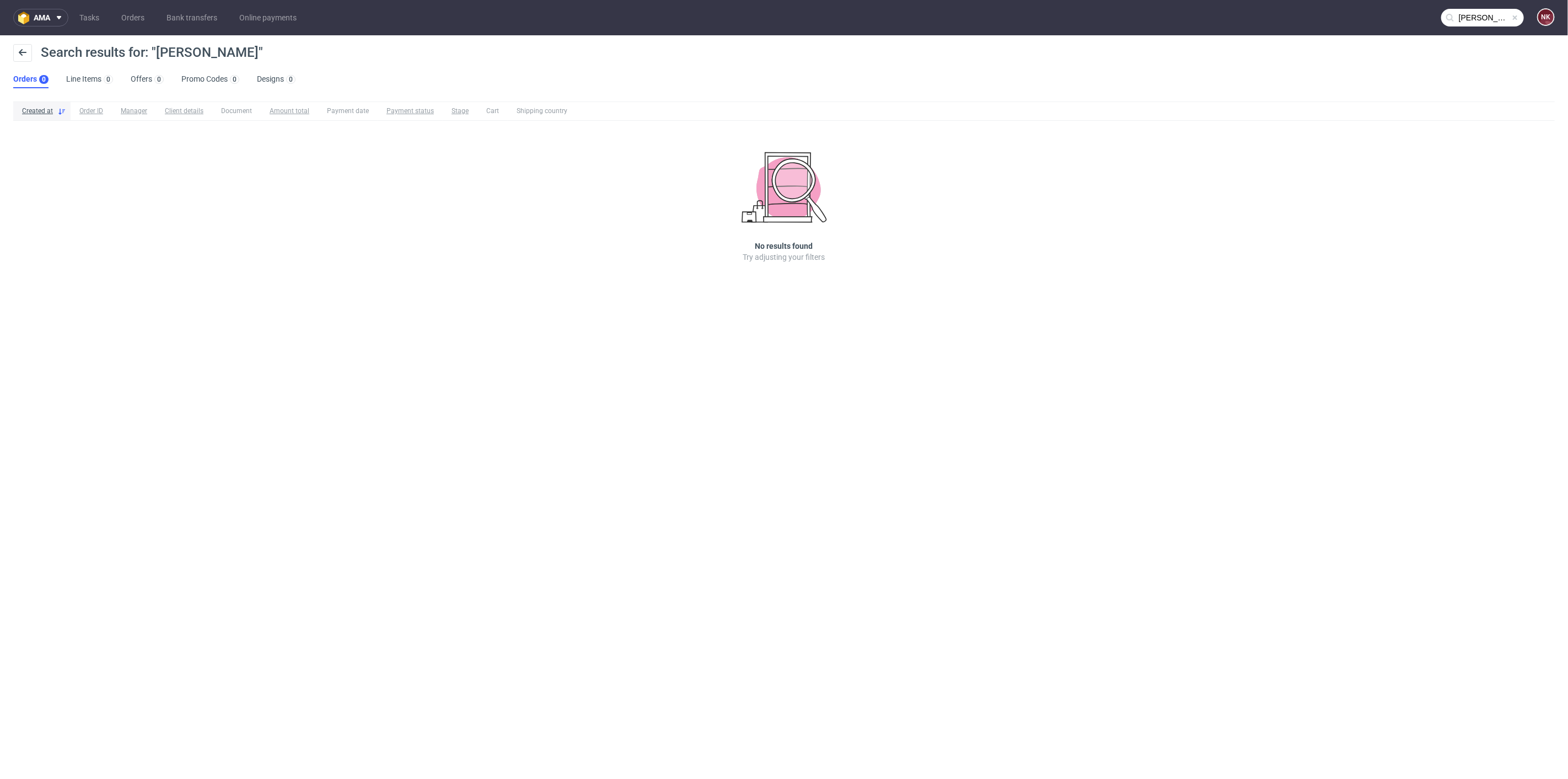
click at [1504, 19] on input "Tomek szczekowski" at bounding box center [1483, 17] width 83 height 18
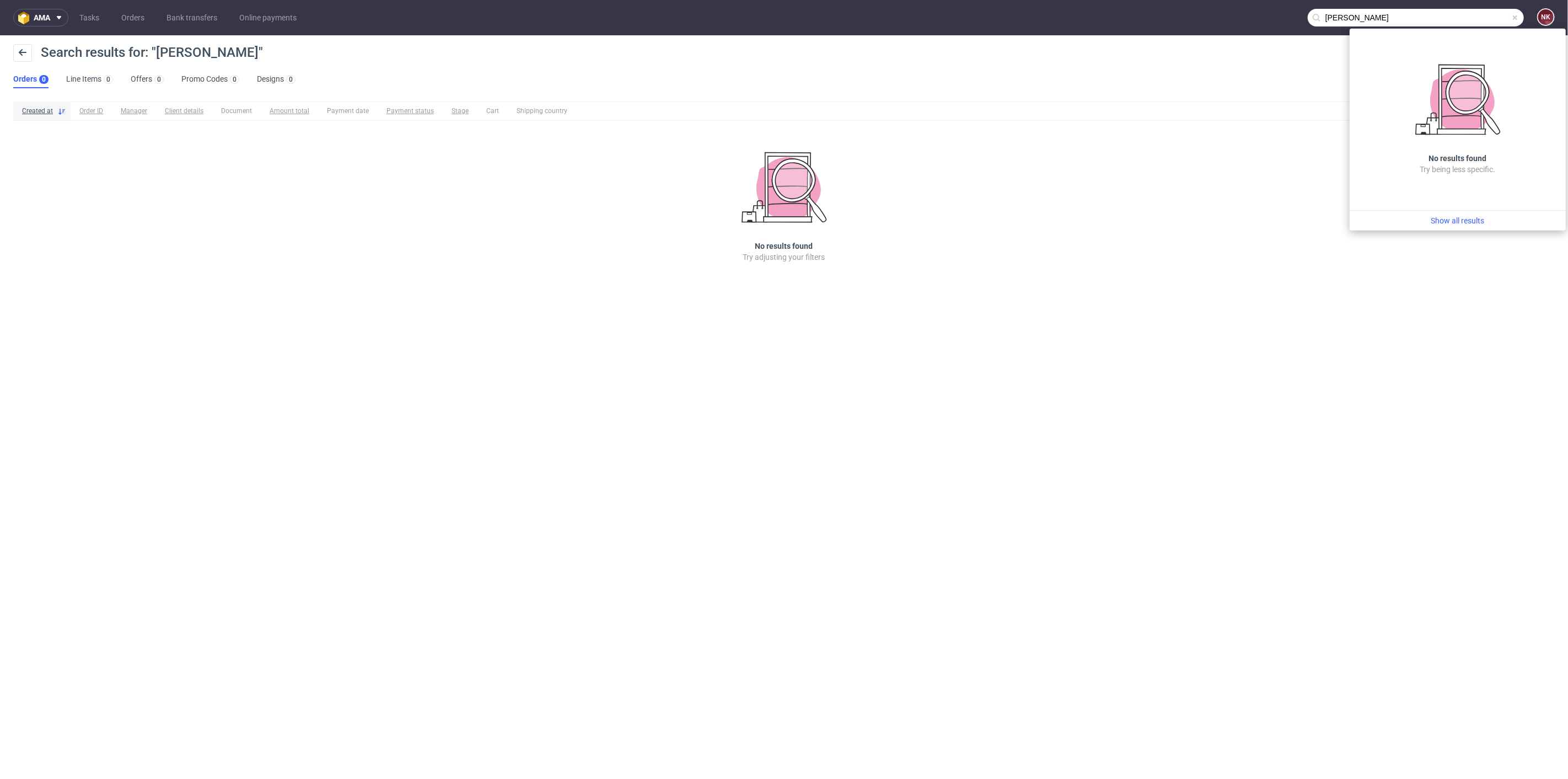
click at [1368, 17] on input "Tomek szczekowski" at bounding box center [1415, 17] width 216 height 18
click at [1424, 23] on input "Tomek szczekowski" at bounding box center [1415, 17] width 216 height 18
click at [1348, 19] on input "Tomek szczekowski" at bounding box center [1415, 17] width 216 height 18
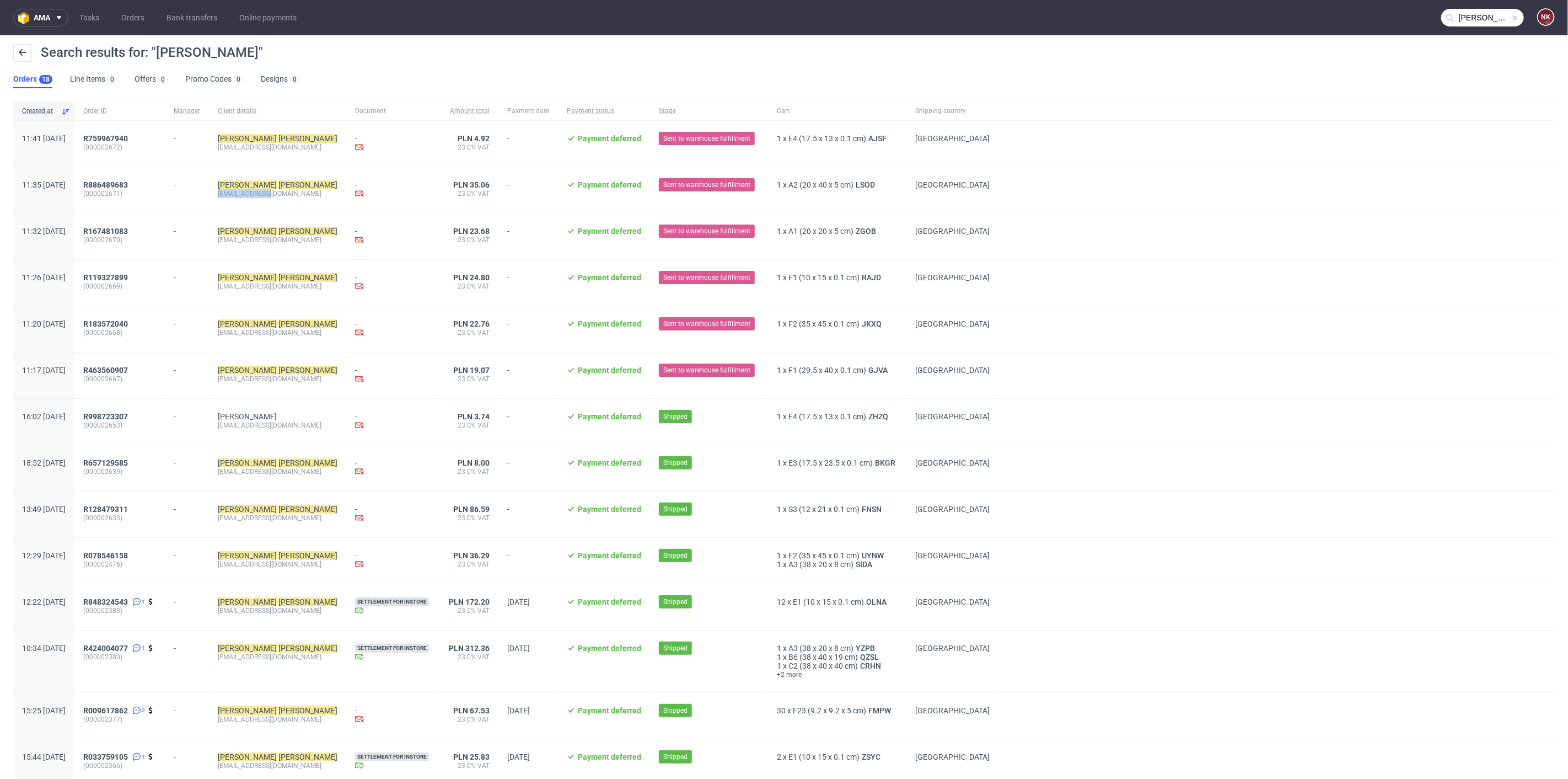
drag, startPoint x: 305, startPoint y: 196, endPoint x: 243, endPoint y: 199, distance: 62.1
click at [243, 199] on div "Tomasz Szczekowski dws_tws@onet.pl" at bounding box center [278, 189] width 138 height 46
copy div "dws_tws@onet.pl"
click at [915, 150] on span "Poland" at bounding box center [953, 144] width 74 height 19
click at [1480, 21] on input "Tomasz szczekowski" at bounding box center [1483, 17] width 83 height 18
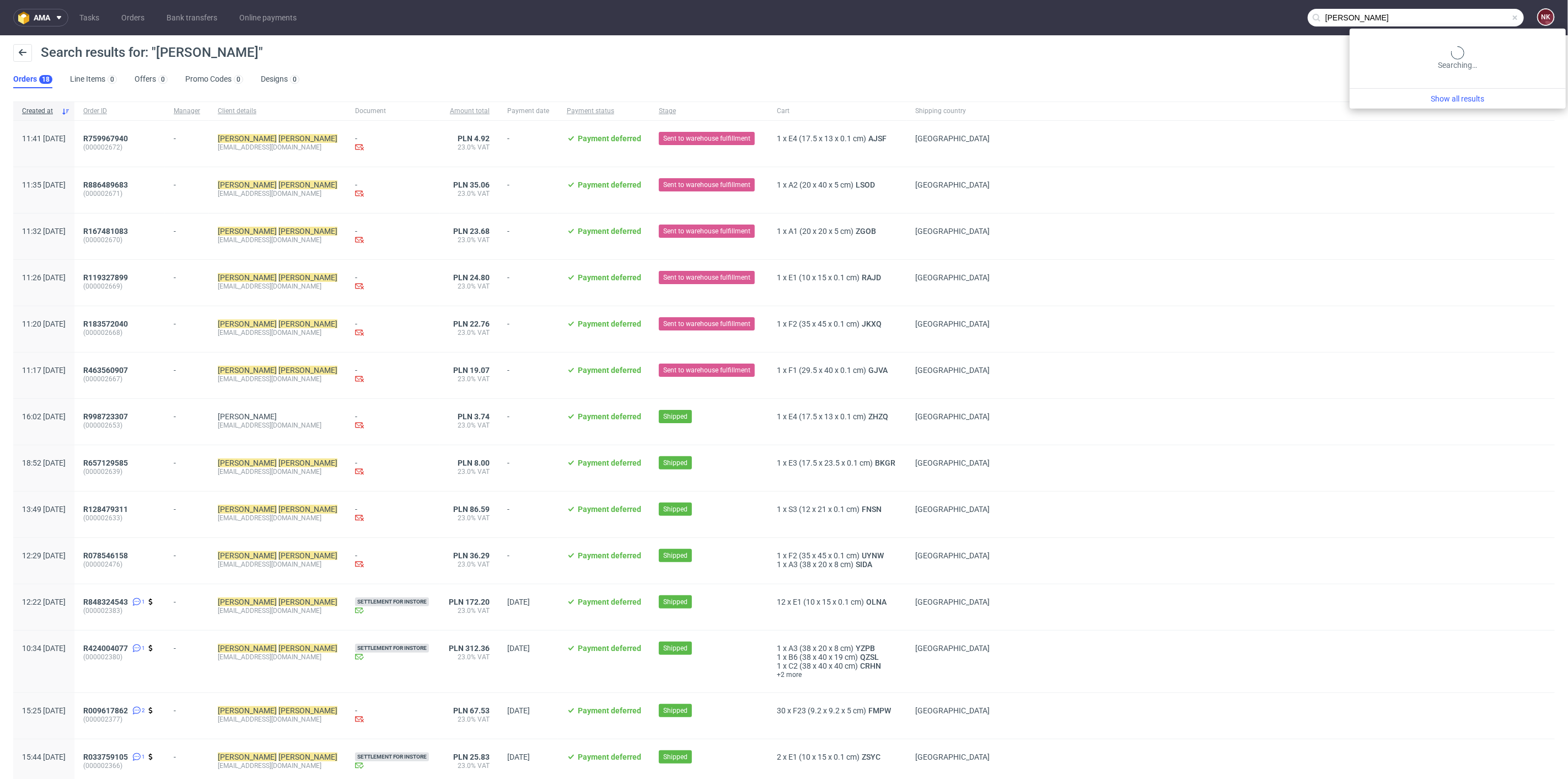
drag, startPoint x: 1479, startPoint y: 15, endPoint x: 1194, endPoint y: 13, distance: 285.0
click at [1194, 13] on nav "ama Tasks Orders Bank transfers Online payments Tomasz szczekowski NK" at bounding box center [784, 18] width 1568 height 35
paste input "FV 1410/8/2025"
type input "FV 1410/8/2025"
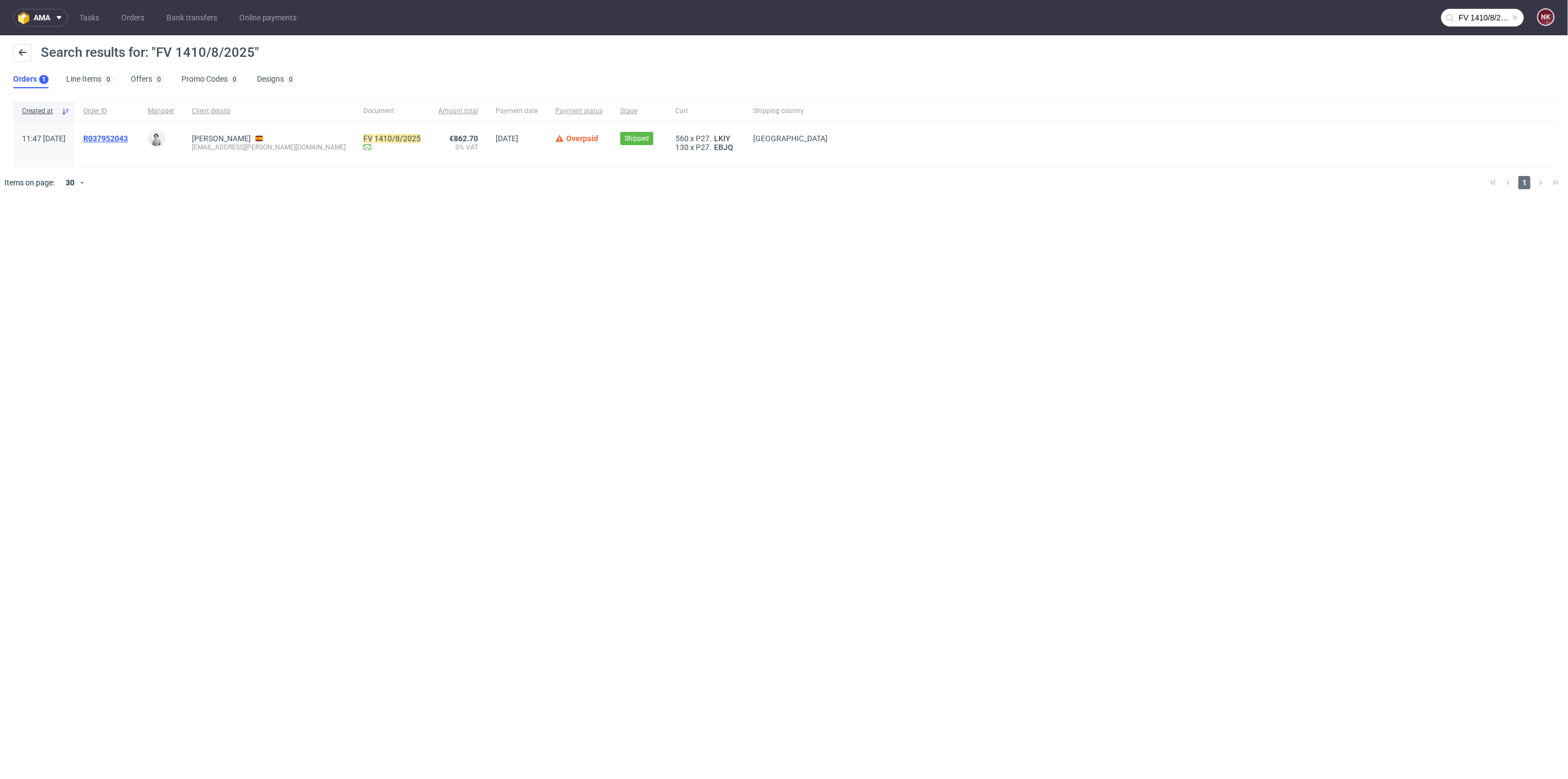
click at [128, 141] on span "R037952043" at bounding box center [105, 138] width 44 height 9
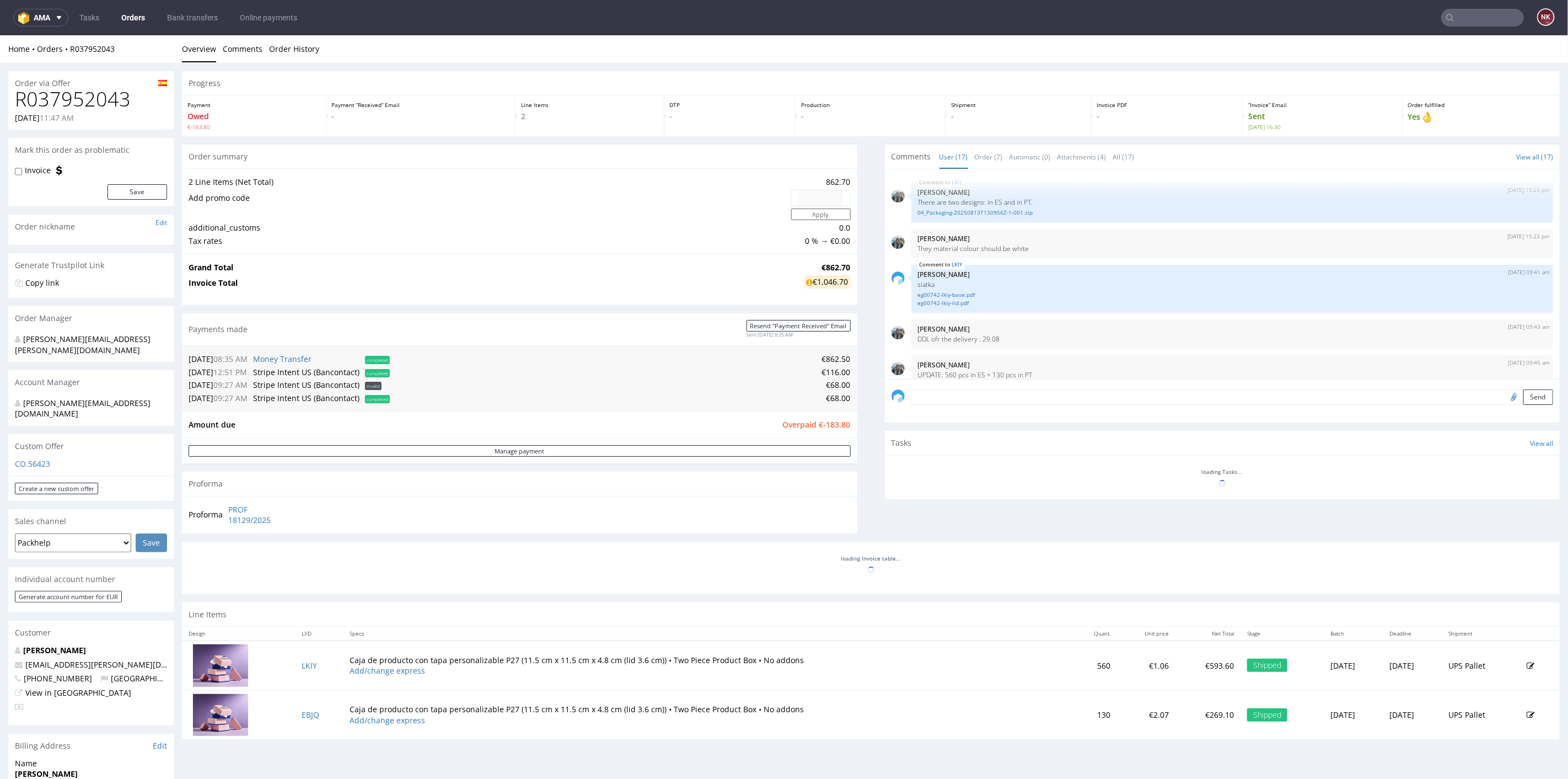
scroll to position [463, 0]
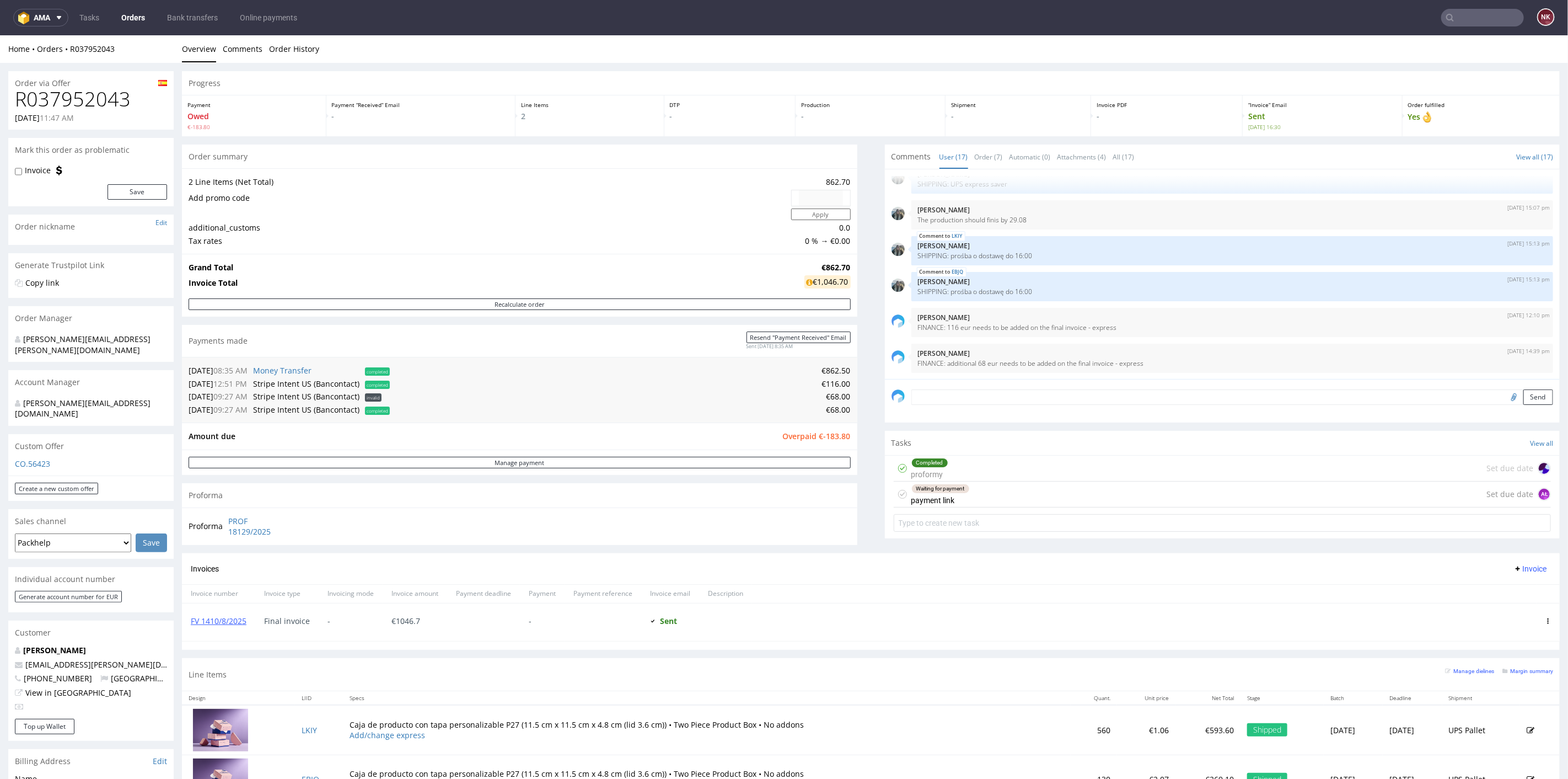
click at [1030, 498] on div "Waiting for payment payment link Set due date AŁ" at bounding box center [1222, 494] width 658 height 26
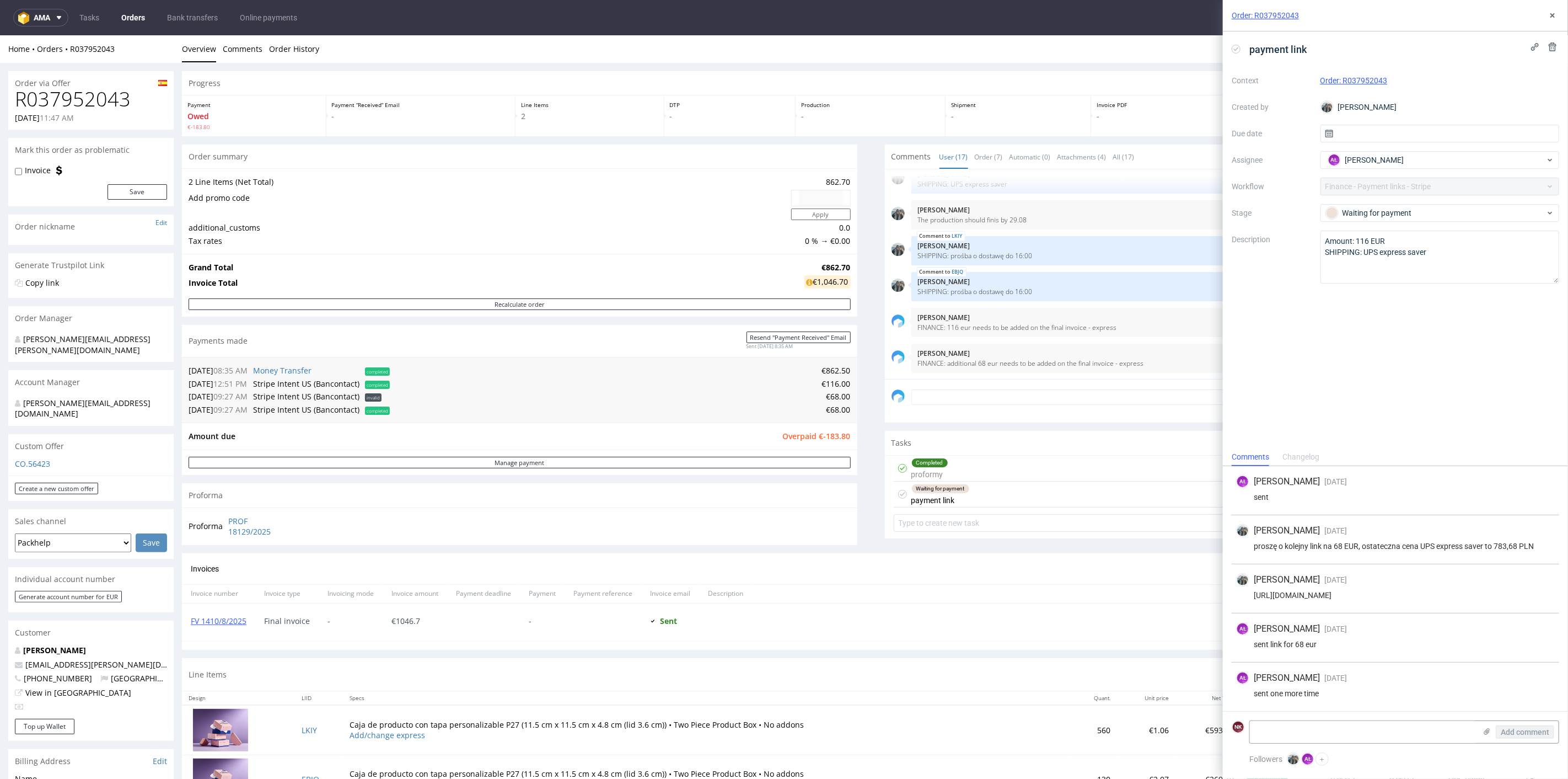
click at [100, 102] on h1 "R037952043" at bounding box center [91, 99] width 152 height 22
copy h1 "R037952043"
click at [1382, 219] on div "Waiting for payment" at bounding box center [1440, 213] width 239 height 18
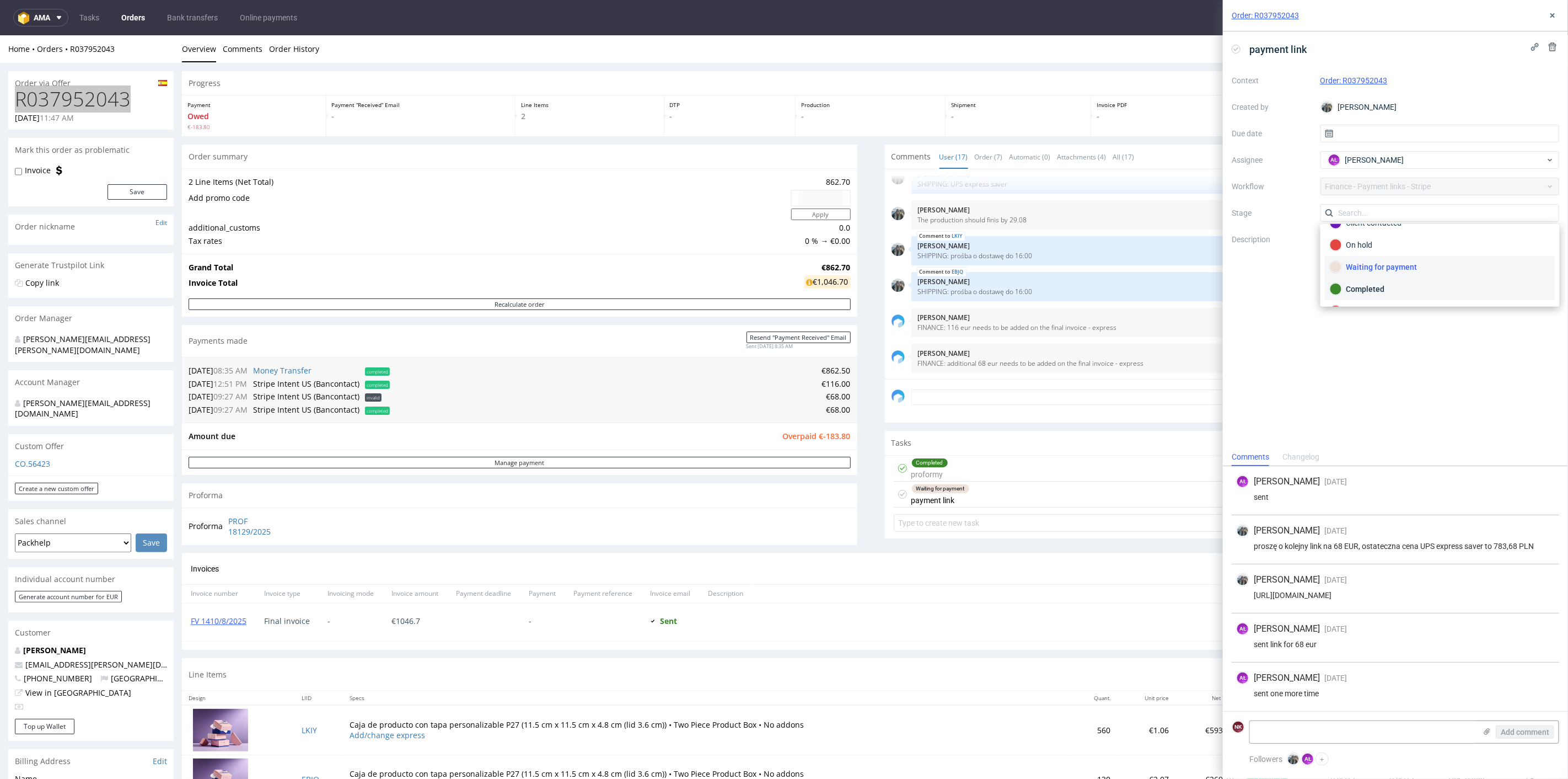
click at [1373, 284] on div "Completed" at bounding box center [1440, 289] width 220 height 12
click at [1298, 733] on textarea at bounding box center [1362, 732] width 226 height 22
click at [1555, 9] on button at bounding box center [1553, 15] width 13 height 13
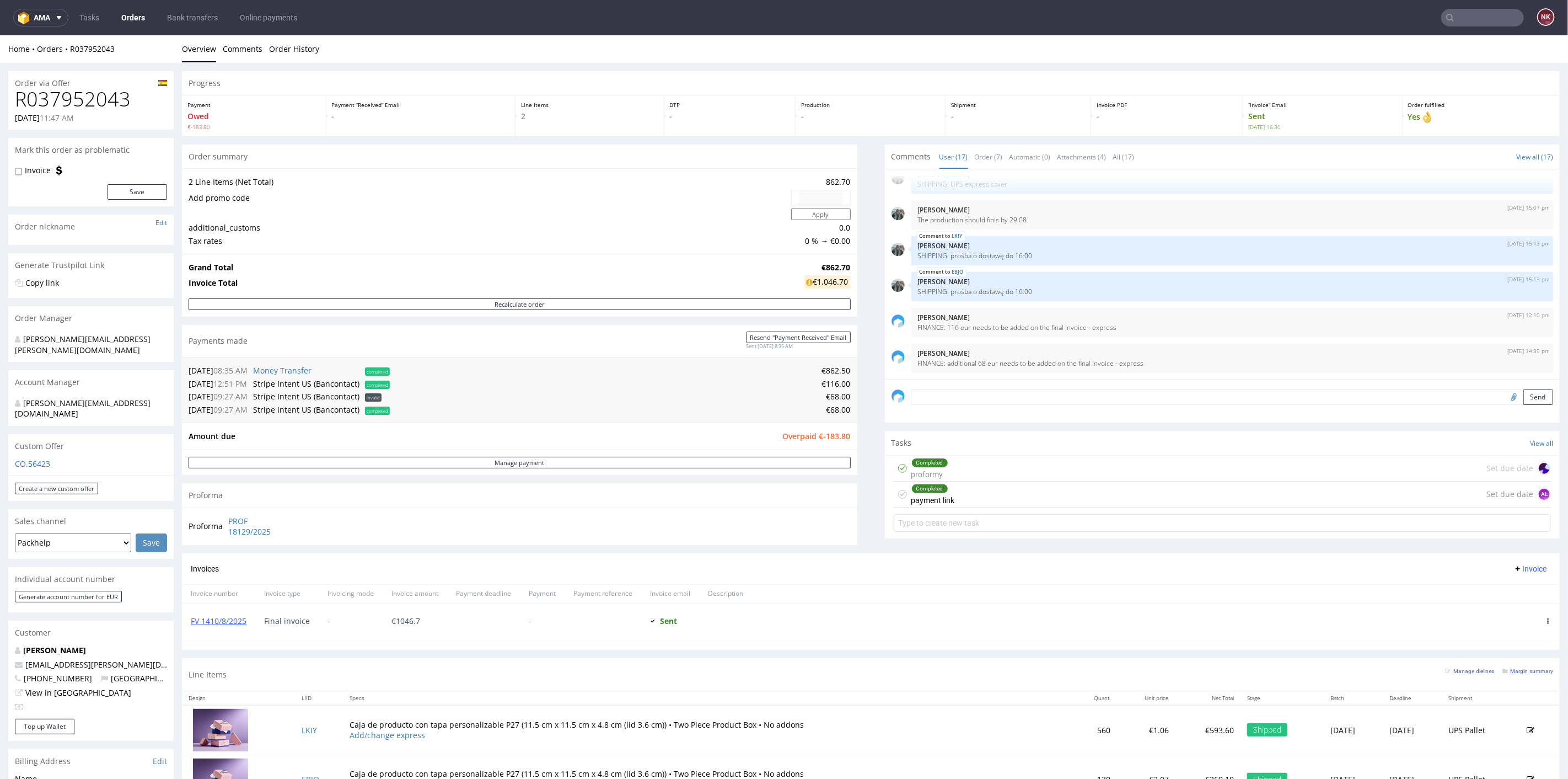
click at [857, 460] on div "Progress Payment Owed €-183.80 Payment “Received” Email - Line Items 2 DTP - Pr…" at bounding box center [871, 441] width 1378 height 741
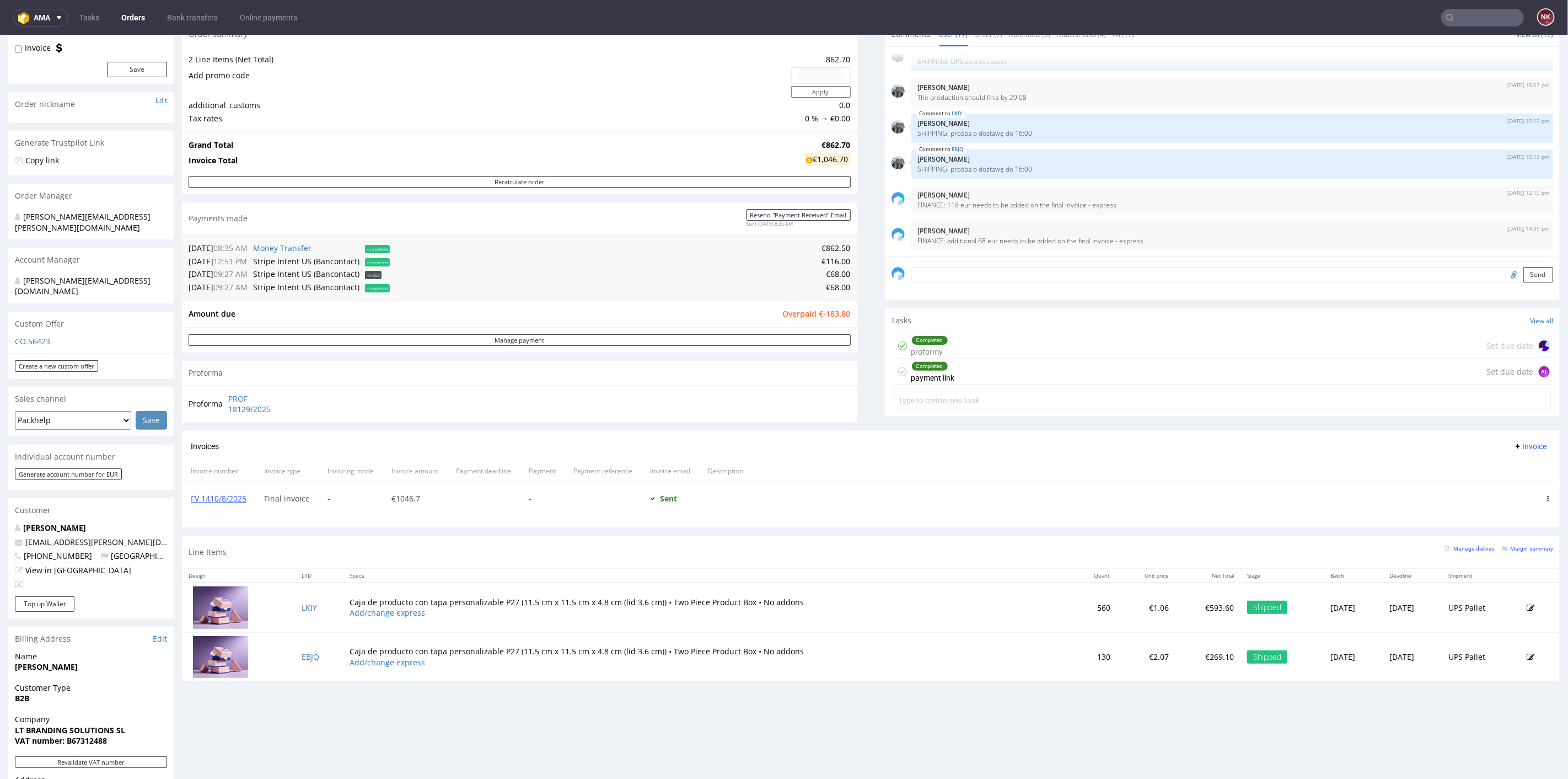
click at [1545, 495] on icon at bounding box center [1548, 498] width 5 height 5
click at [1491, 551] on span "Mark as paid" at bounding box center [1503, 556] width 67 height 11
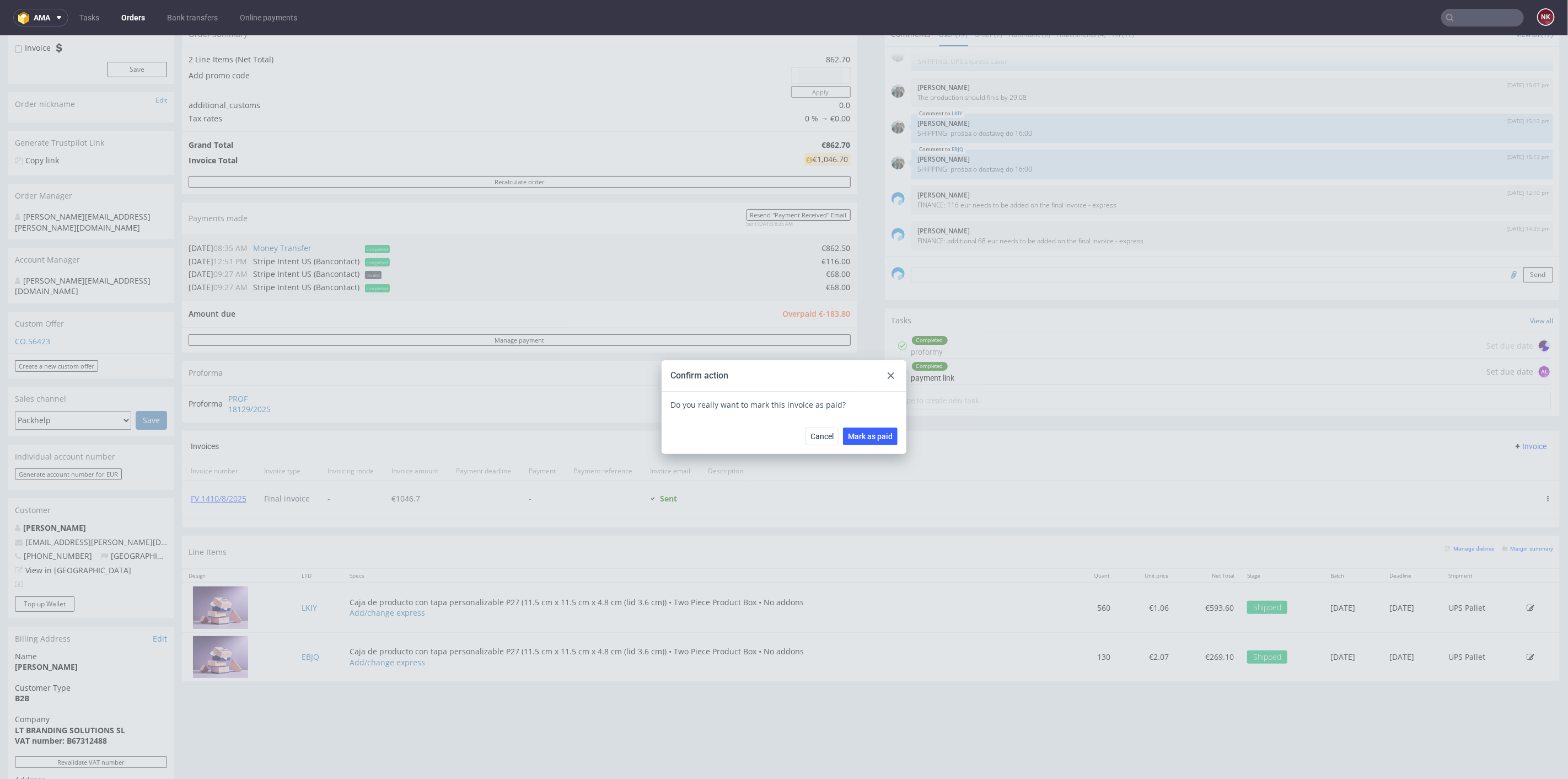
click at [875, 425] on div "Cancel Mark as paid" at bounding box center [784, 435] width 245 height 36
click at [872, 432] on span "Mark as paid" at bounding box center [870, 435] width 44 height 8
click at [886, 372] on div at bounding box center [891, 375] width 13 height 13
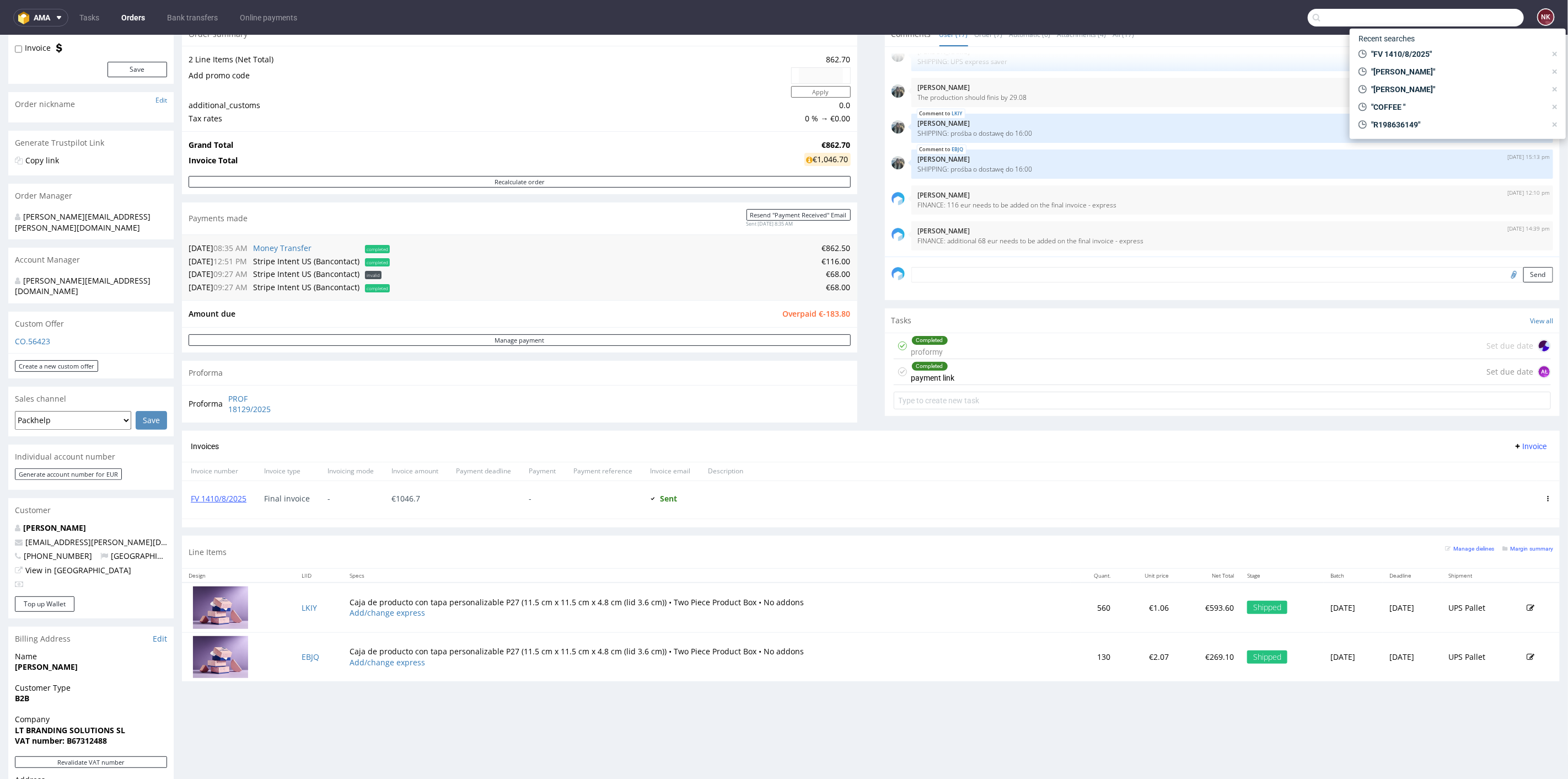
click at [1485, 17] on input "text" at bounding box center [1415, 17] width 216 height 18
paste input "FV 1070/8/2025"
type input "FV 1070/8/2025"
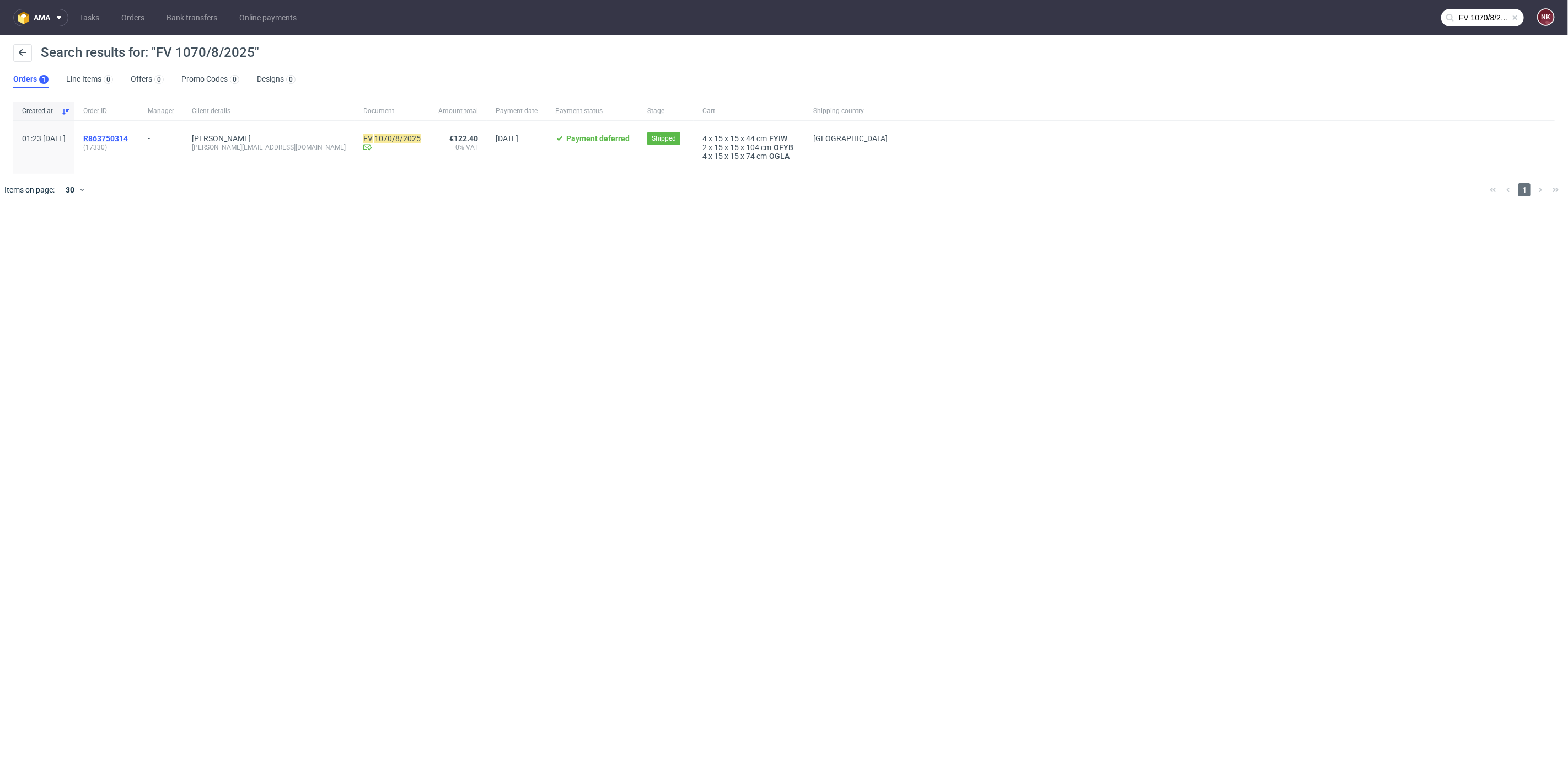
click at [128, 135] on span "R863750314" at bounding box center [105, 138] width 44 height 9
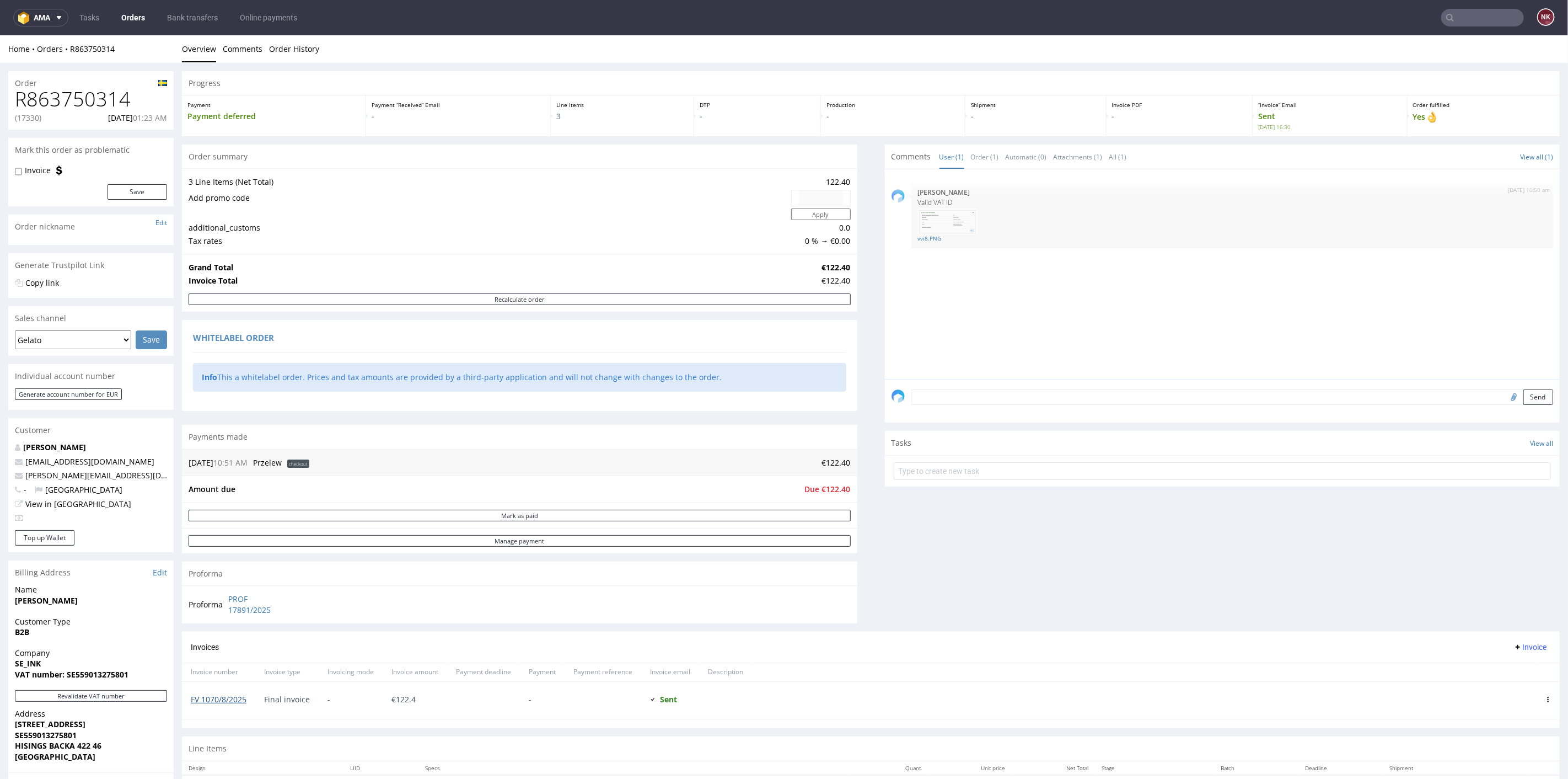
click at [221, 699] on link "FV 1070/8/2025" at bounding box center [218, 699] width 55 height 10
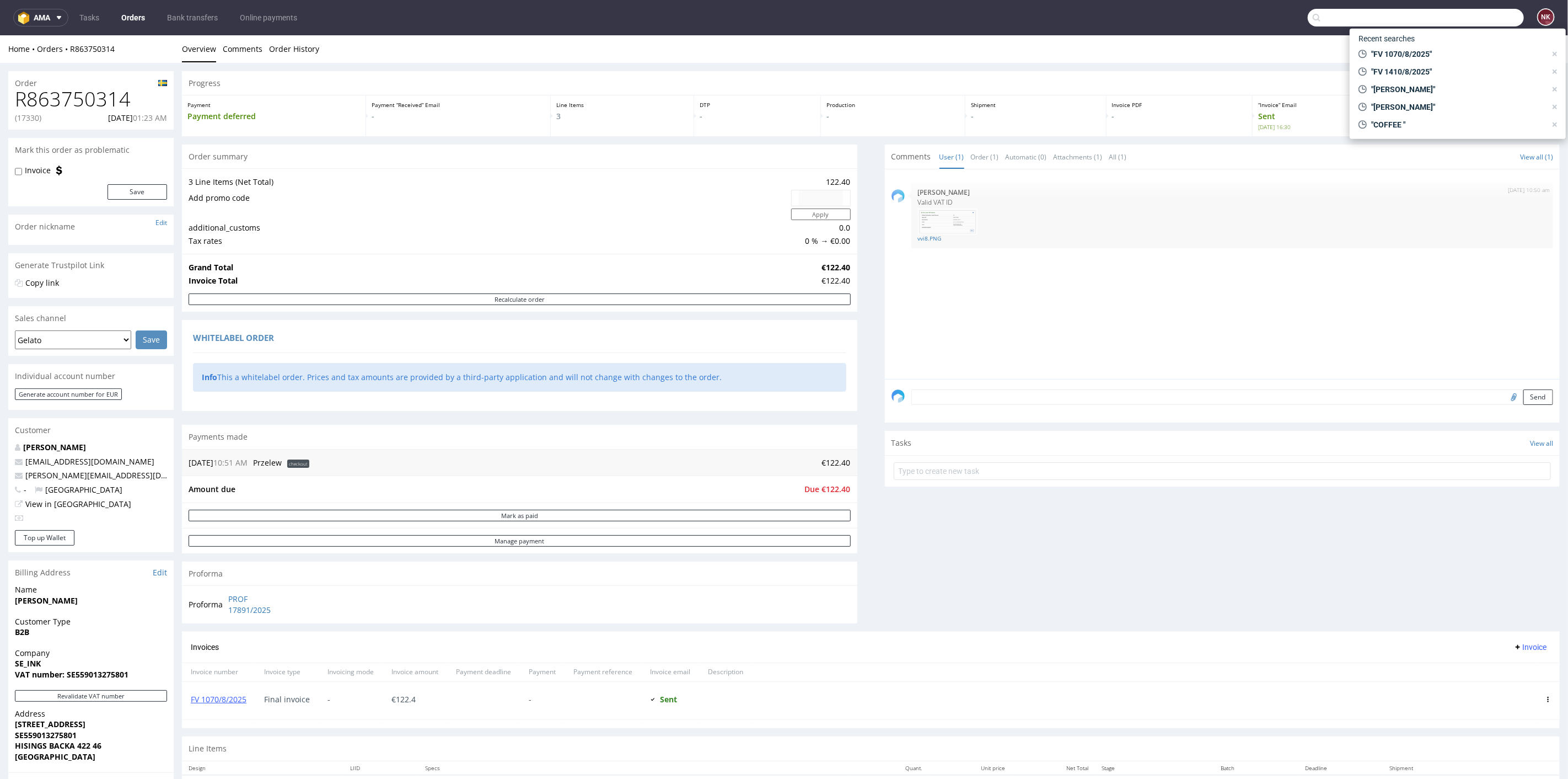
click at [1454, 23] on input "text" at bounding box center [1415, 17] width 216 height 18
type input "FV 834/8/2025"
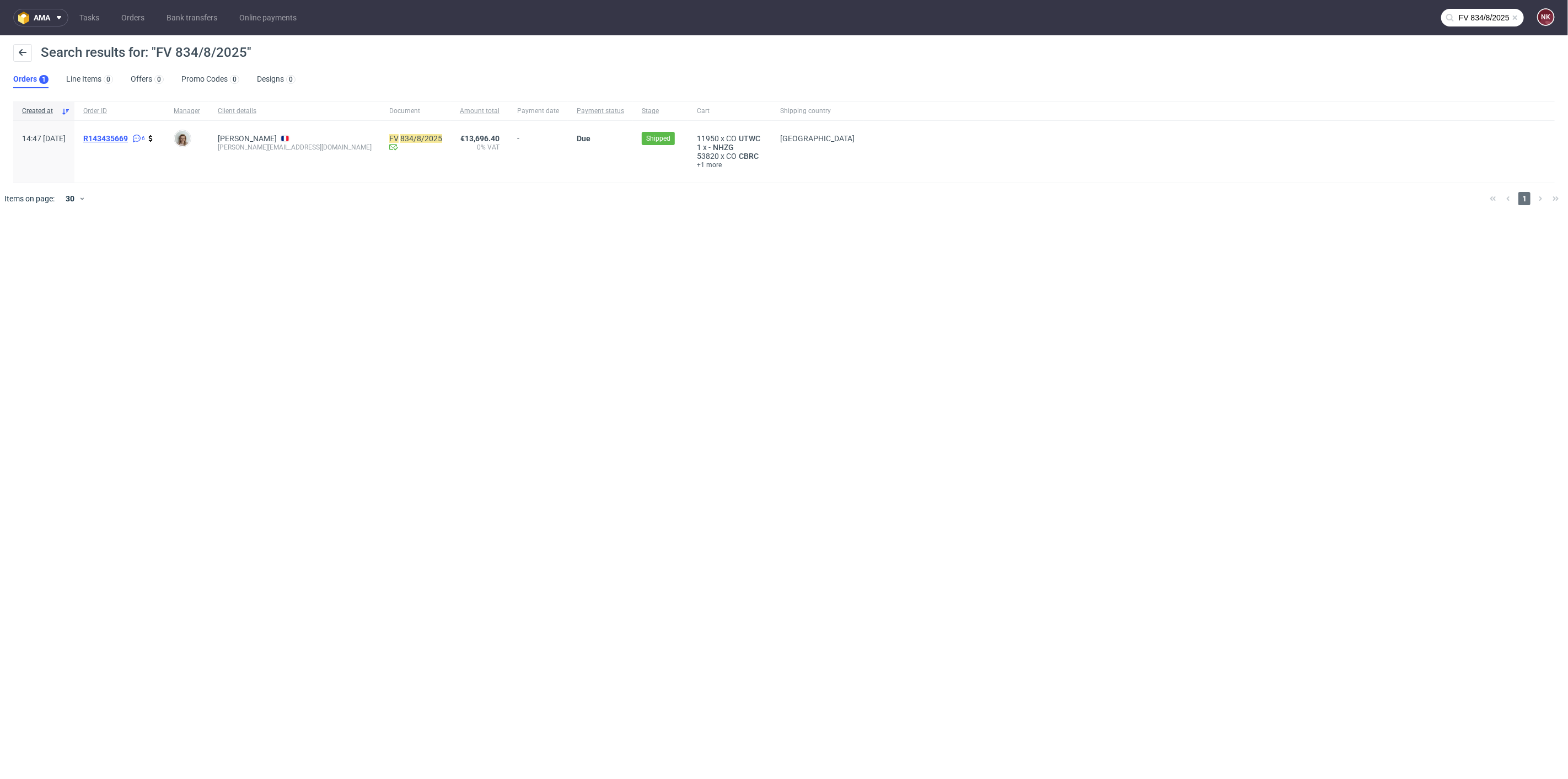
click at [128, 139] on span "R143435669" at bounding box center [105, 138] width 44 height 9
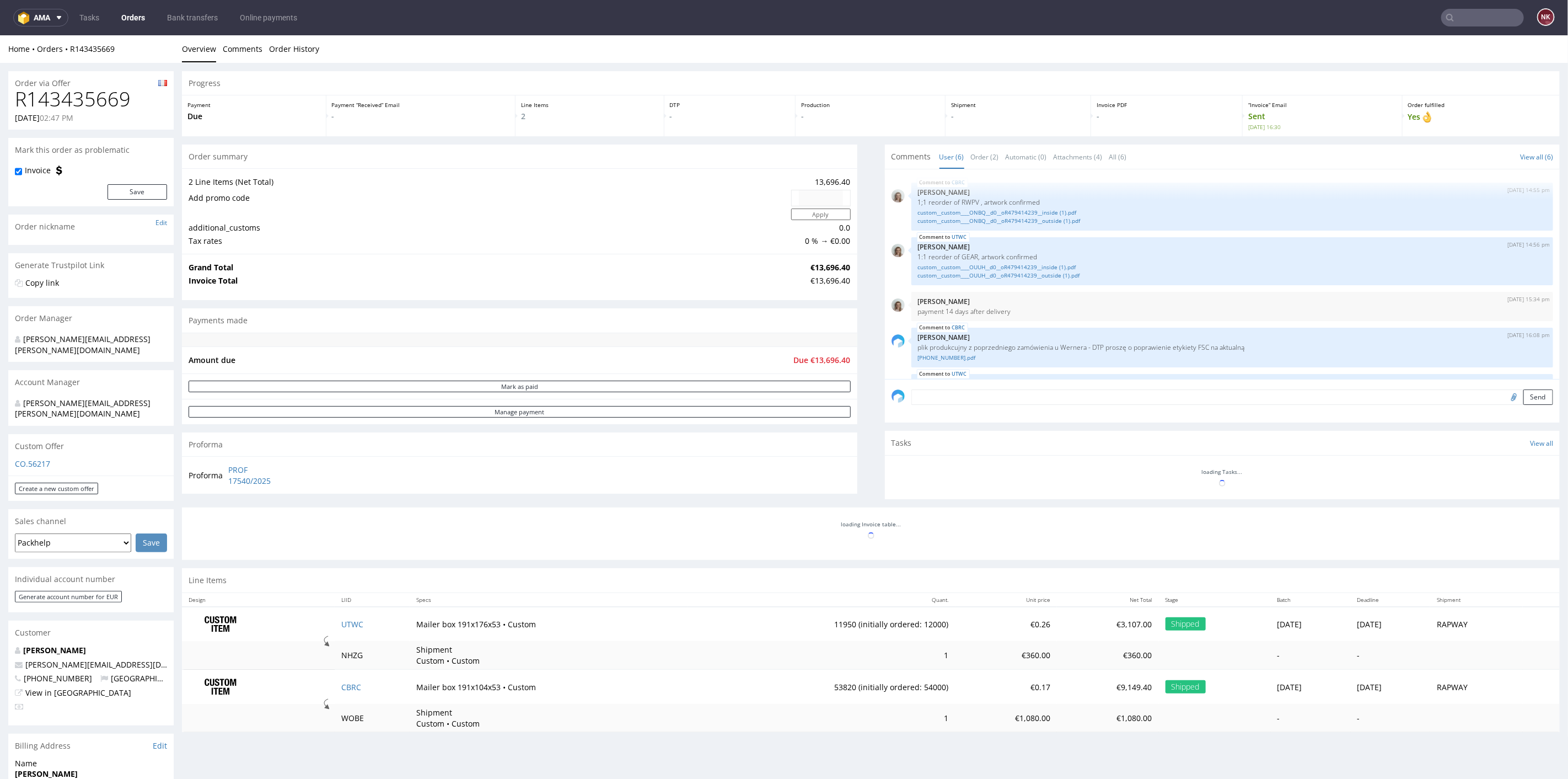
scroll to position [77, 0]
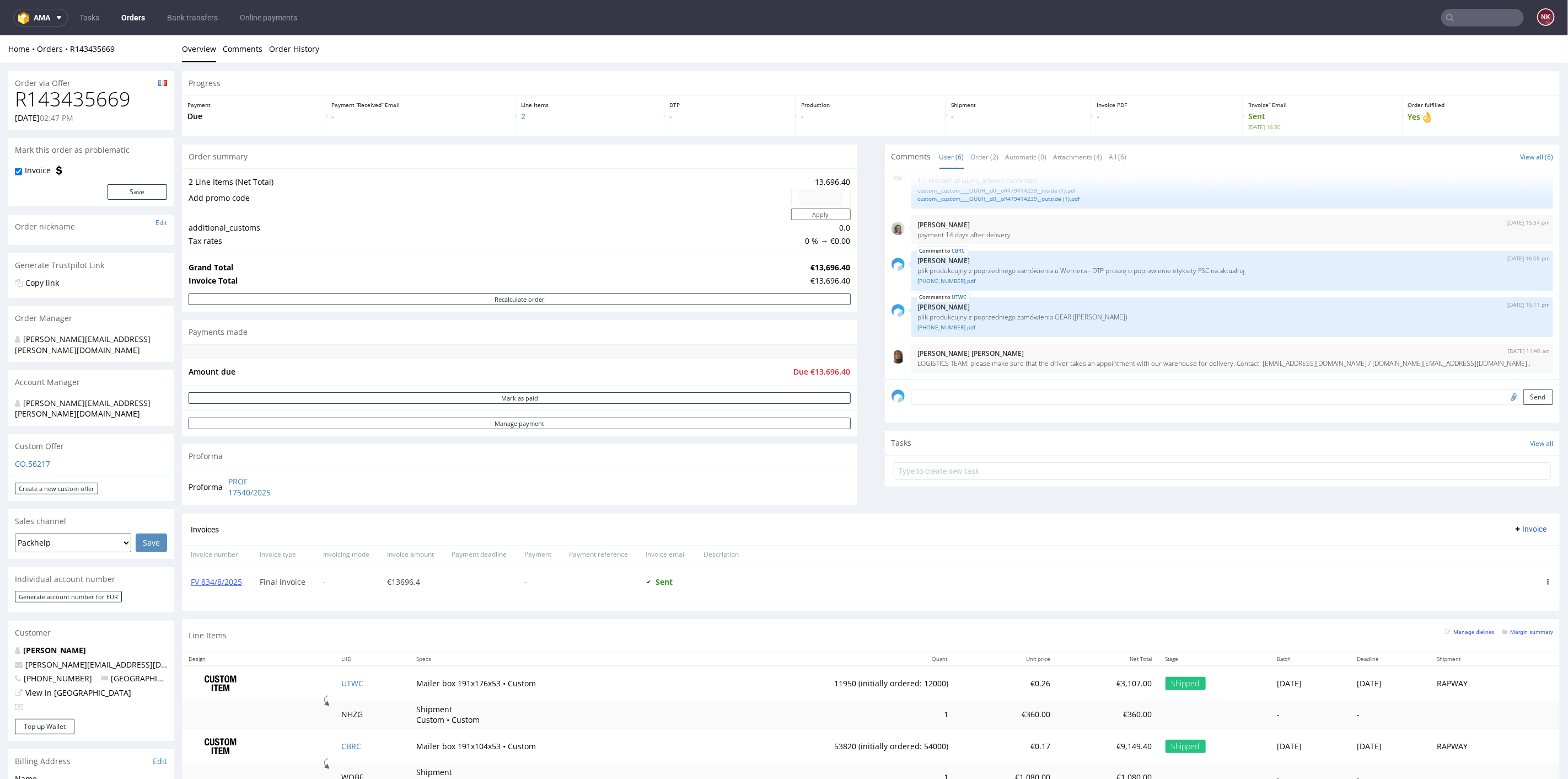
click at [85, 96] on h1 "R143435669" at bounding box center [91, 99] width 152 height 22
copy h1 "R143435669"
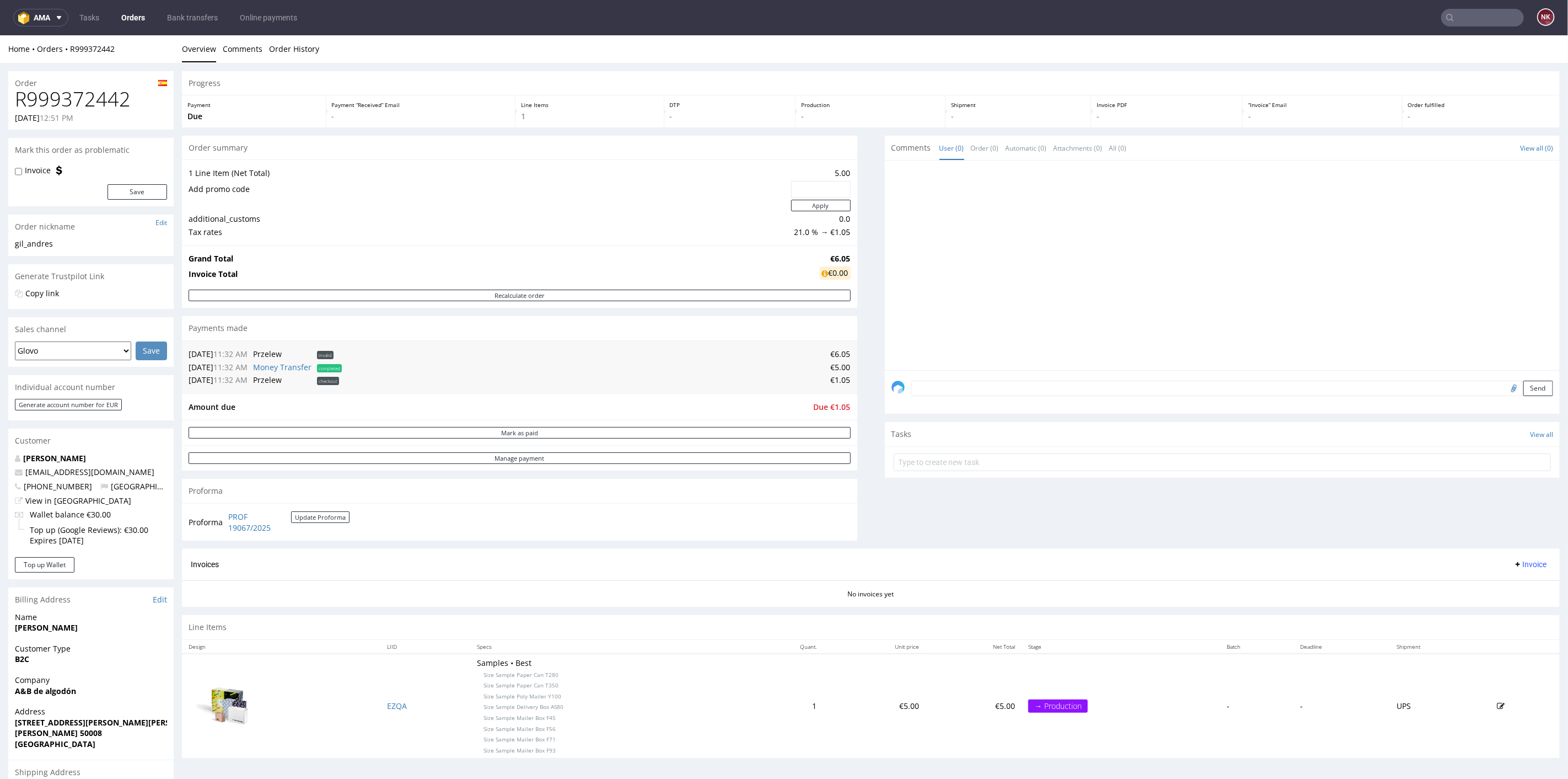
click at [869, 431] on div "Progress Payment Due Payment “Received” Email - Line Items 1 DTP - Production -…" at bounding box center [871, 418] width 1378 height 696
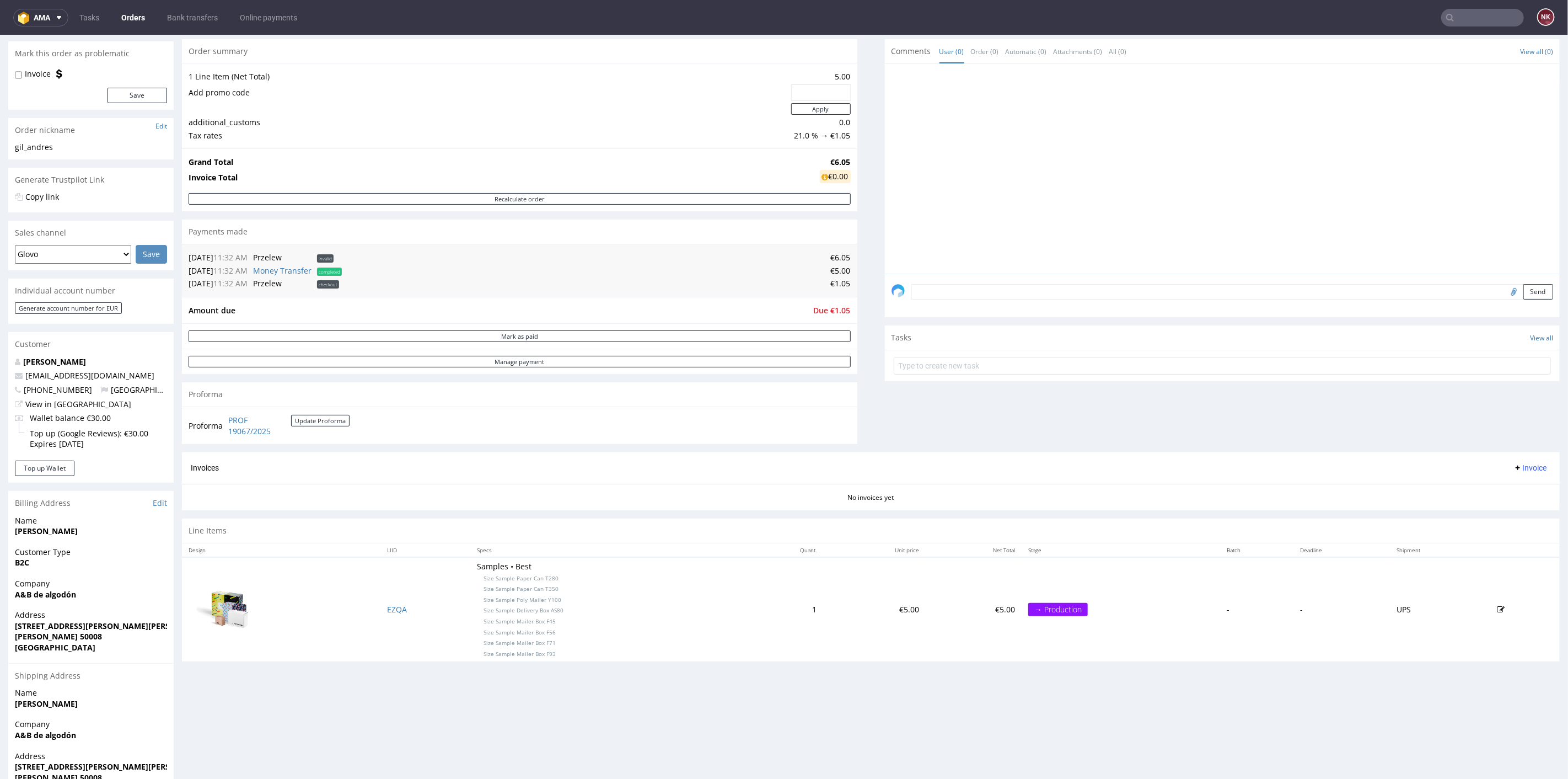
scroll to position [71, 0]
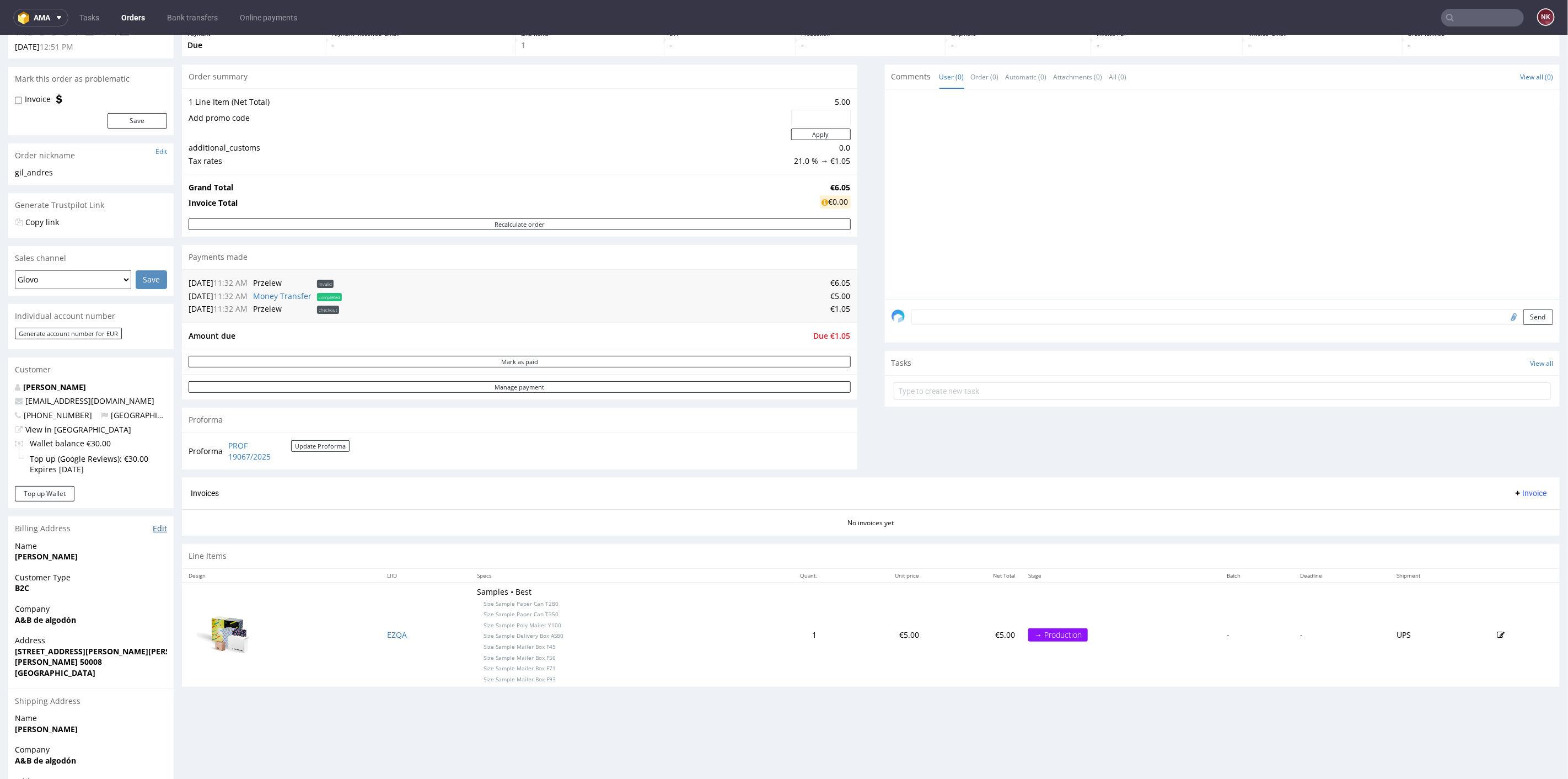
click at [156, 524] on link "Edit" at bounding box center [160, 528] width 15 height 11
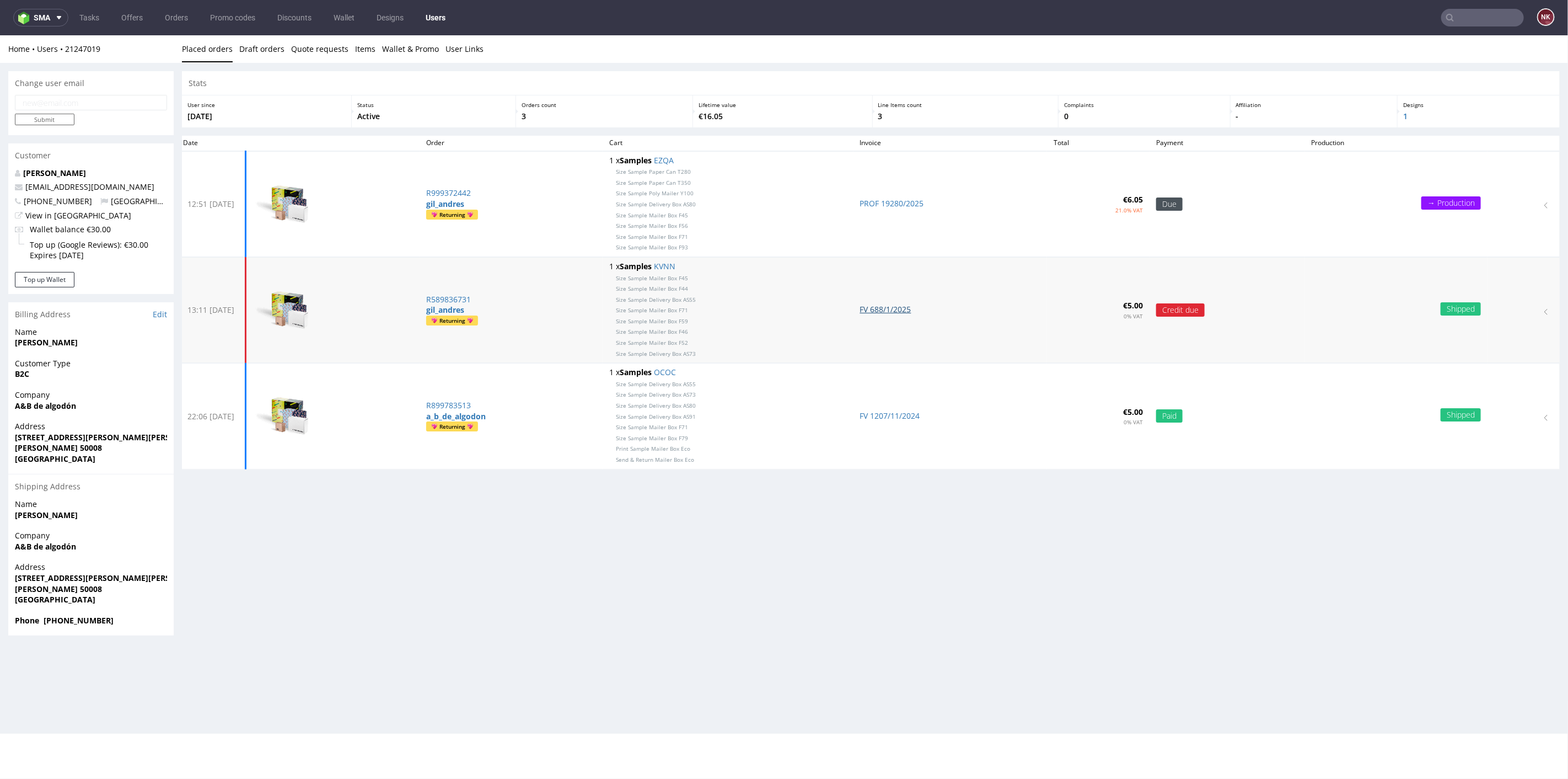
click at [896, 308] on link "FV 688/1/2025" at bounding box center [886, 308] width 51 height 10
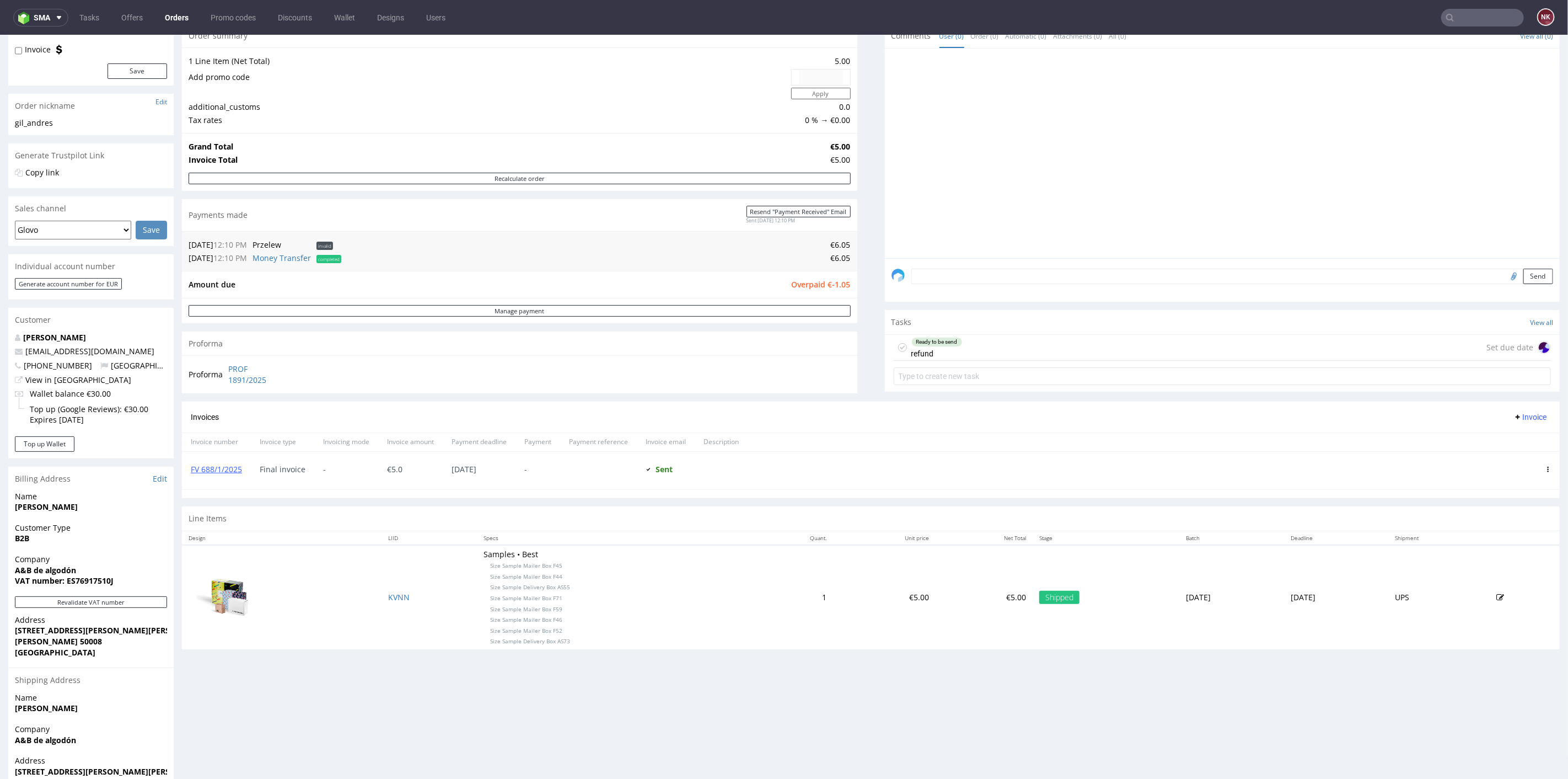
scroll to position [122, 0]
click at [99, 597] on button "Revalidate VAT number" at bounding box center [91, 600] width 152 height 12
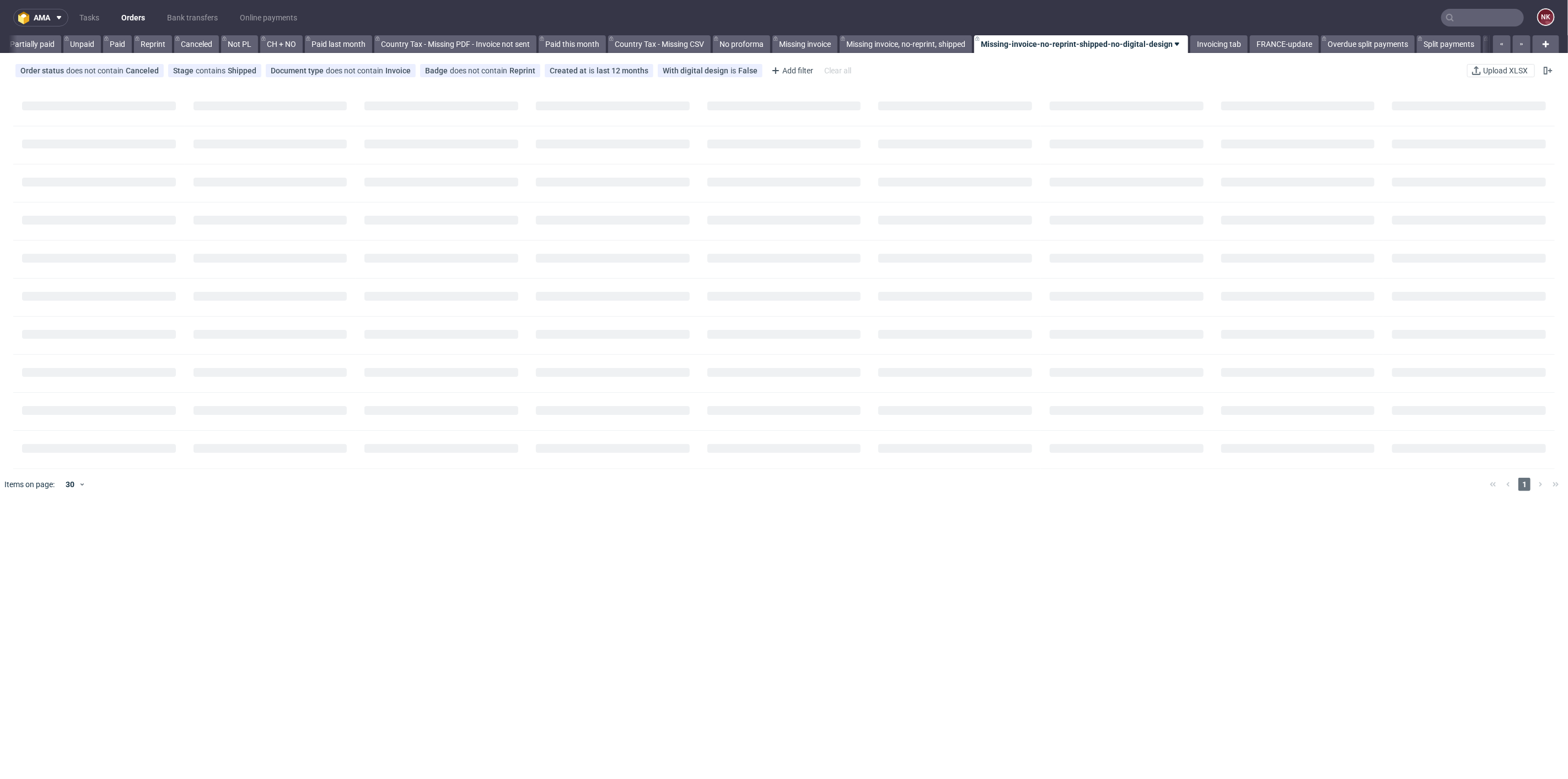
click at [1475, 21] on input "text" at bounding box center [1483, 17] width 83 height 18
paste input "GOMITOLO"
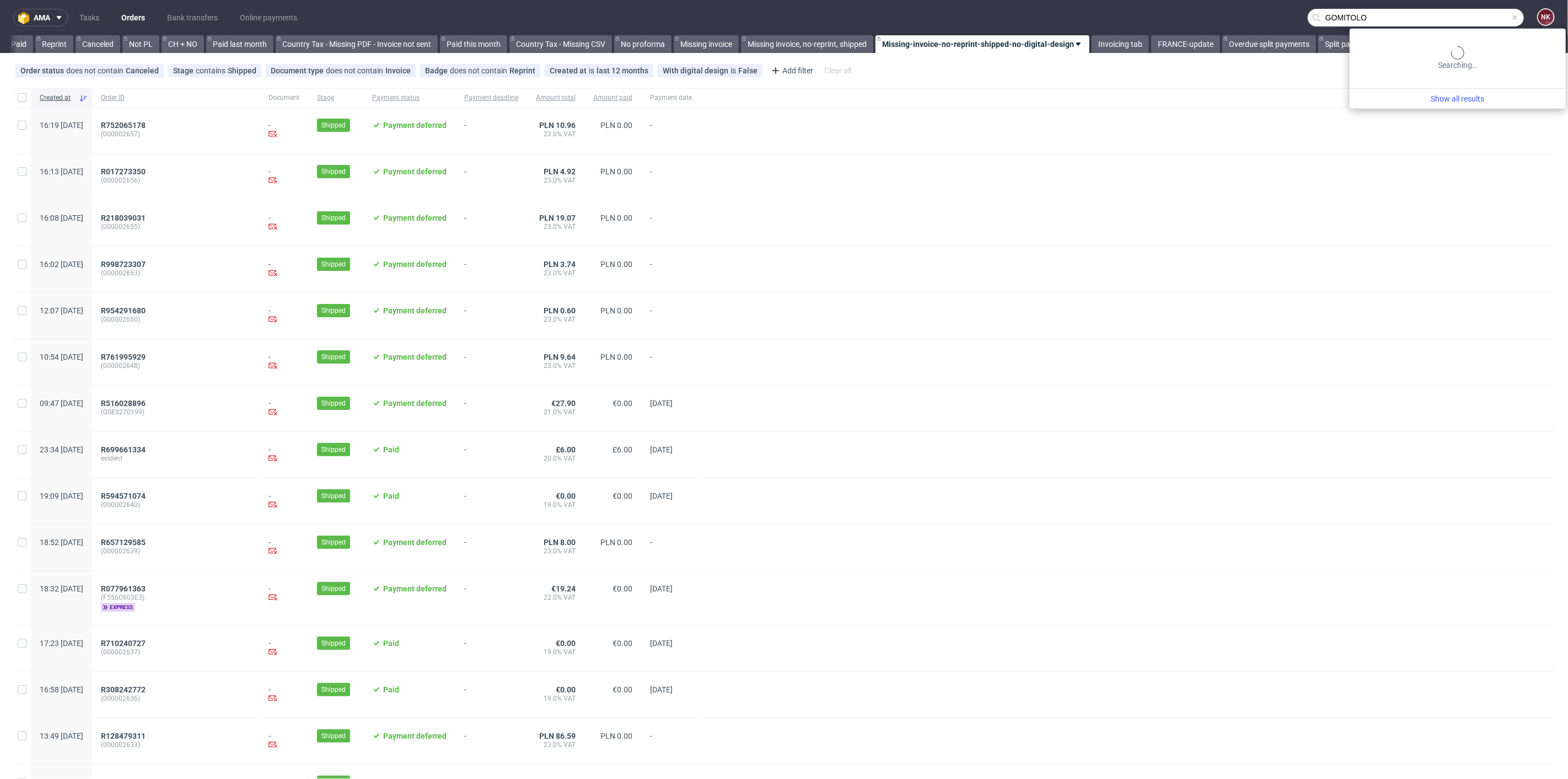
scroll to position [0, 1069]
type input "GOMITOLO"
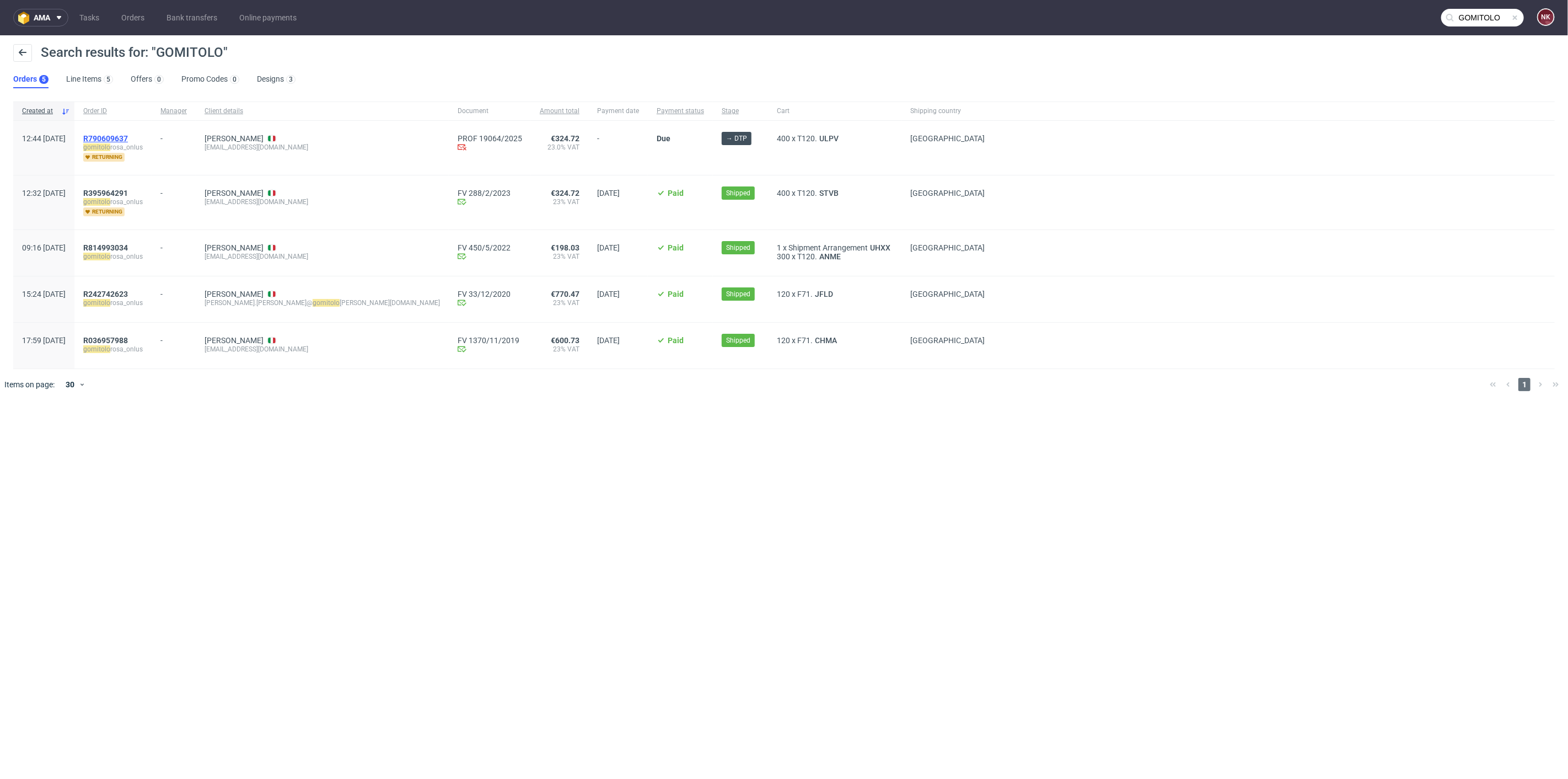
click at [128, 139] on span "R790609637" at bounding box center [105, 138] width 44 height 9
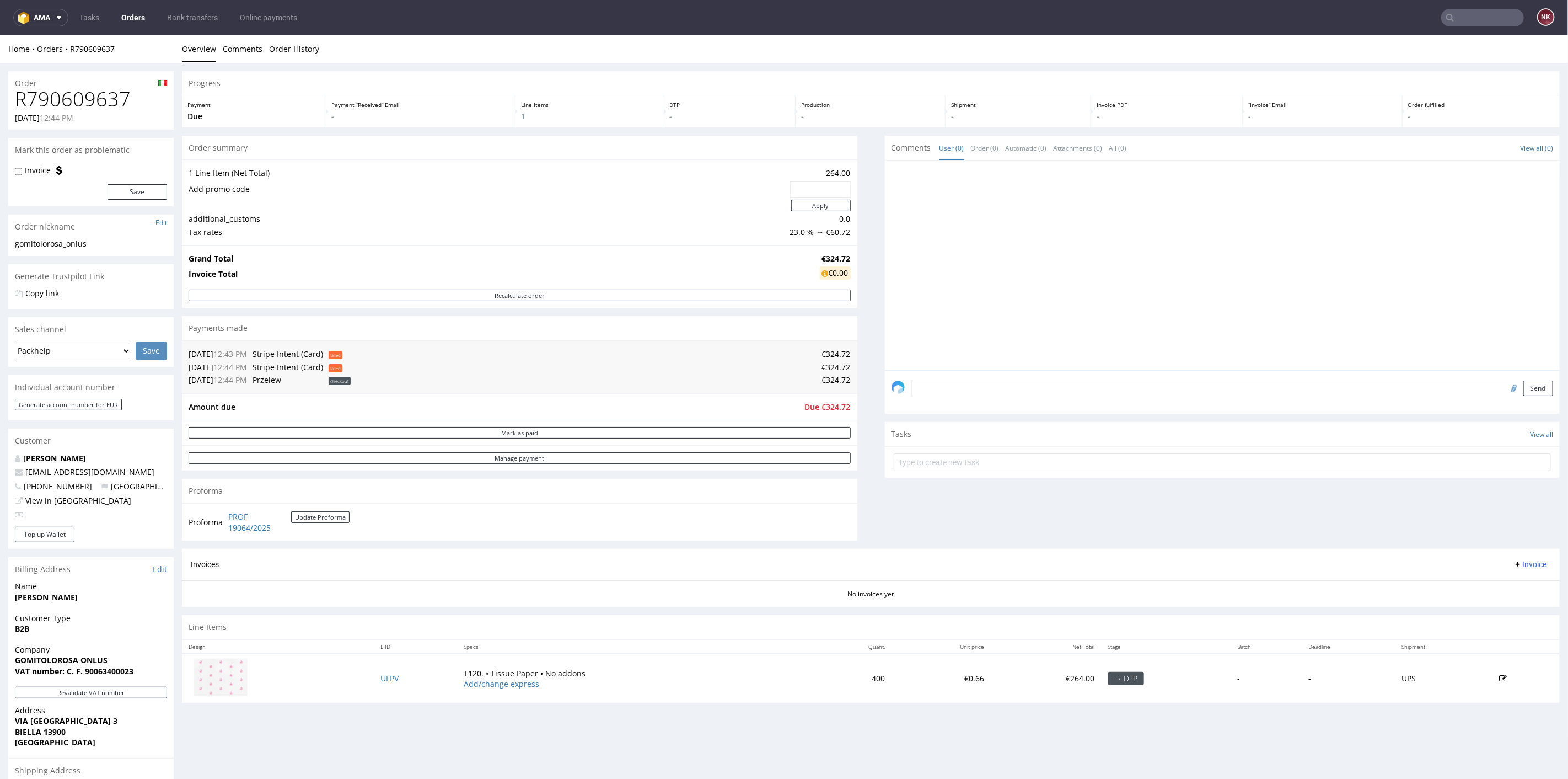
click at [105, 104] on h1 "R790609637" at bounding box center [91, 99] width 152 height 22
copy h1 "R790609637"
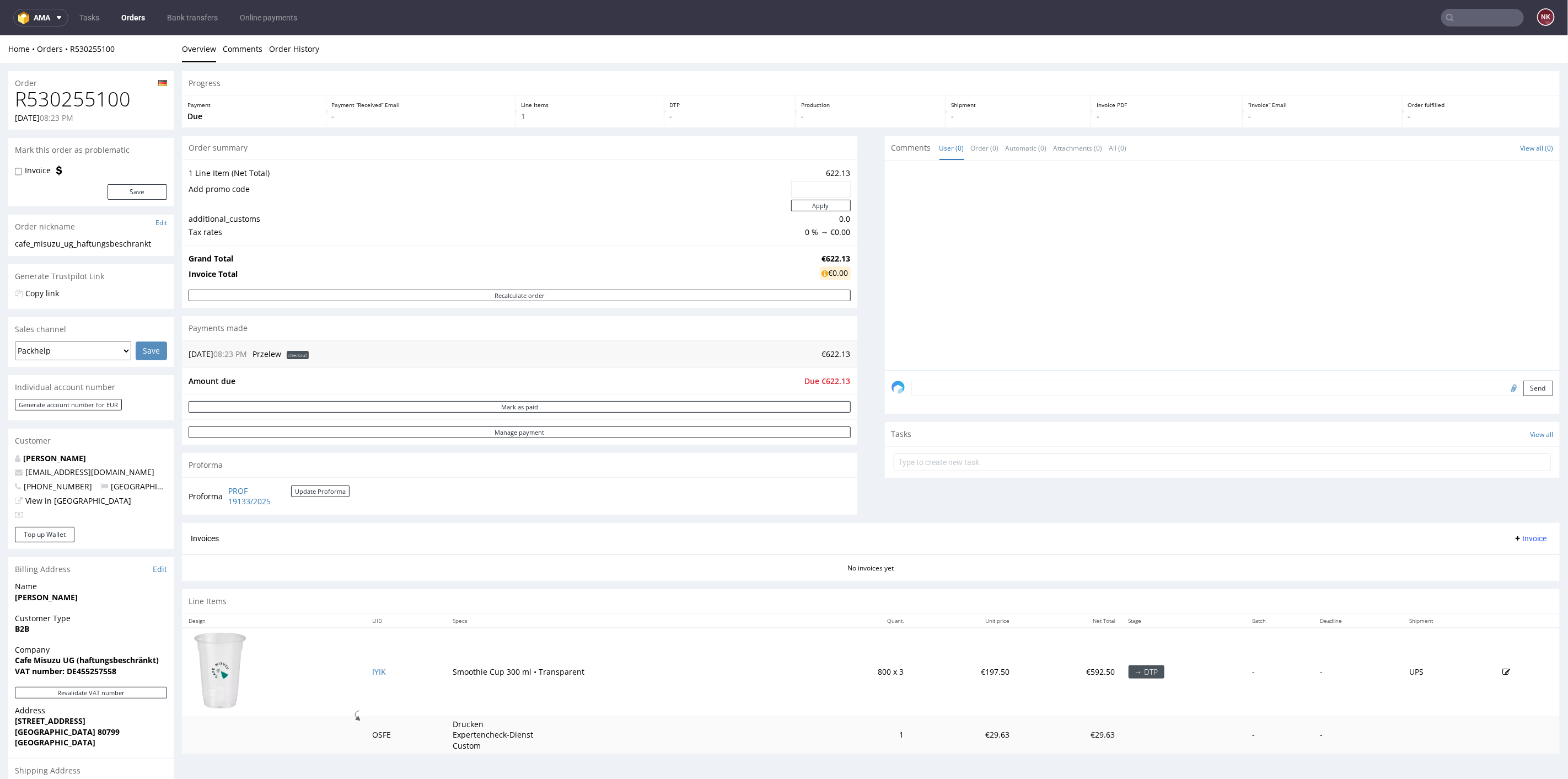
click at [109, 699] on div "Revalidate VAT number" at bounding box center [91, 696] width 166 height 18
click at [111, 696] on button "Revalidate VAT number" at bounding box center [91, 692] width 152 height 12
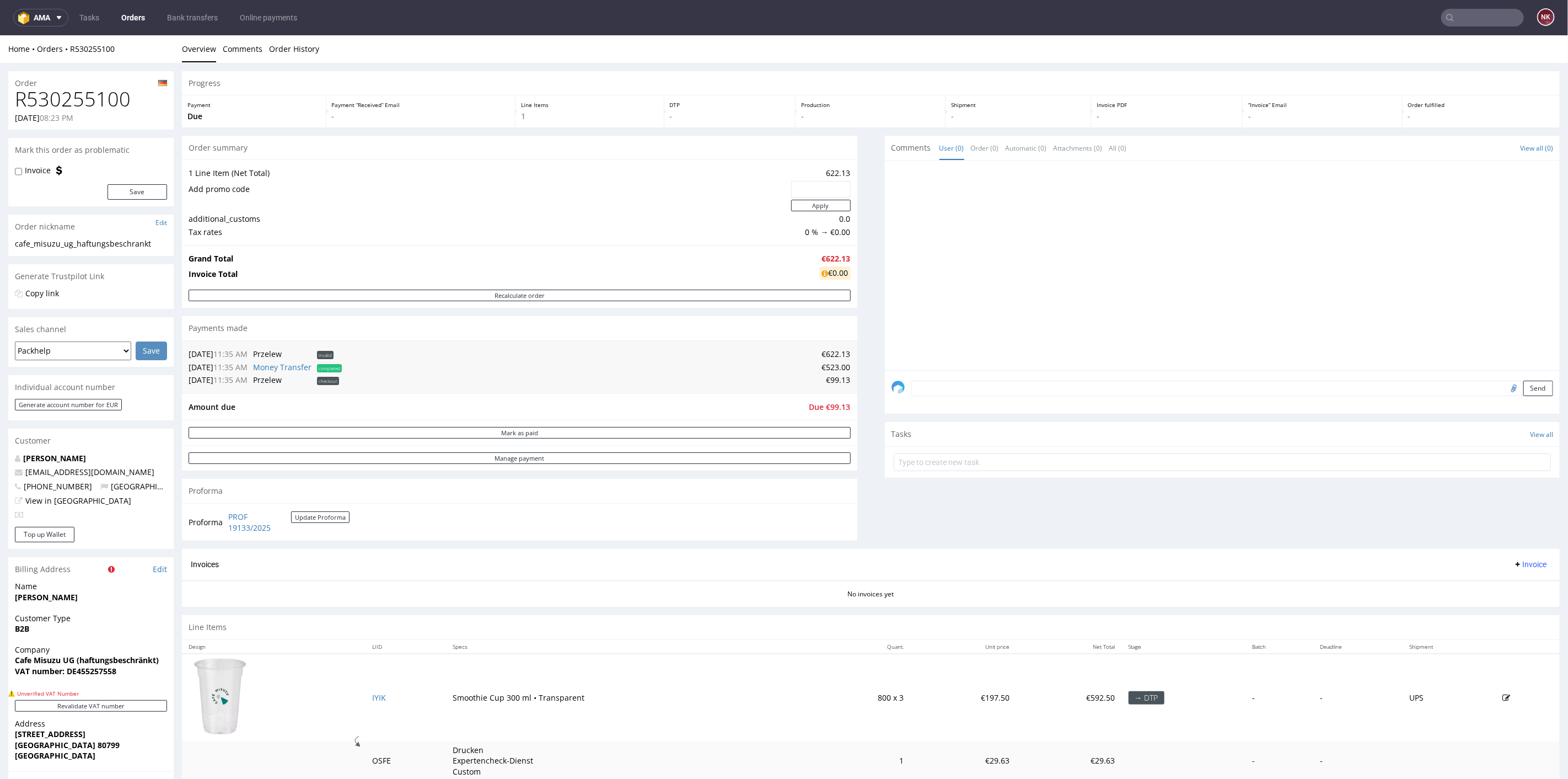
click at [486, 524] on div "Proforma PROF 19133/2025 Update Proforma" at bounding box center [520, 521] width 676 height 38
click at [99, 98] on h1 "R530255100" at bounding box center [91, 99] width 152 height 22
copy h1 "R530255100"
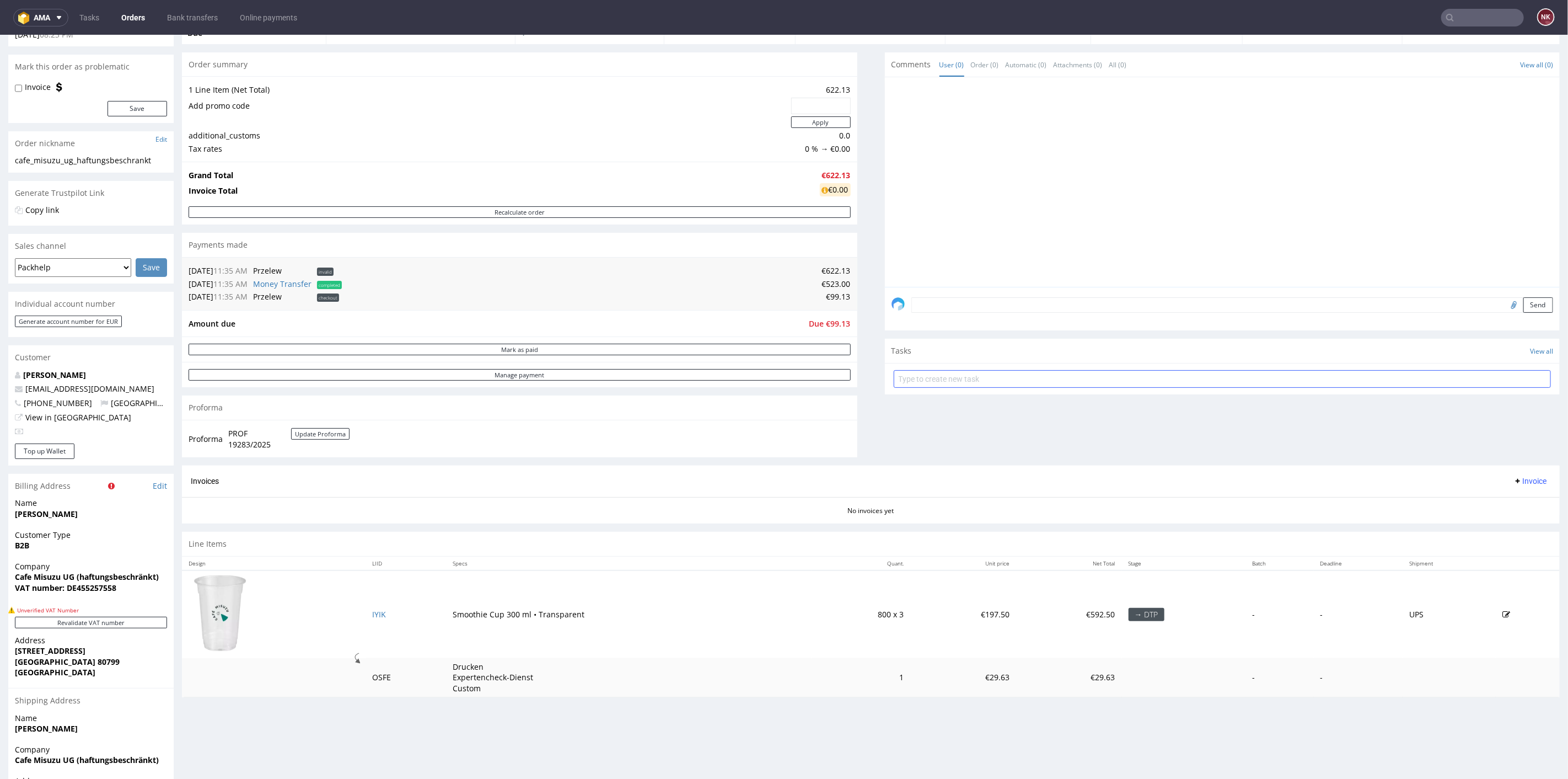
scroll to position [122, 0]
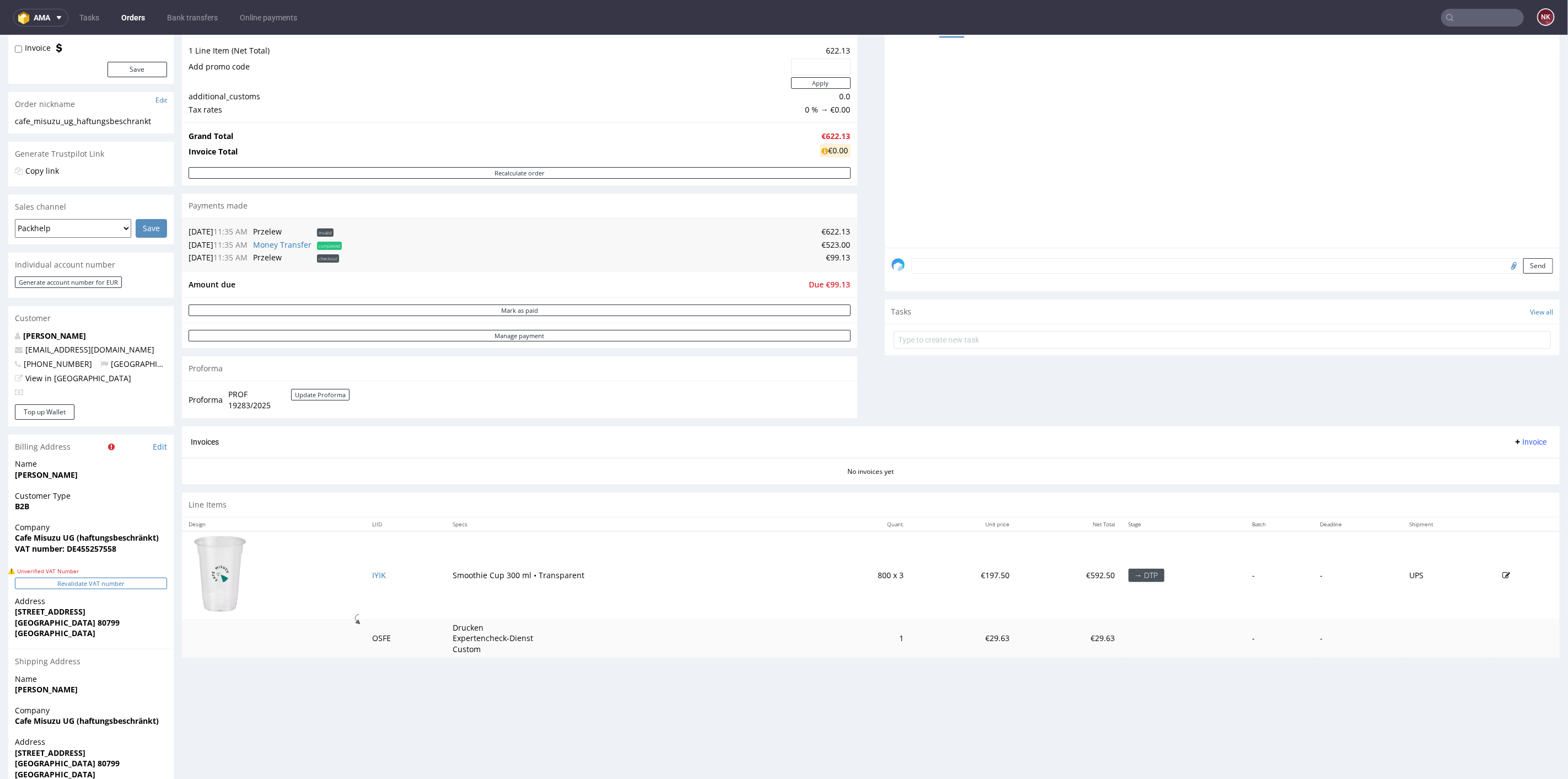
click at [79, 585] on button "Revalidate VAT number" at bounding box center [91, 582] width 152 height 12
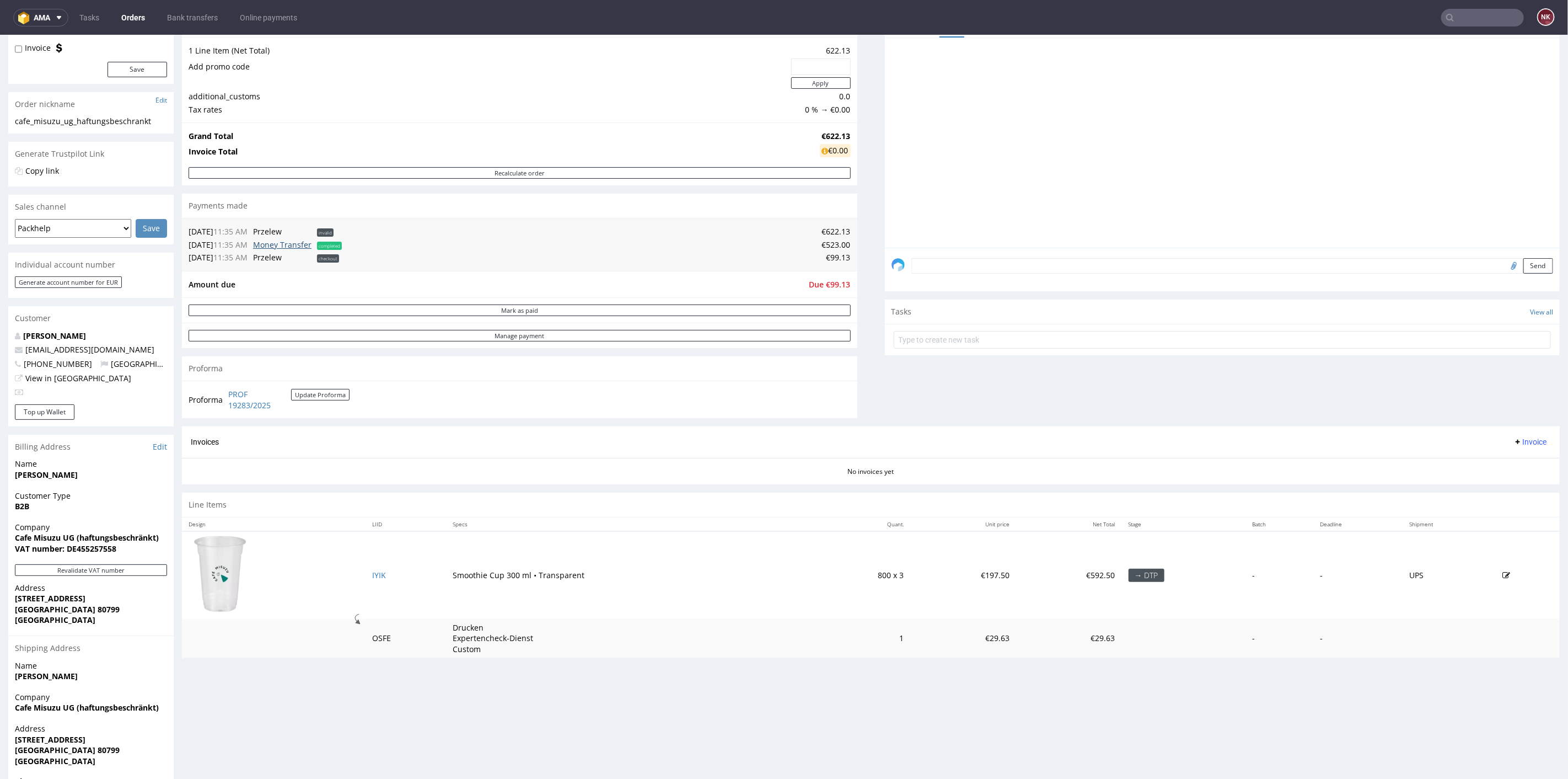
click at [297, 243] on link "Money Transfer" at bounding box center [282, 244] width 58 height 10
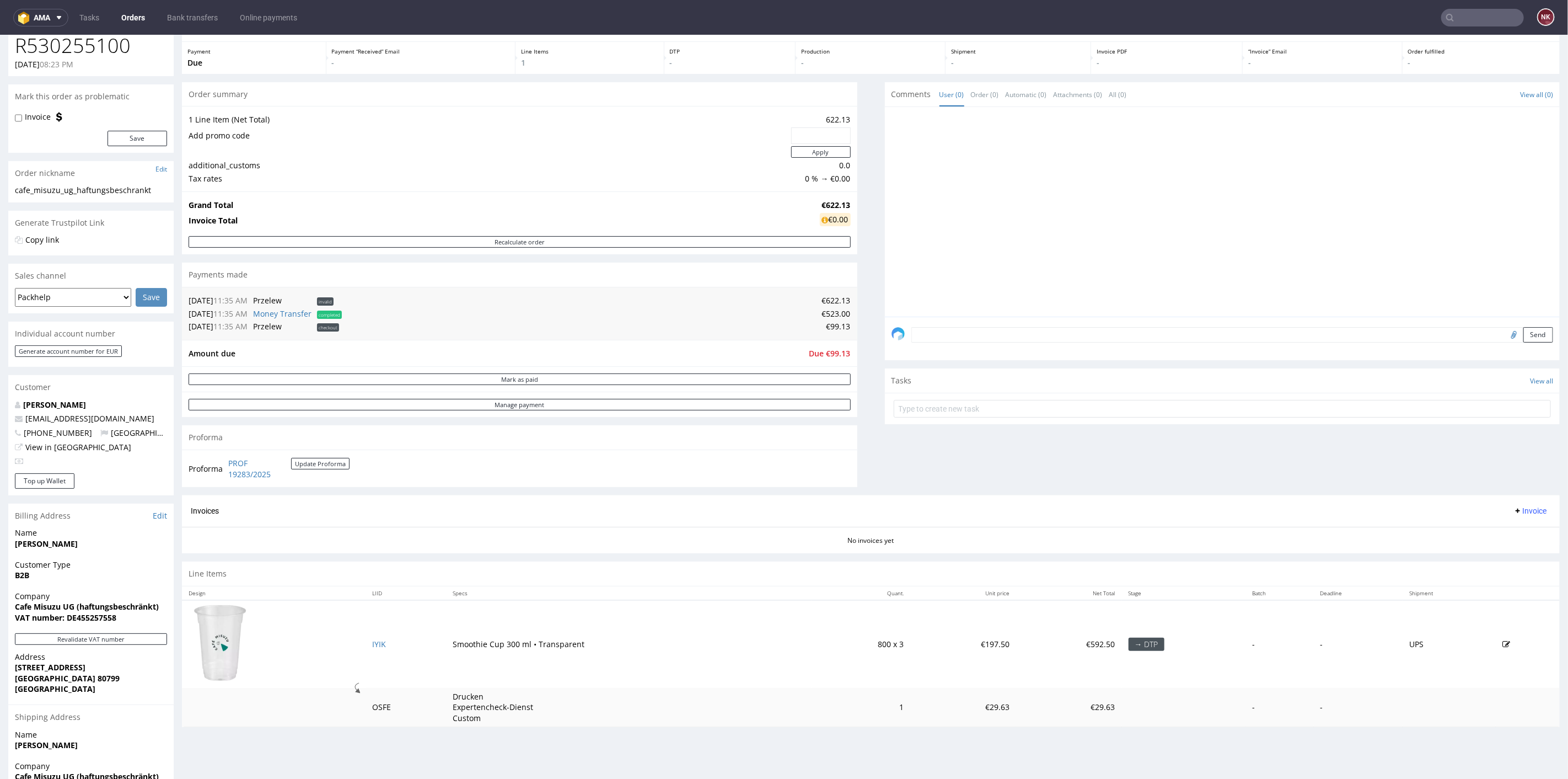
scroll to position [0, 0]
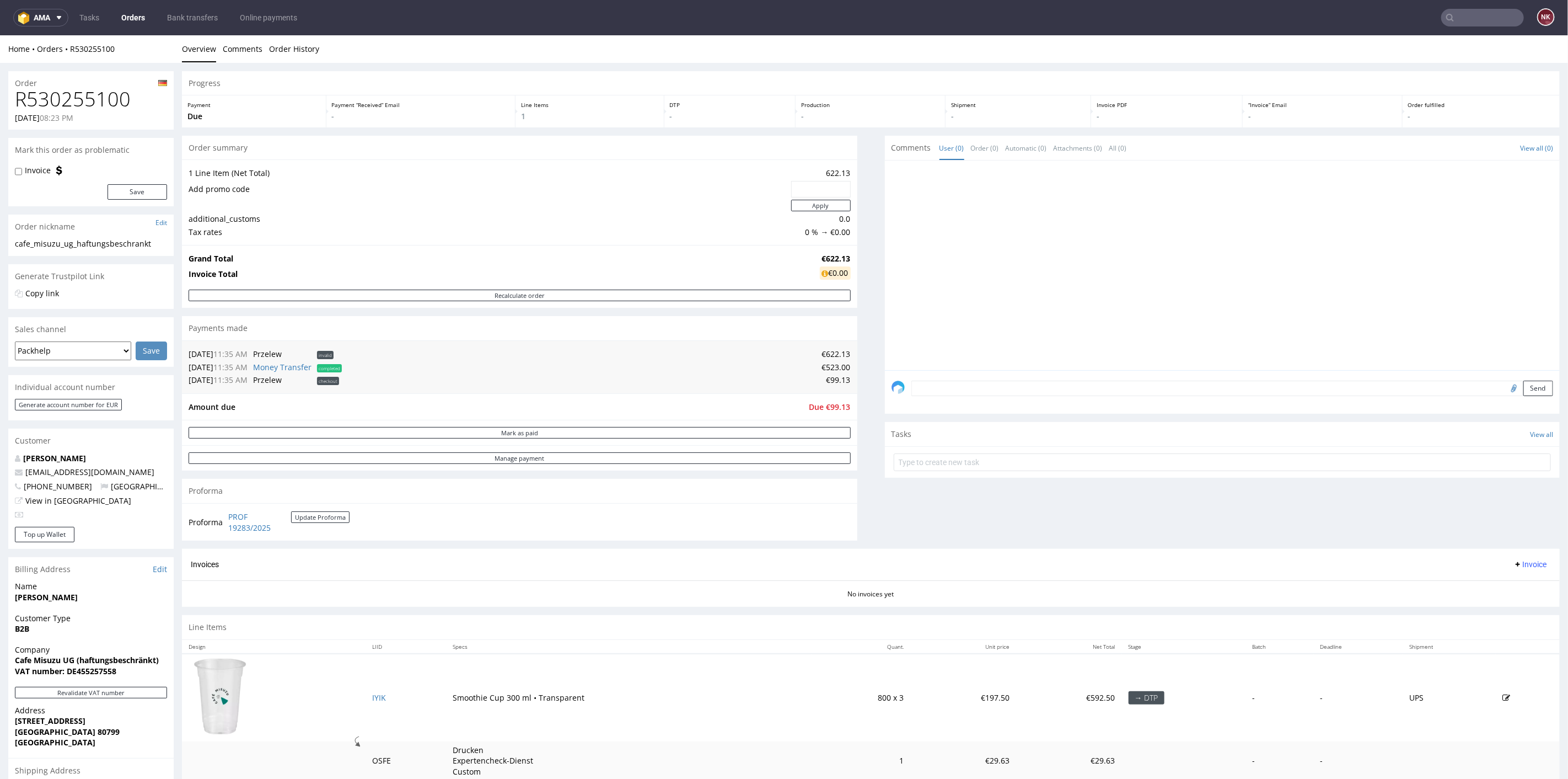
click at [78, 97] on h1 "R530255100" at bounding box center [91, 99] width 152 height 22
copy h1 "R530255100"
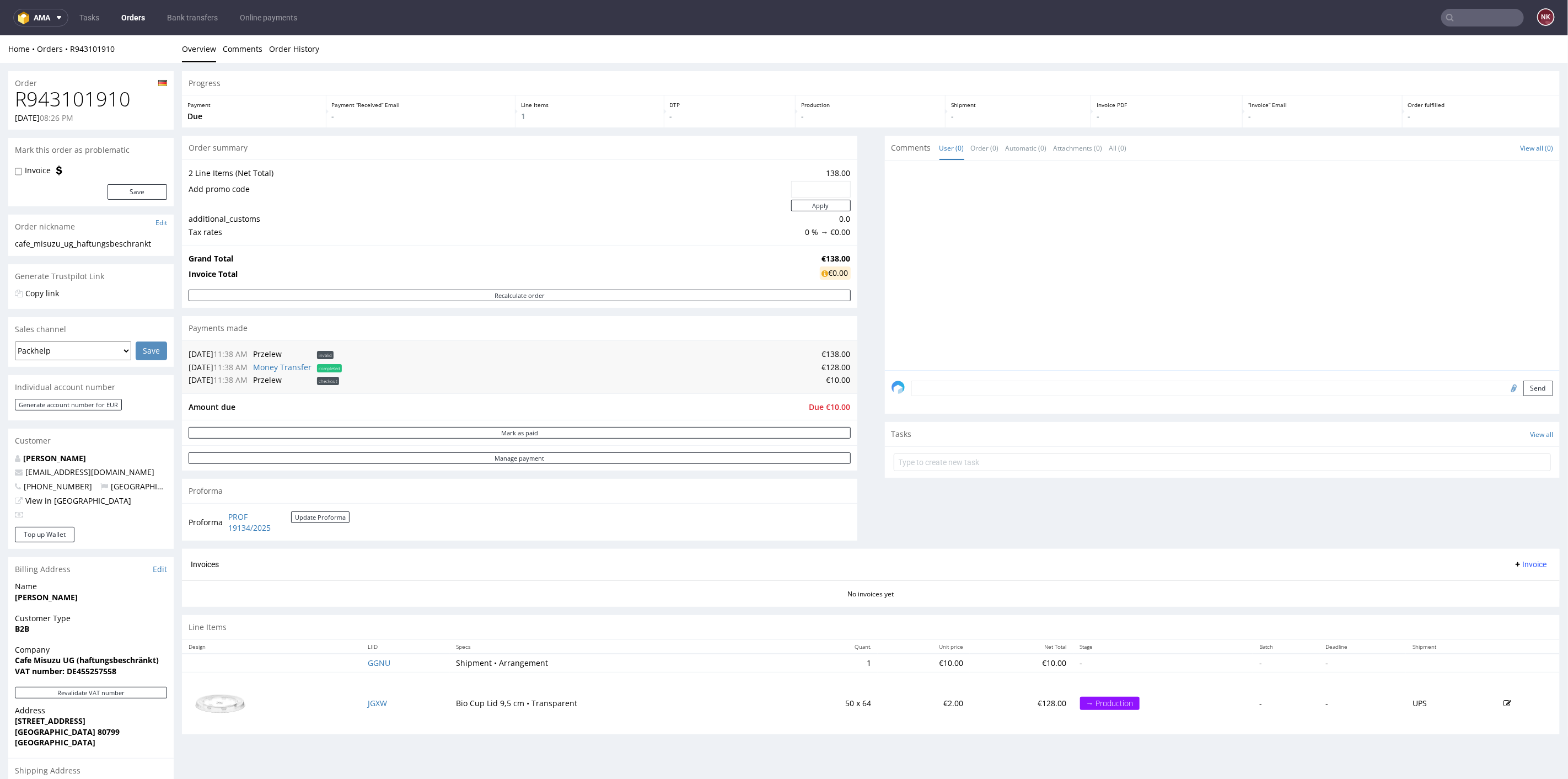
click at [79, 94] on h1 "R943101910" at bounding box center [91, 99] width 152 height 22
copy h1 "R943101910"
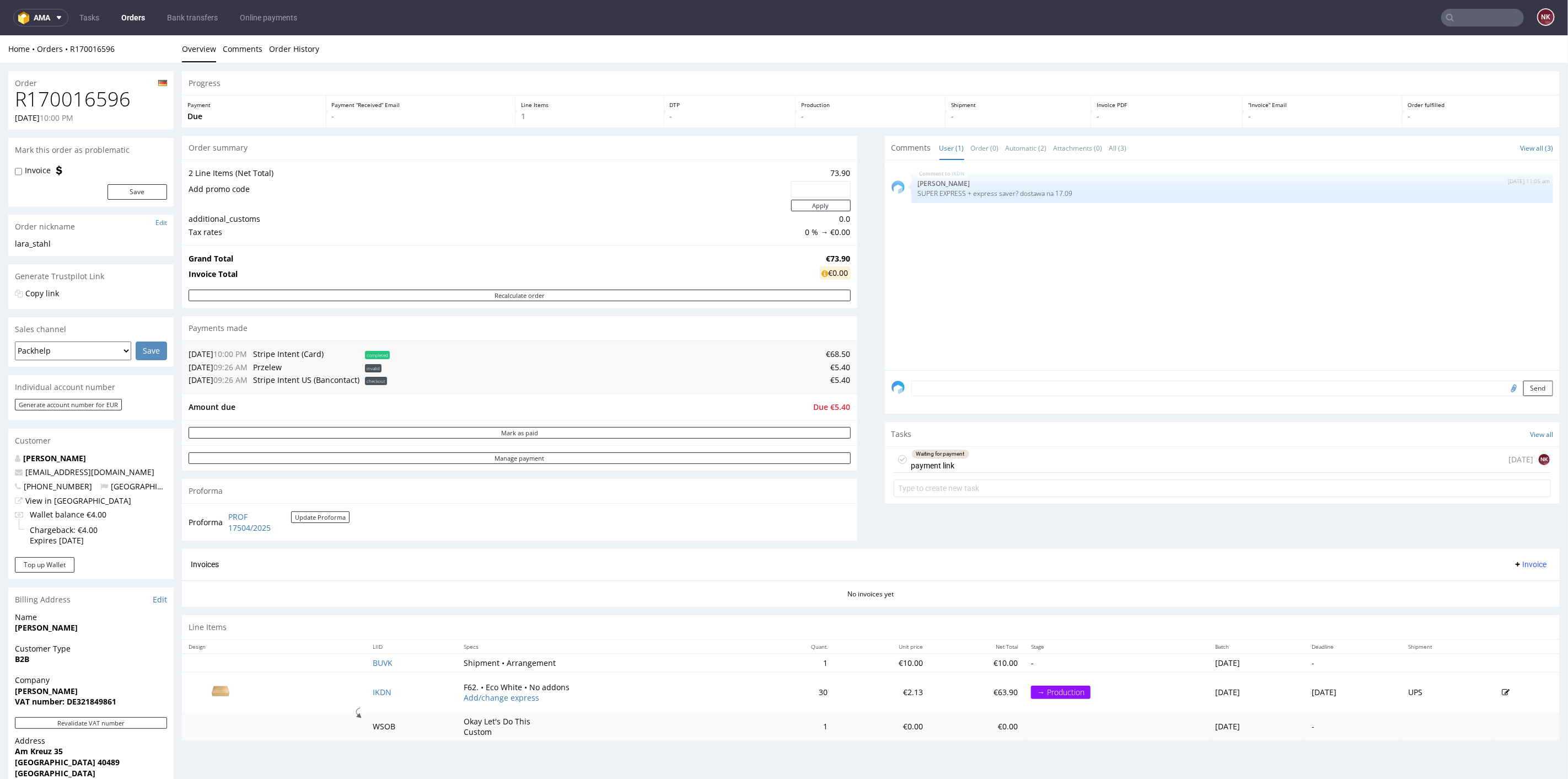
click at [866, 504] on div "Progress Payment Due Payment “Received” Email - Line Items 1 DTP - Production -…" at bounding box center [871, 409] width 1378 height 678
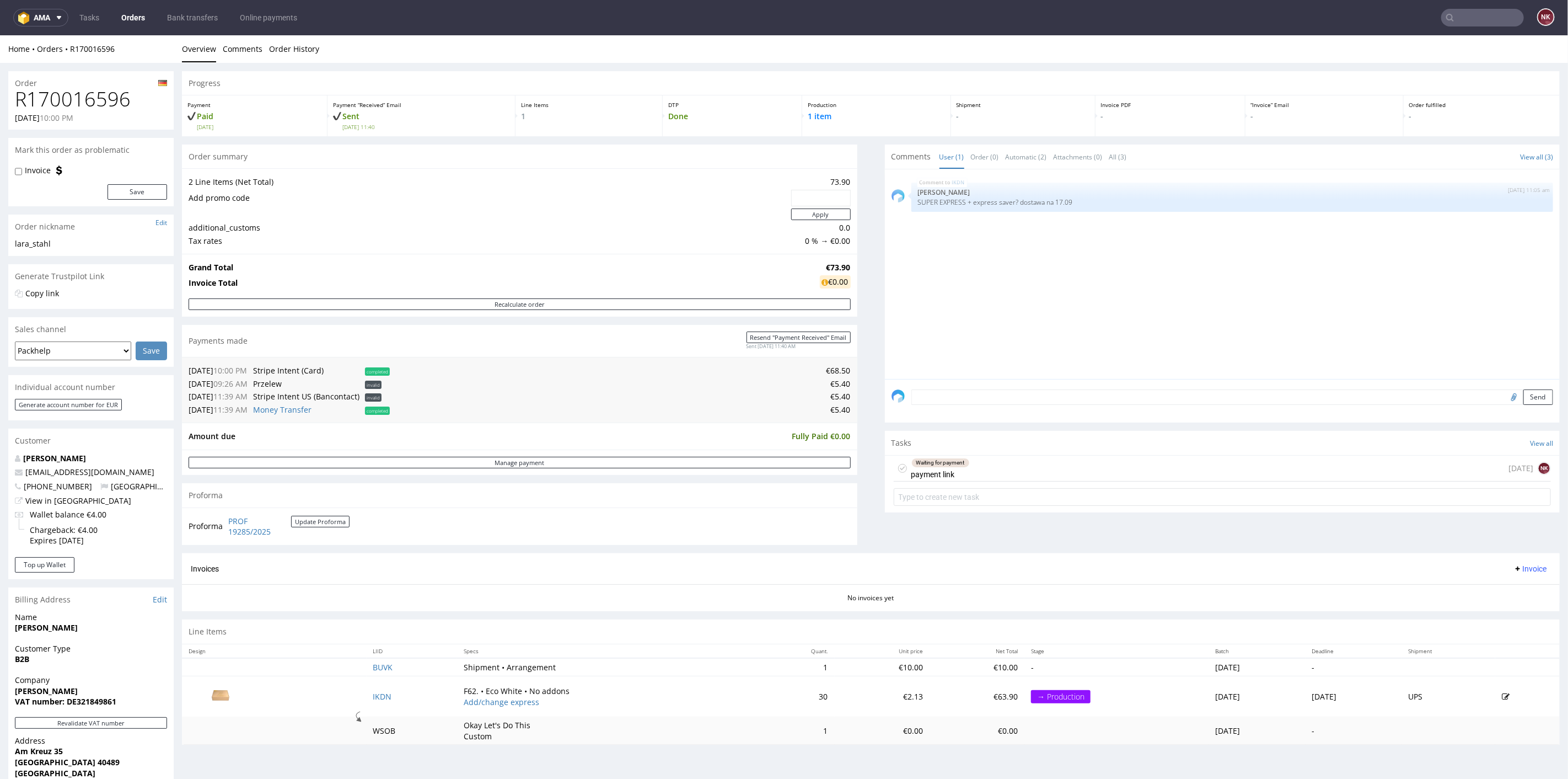
click at [990, 470] on div "Waiting for payment payment link [DATE] NK" at bounding box center [1222, 468] width 658 height 26
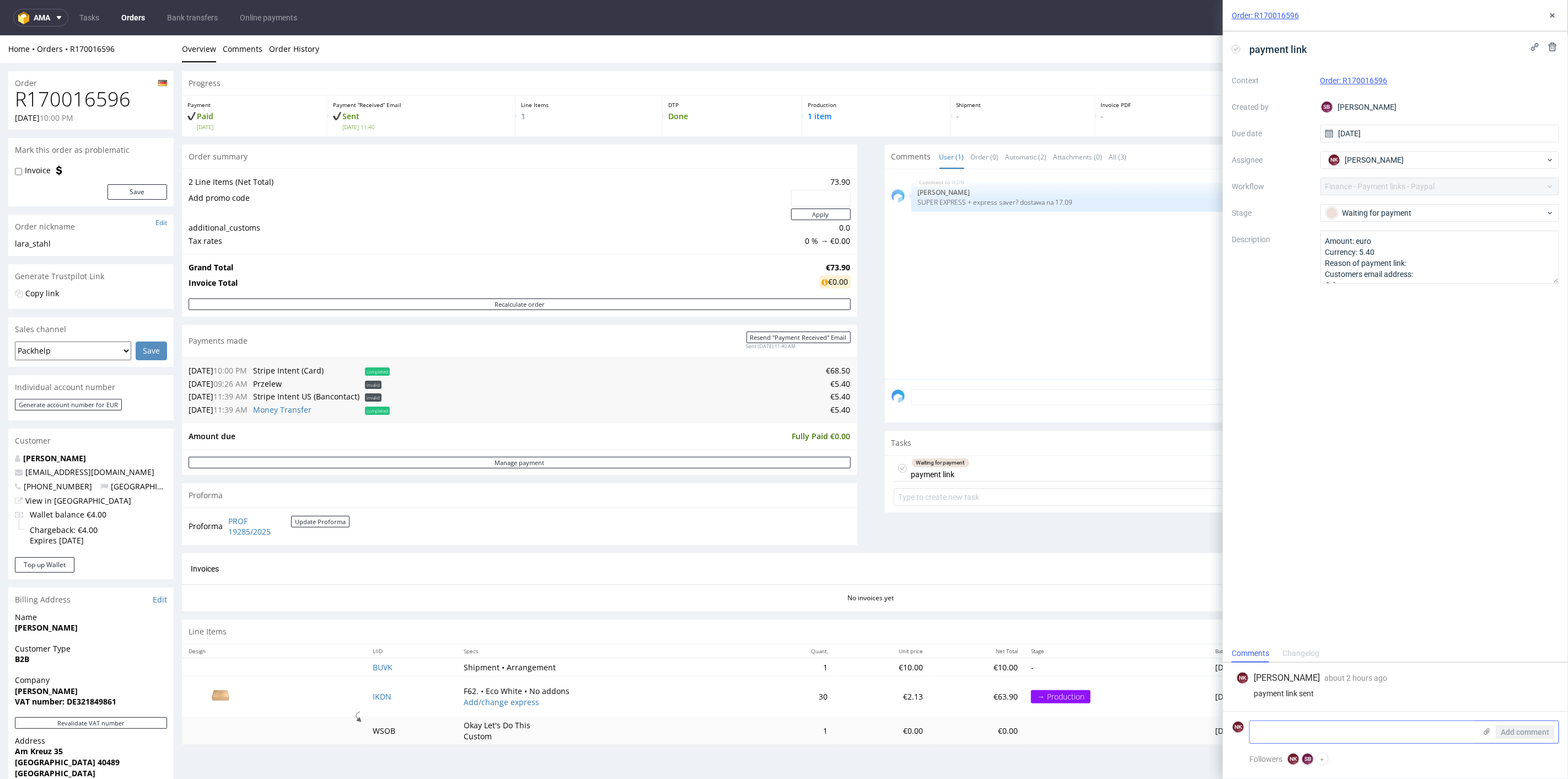
click at [1353, 727] on textarea at bounding box center [1362, 732] width 226 height 22
type textarea "paid via bank transfer"
click at [1509, 735] on span "Add comment" at bounding box center [1525, 732] width 49 height 8
click at [1384, 210] on div "Waiting for payment" at bounding box center [1435, 213] width 219 height 12
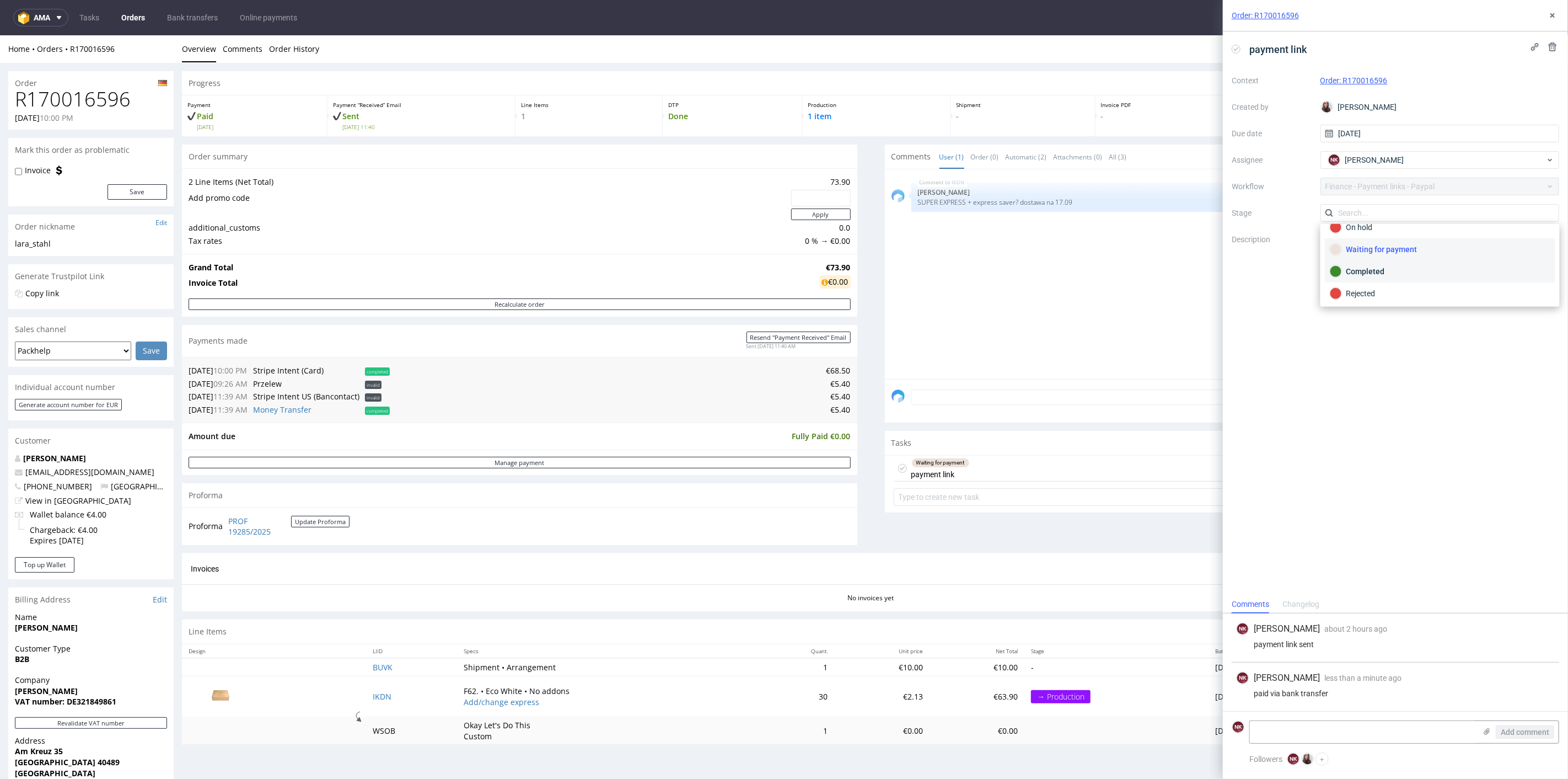
click at [1376, 275] on div "Completed" at bounding box center [1440, 272] width 231 height 22
click at [1557, 18] on button at bounding box center [1553, 15] width 13 height 13
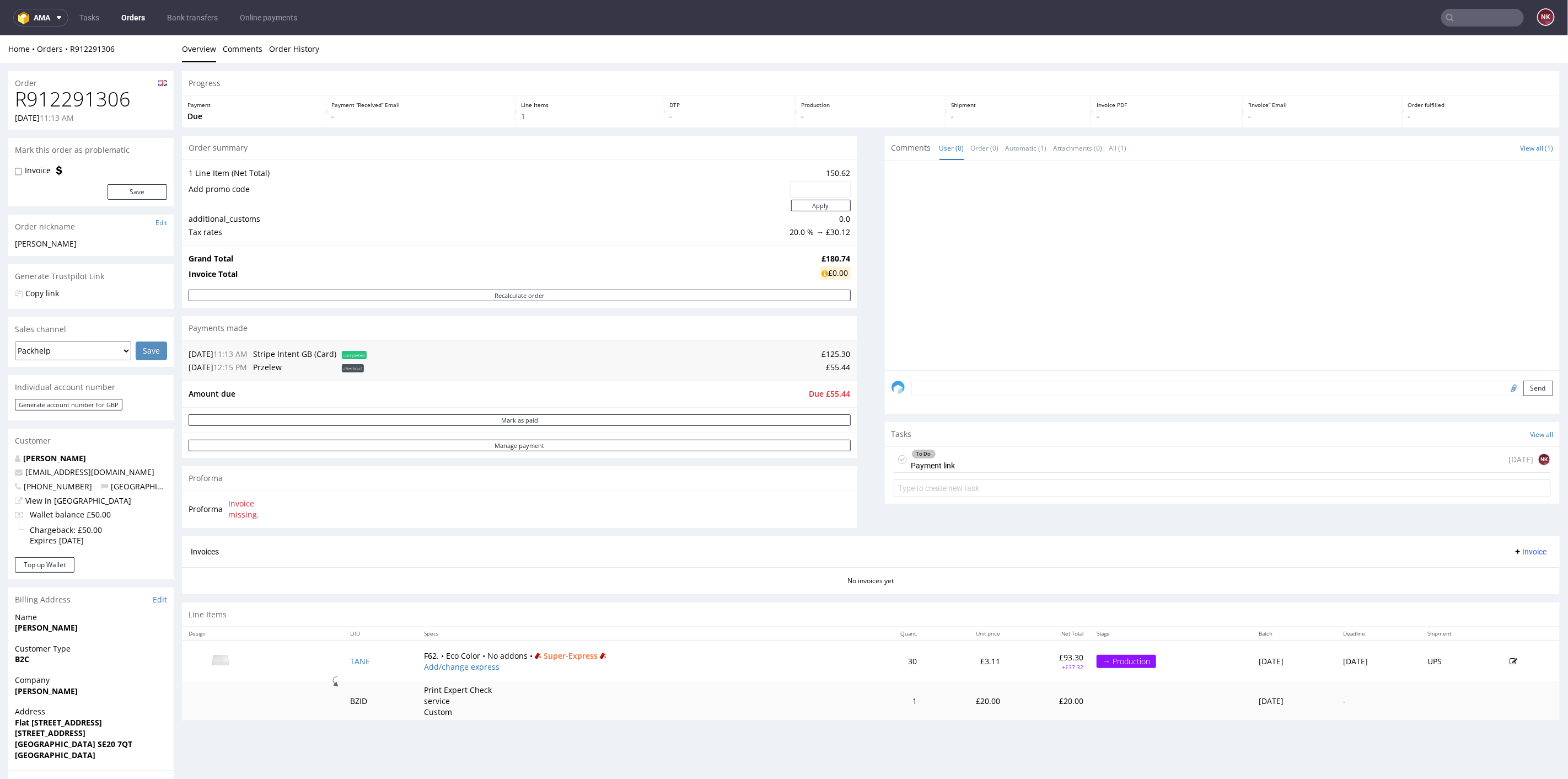
click at [861, 474] on div "Progress Payment Due Payment “Received” Email - Line Items 1 DTP - Production -…" at bounding box center [871, 400] width 1378 height 658
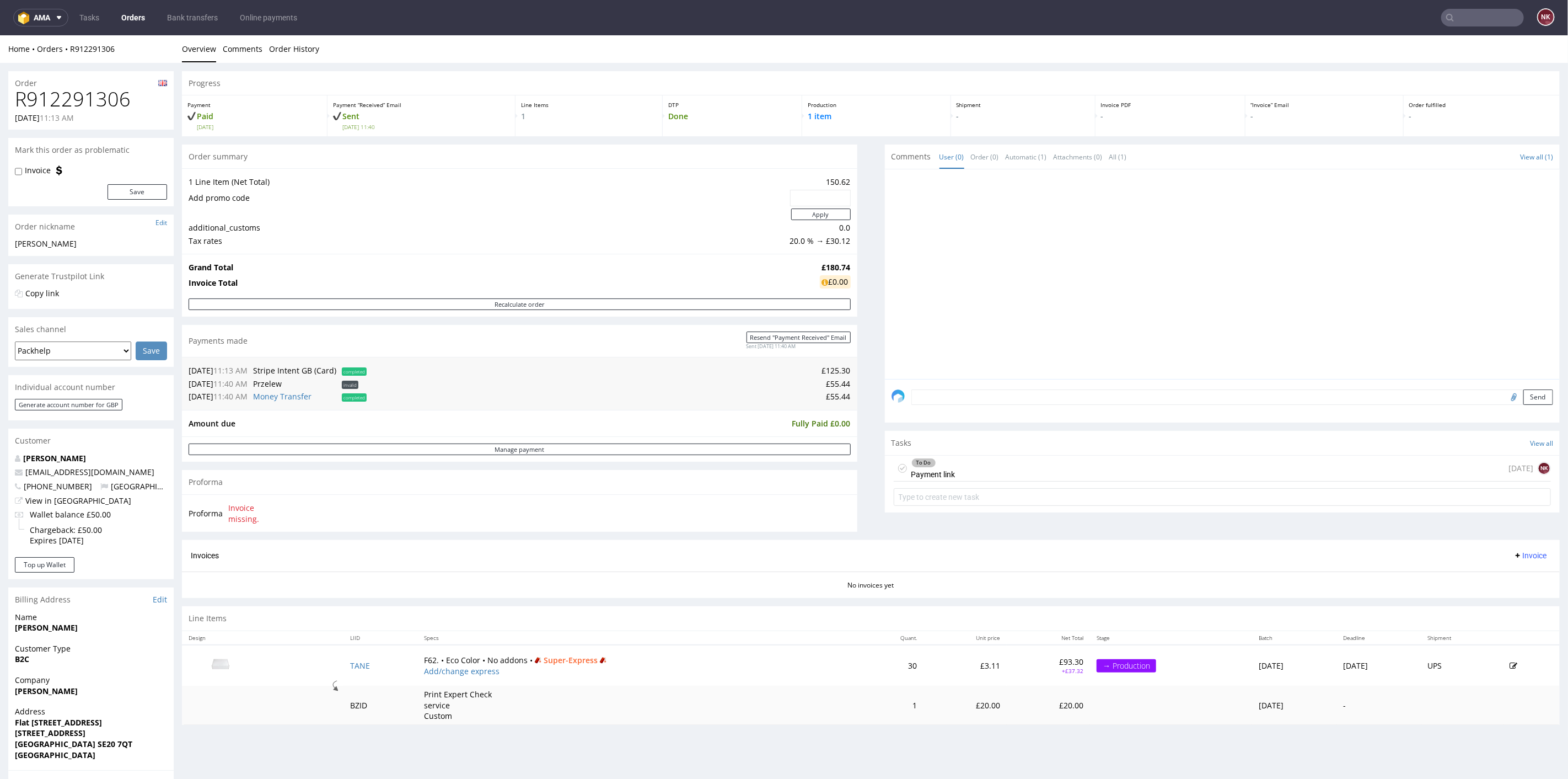
click at [957, 465] on div "To Do Payment link [DATE] NK" at bounding box center [1222, 468] width 658 height 26
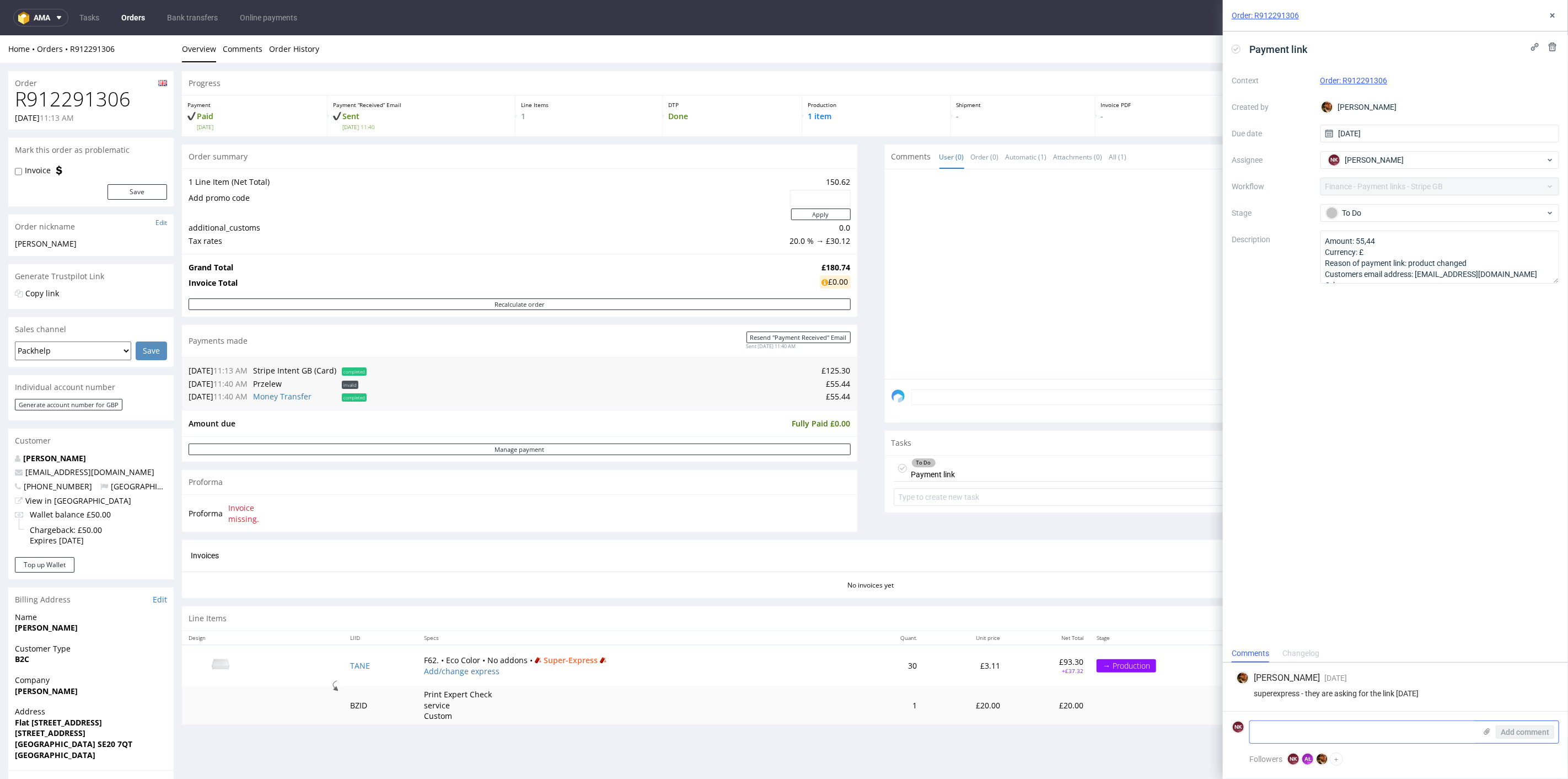
click at [1312, 734] on textarea at bounding box center [1362, 732] width 226 height 22
type textarea "paid via bank transfer"
click at [1522, 729] on span "Add comment" at bounding box center [1525, 732] width 49 height 8
click at [1401, 210] on div "To Do" at bounding box center [1435, 213] width 219 height 12
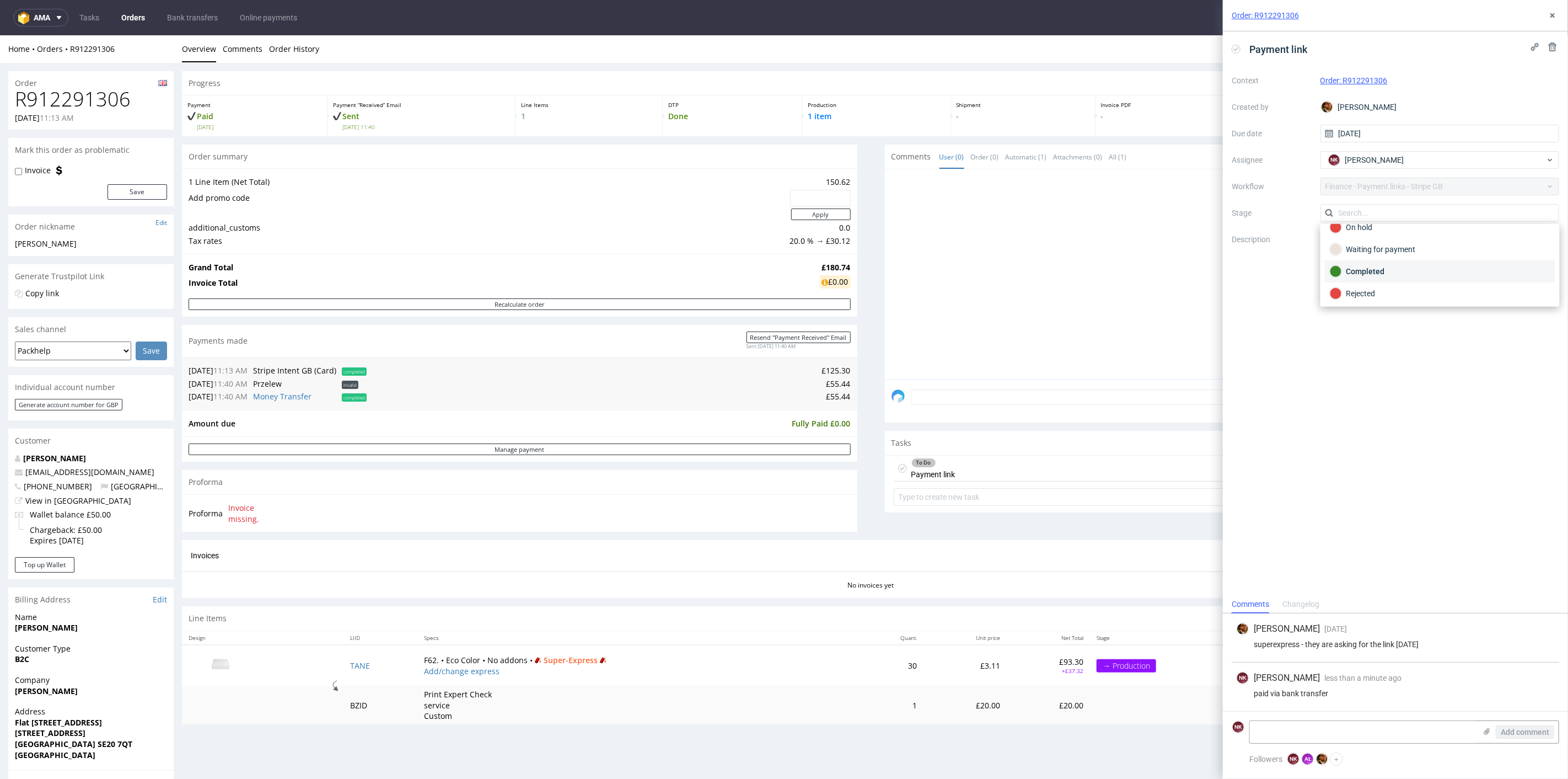
click at [1395, 272] on div "Completed" at bounding box center [1440, 272] width 220 height 12
click at [1558, 12] on button at bounding box center [1553, 15] width 13 height 13
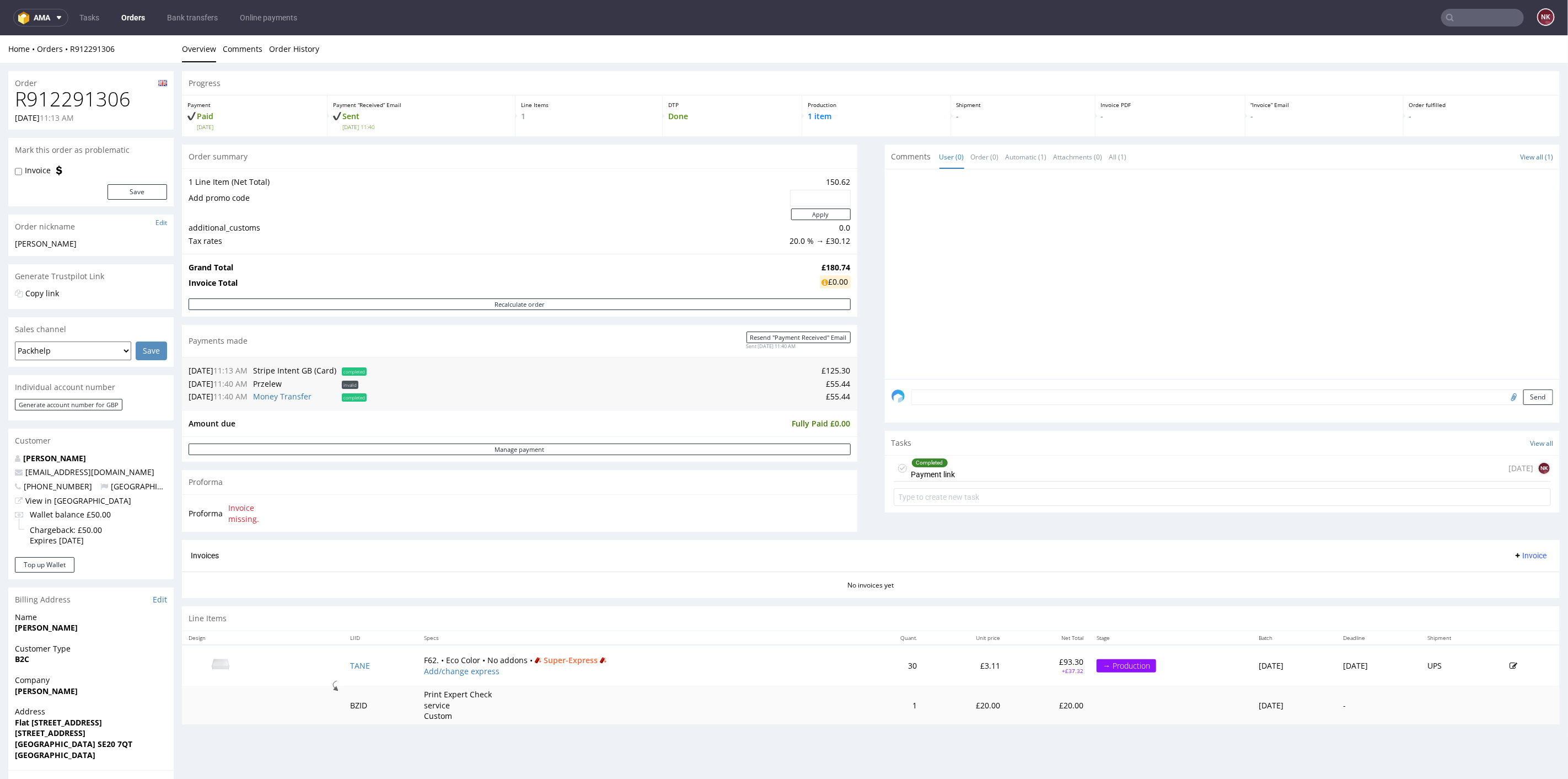
click at [74, 95] on h1 "R912291306" at bounding box center [91, 99] width 152 height 22
copy h1 "R912291306"
click at [828, 395] on td "£55.44" at bounding box center [610, 396] width 481 height 13
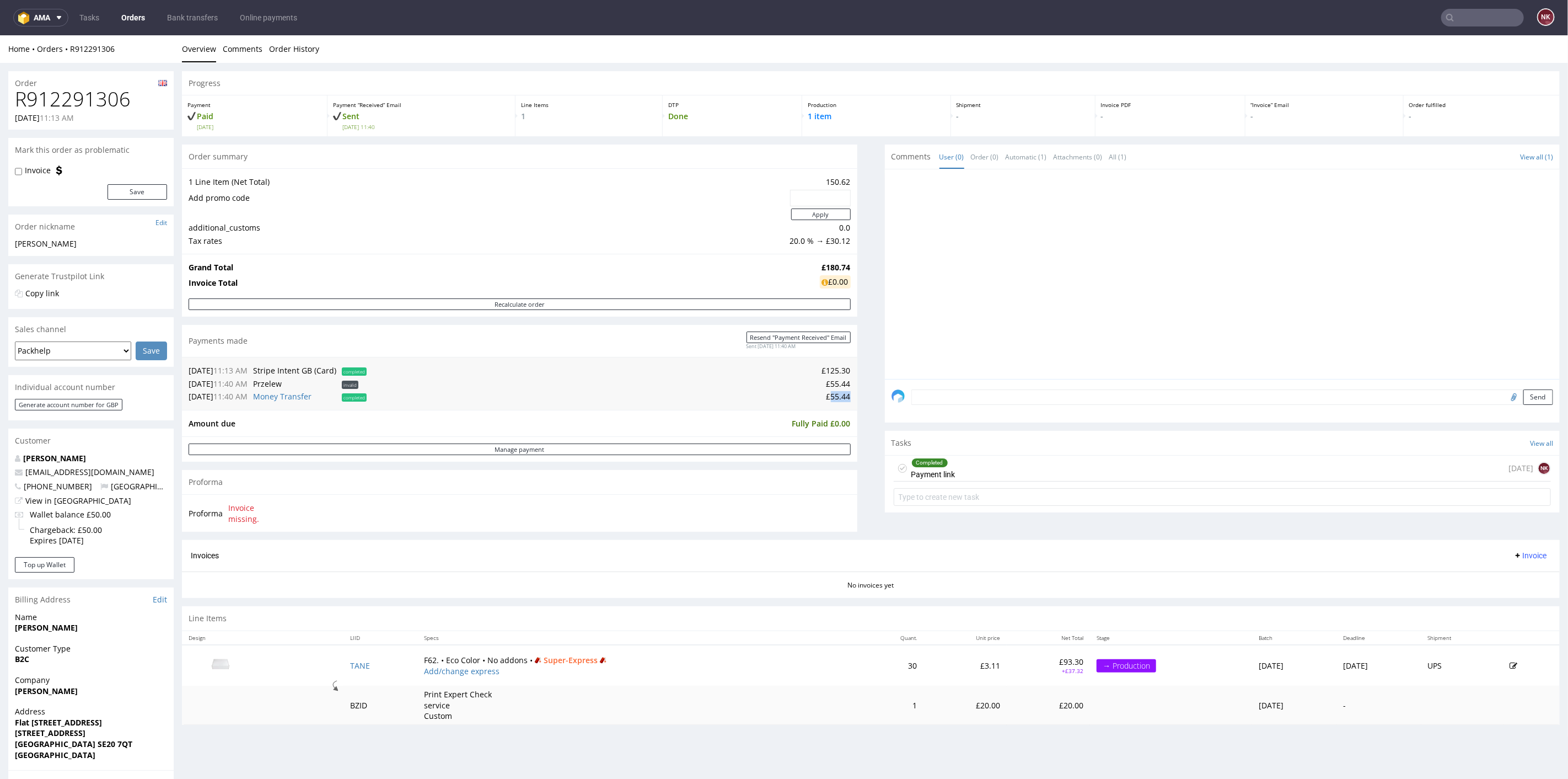
copy td "55.44"
drag, startPoint x: 853, startPoint y: 479, endPoint x: 865, endPoint y: 448, distance: 33.2
click at [854, 479] on div "Progress Payment Paid [DATE] Payment “Received” Email Sent [DATE] 11:40 Line It…" at bounding box center [871, 401] width 1378 height 662
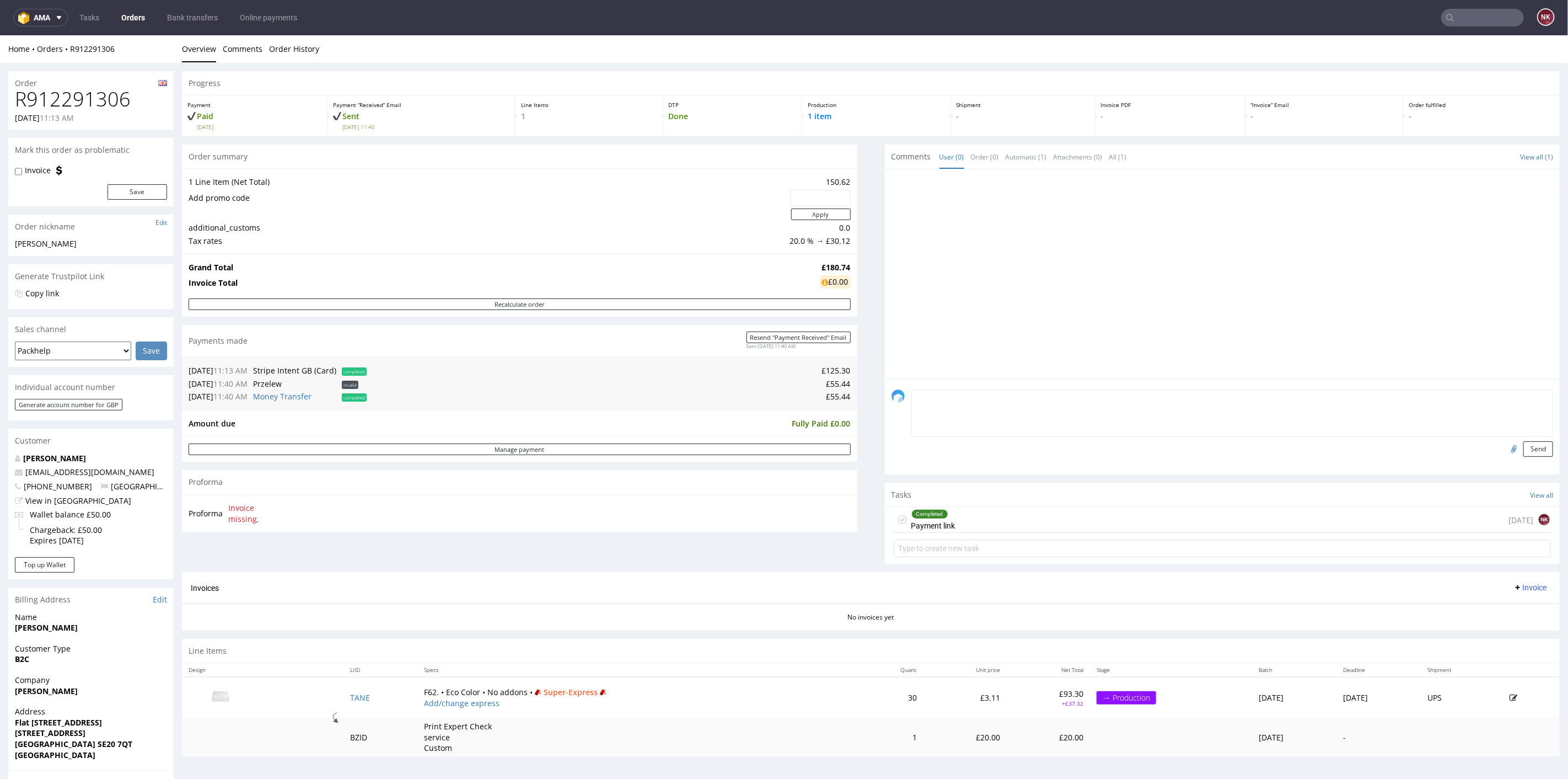
click at [1028, 390] on textarea at bounding box center [1232, 413] width 642 height 48
type textarea "P"
type textarea "Order PH LTD!!"
click at [1524, 442] on button "Send" at bounding box center [1538, 448] width 30 height 15
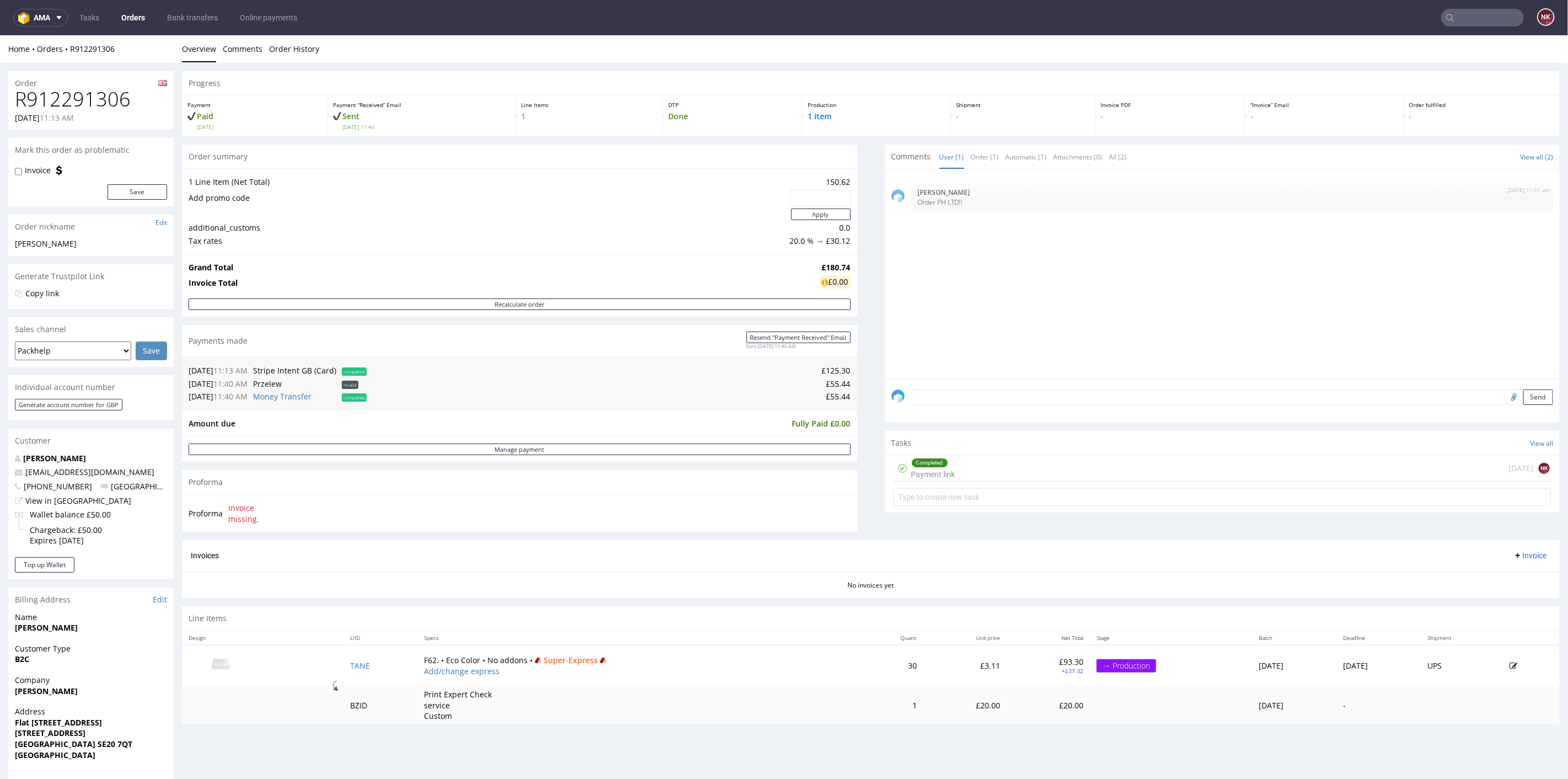
click at [39, 168] on label "Invoice" at bounding box center [38, 170] width 26 height 11
click at [22, 168] on input "Invoice" at bounding box center [18, 171] width 7 height 9
checkbox input "true"
click at [127, 196] on button "Save" at bounding box center [138, 191] width 60 height 15
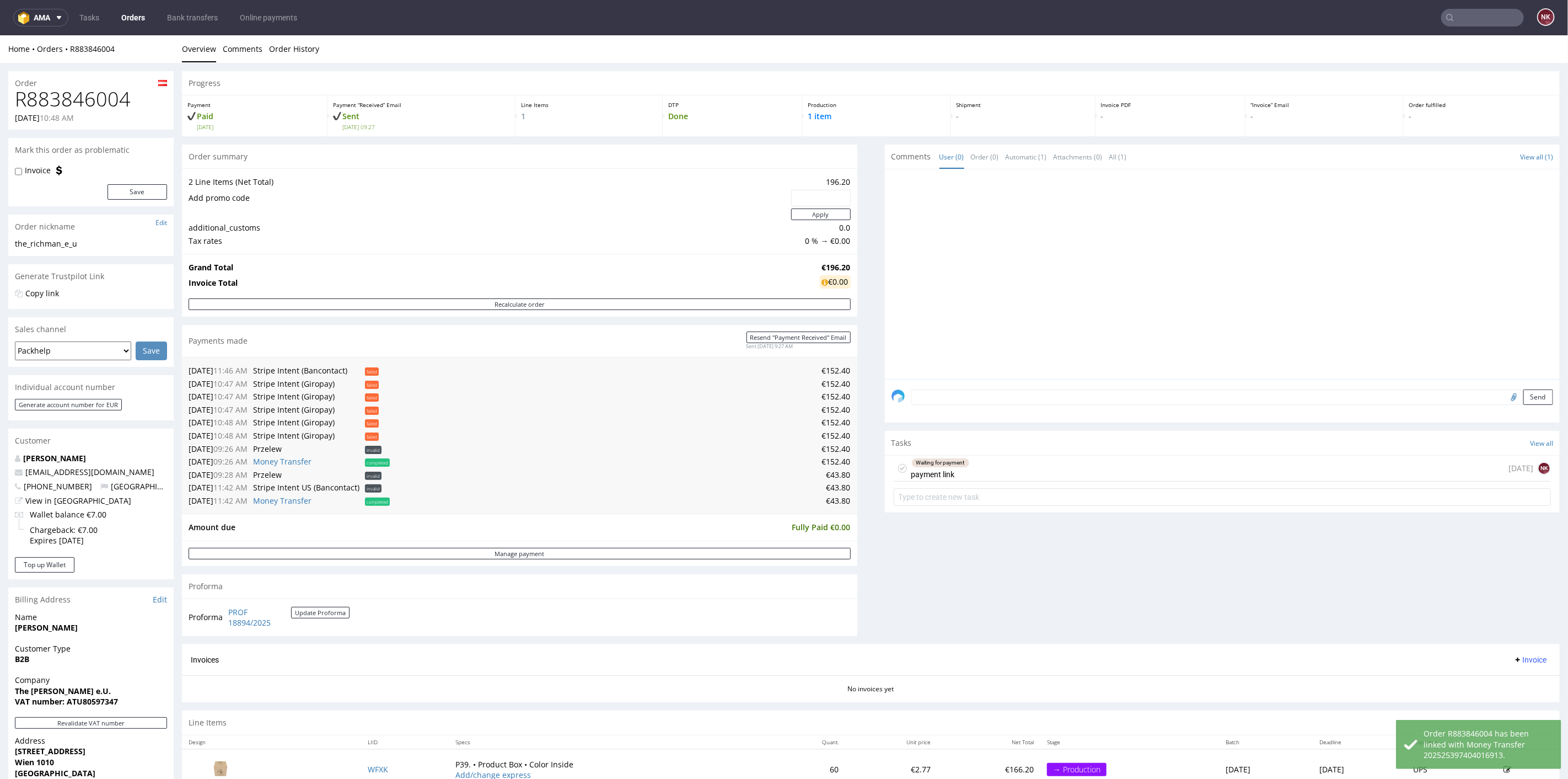
click at [987, 470] on div "Waiting for payment payment link [DATE] NK" at bounding box center [1222, 468] width 658 height 26
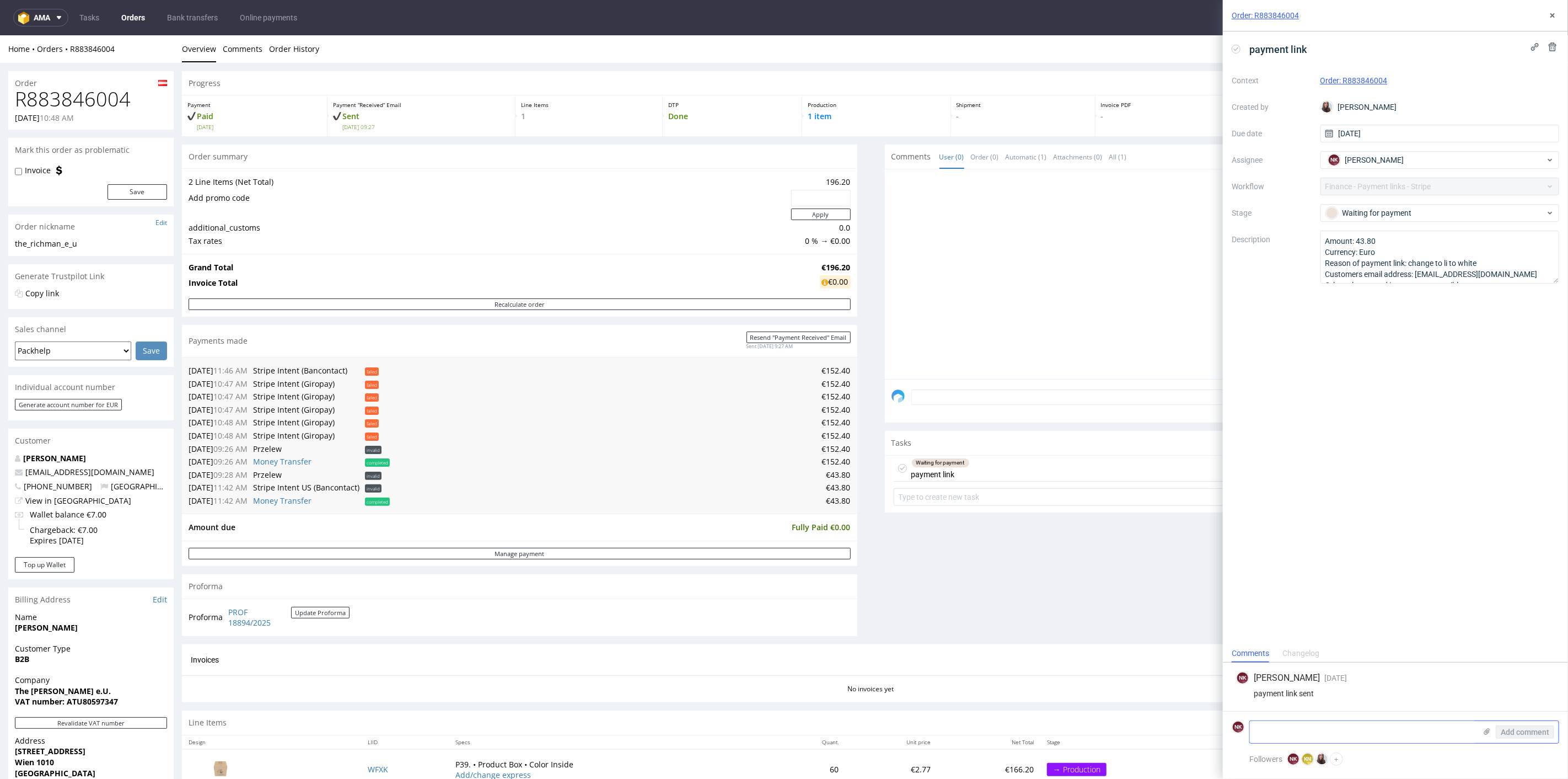
click at [1307, 735] on textarea at bounding box center [1362, 732] width 226 height 22
click at [1313, 730] on textarea at bounding box center [1362, 732] width 226 height 22
type textarea "paid via bank transfer"
click at [1531, 731] on span "Add comment" at bounding box center [1525, 732] width 49 height 8
click at [1402, 208] on div "Waiting for payment" at bounding box center [1435, 213] width 219 height 12
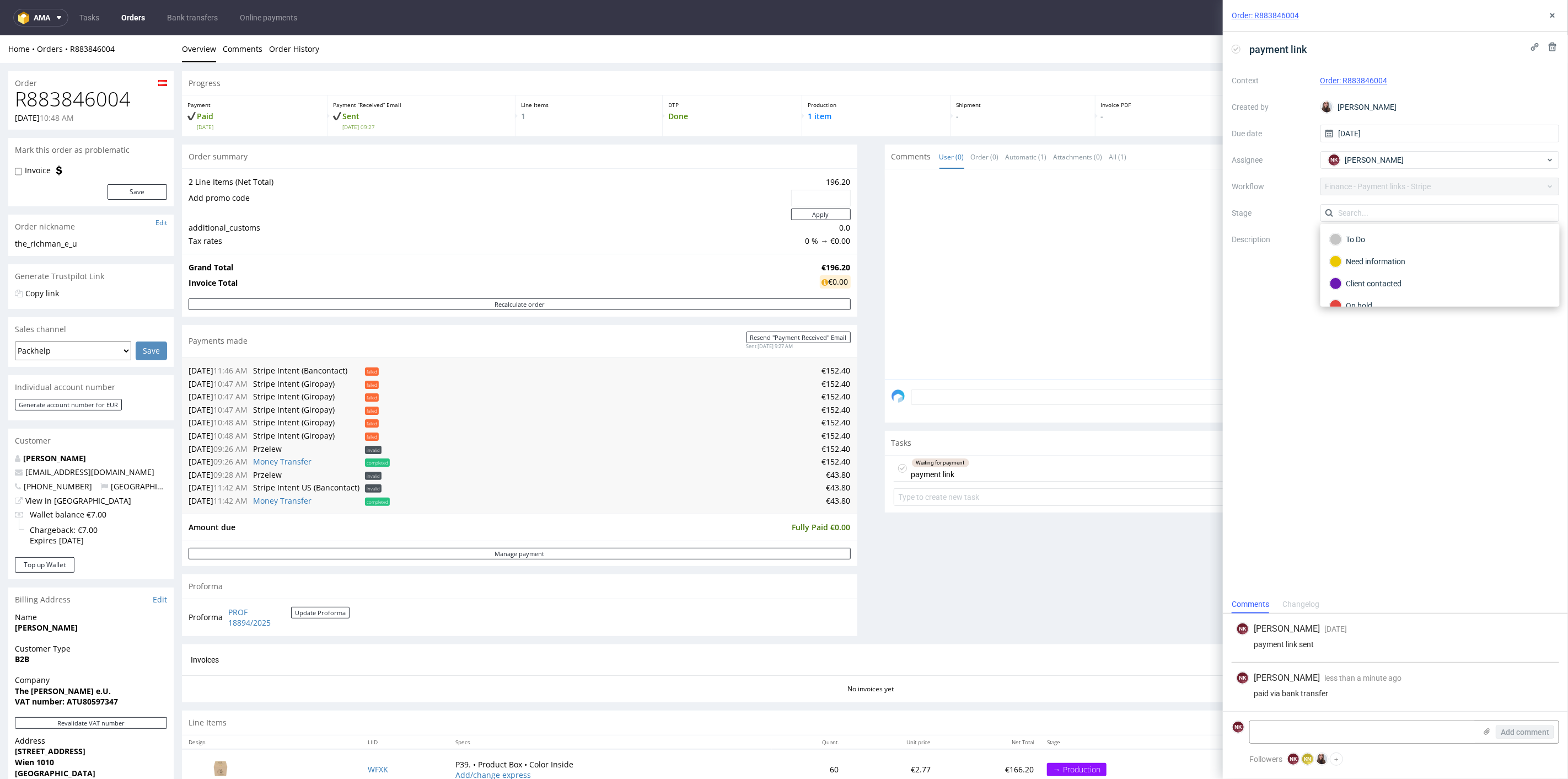
scroll to position [61, 0]
click at [1393, 291] on div "Completed" at bounding box center [1440, 289] width 220 height 12
click at [1550, 10] on button at bounding box center [1553, 15] width 13 height 13
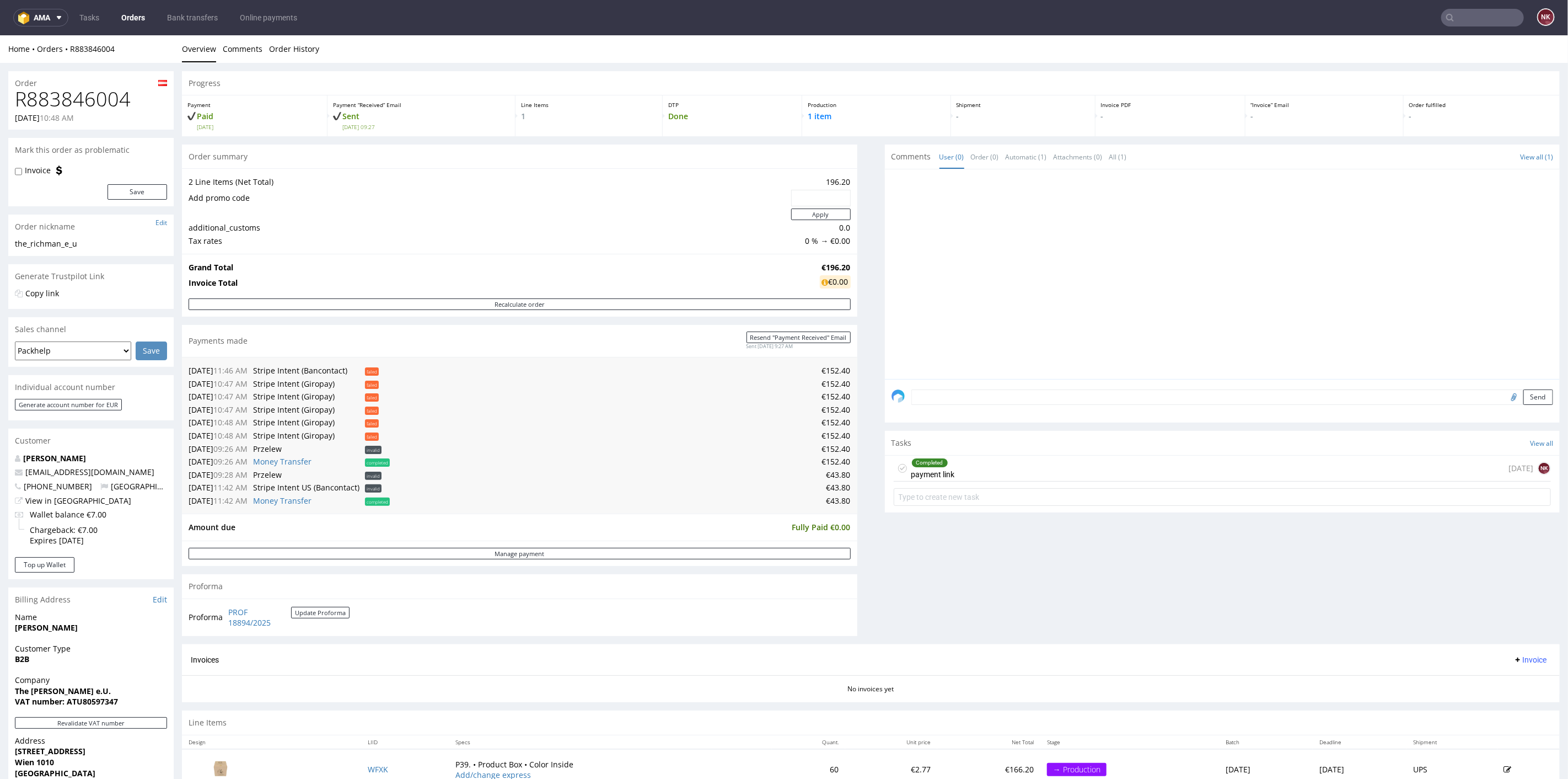
click at [998, 565] on div "Comments User (0) Order (0) Automatic (1) Attachments (0) All (1) View all (1) …" at bounding box center [1223, 393] width 676 height 500
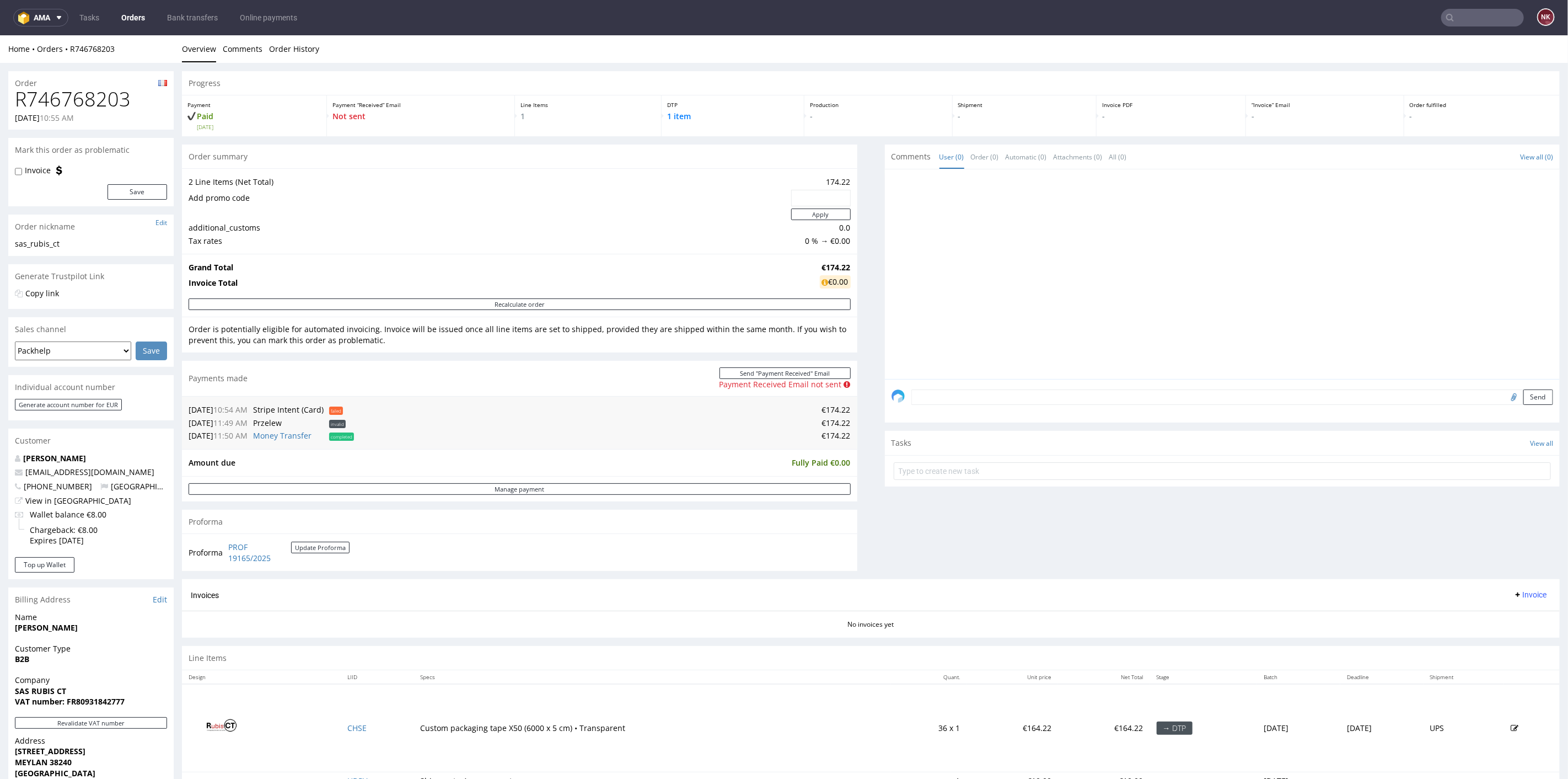
click at [885, 421] on div "Comments User (0) Order (0) Automatic (0) Attachments (0) All (0) View all (0) …" at bounding box center [1223, 361] width 676 height 435
click at [885, 421] on div "Send" at bounding box center [1223, 400] width 676 height 44
click at [885, 420] on div "Send" at bounding box center [1223, 400] width 676 height 44
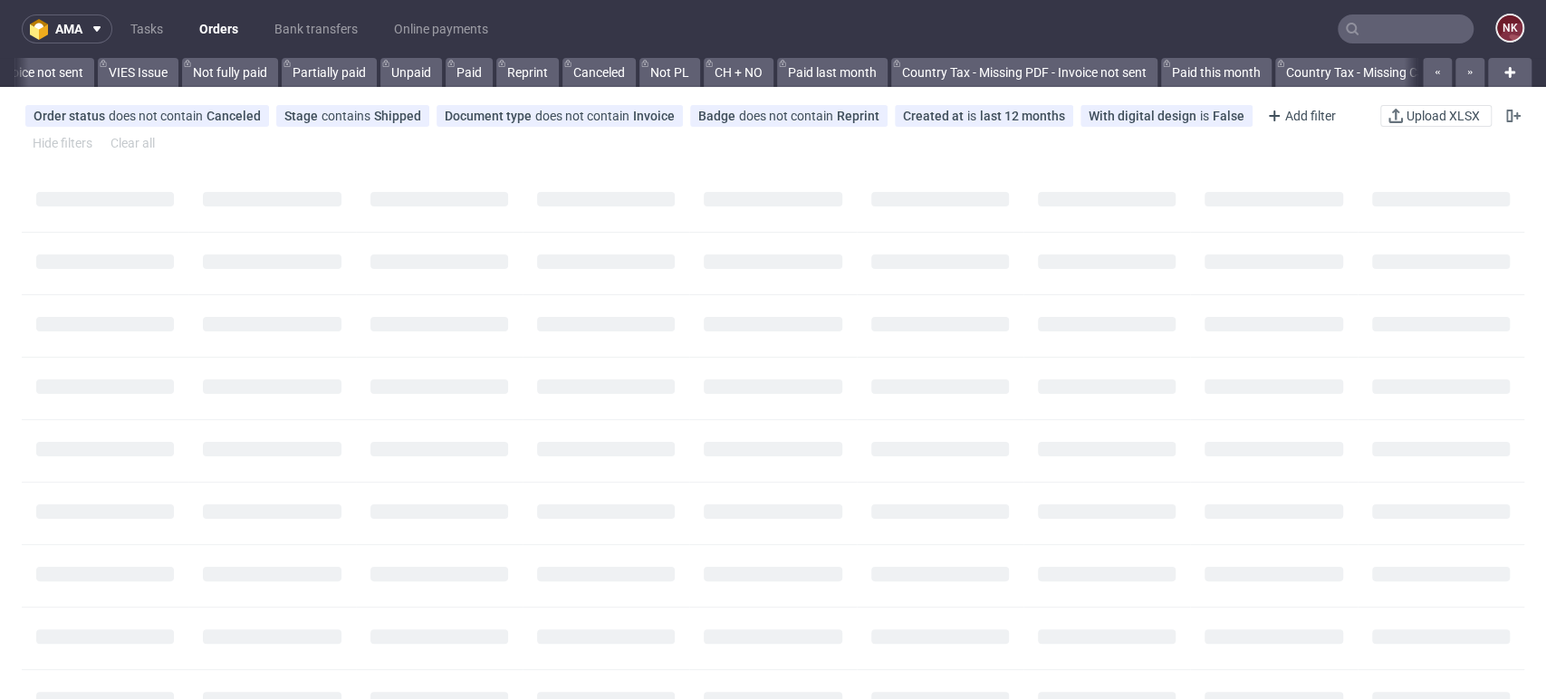
click at [1353, 28] on input "text" at bounding box center [1406, 28] width 136 height 29
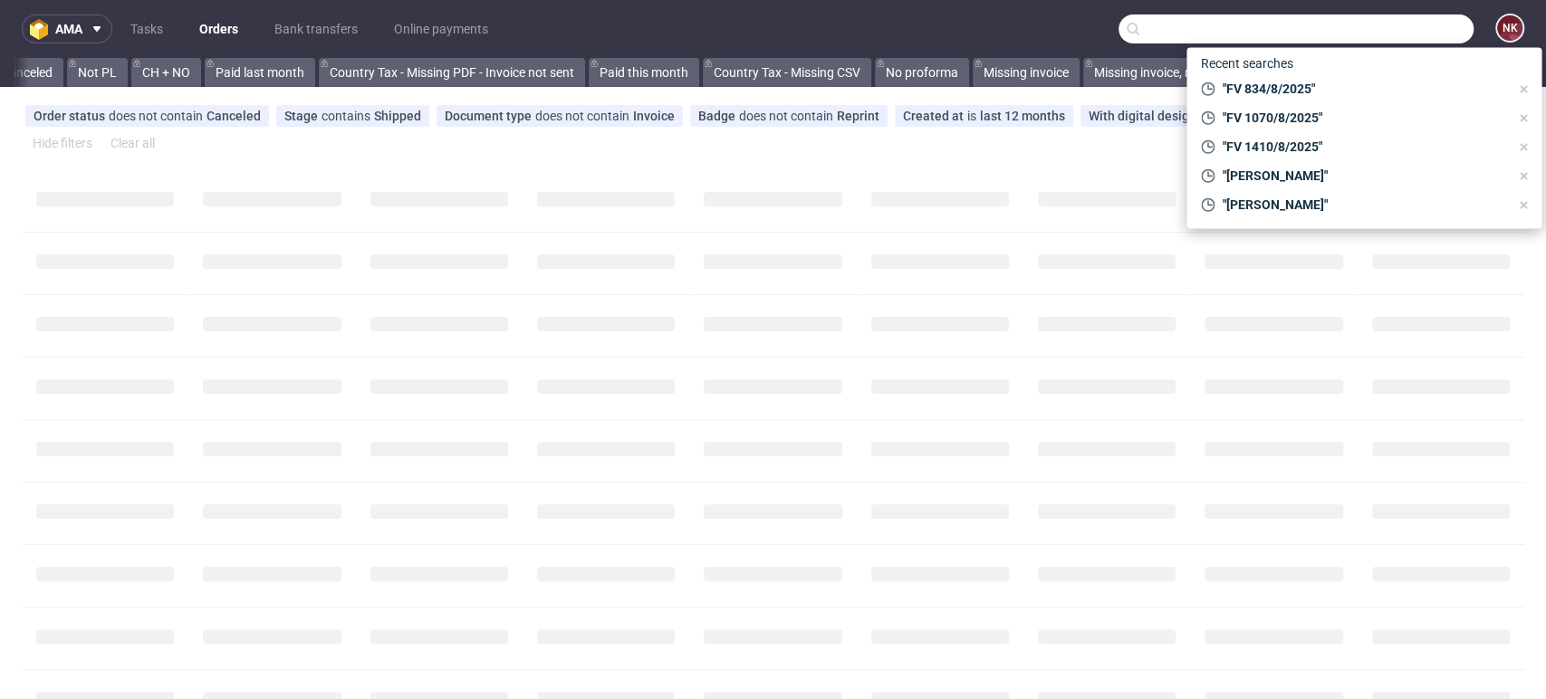
paste input "R860851082"
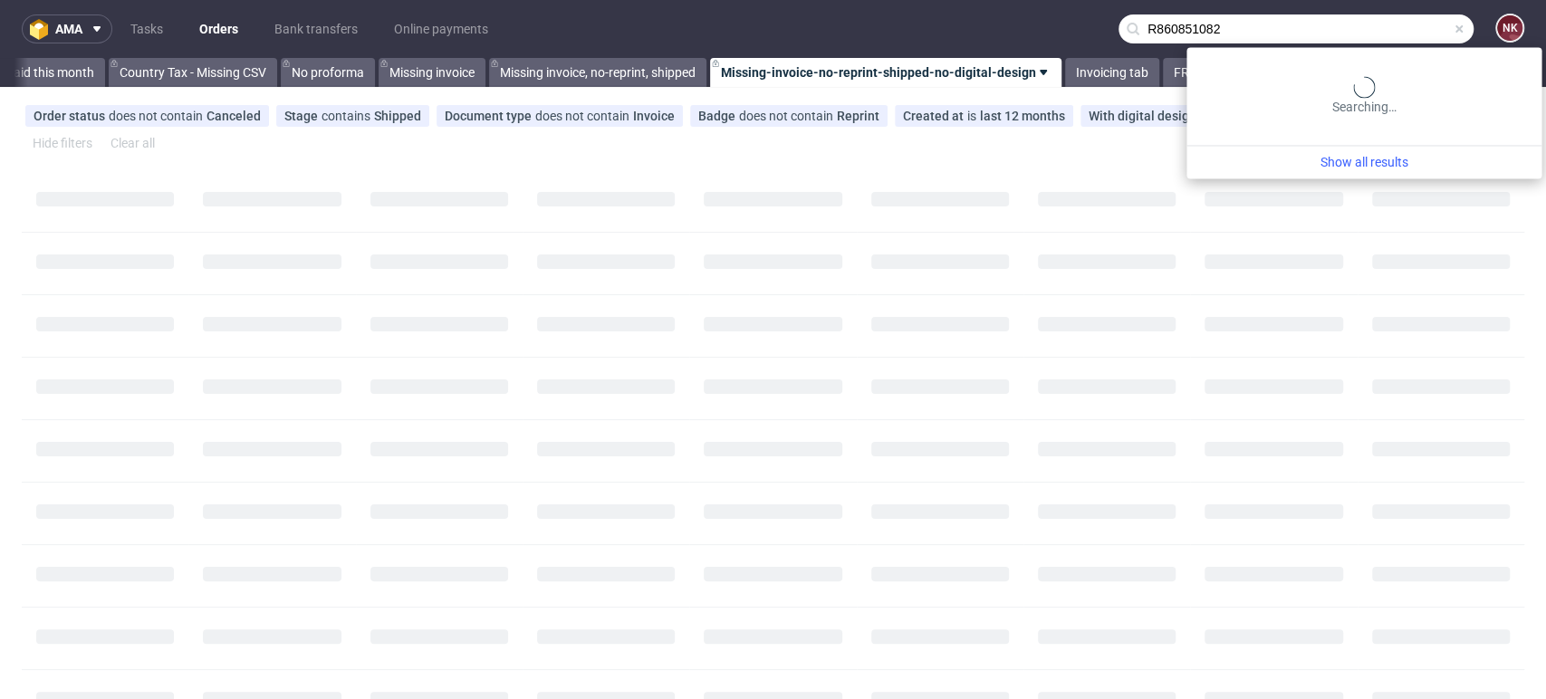
scroll to position [0, 2484]
type input "R860851082"
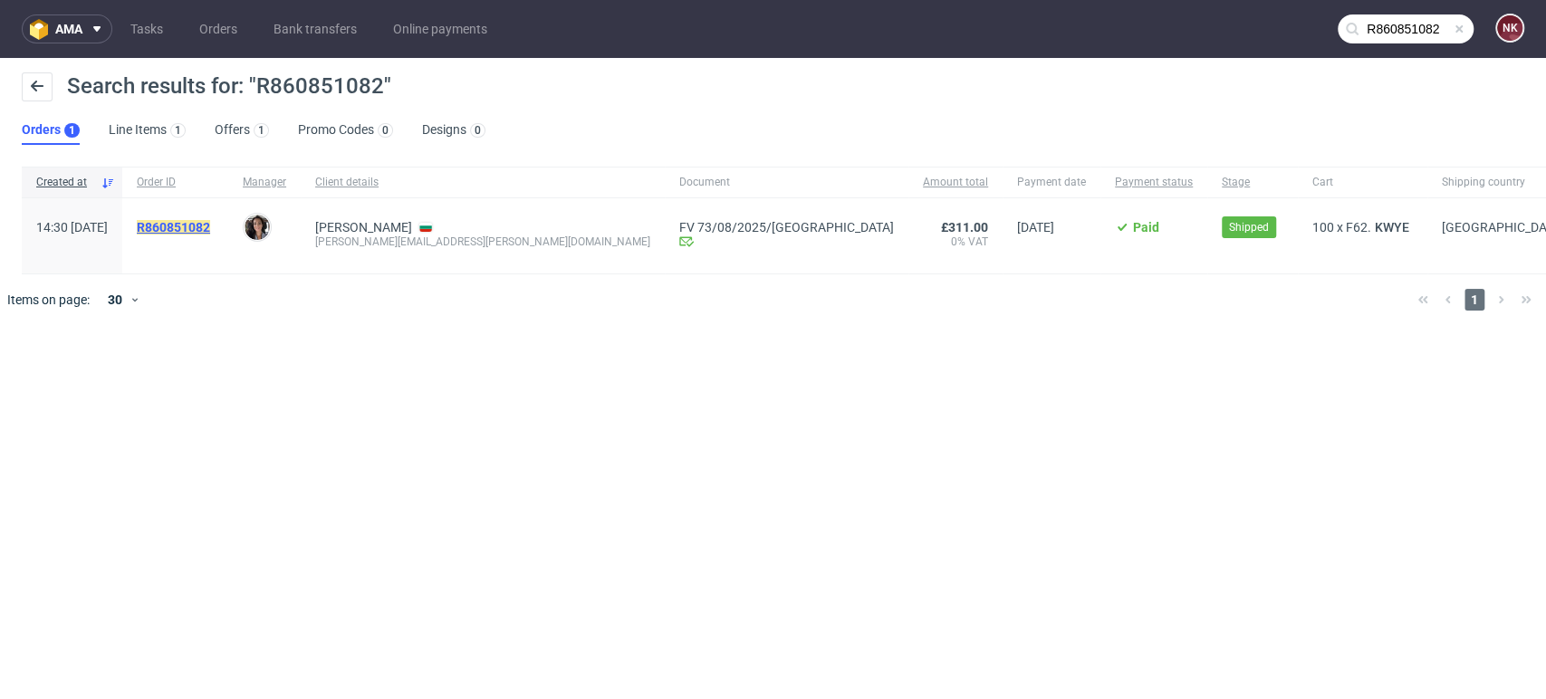
click at [210, 228] on mark "R860851082" at bounding box center [173, 227] width 73 height 14
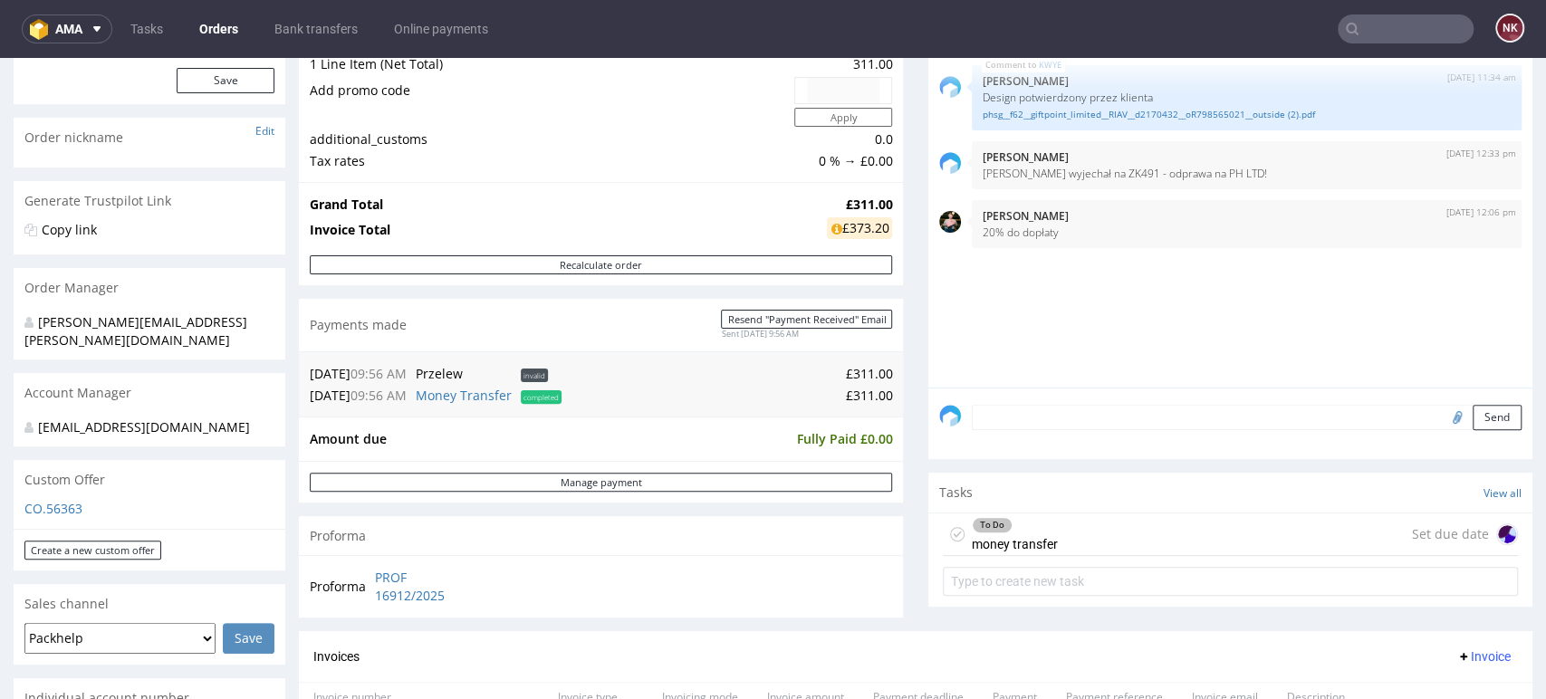
scroll to position [201, 0]
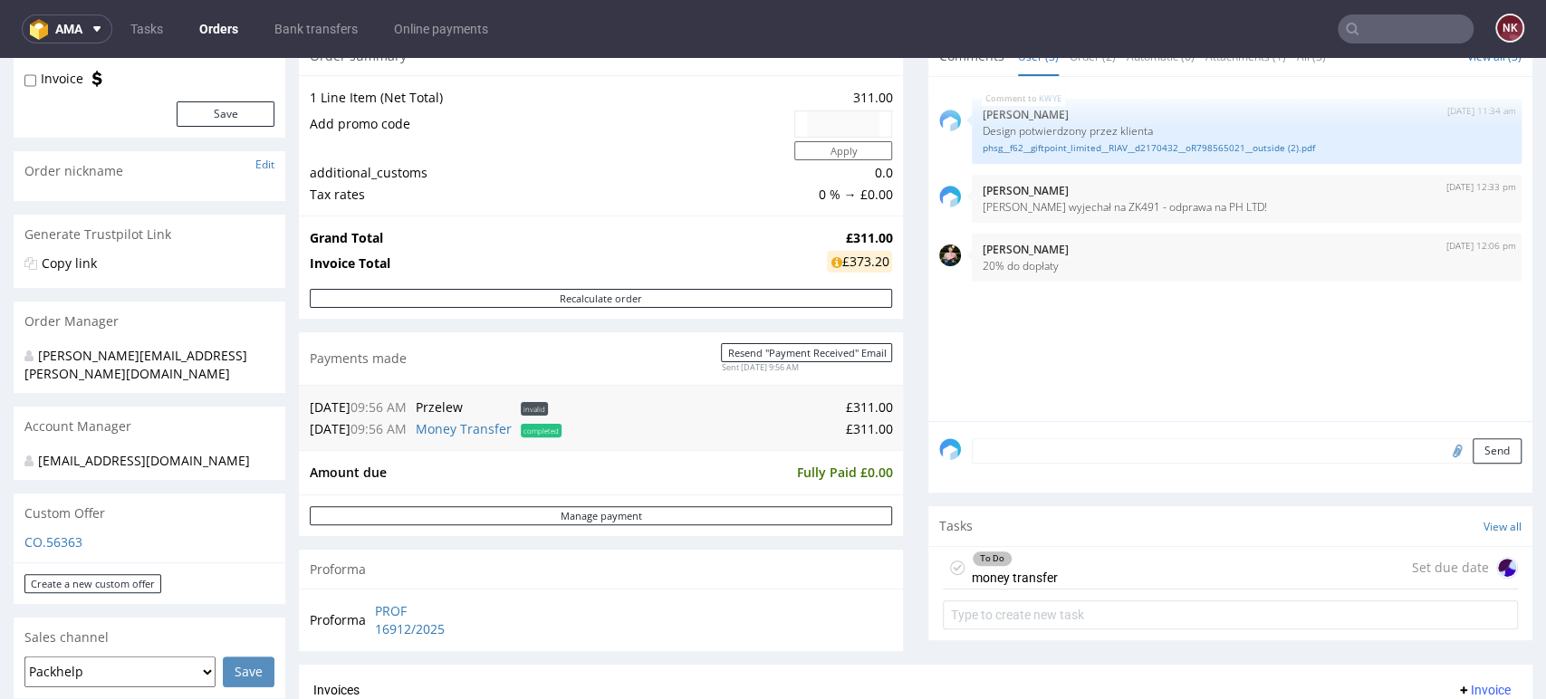
click at [1425, 44] on nav "ama Tasks Orders Bank transfers Online payments NK" at bounding box center [773, 29] width 1546 height 58
click at [1418, 24] on input "text" at bounding box center [1406, 28] width 136 height 29
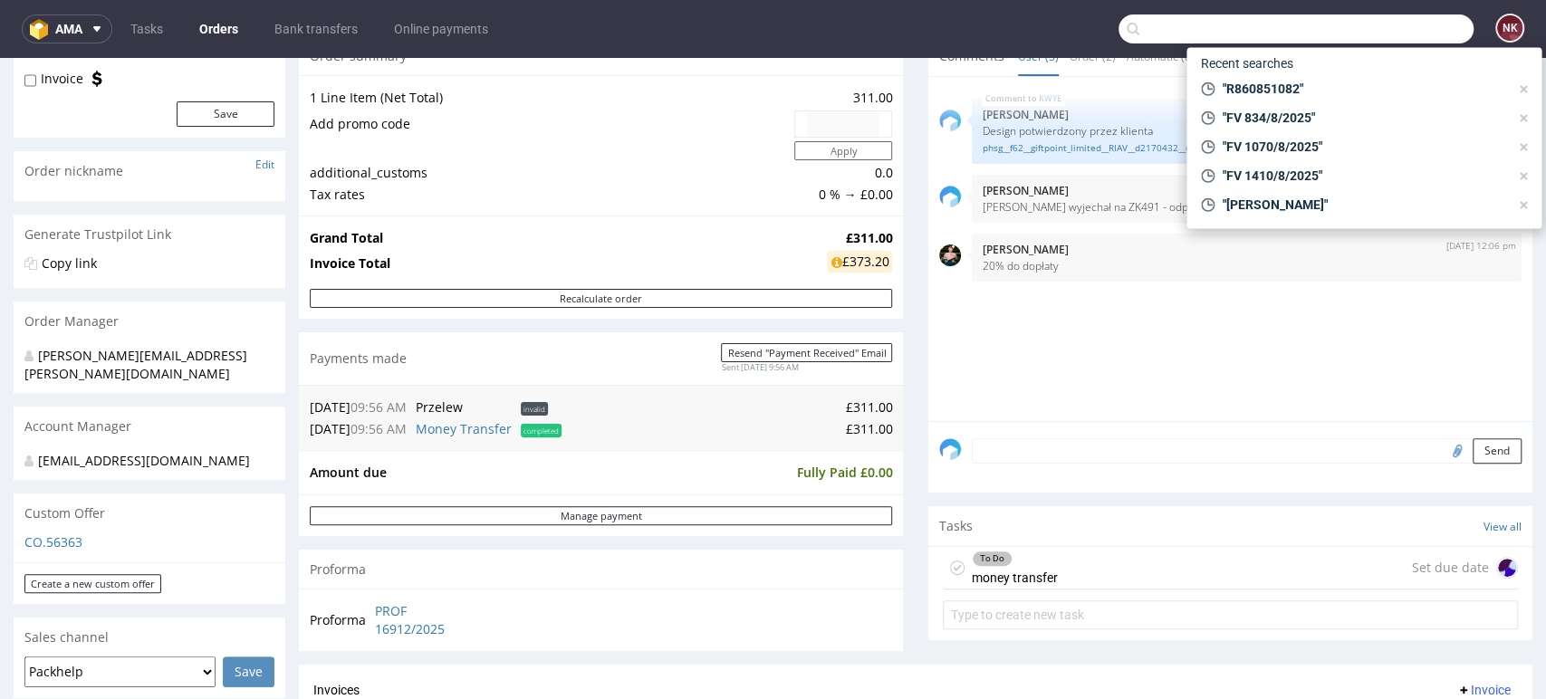
paste input "R094891376"
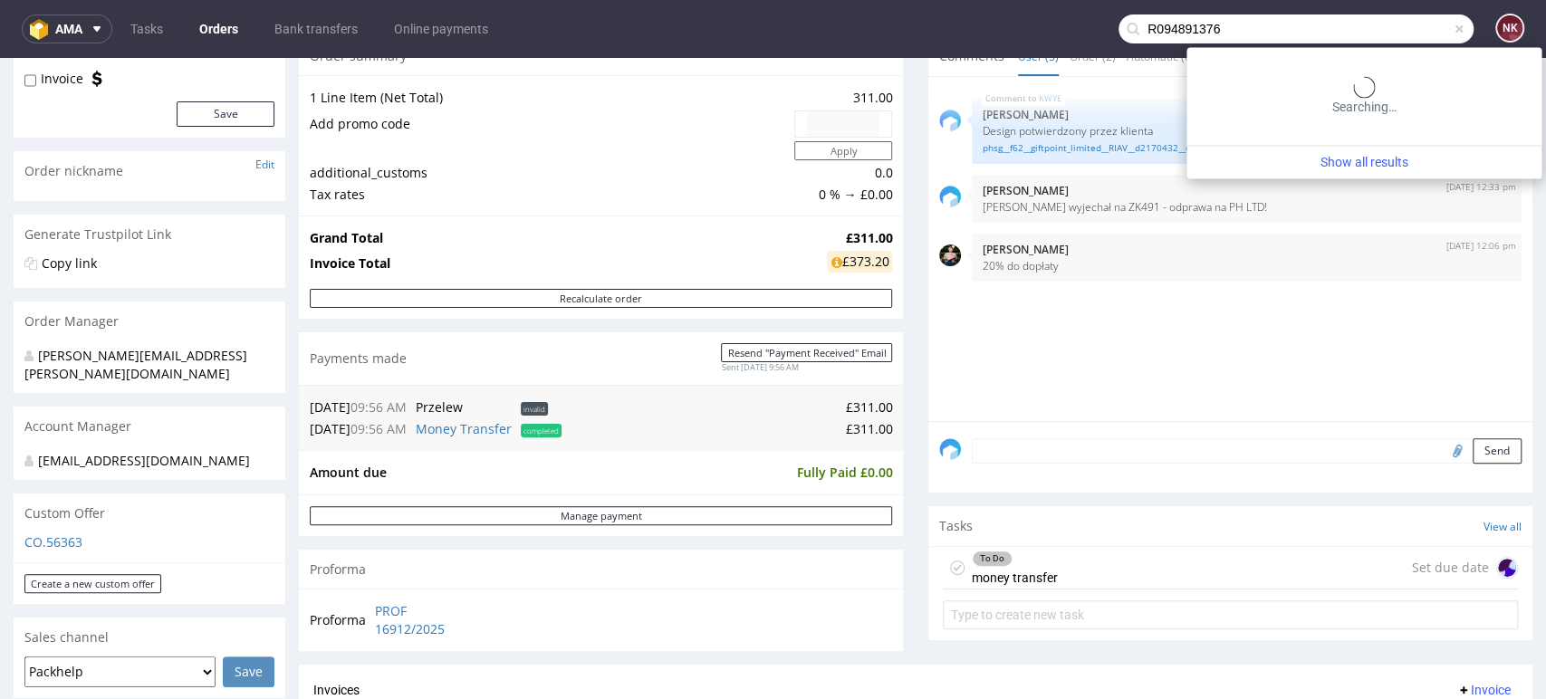
type input "R094891376"
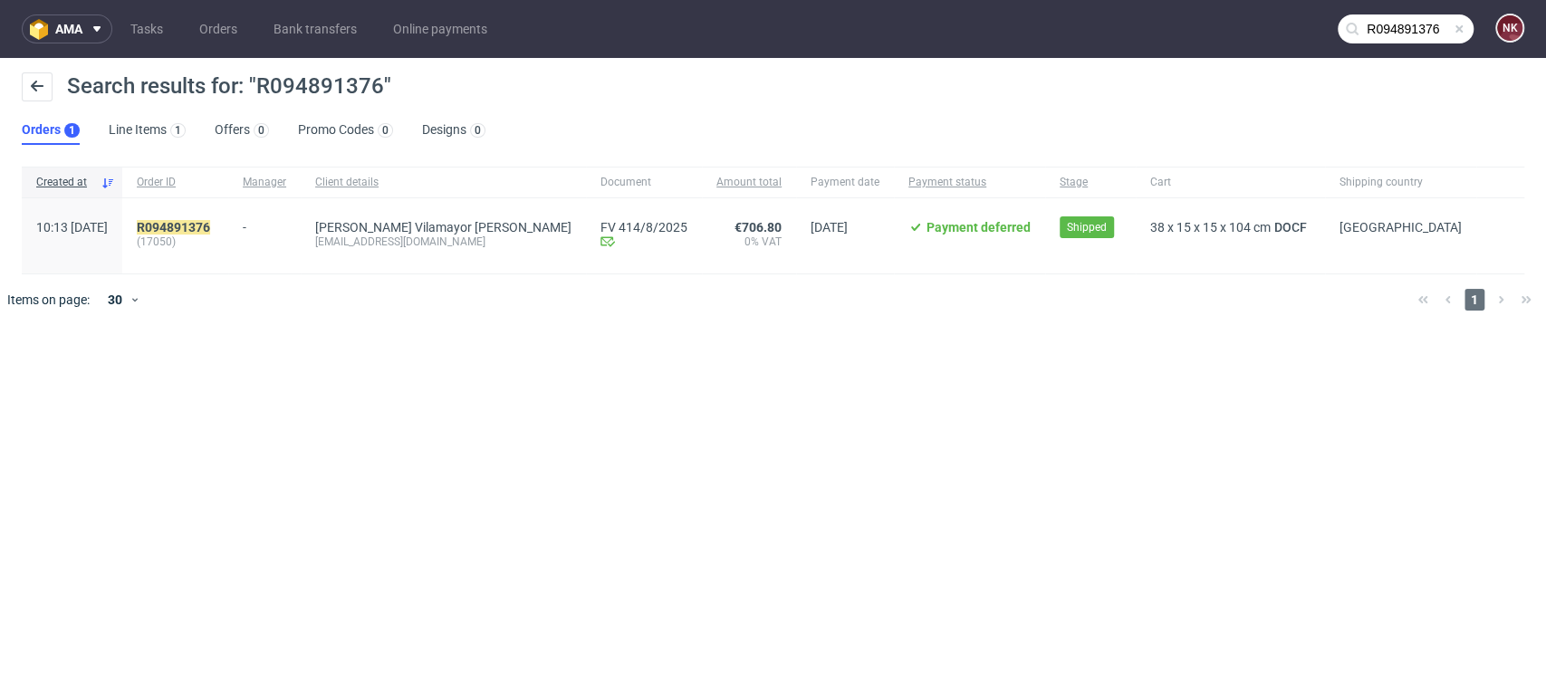
click at [228, 216] on div "R094891376 (17050)" at bounding box center [175, 235] width 106 height 75
click at [210, 231] on mark "R094891376" at bounding box center [173, 227] width 73 height 14
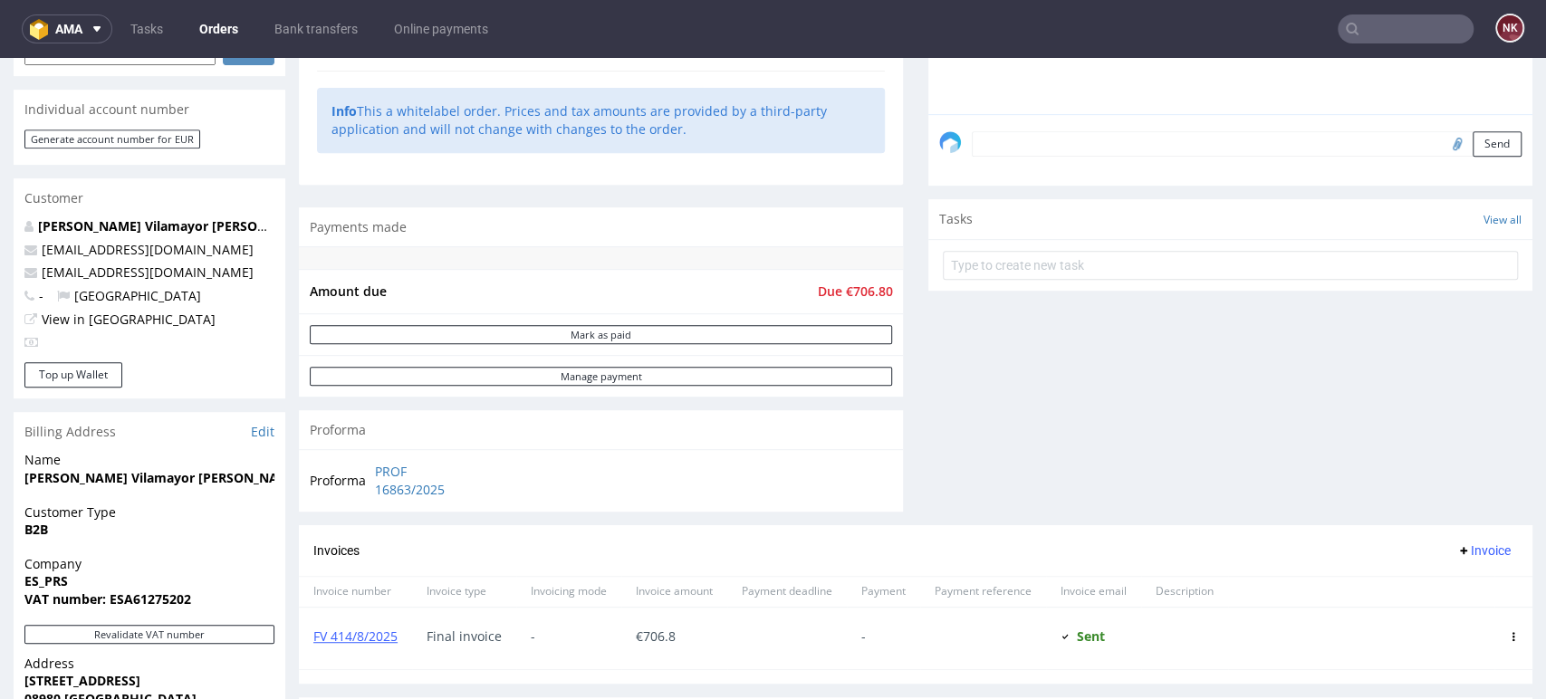
scroll to position [704, 0]
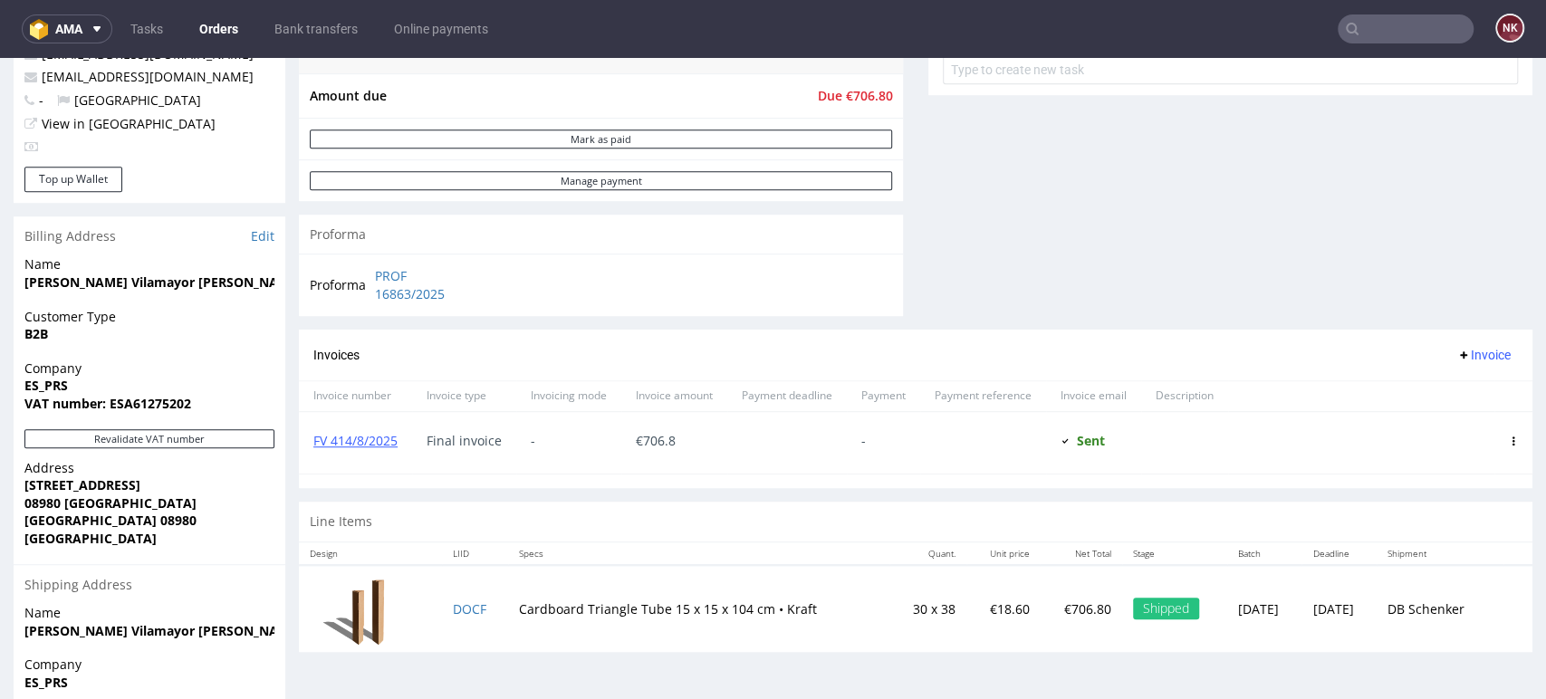
click at [1427, 30] on input "text" at bounding box center [1406, 28] width 136 height 29
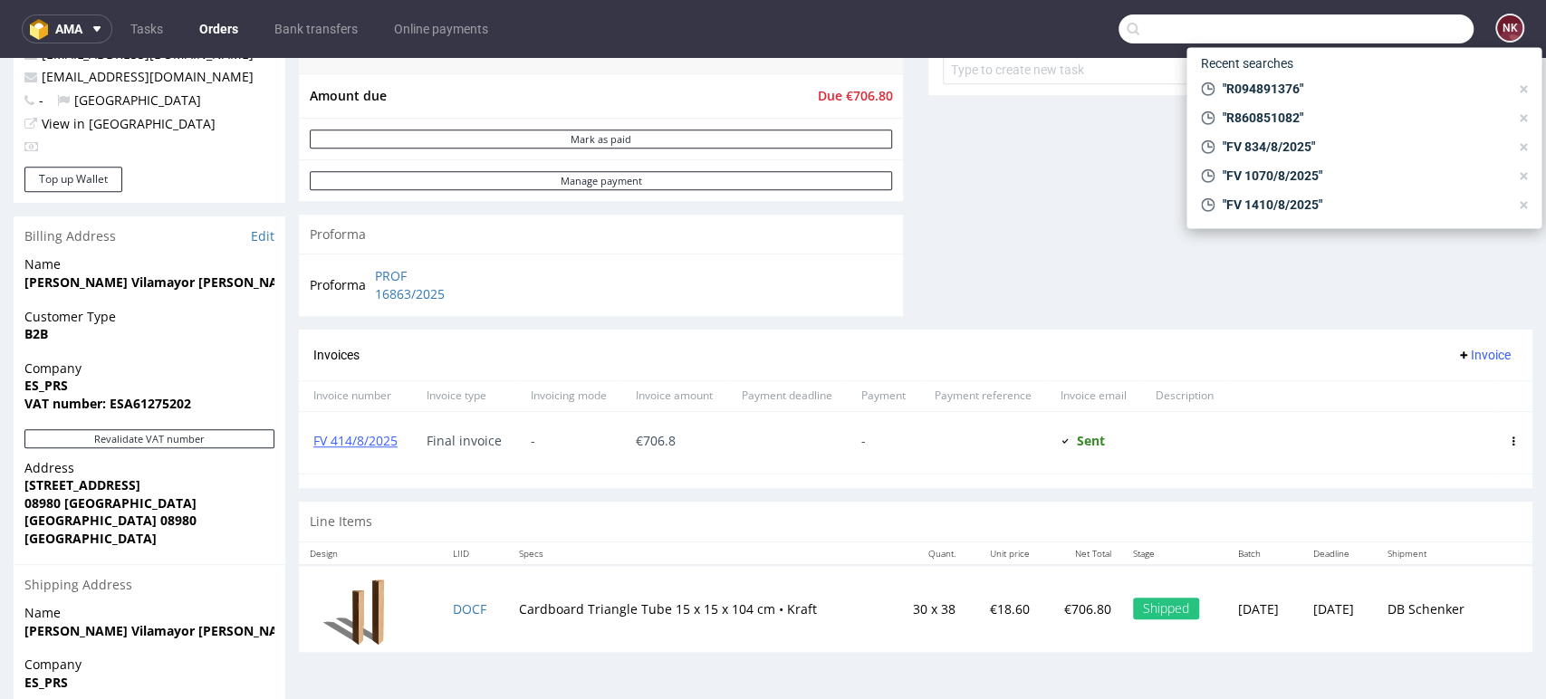
paste input "R403857813"
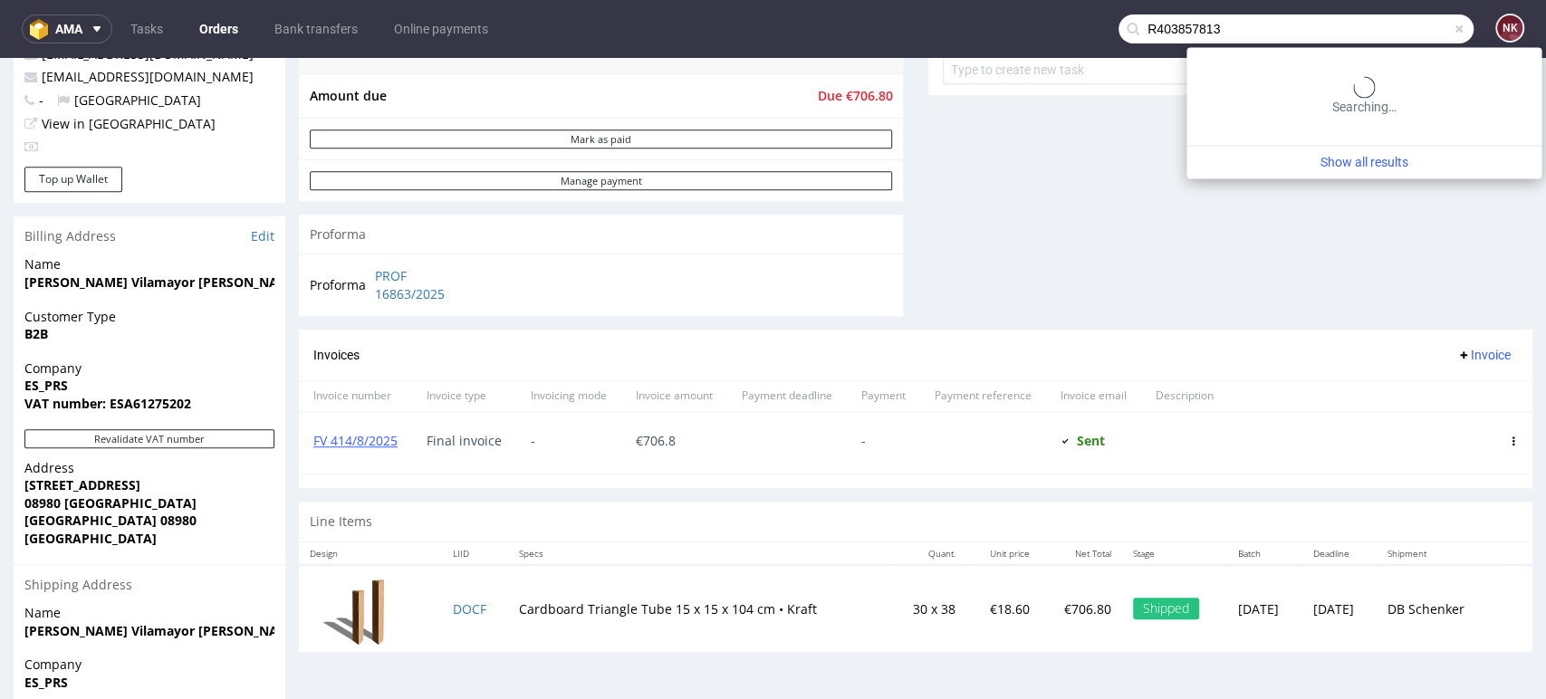
type input "R403857813"
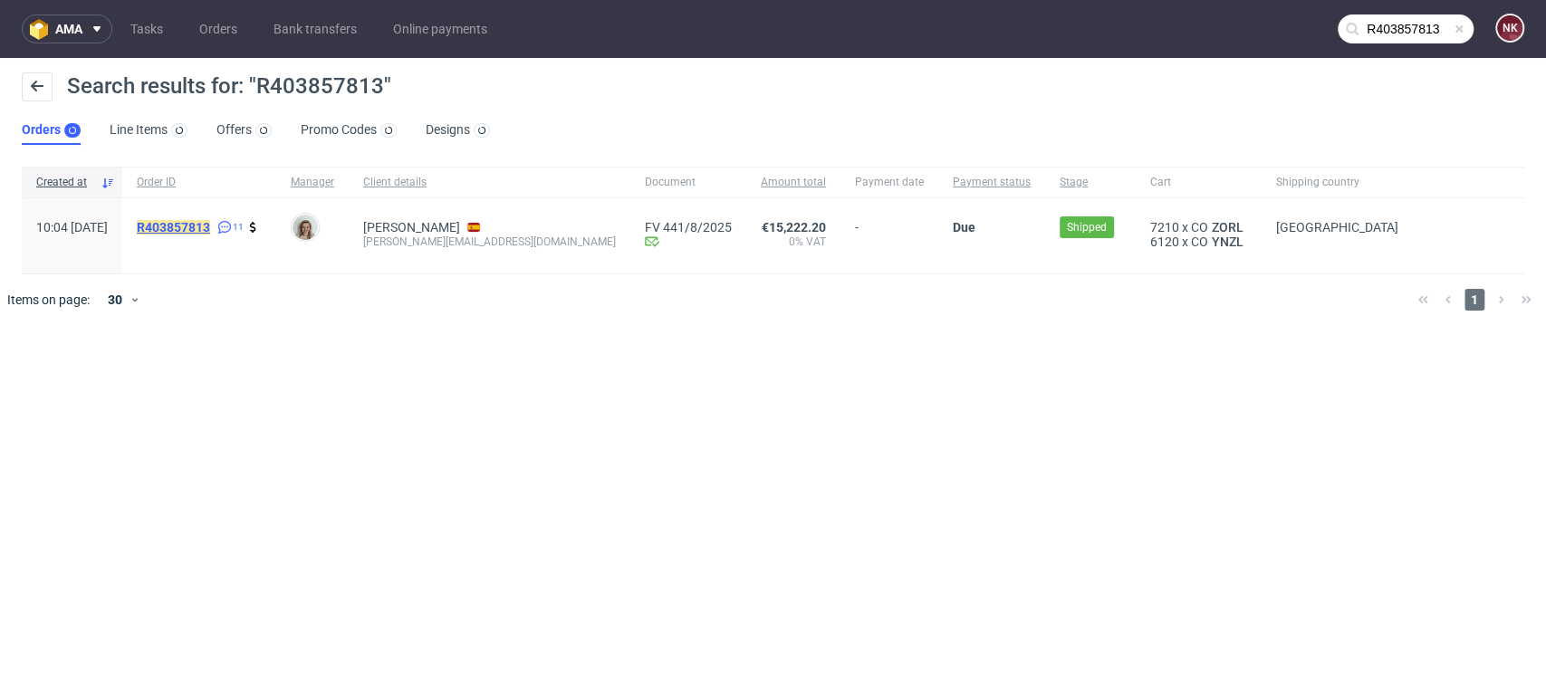
click at [210, 232] on mark "R403857813" at bounding box center [173, 227] width 73 height 14
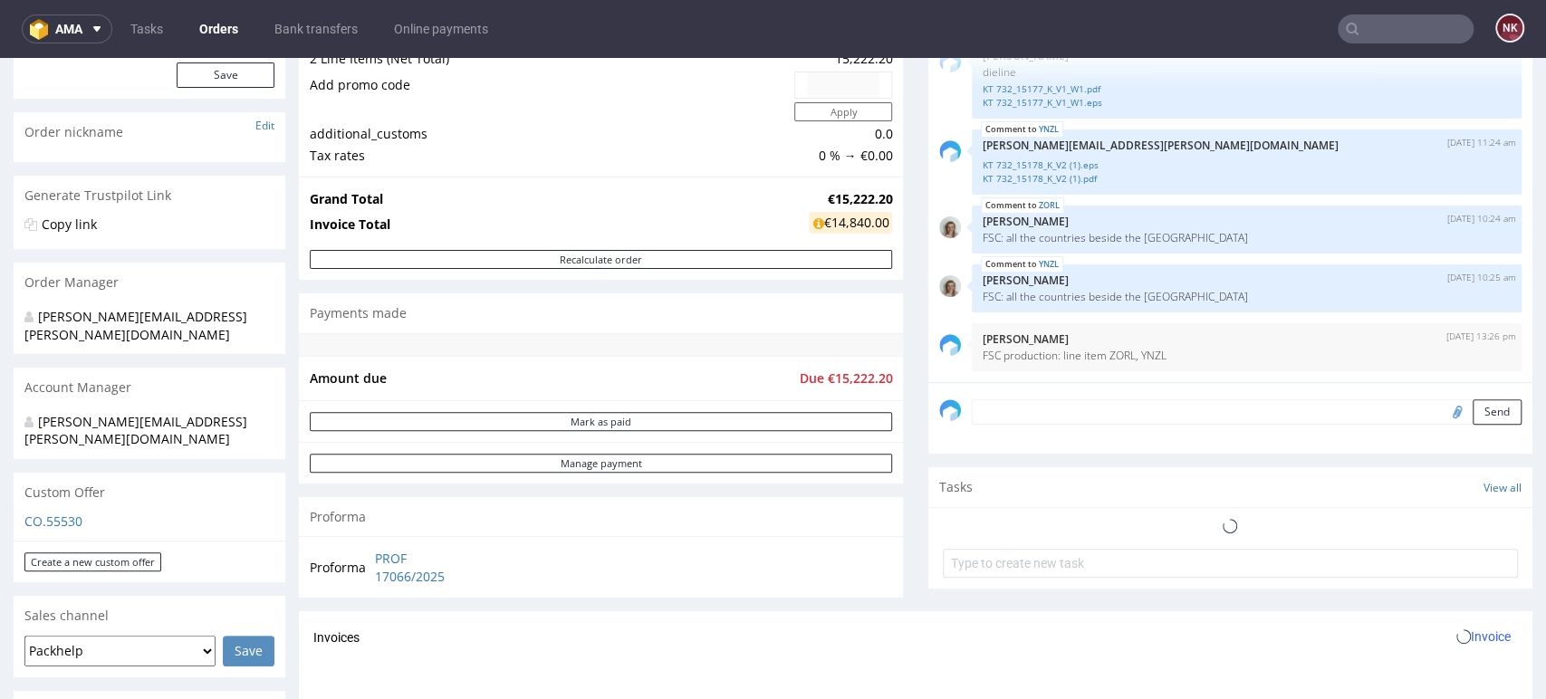
scroll to position [402, 0]
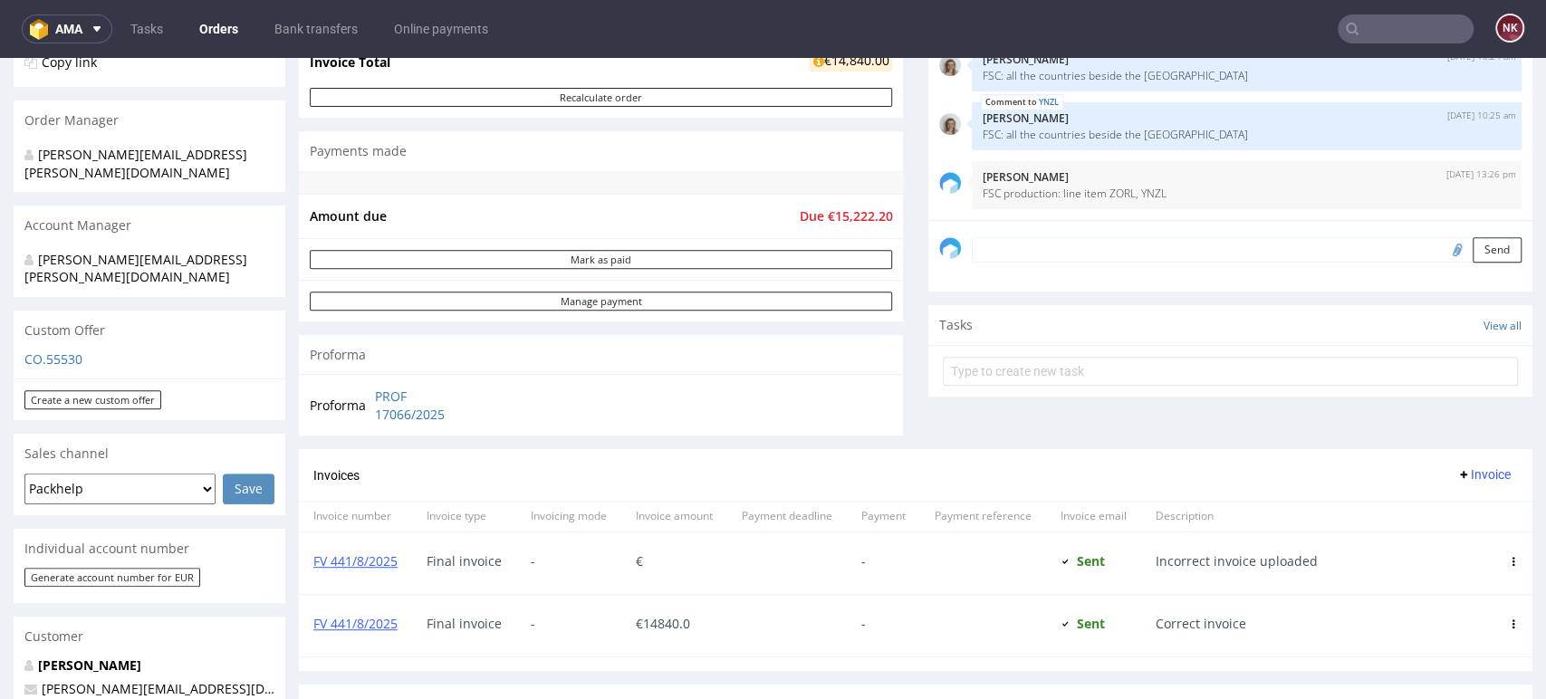
click at [1454, 32] on input "text" at bounding box center [1406, 28] width 136 height 29
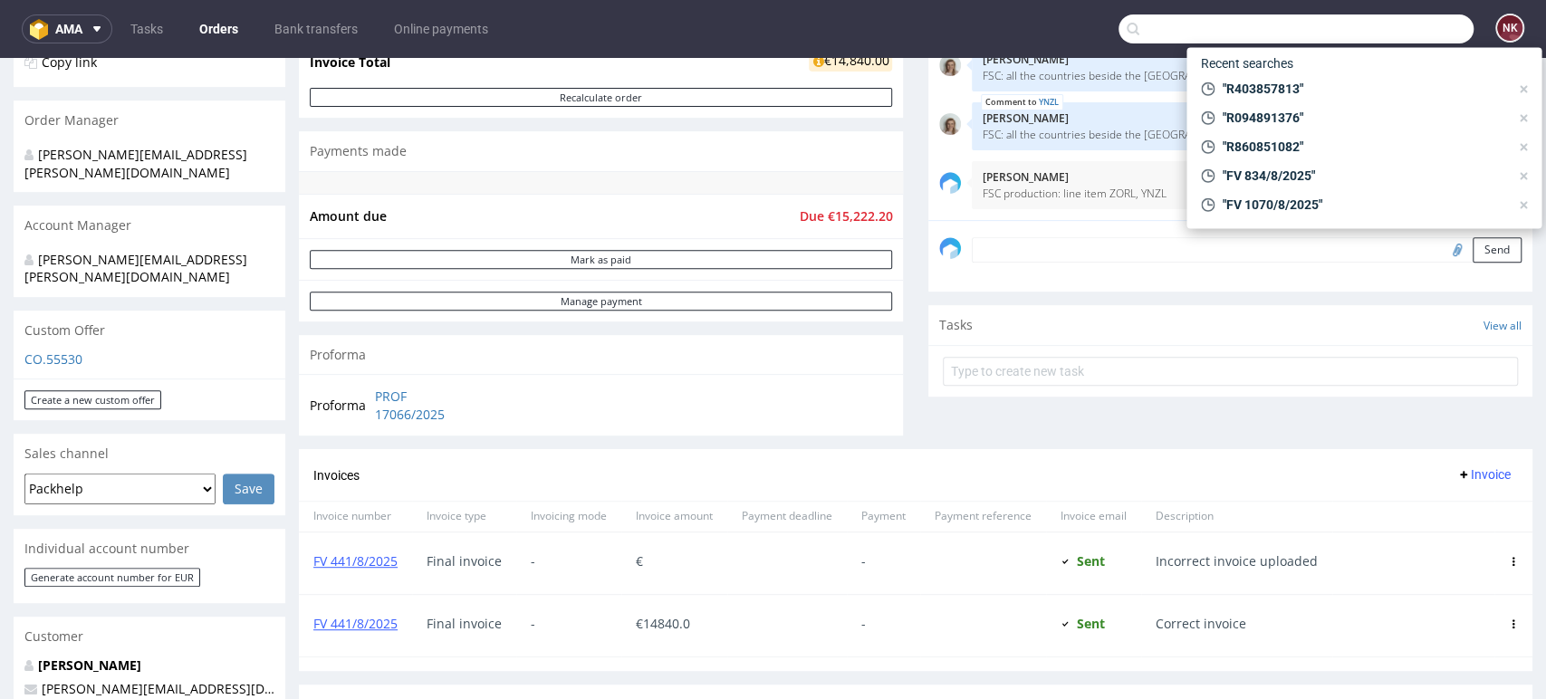
paste input "R074391076"
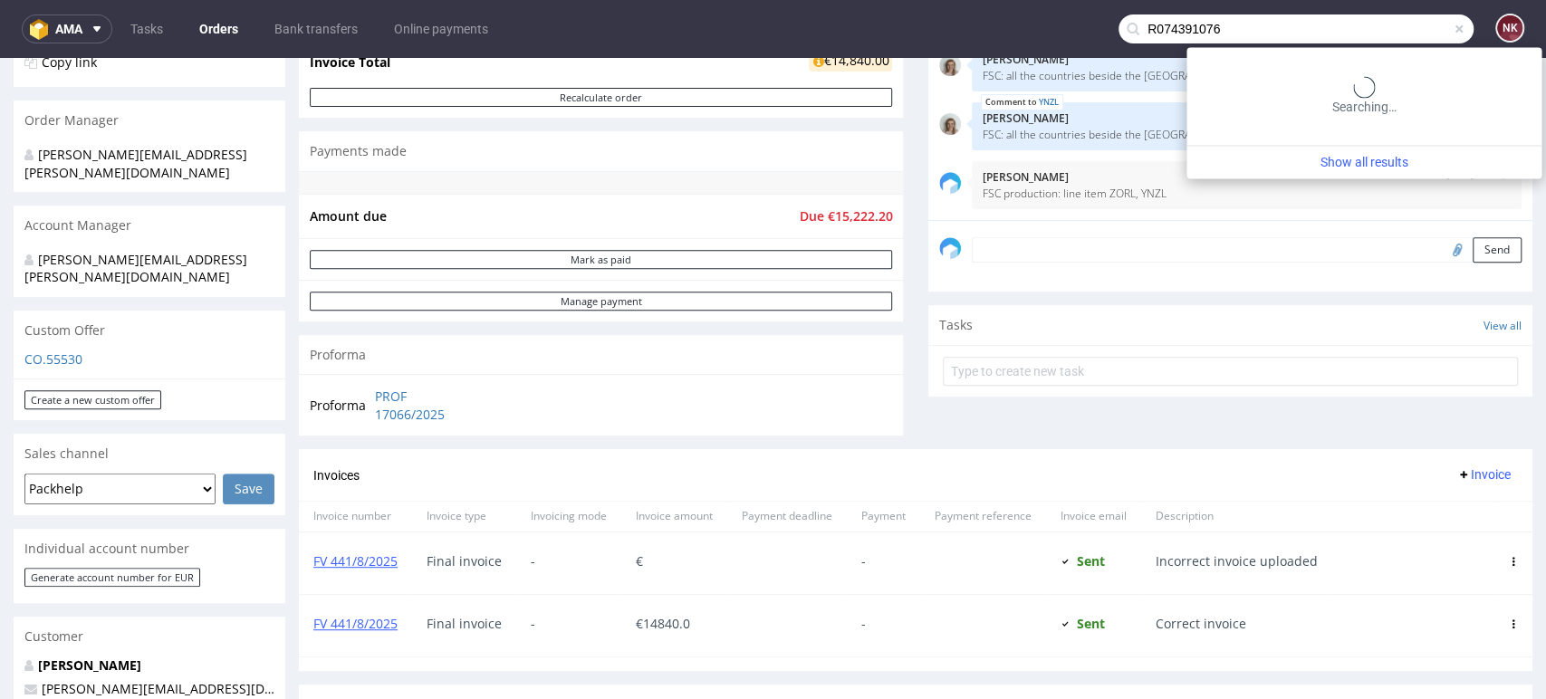
type input "R074391076"
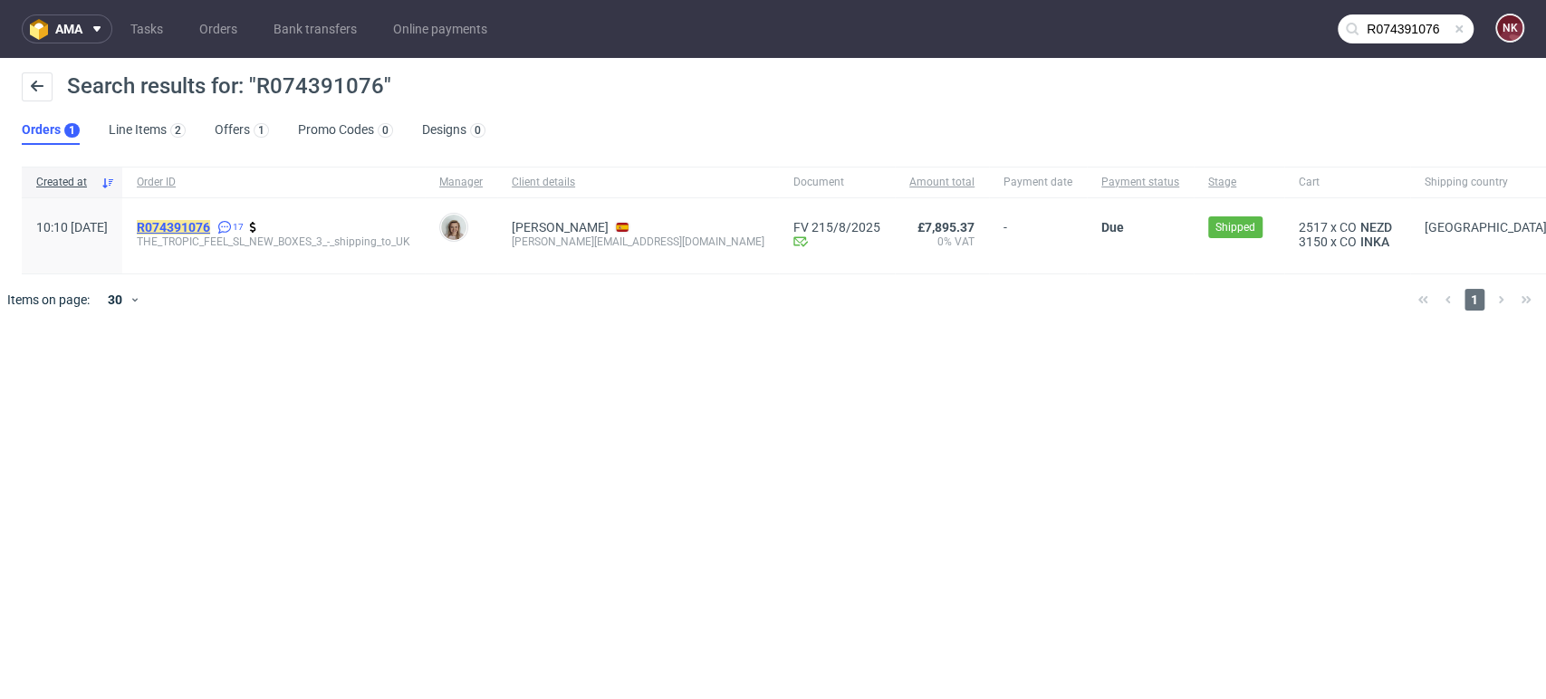
click at [195, 220] on mark "R074391076" at bounding box center [173, 227] width 73 height 14
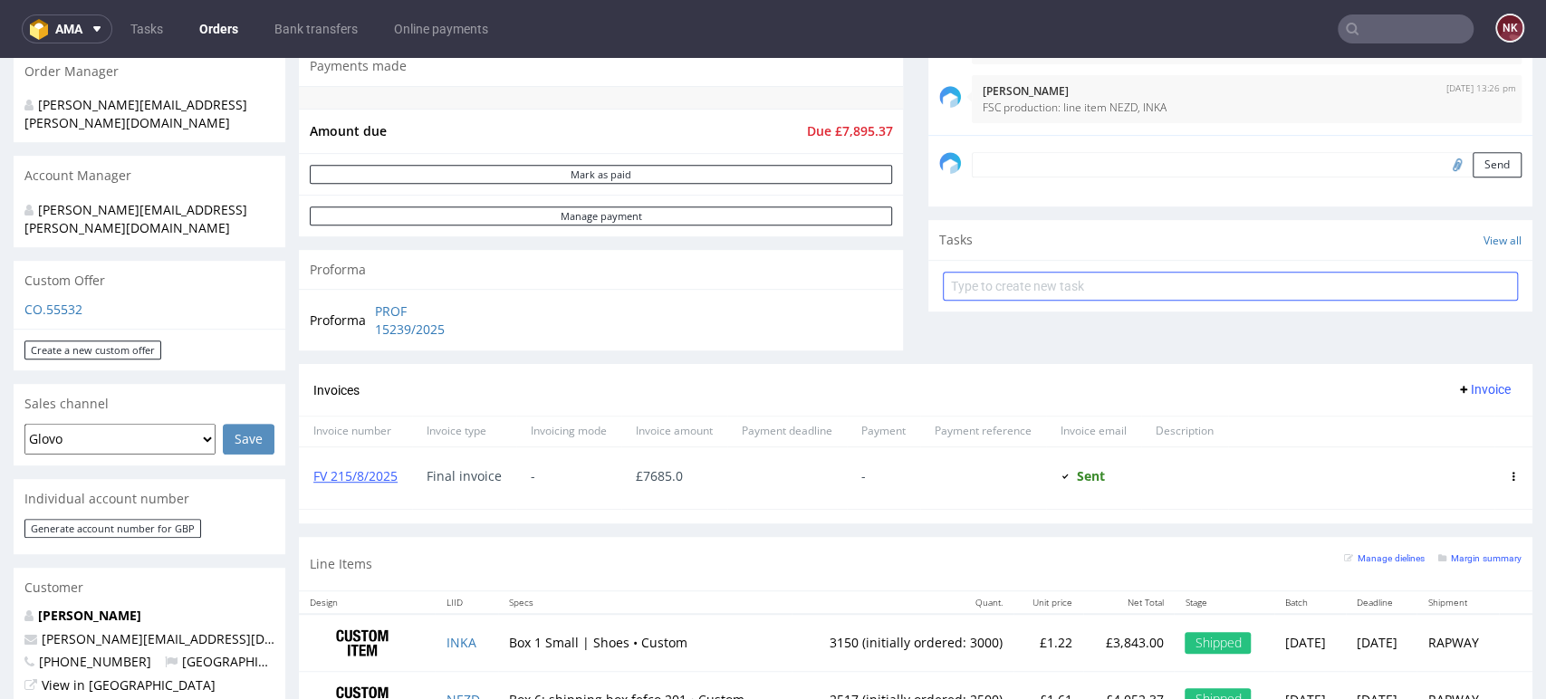
scroll to position [402, 0]
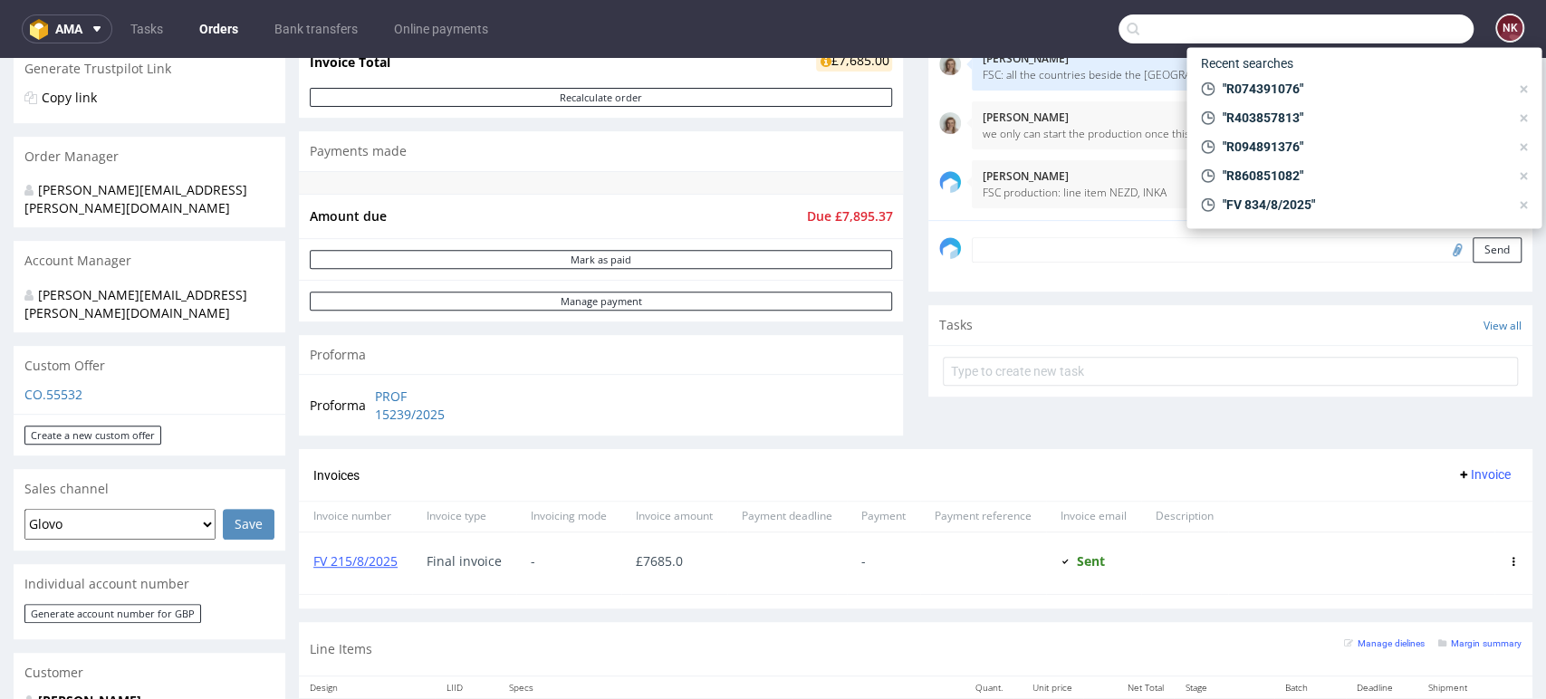
click at [1405, 33] on input "text" at bounding box center [1296, 28] width 355 height 29
paste input "R707336450"
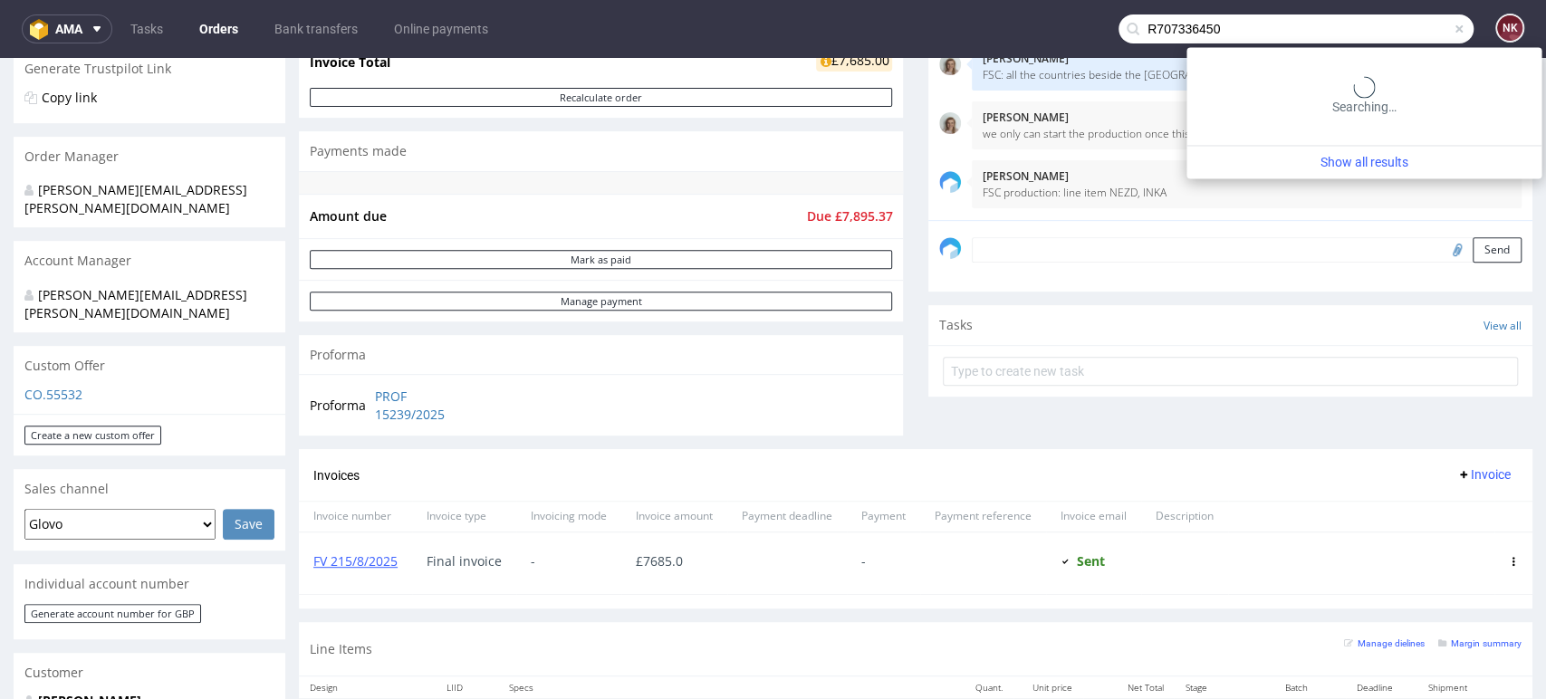
type input "R707336450"
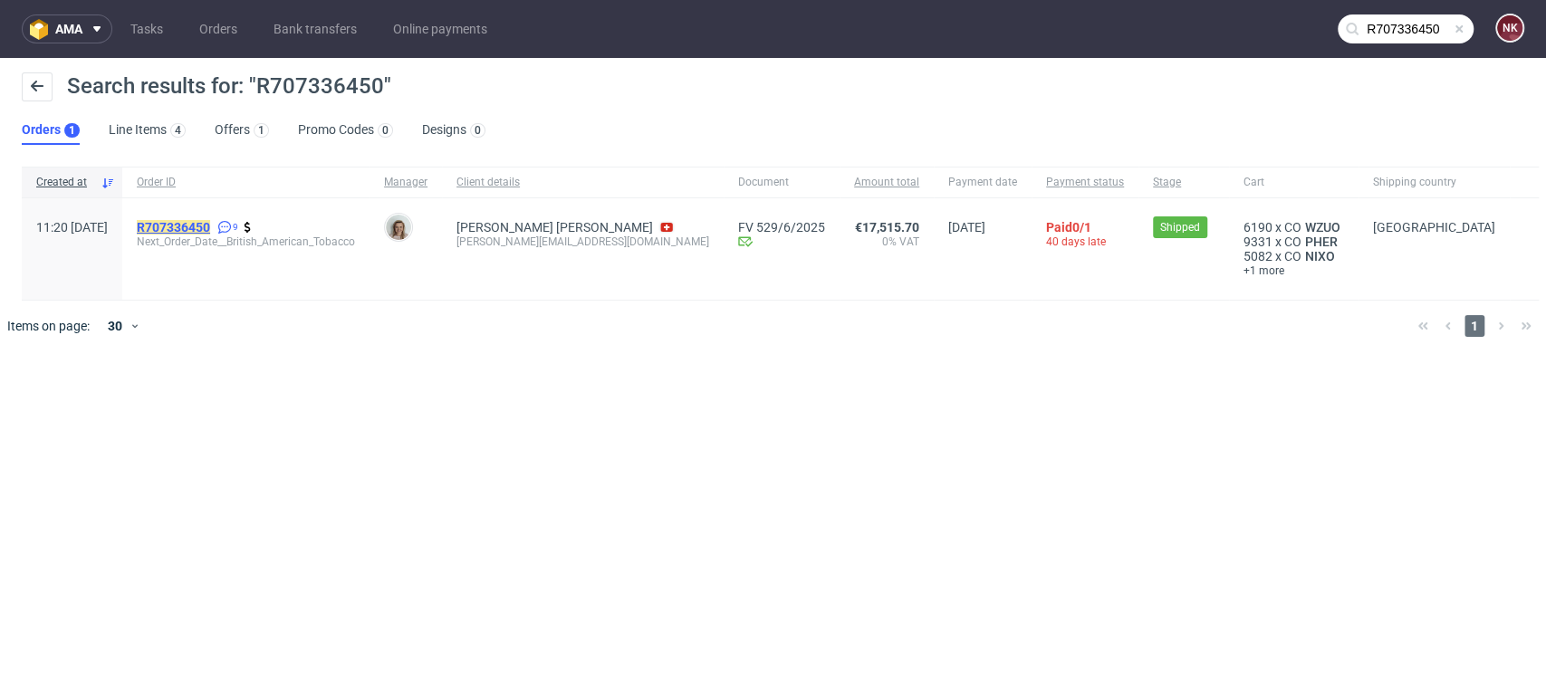
click at [194, 224] on mark "R707336450" at bounding box center [173, 227] width 73 height 14
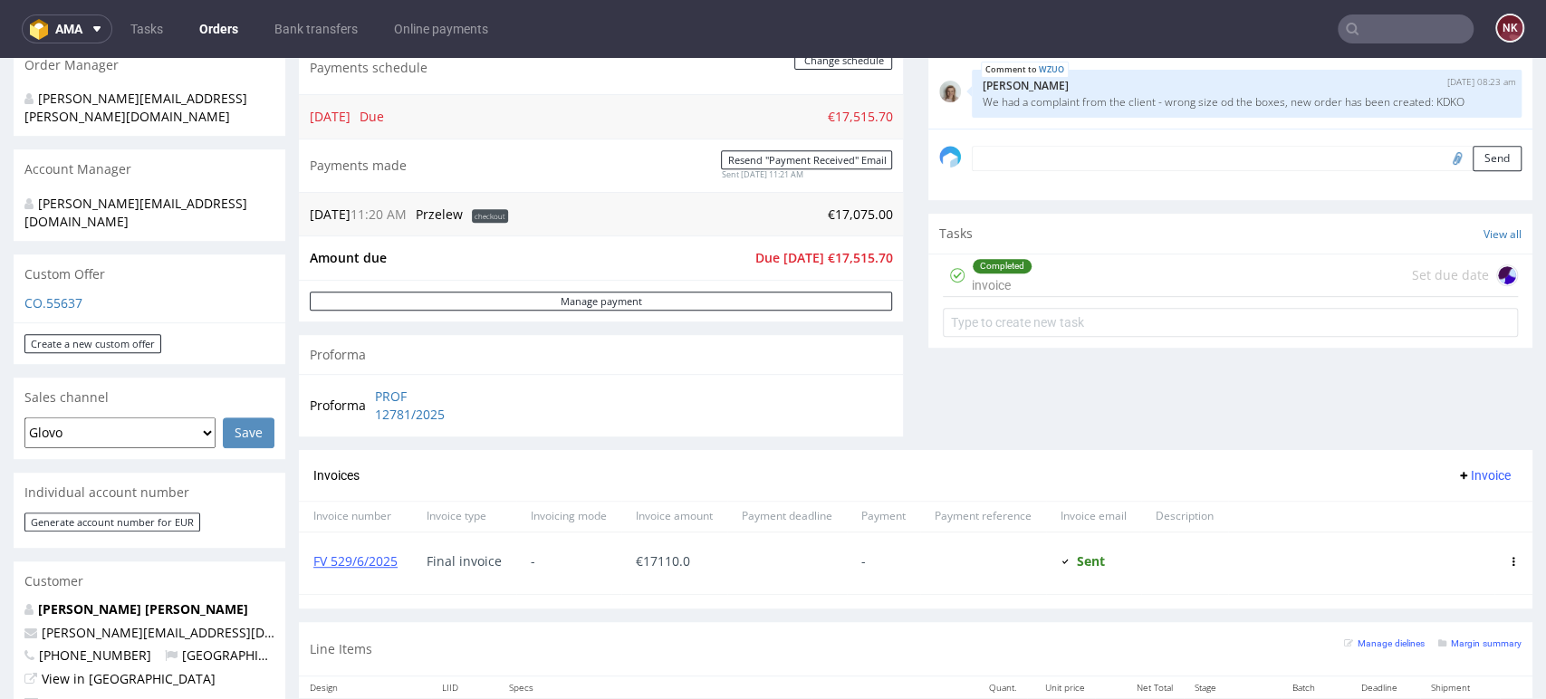
scroll to position [603, 0]
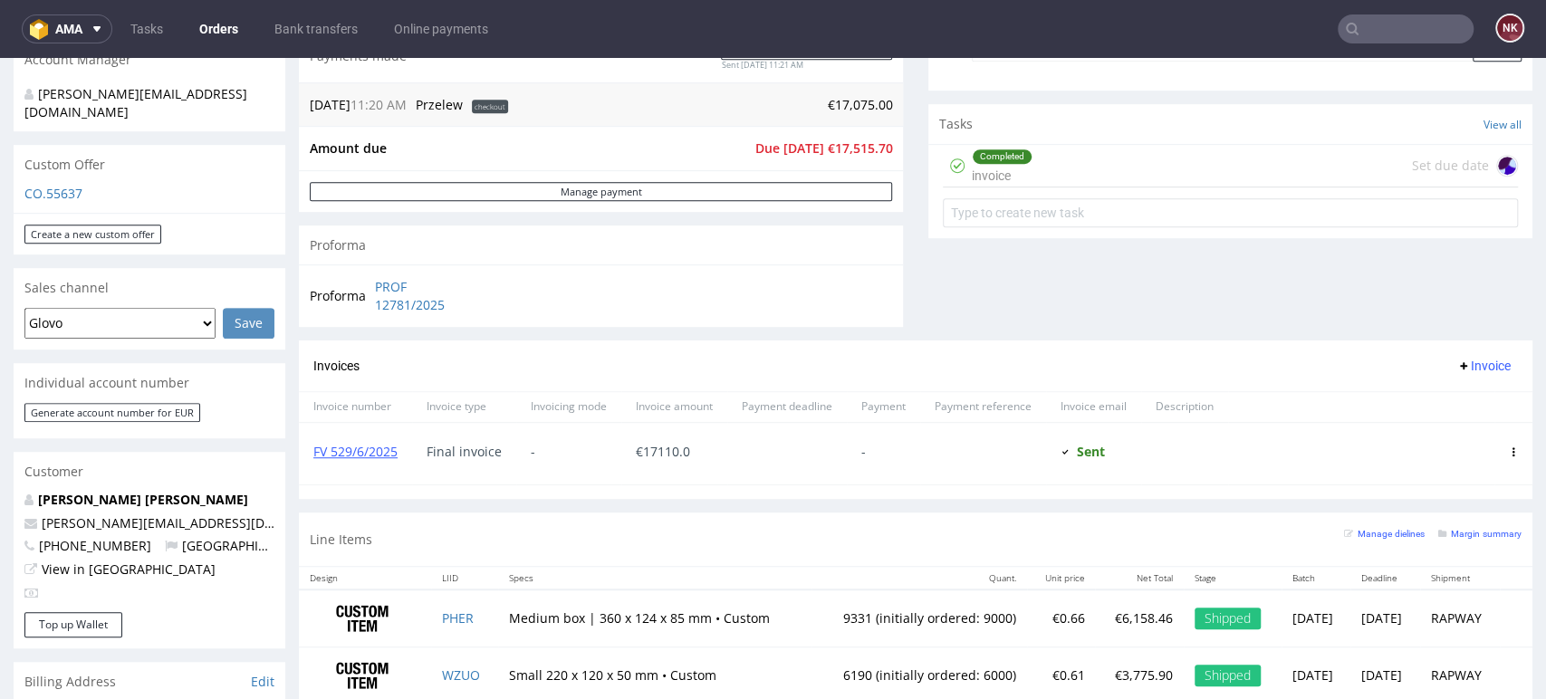
click at [1370, 21] on input "text" at bounding box center [1406, 28] width 136 height 29
paste input "R401121306"
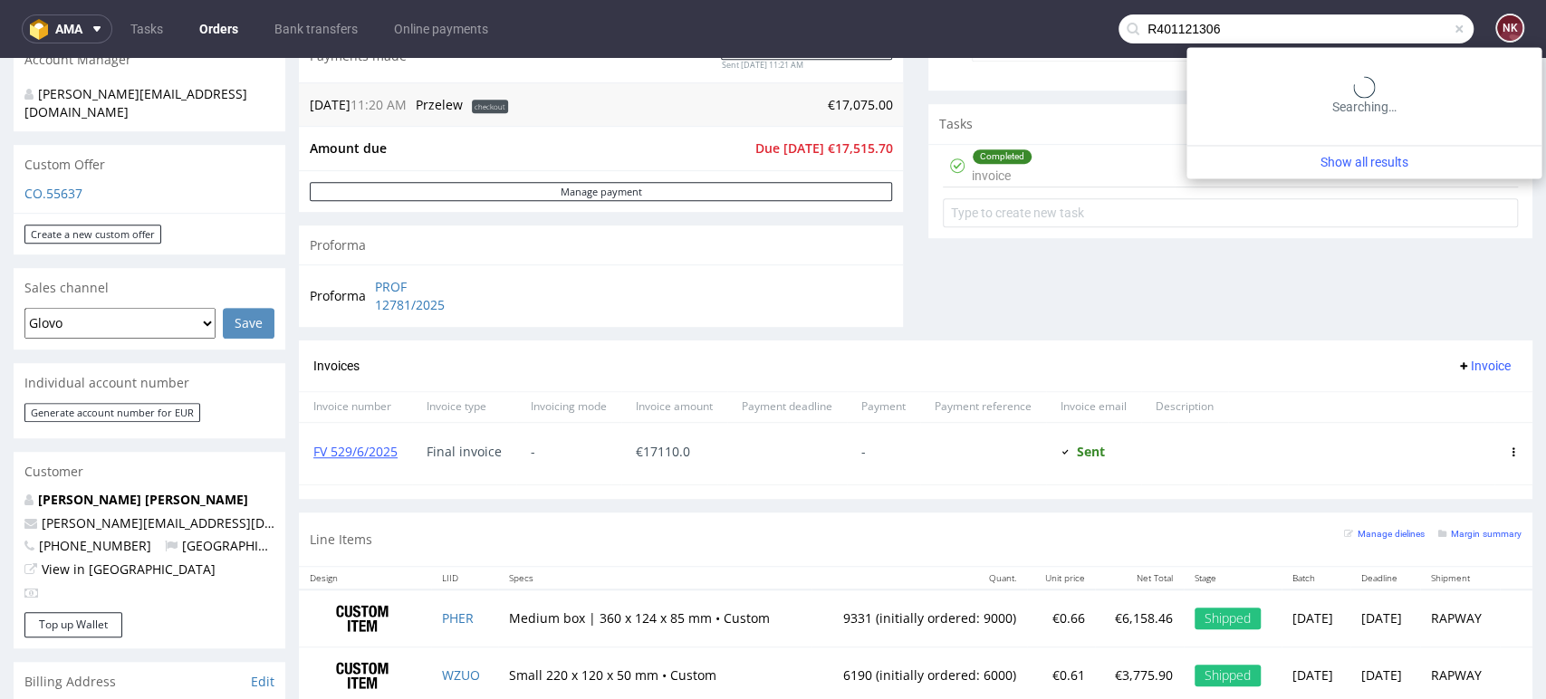
type input "R401121306"
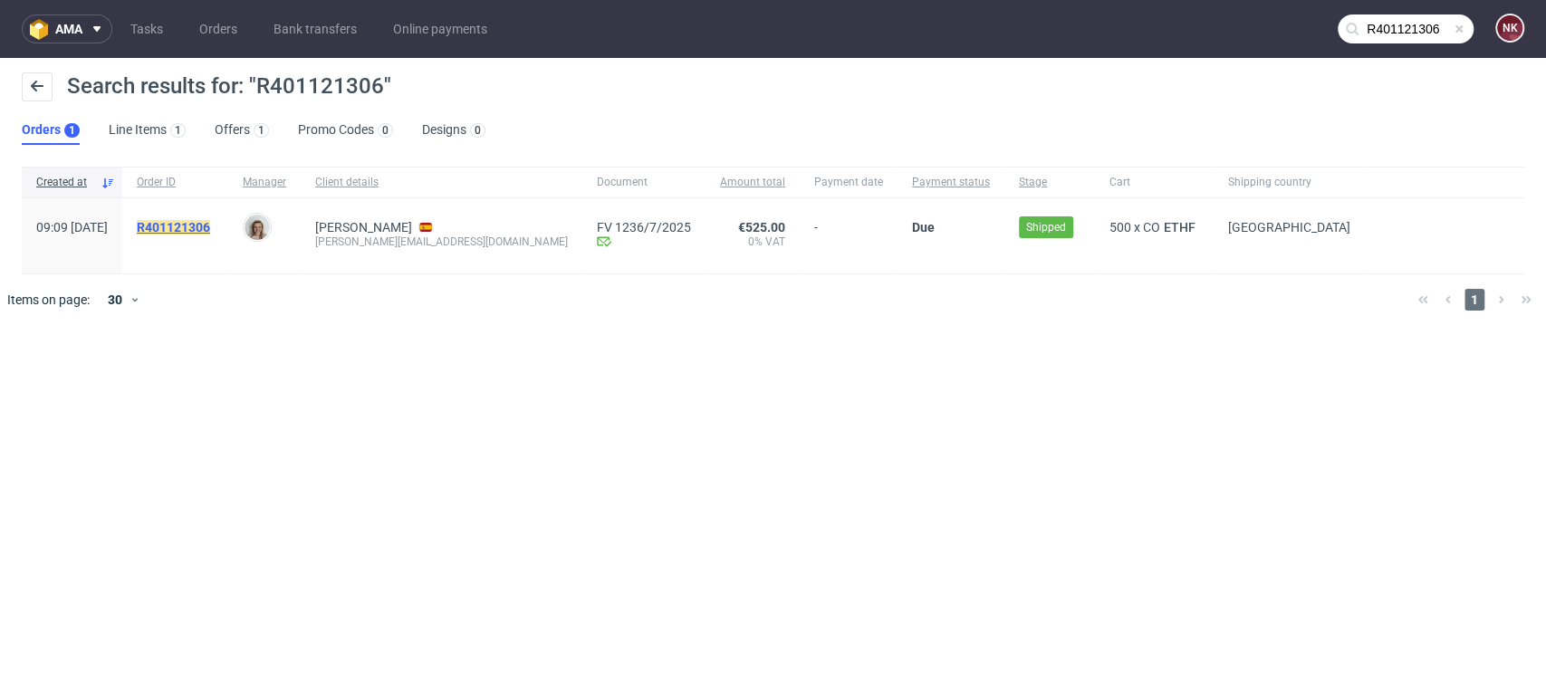
click at [210, 224] on mark "R401121306" at bounding box center [173, 227] width 73 height 14
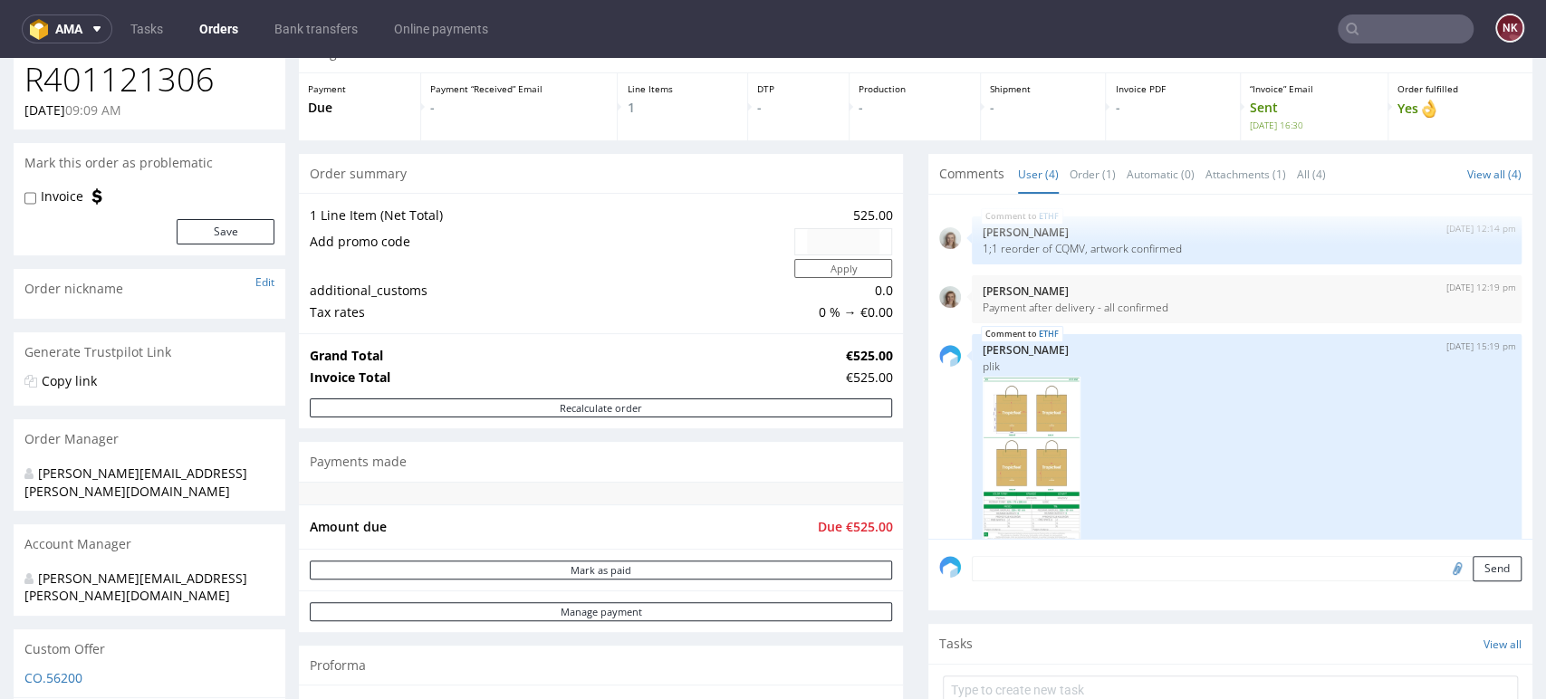
scroll to position [302, 0]
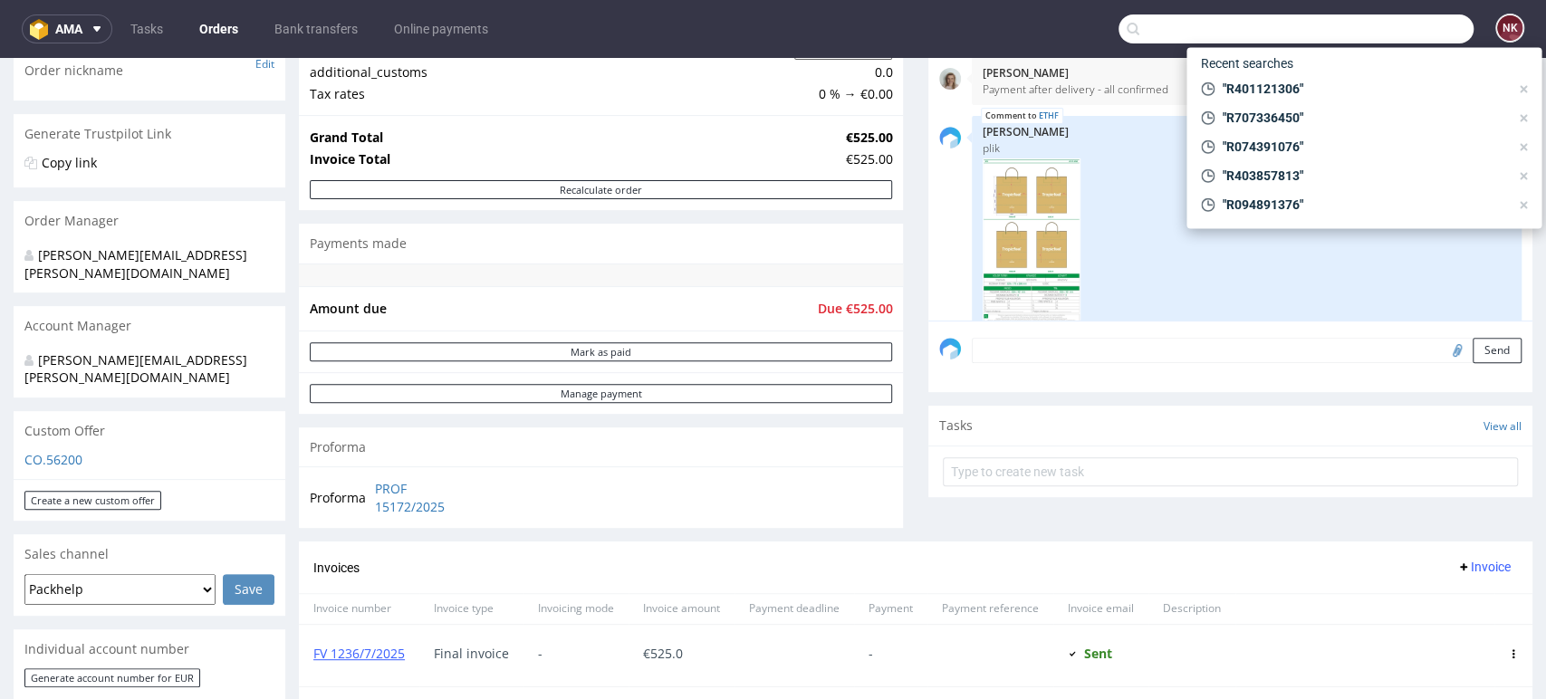
click at [1379, 22] on input "text" at bounding box center [1296, 28] width 355 height 29
paste input "R062858799"
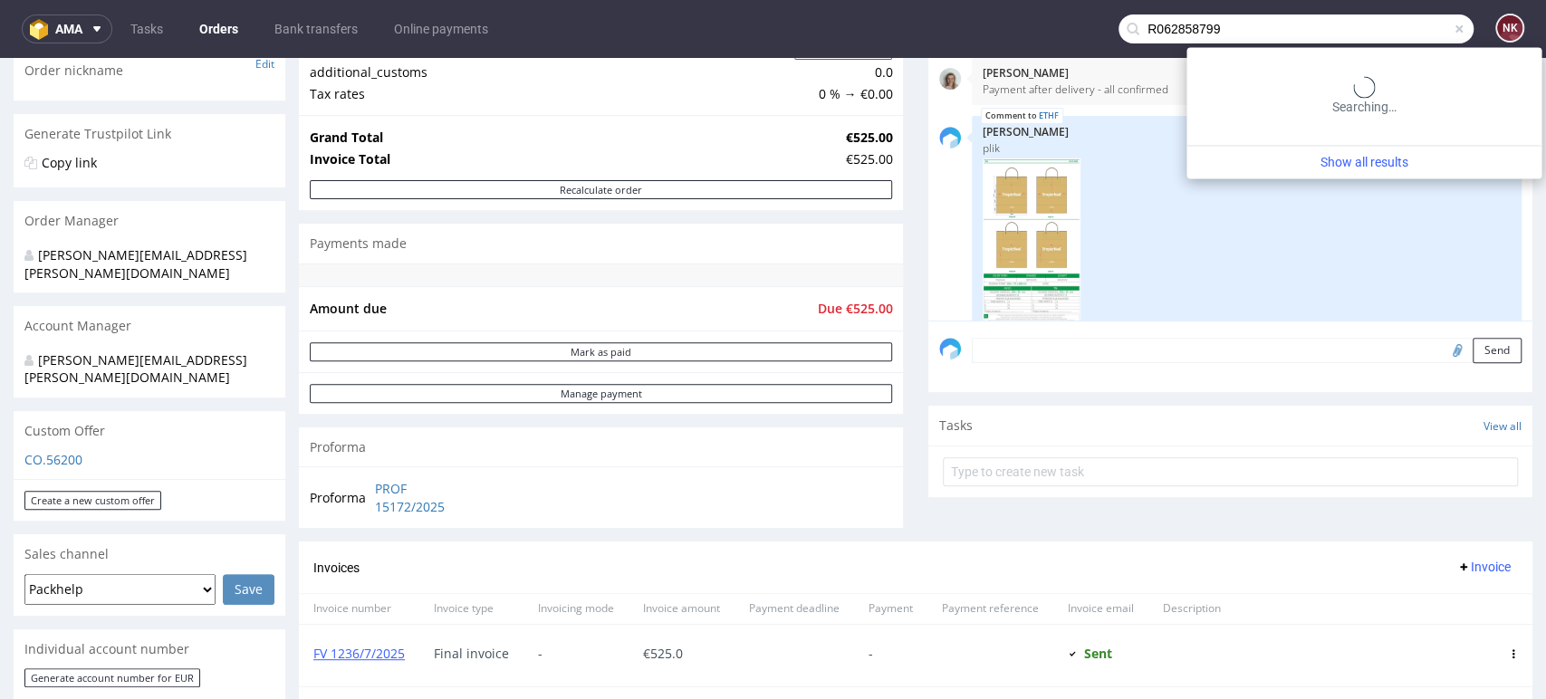
type input "R062858799"
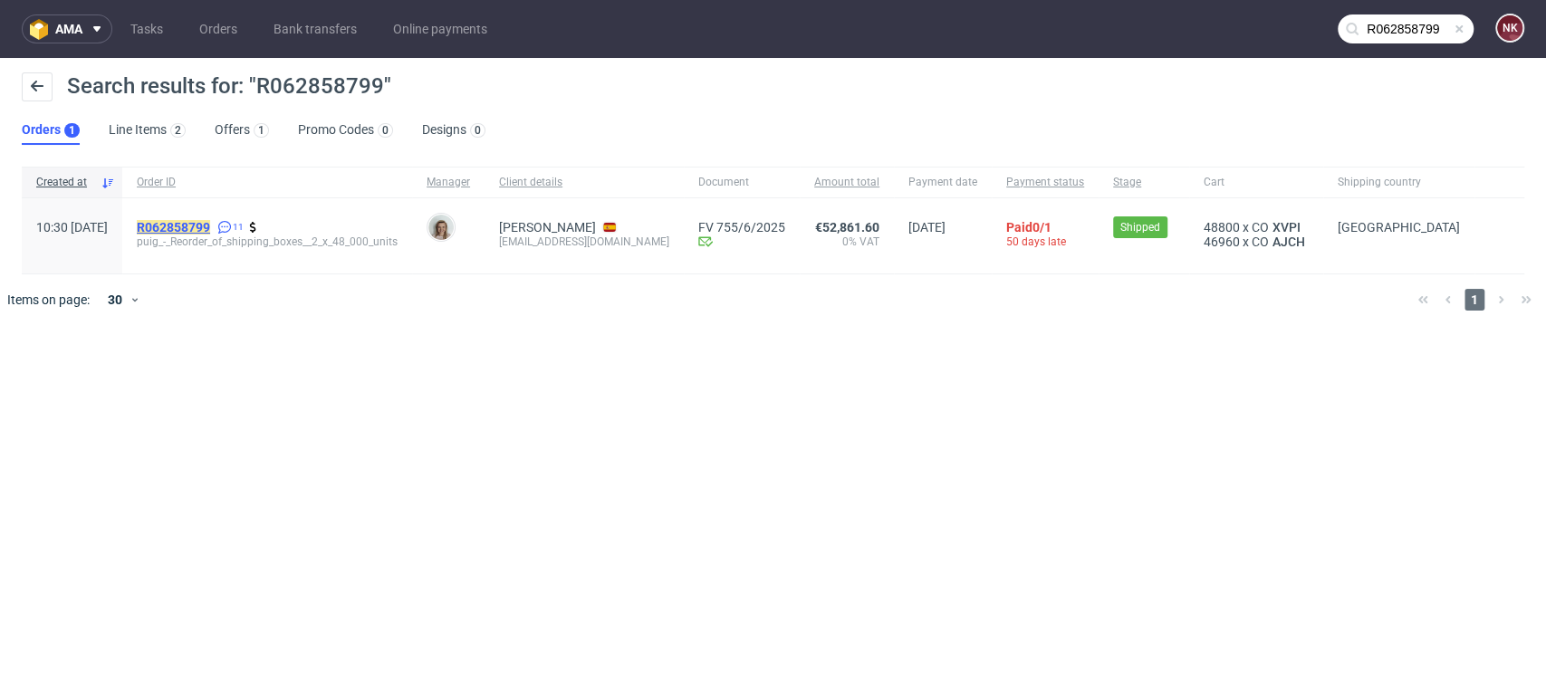
click at [210, 222] on mark "R062858799" at bounding box center [173, 227] width 73 height 14
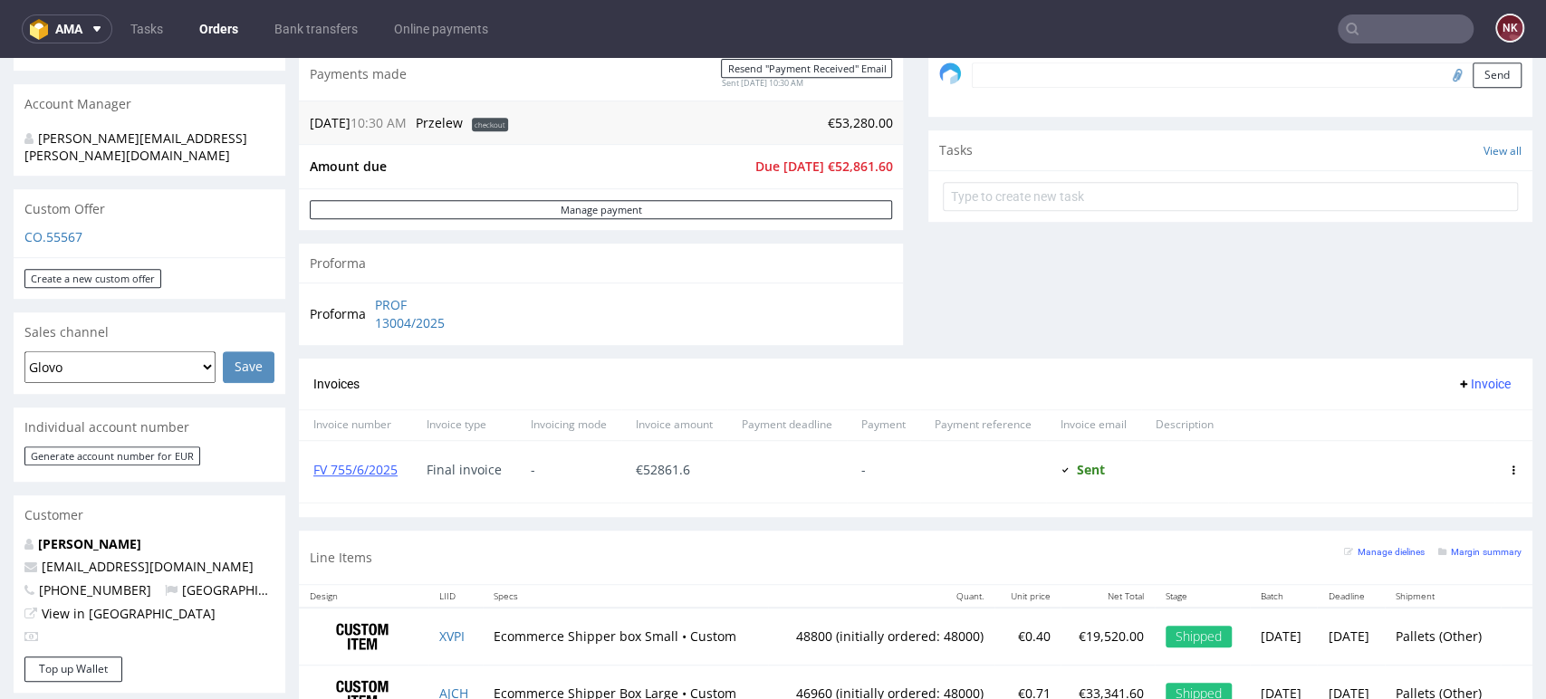
scroll to position [402, 0]
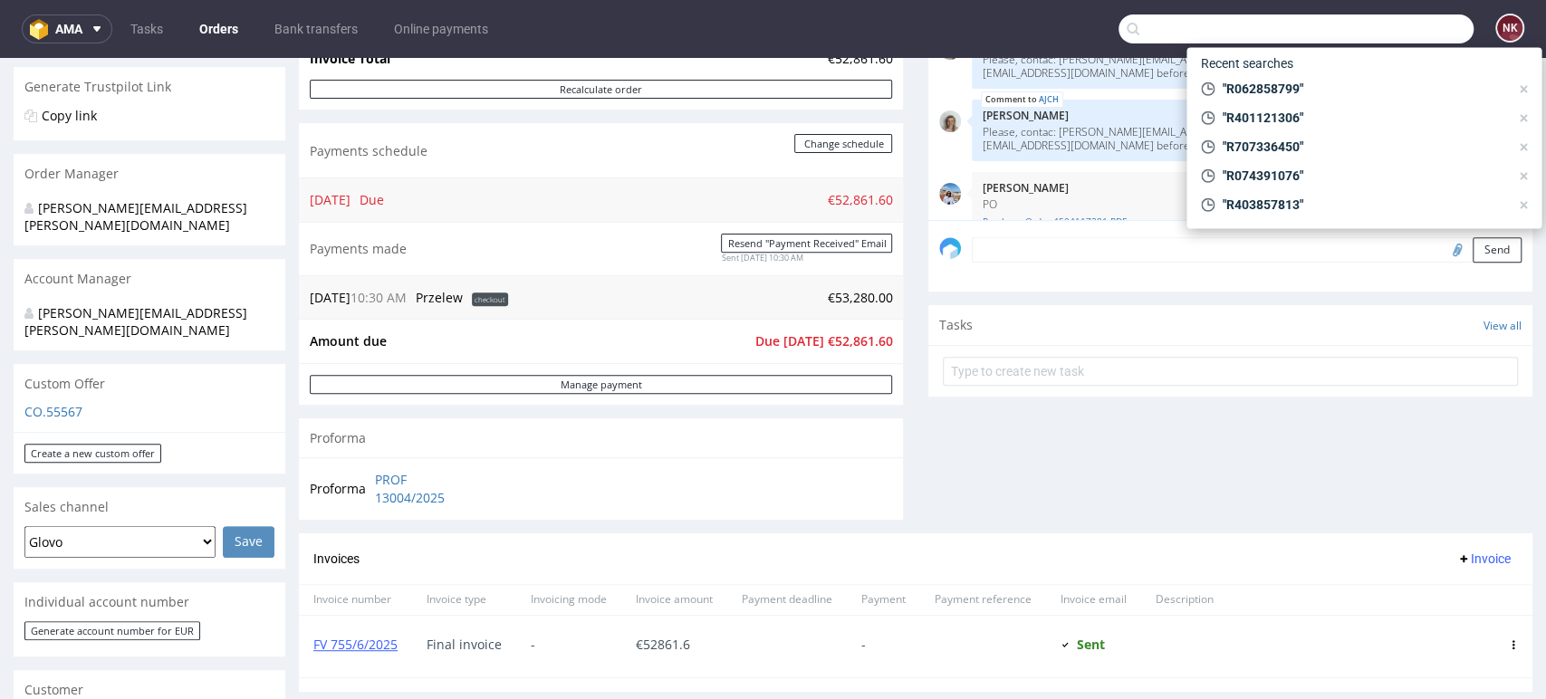
click at [1408, 27] on input "text" at bounding box center [1296, 28] width 355 height 29
paste input "R311535431"
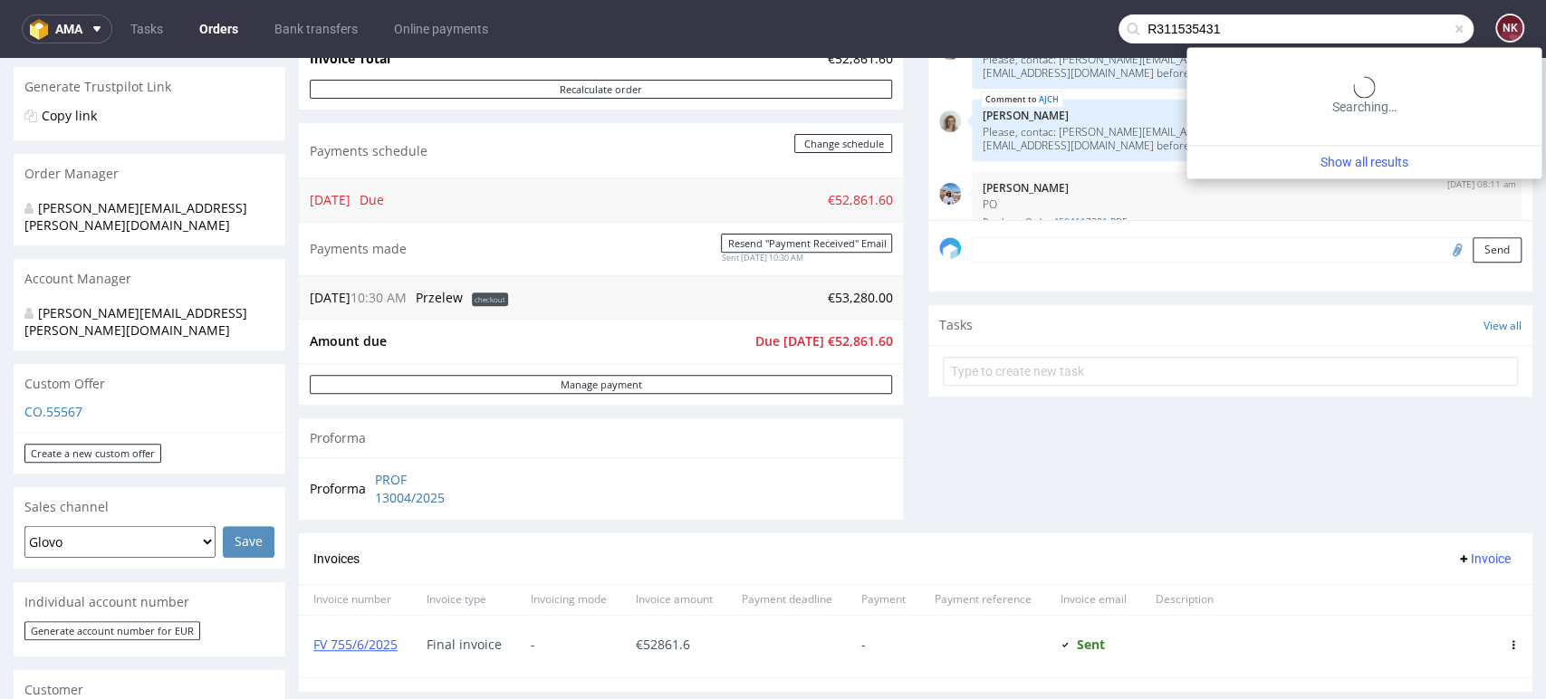
type input "R311535431"
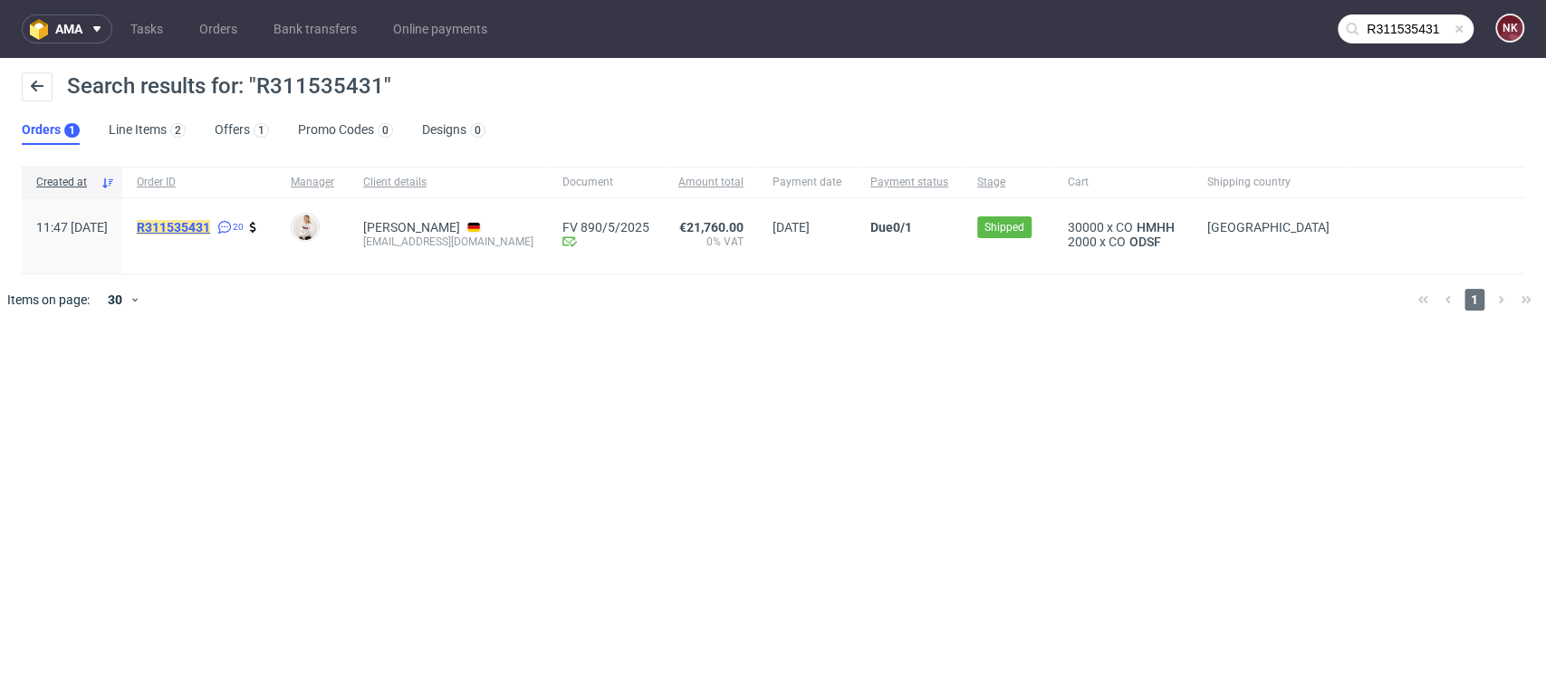
click at [198, 223] on mark "R311535431" at bounding box center [173, 227] width 73 height 14
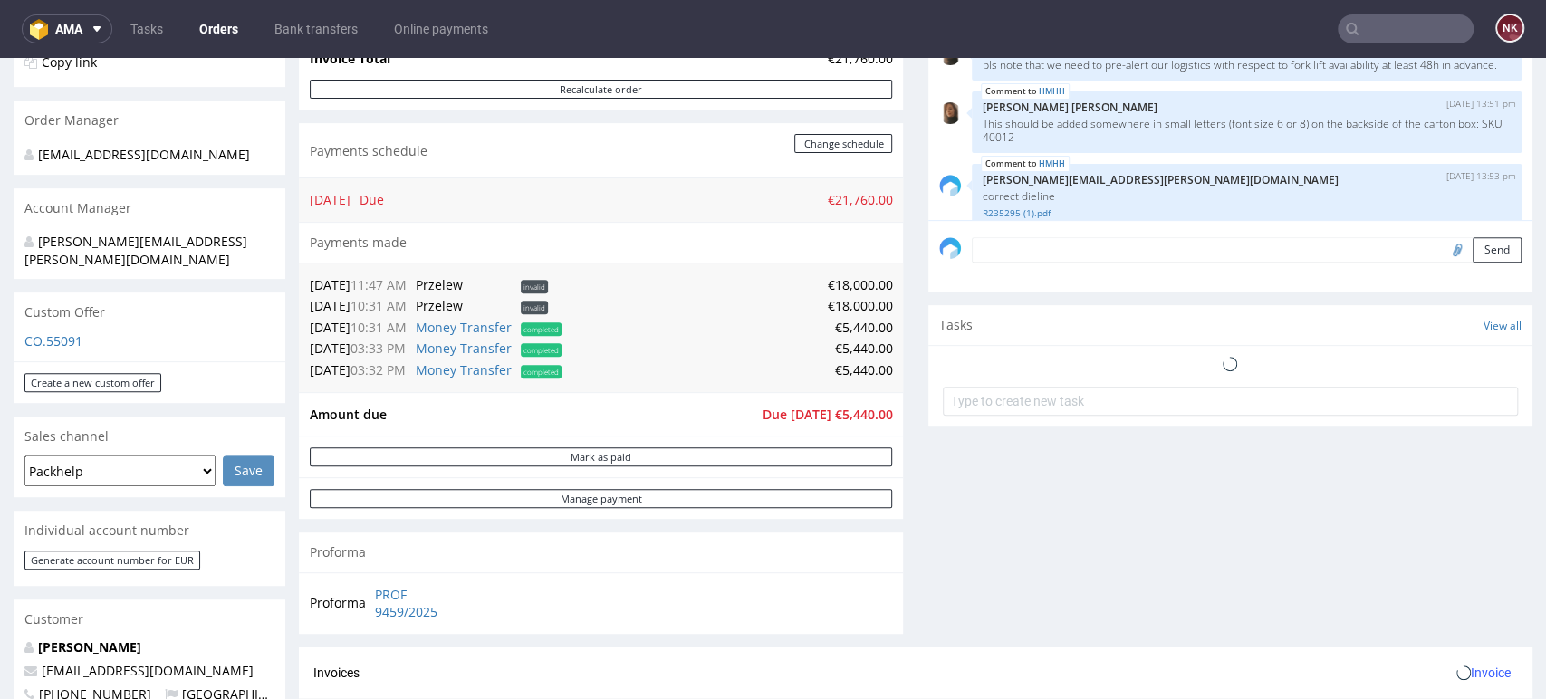
scroll to position [1268, 0]
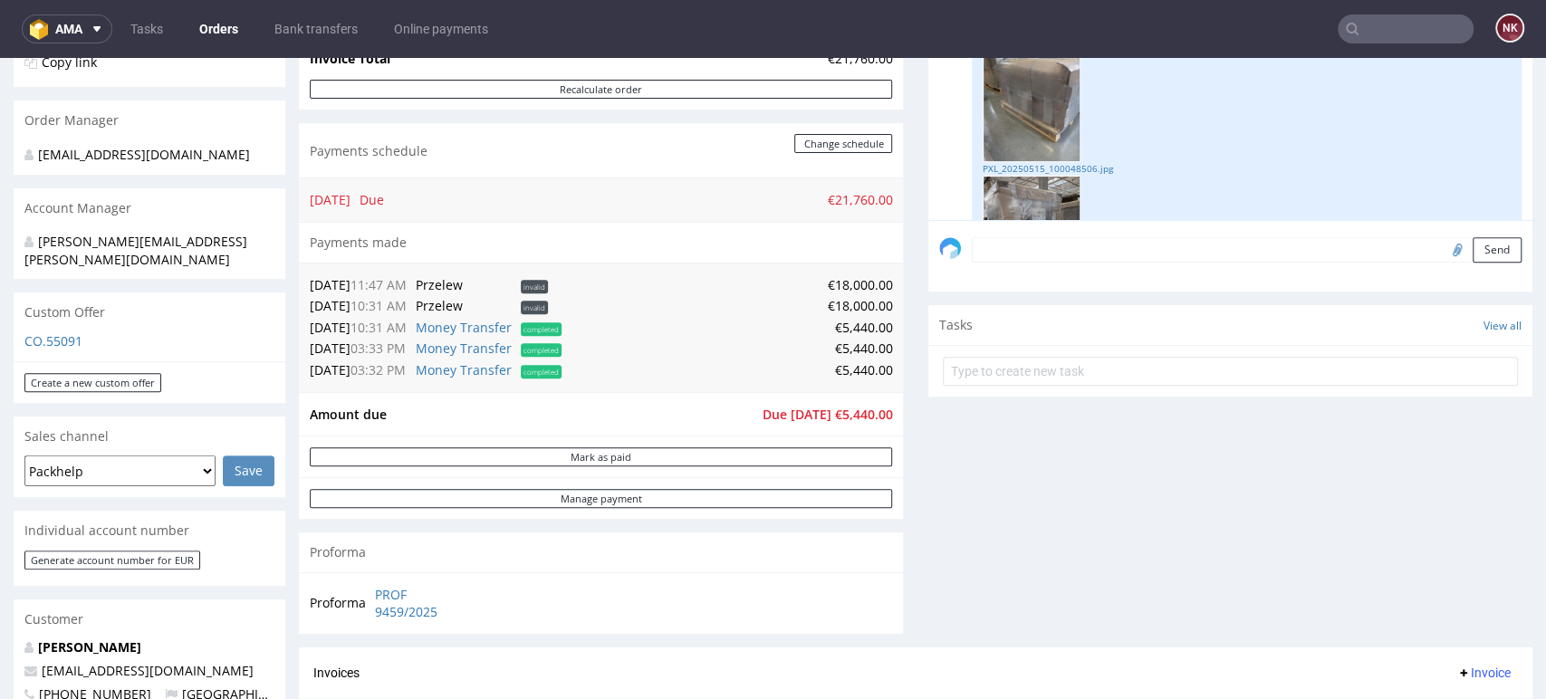
click at [1379, 23] on input "text" at bounding box center [1406, 28] width 136 height 29
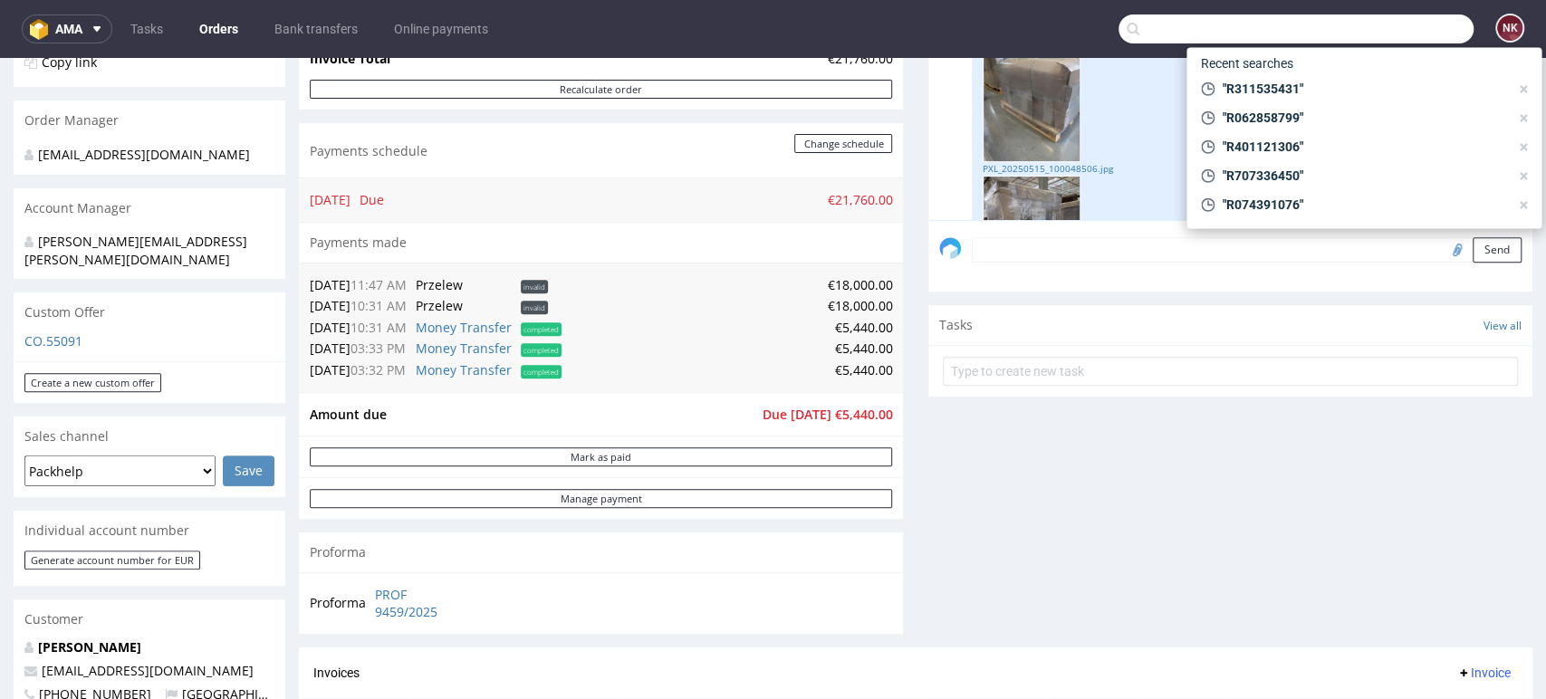
paste input "R198636149"
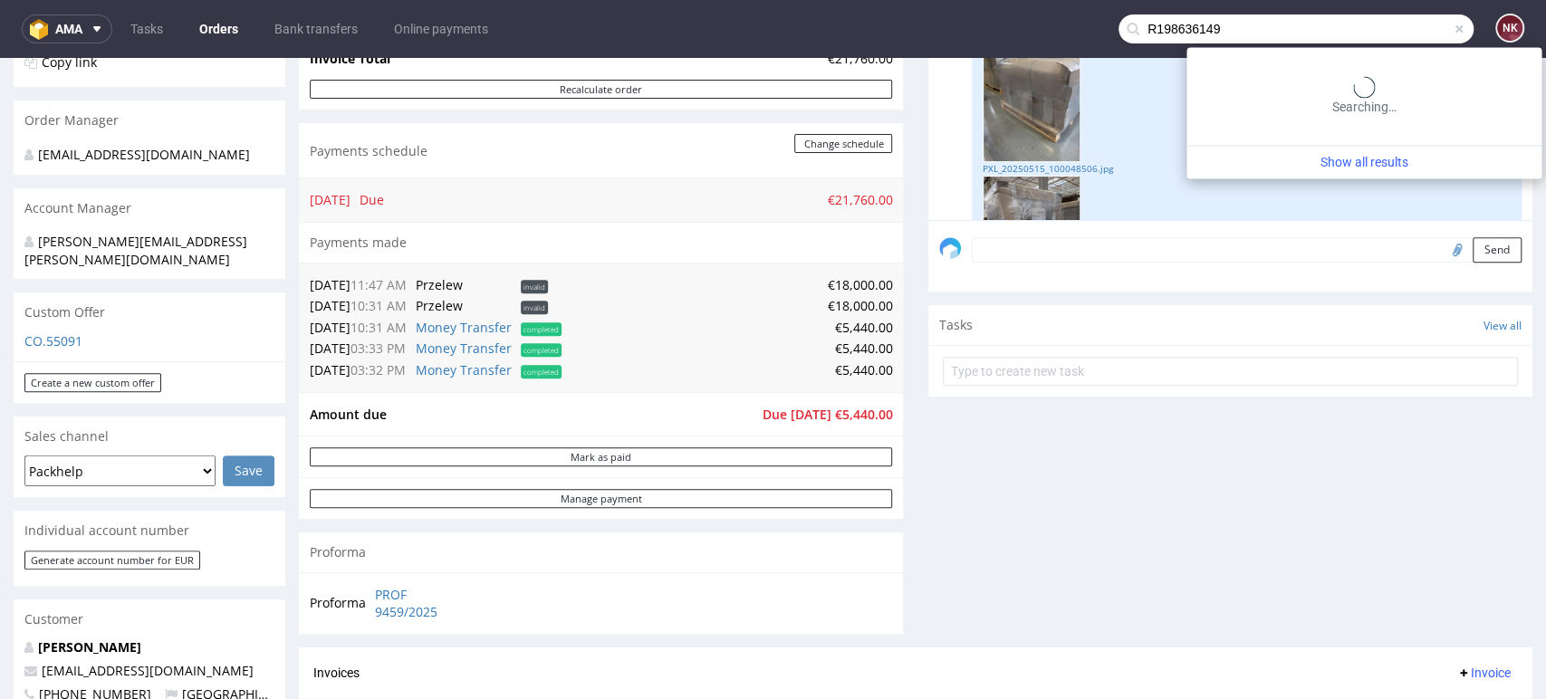
type input "R198636149"
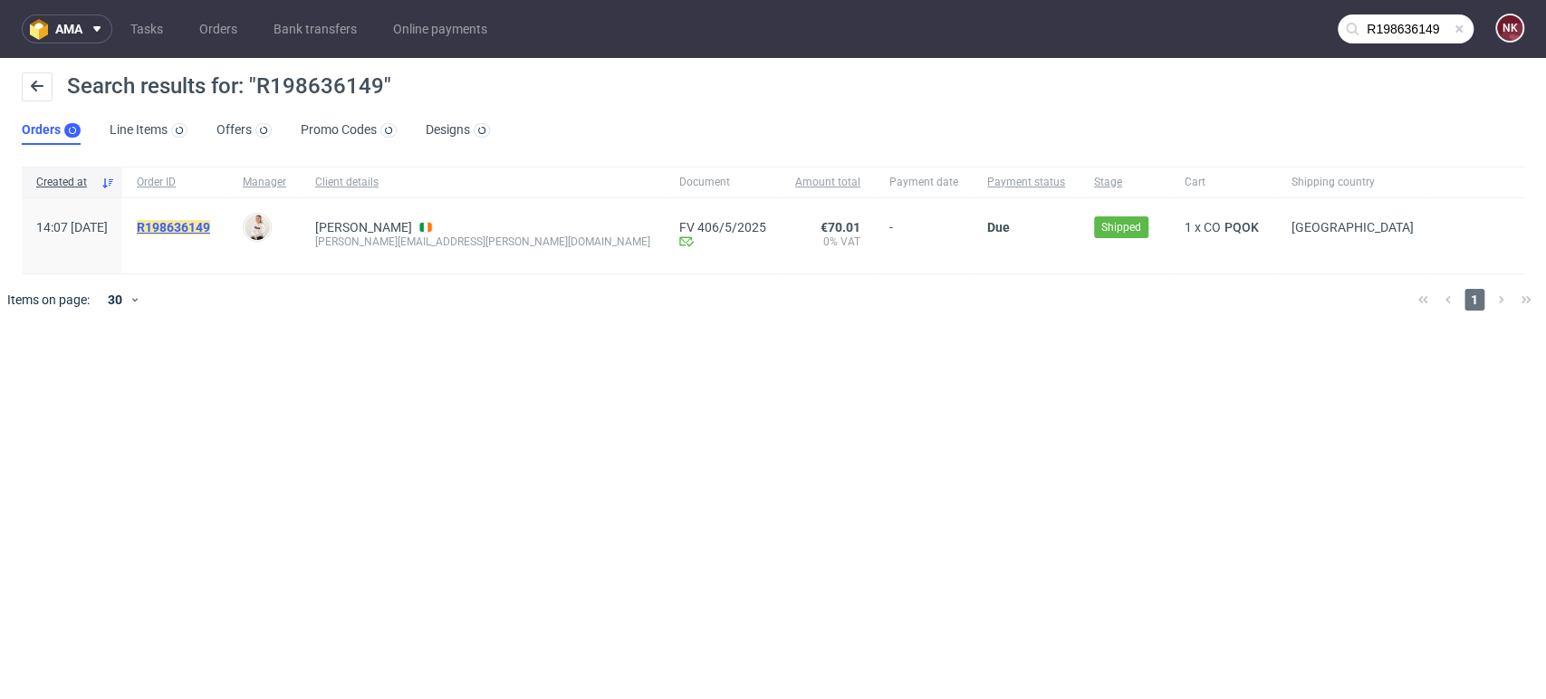
click at [210, 222] on mark "R198636149" at bounding box center [173, 227] width 73 height 14
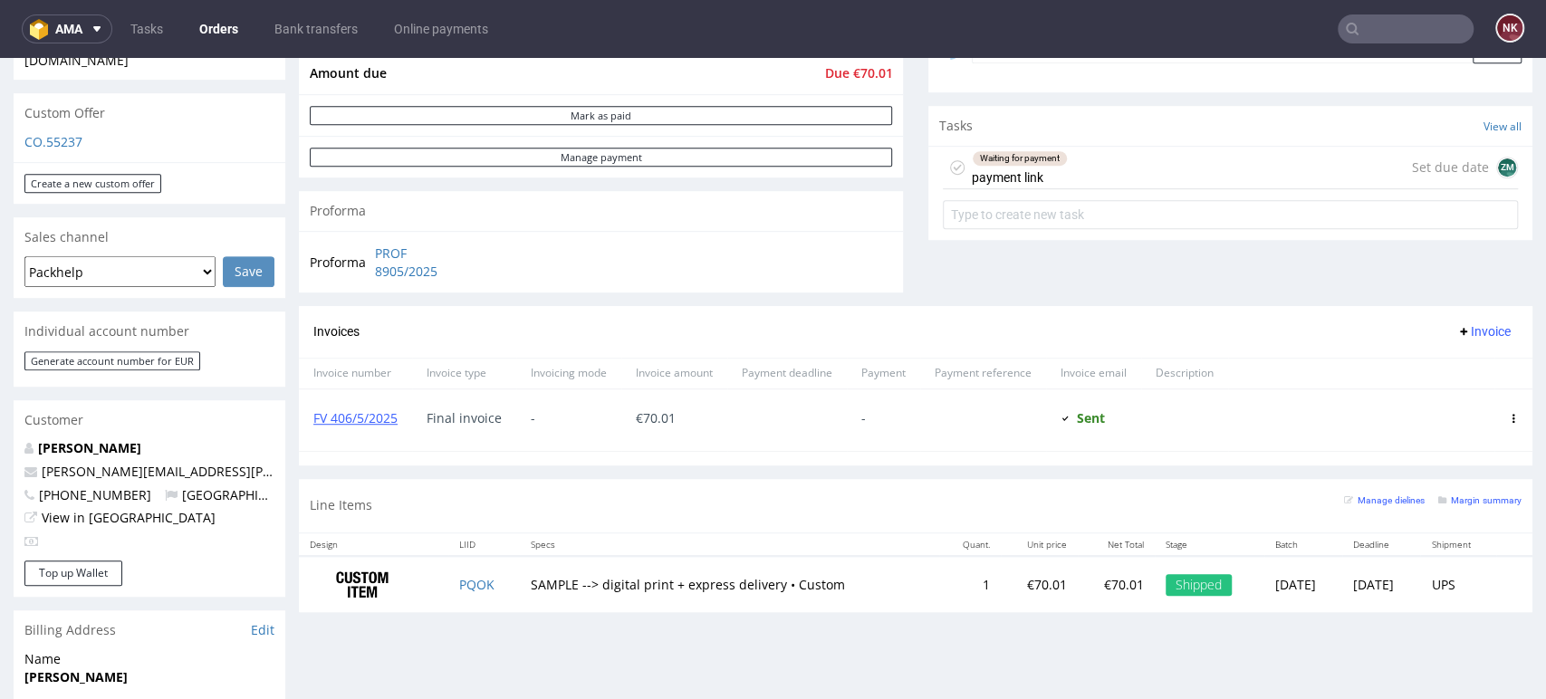
scroll to position [603, 0]
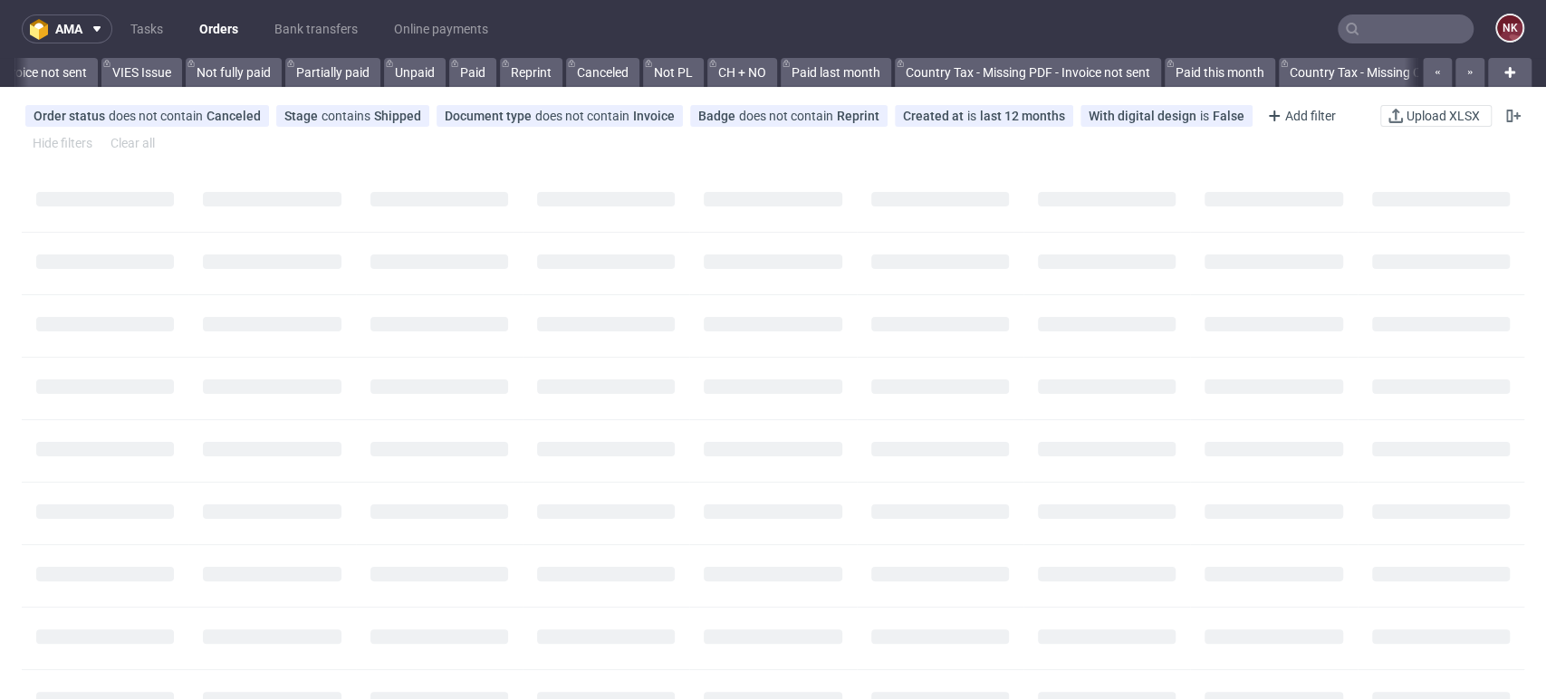
click at [1412, 27] on input "text" at bounding box center [1406, 28] width 136 height 29
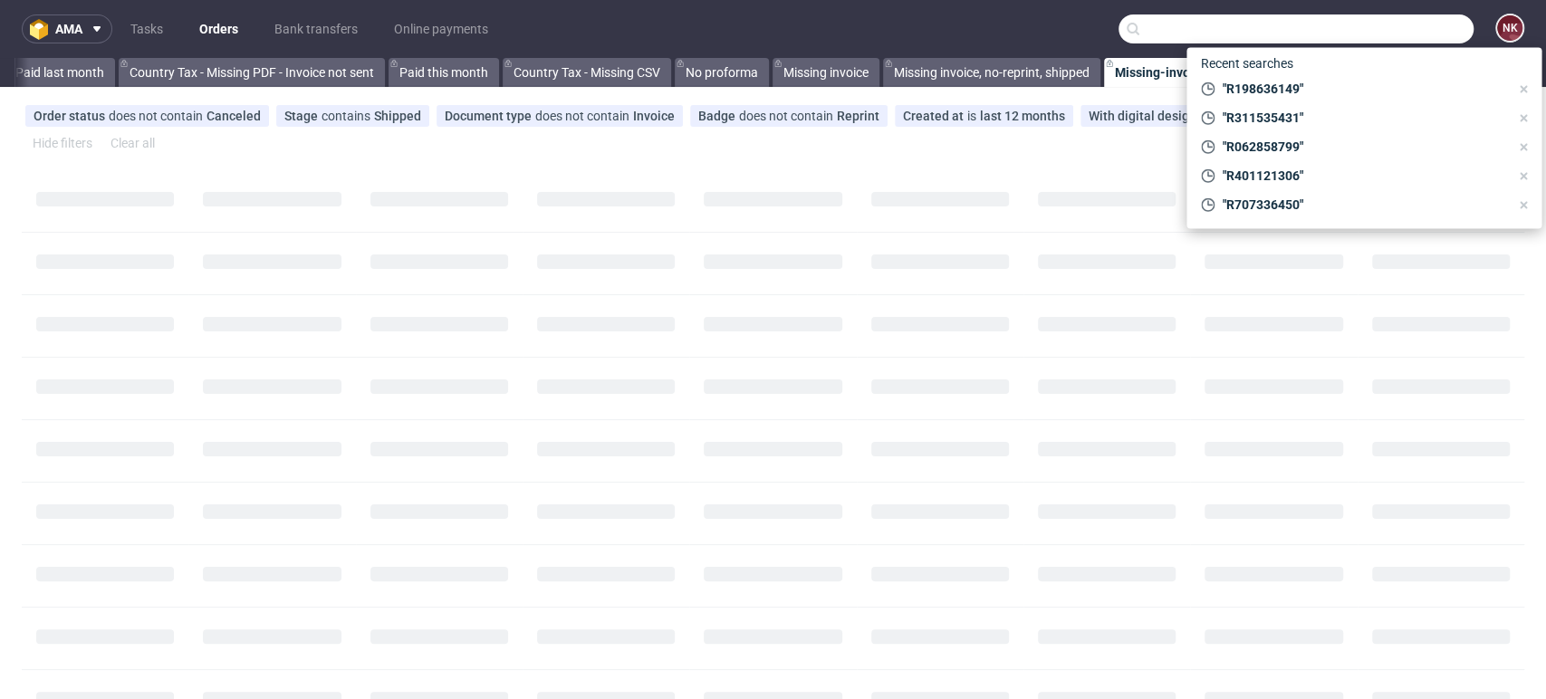
paste input "R143435669"
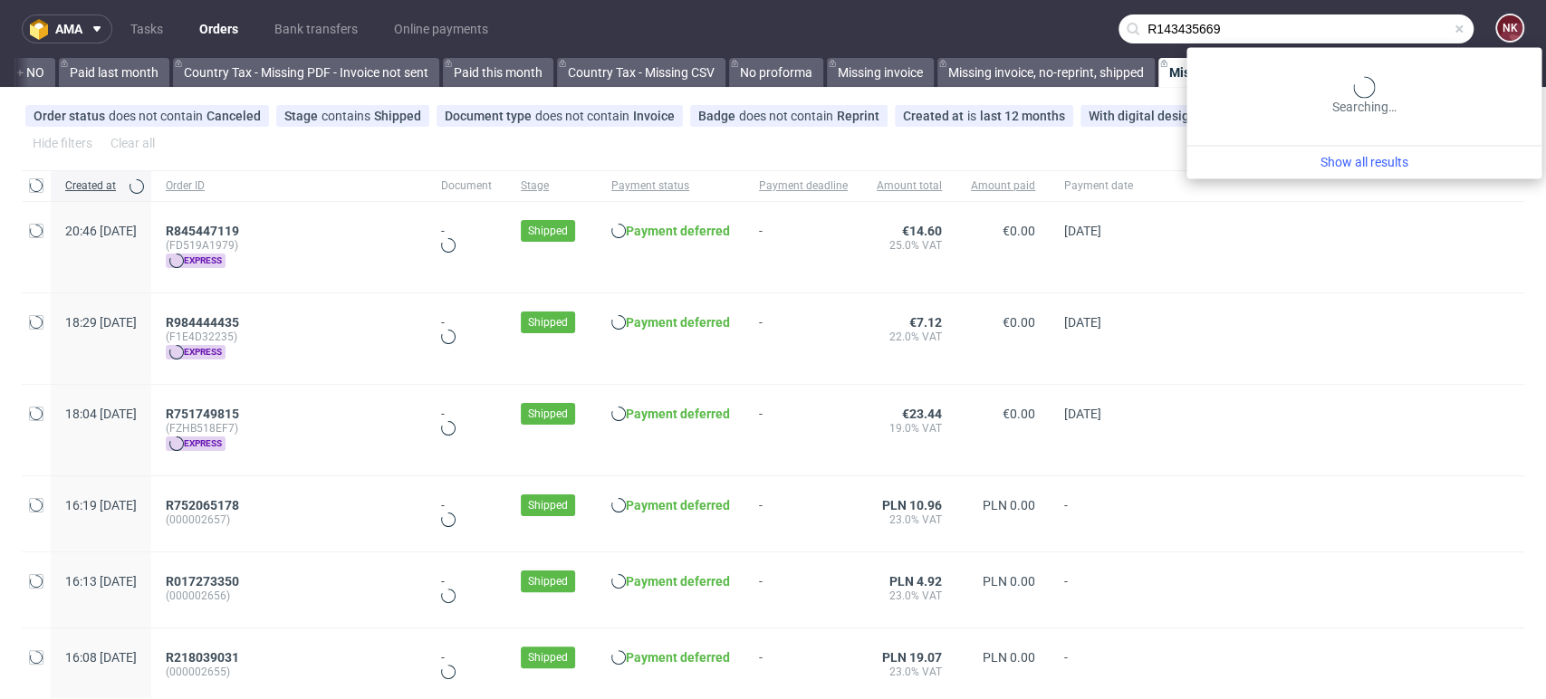
type input "R143435669"
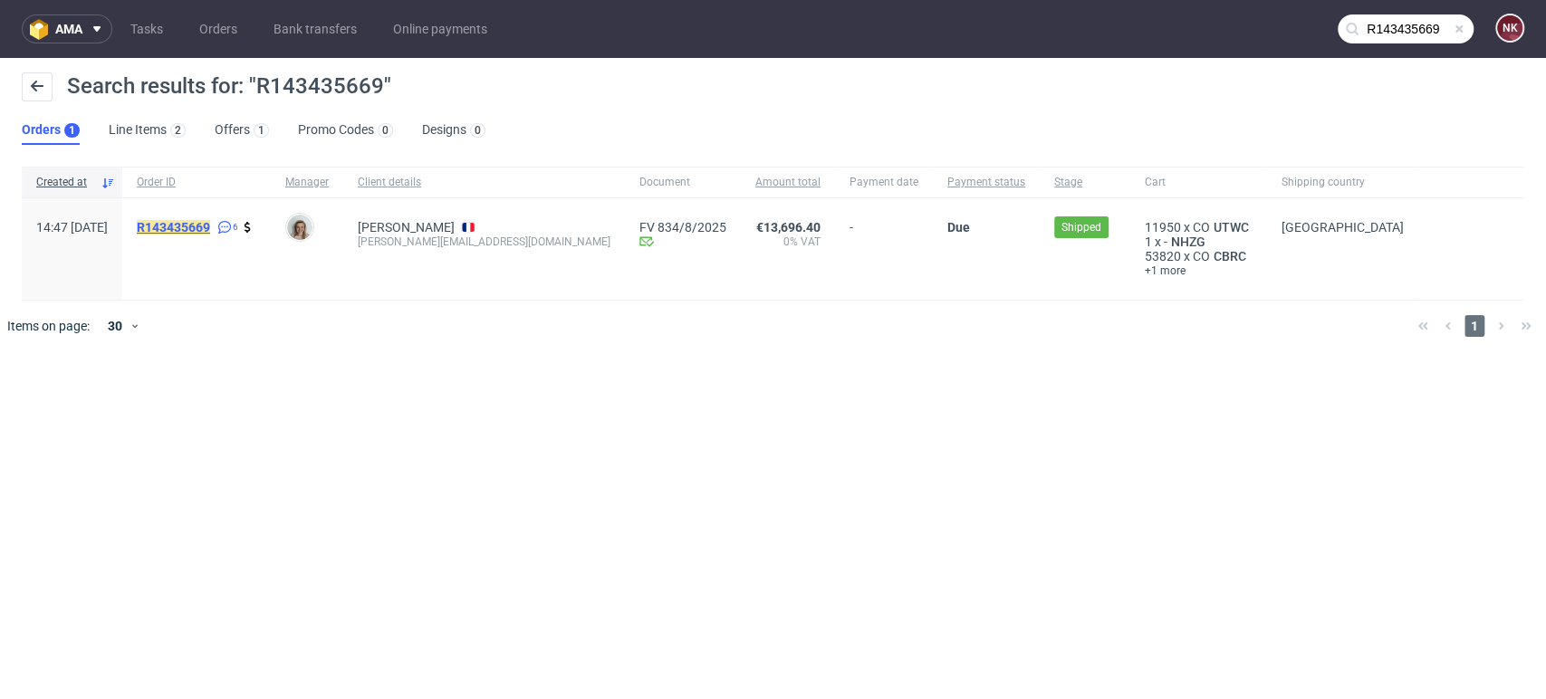
click at [210, 221] on mark "R143435669" at bounding box center [173, 227] width 73 height 14
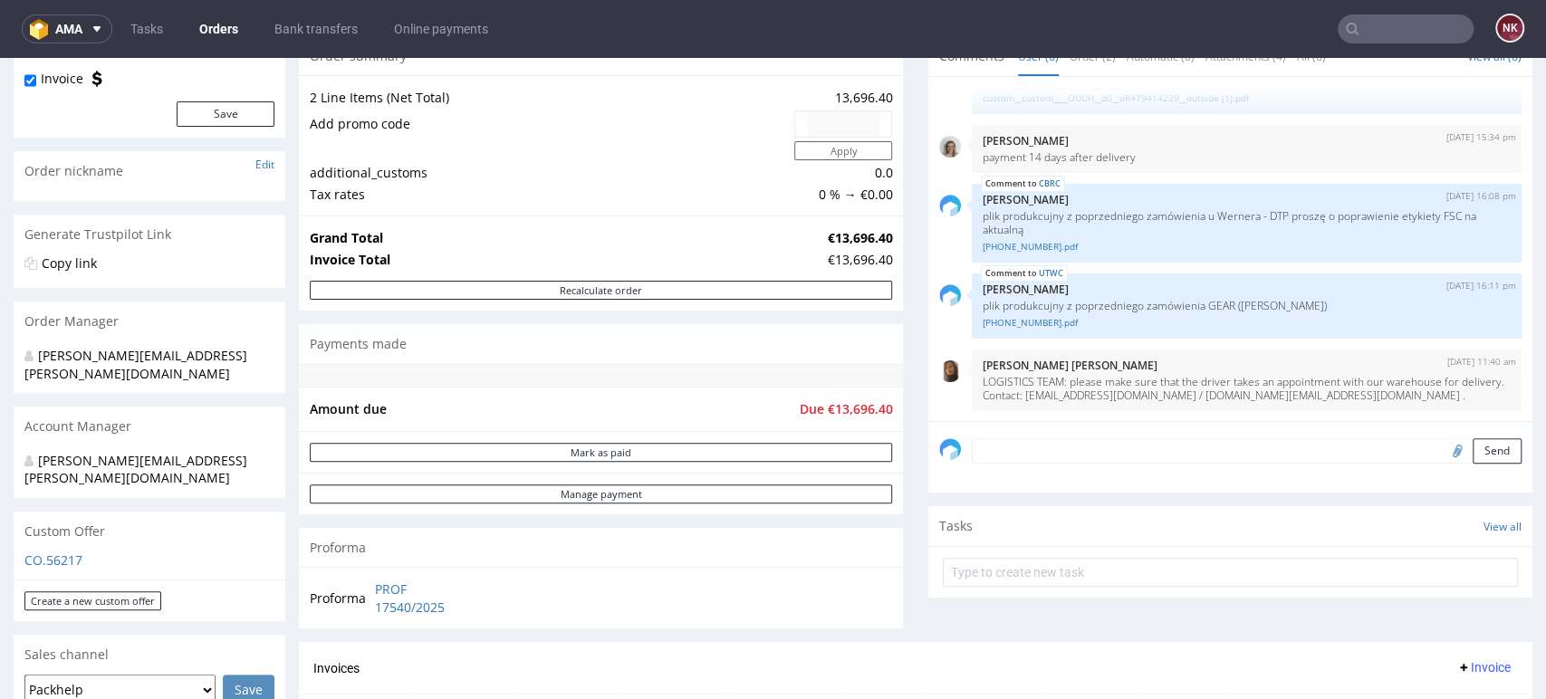
scroll to position [402, 0]
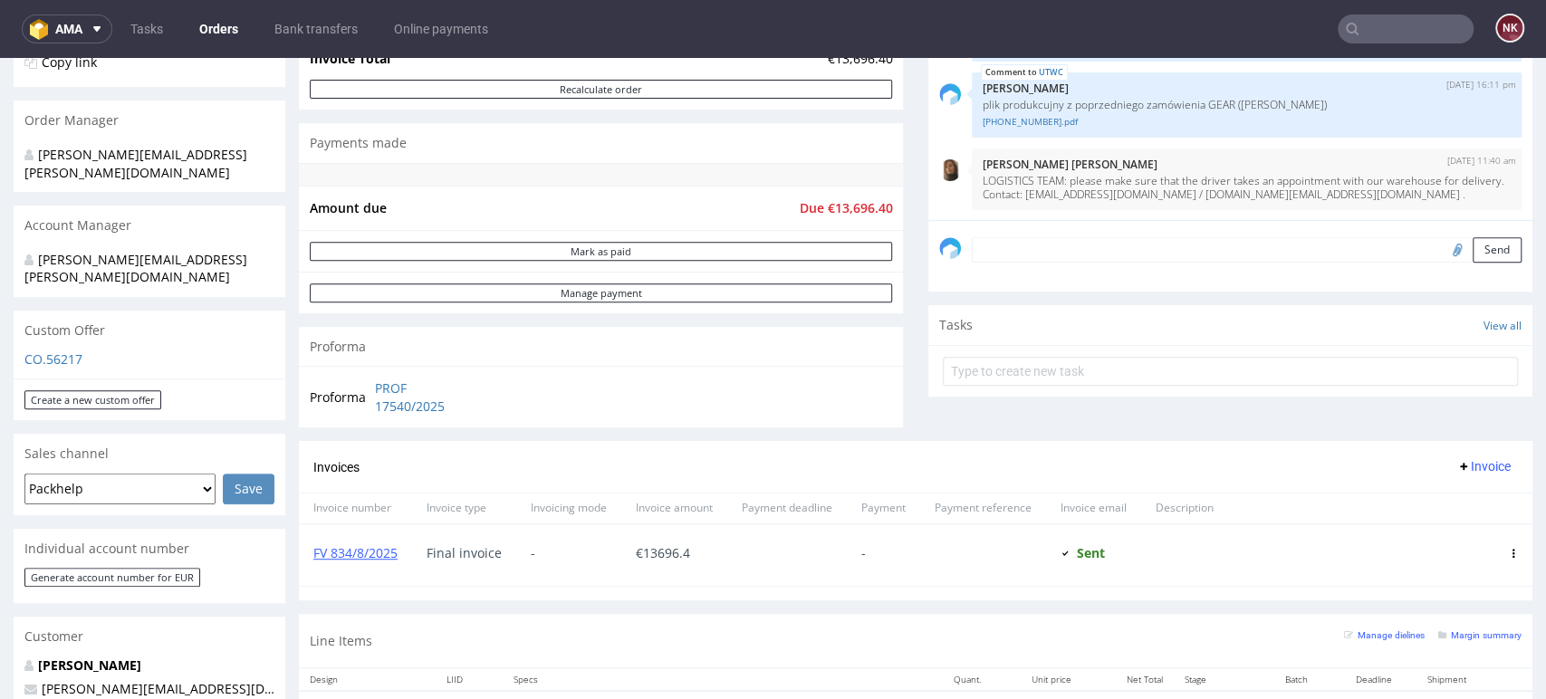
click at [351, 562] on div "FV 834/8/2025" at bounding box center [355, 555] width 113 height 62
click at [351, 550] on link "FV 834/8/2025" at bounding box center [355, 552] width 84 height 17
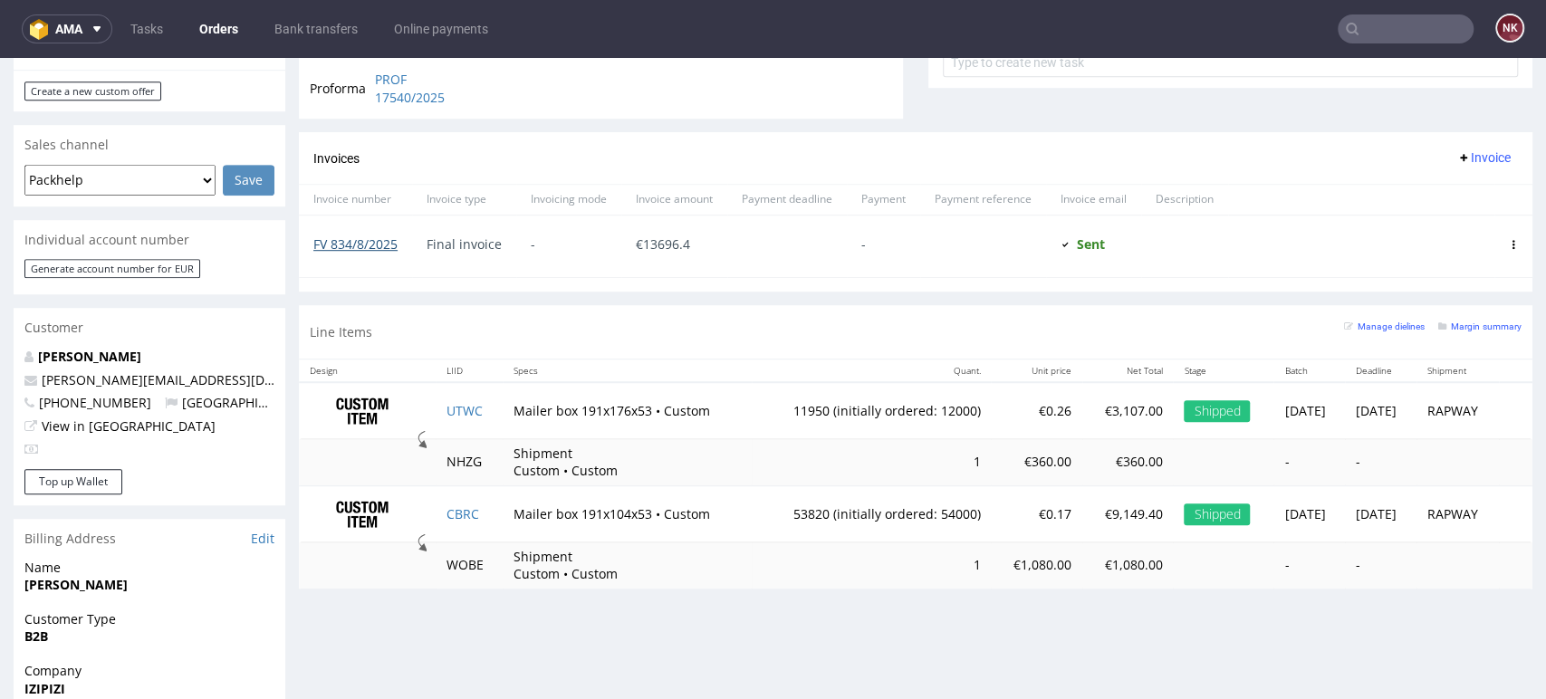
scroll to position [906, 0]
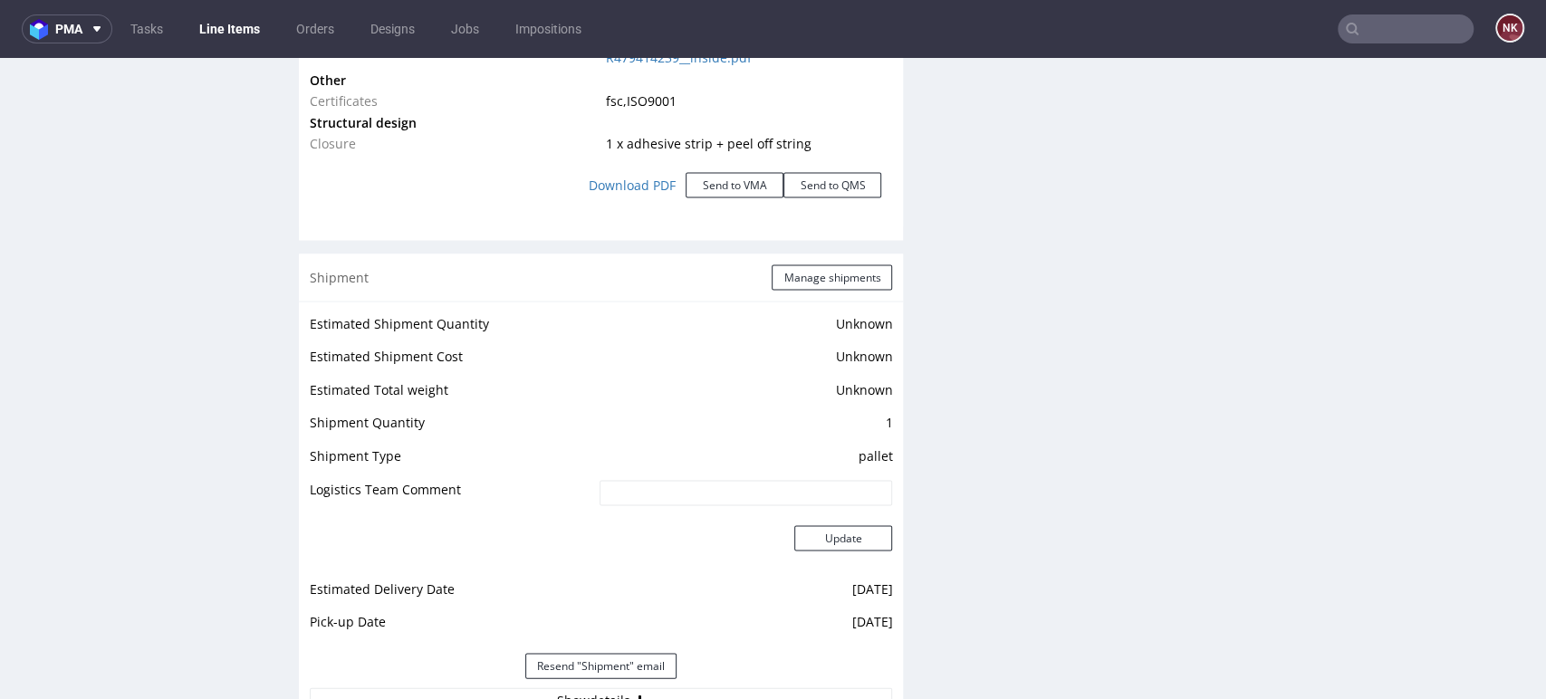
scroll to position [2415, 0]
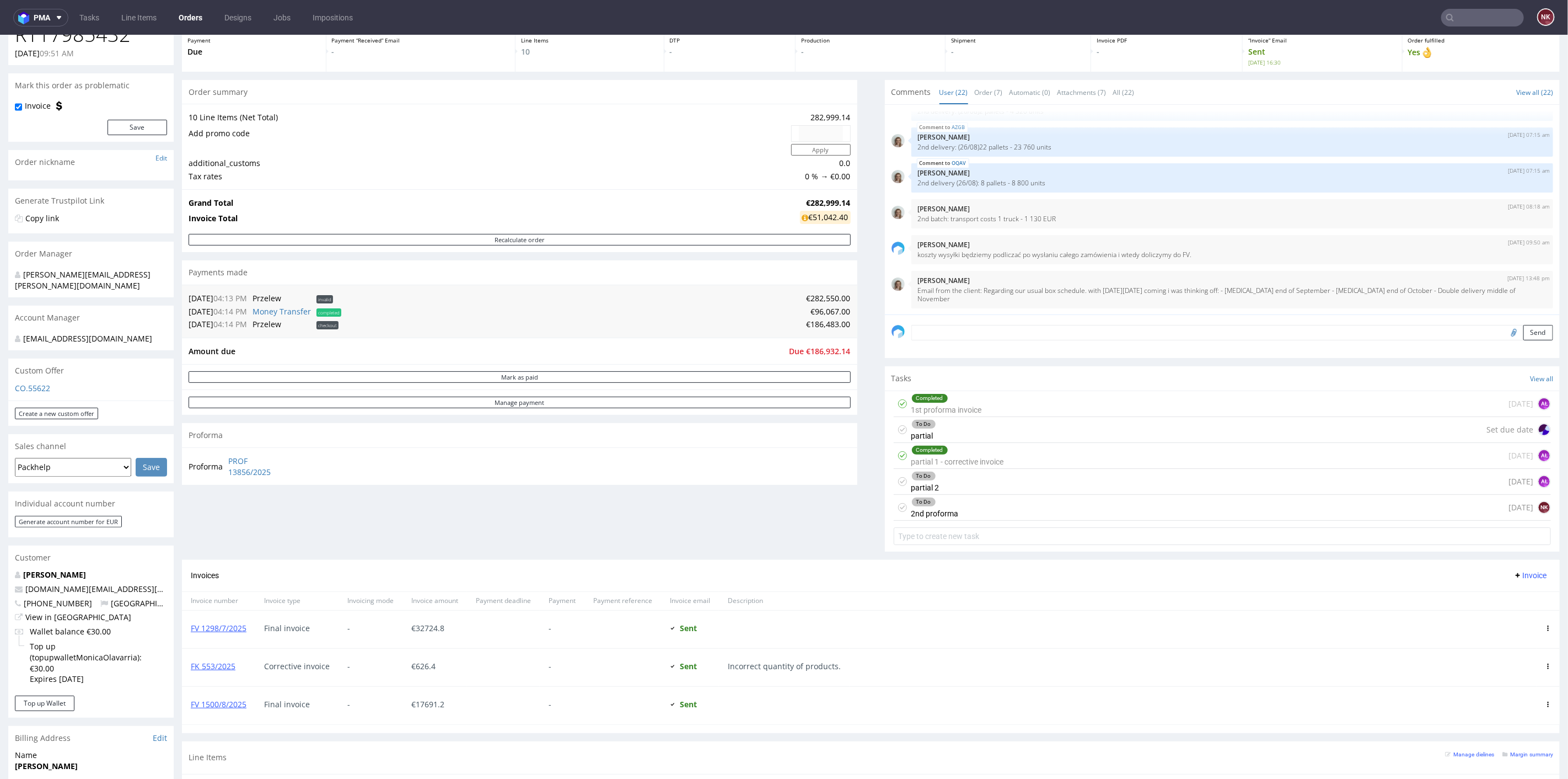
scroll to position [184, 0]
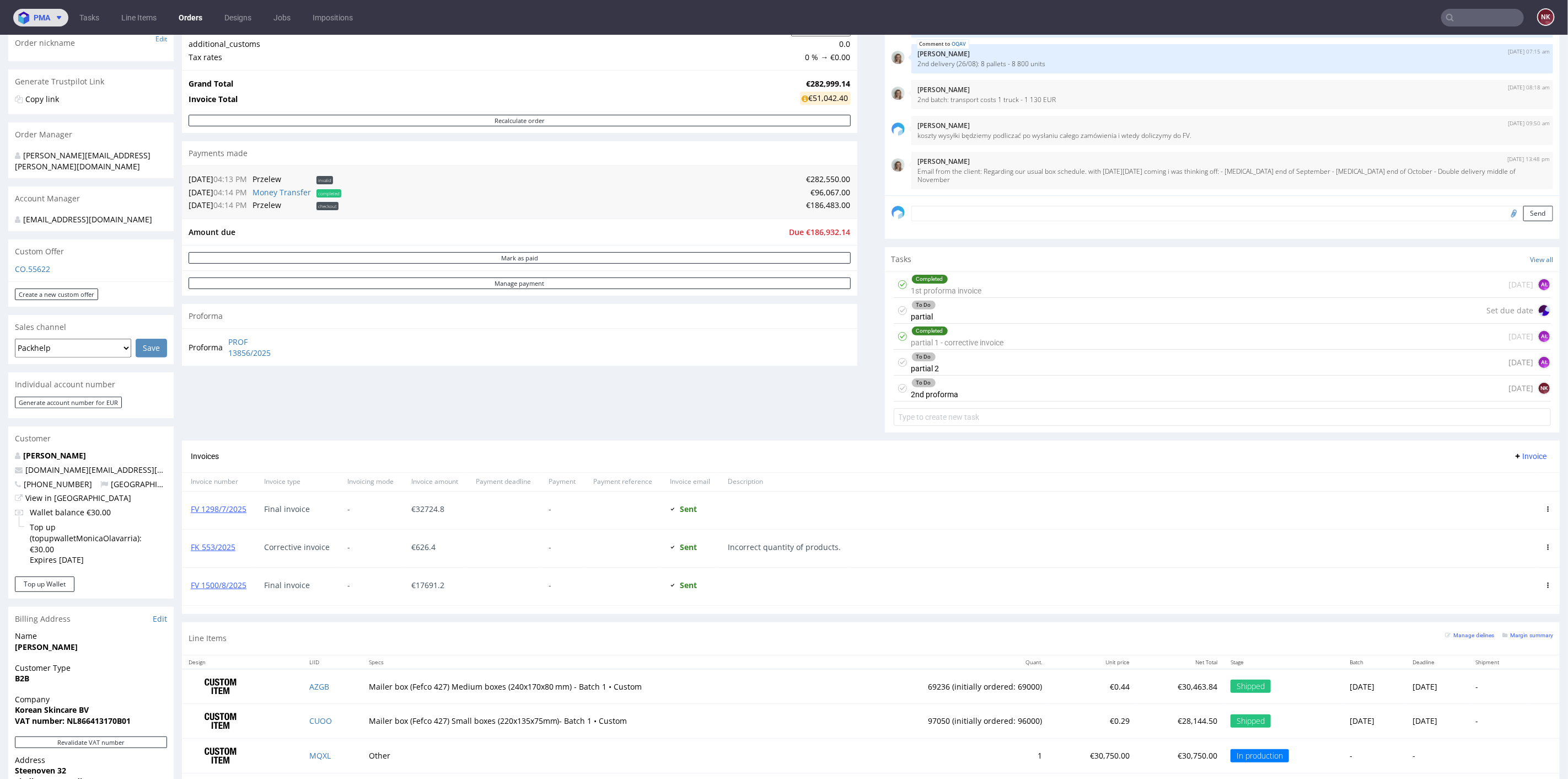
click at [53, 20] on span at bounding box center [57, 18] width 13 height 9
click at [65, 48] on span "Accounting Management App" at bounding box center [83, 51] width 89 height 8
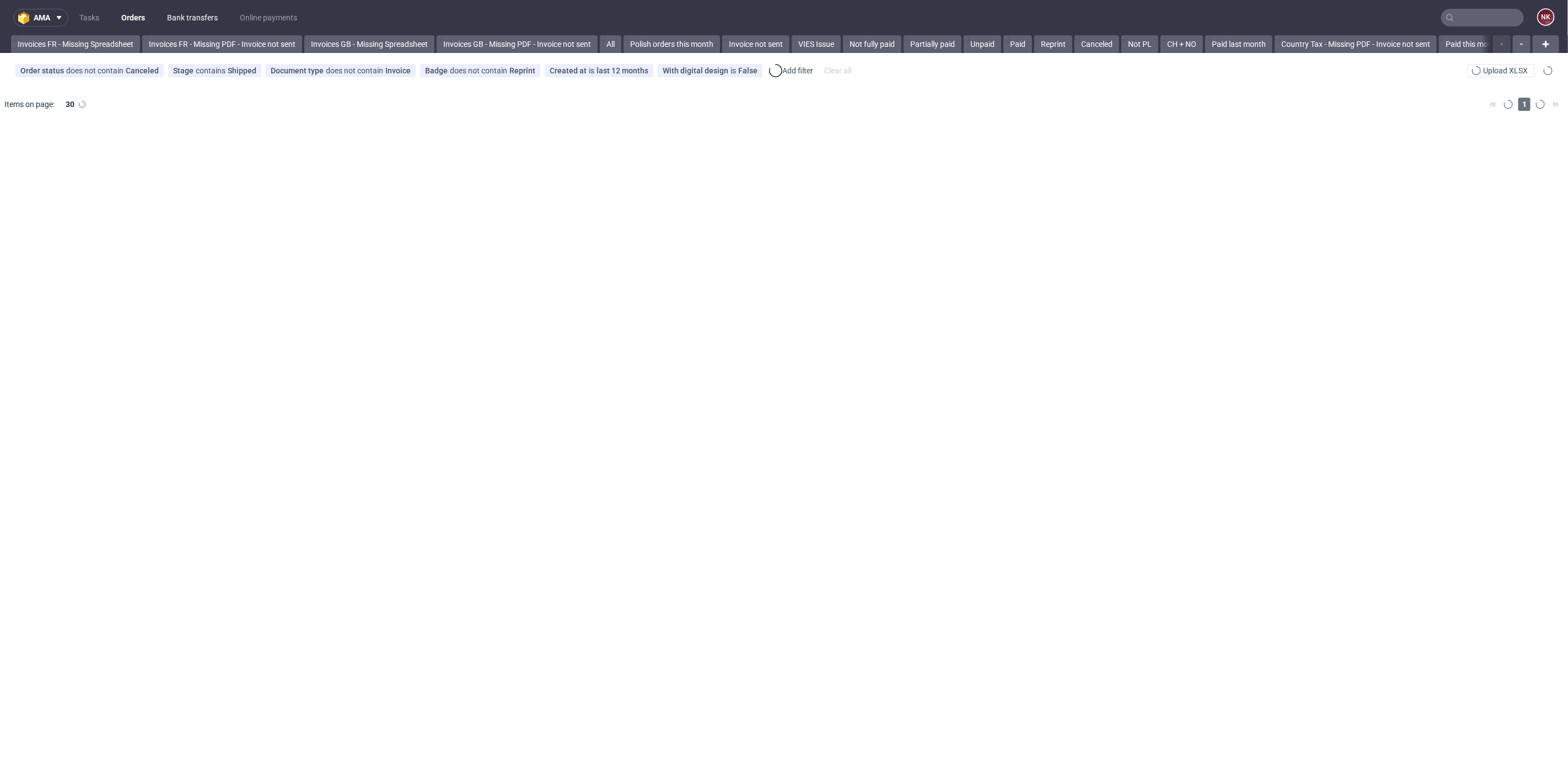
scroll to position [0, 203]
click at [186, 23] on link "Bank transfers" at bounding box center [192, 17] width 64 height 18
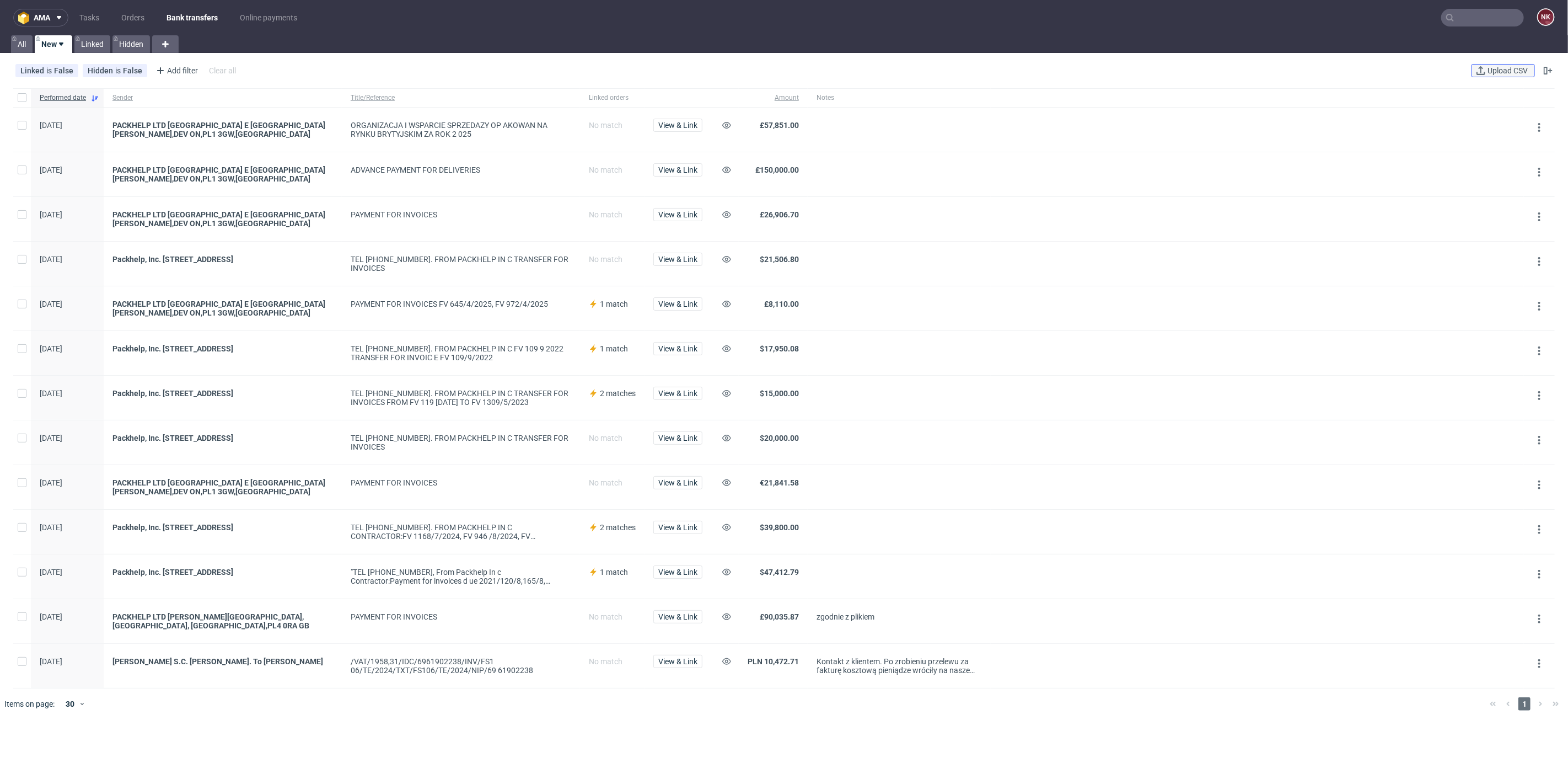
click at [1498, 71] on span "Upload CSV" at bounding box center [1507, 71] width 44 height 8
click at [1485, 67] on span "Upload CSV" at bounding box center [1507, 71] width 44 height 8
click at [1485, 68] on span "Upload CSV" at bounding box center [1507, 71] width 44 height 8
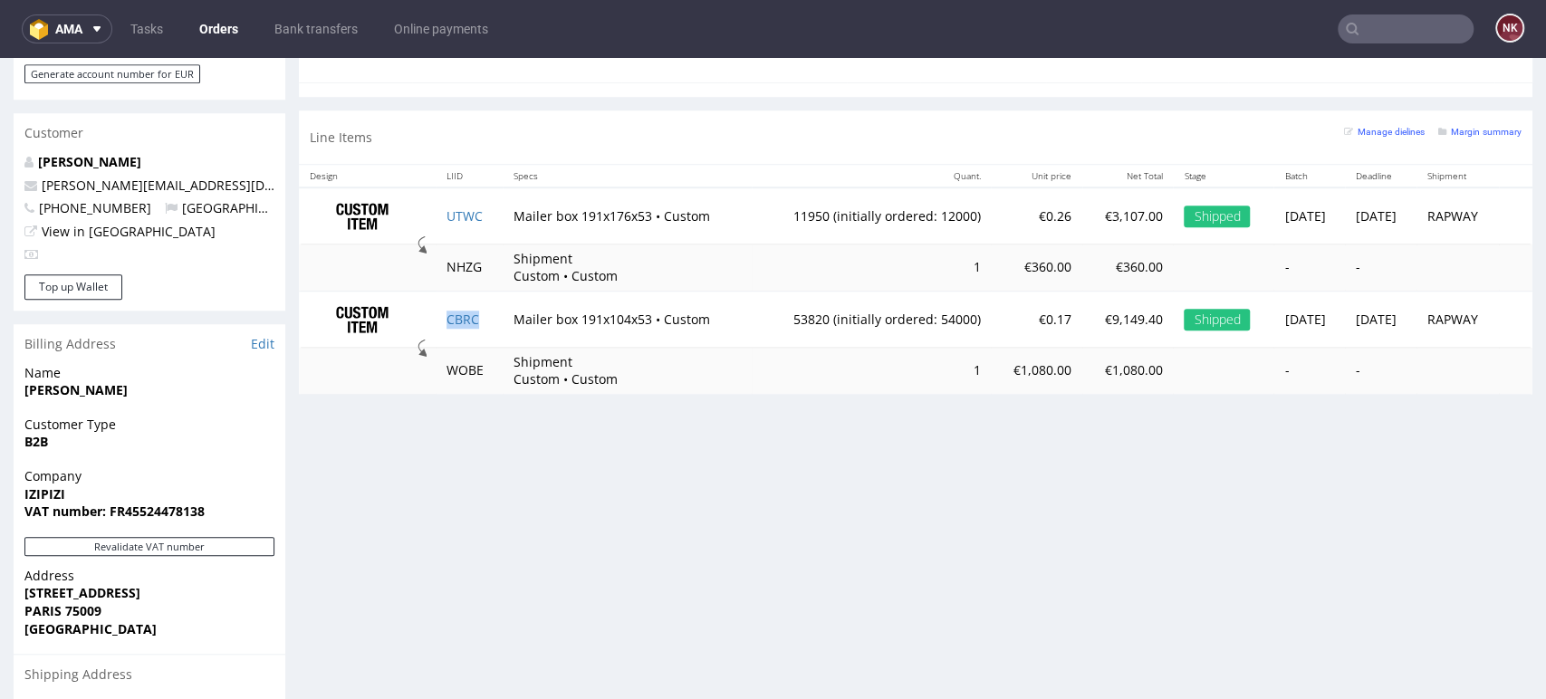
scroll to position [153, 0]
click at [982, 678] on div "Progress Payment Due Payment “Received” Email - Line Items 2 DTP - Production -…" at bounding box center [916, 88] width 1234 height 1755
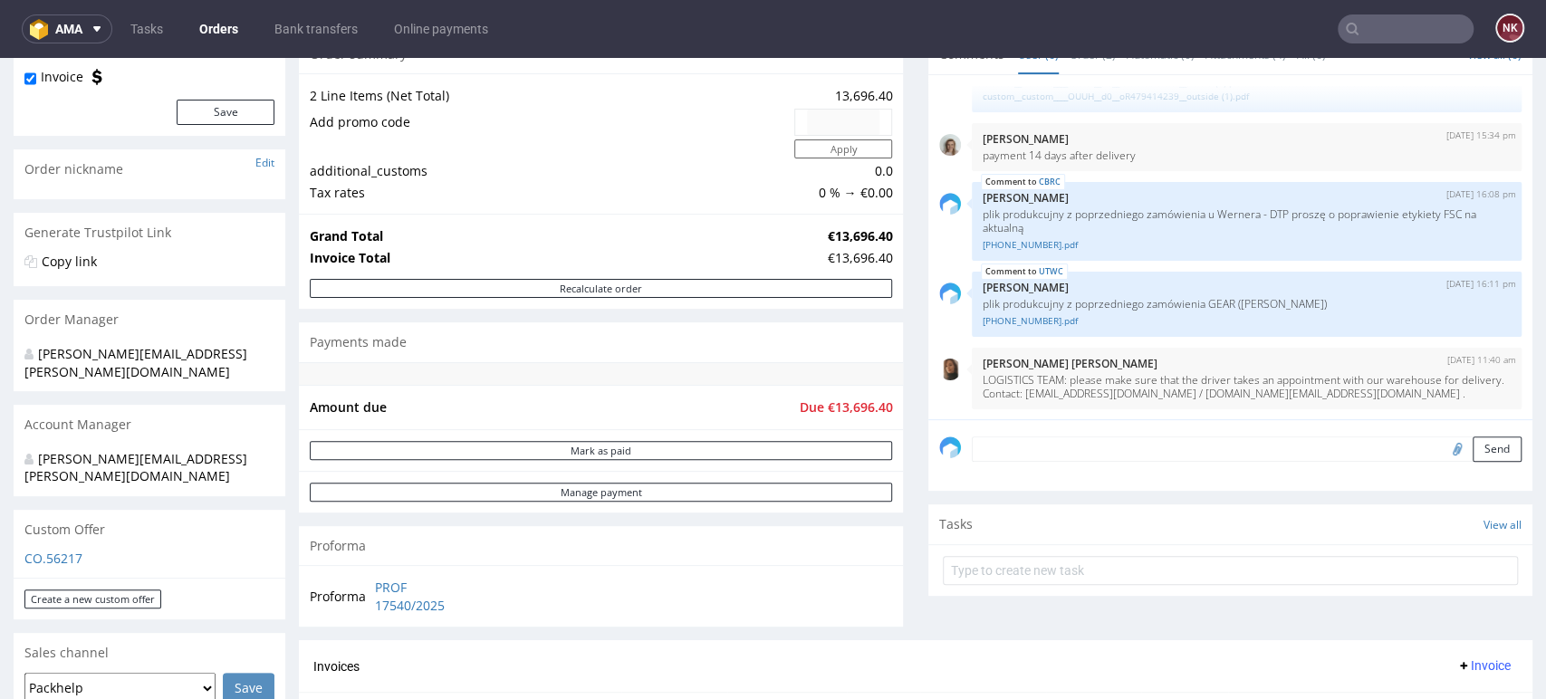
scroll to position [201, 0]
